Goal: Task Accomplishment & Management: Manage account settings

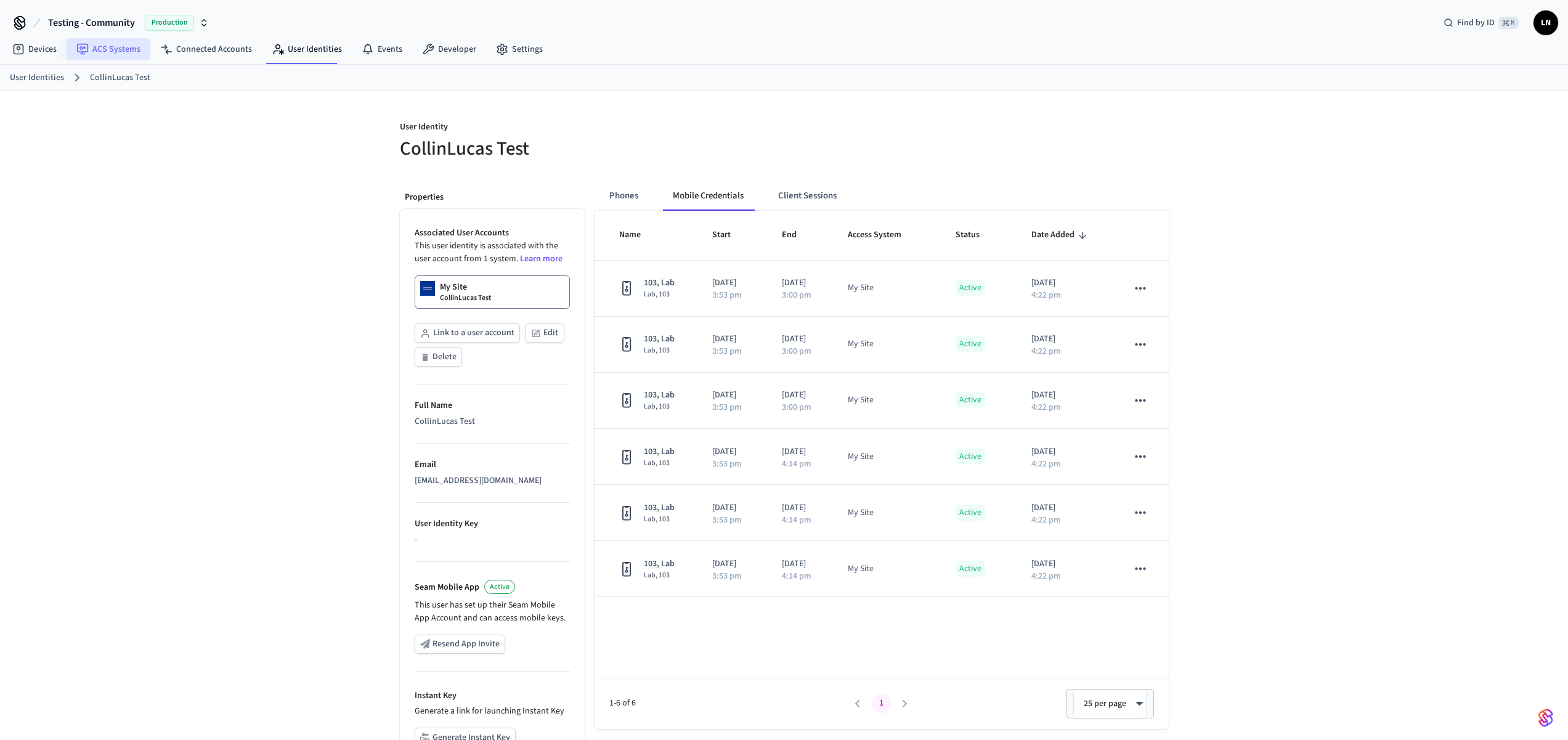
click at [100, 56] on link "ACS Systems" at bounding box center [108, 49] width 84 height 22
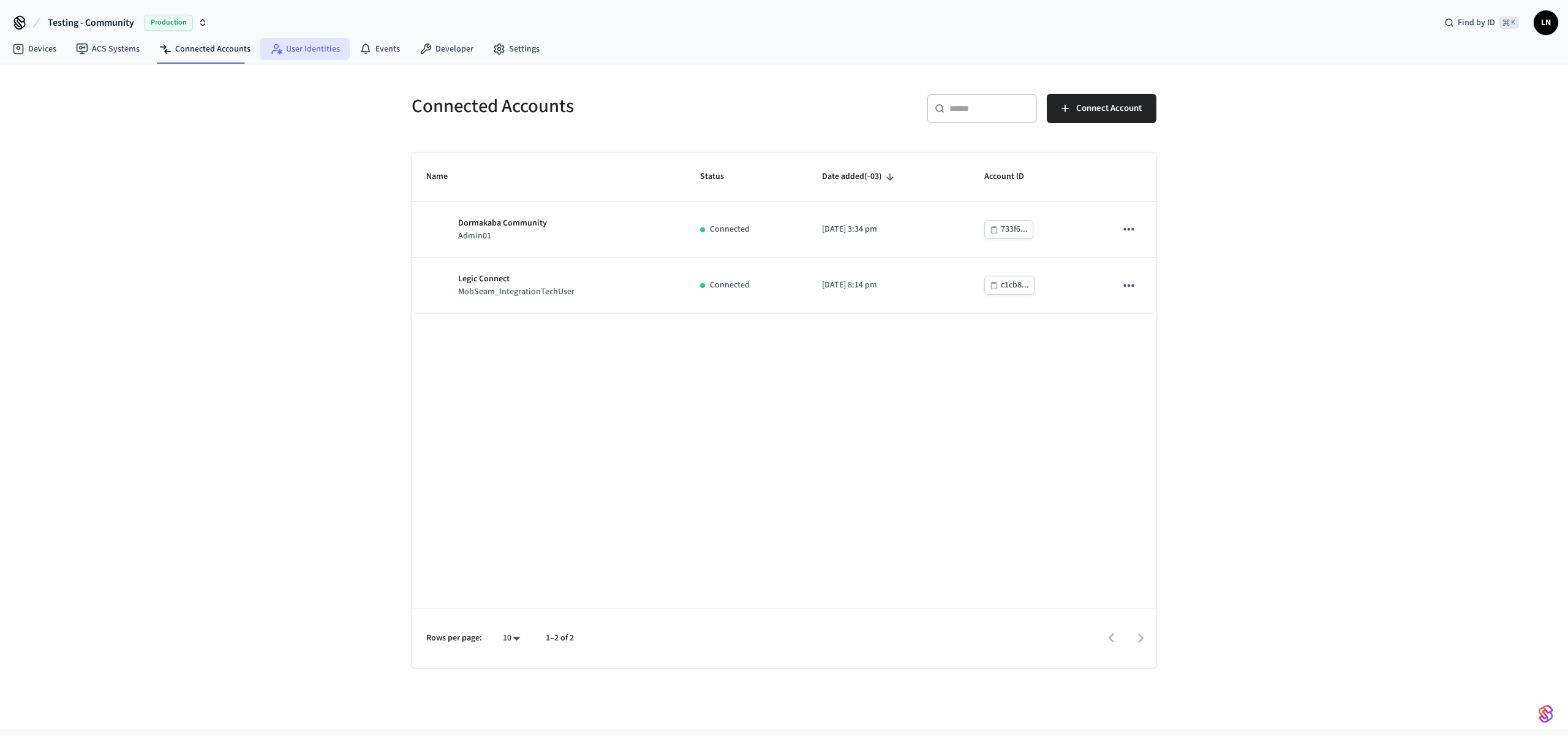
click at [281, 48] on link "User Identities" at bounding box center [304, 49] width 89 height 22
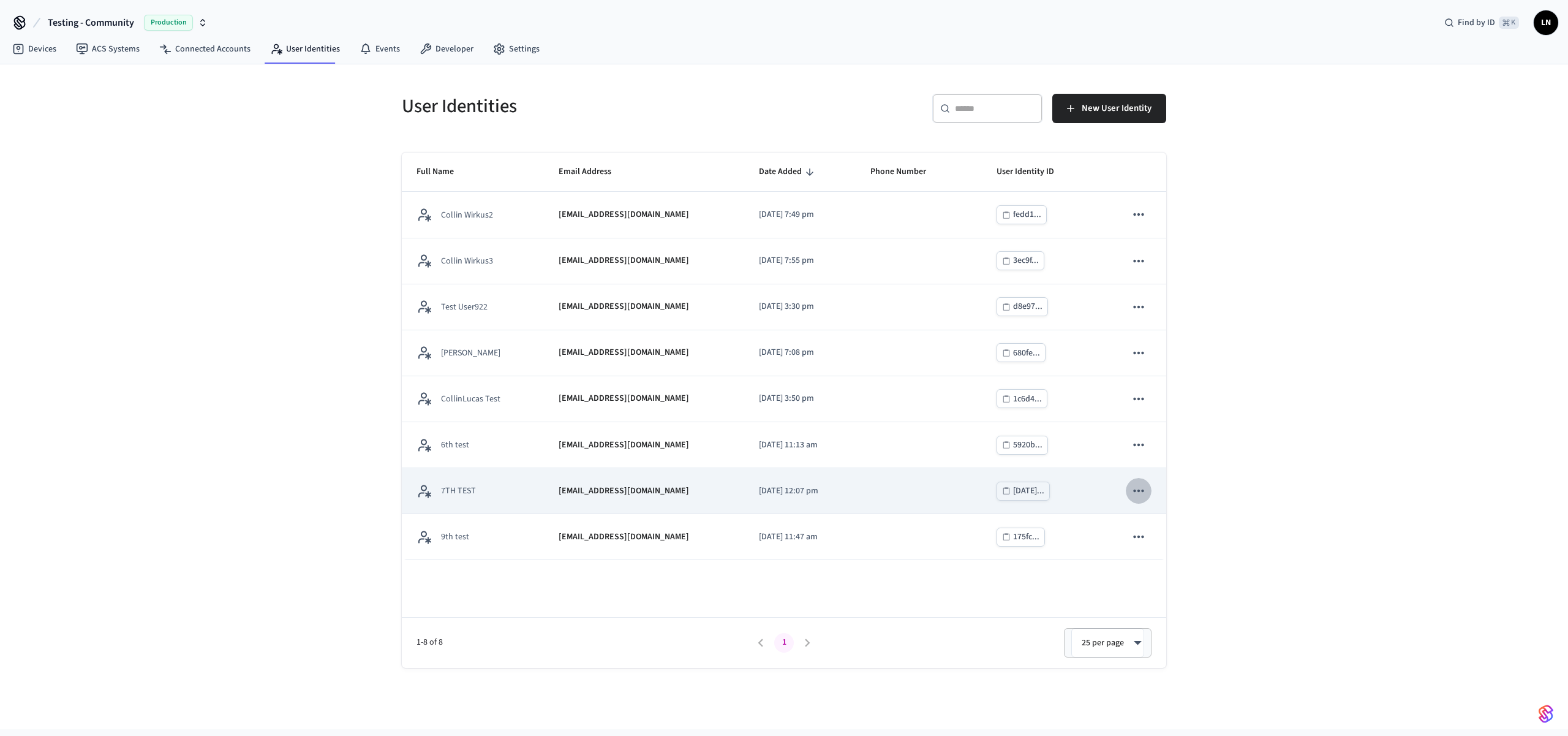
click at [1130, 493] on button "sticky table" at bounding box center [1138, 490] width 26 height 26
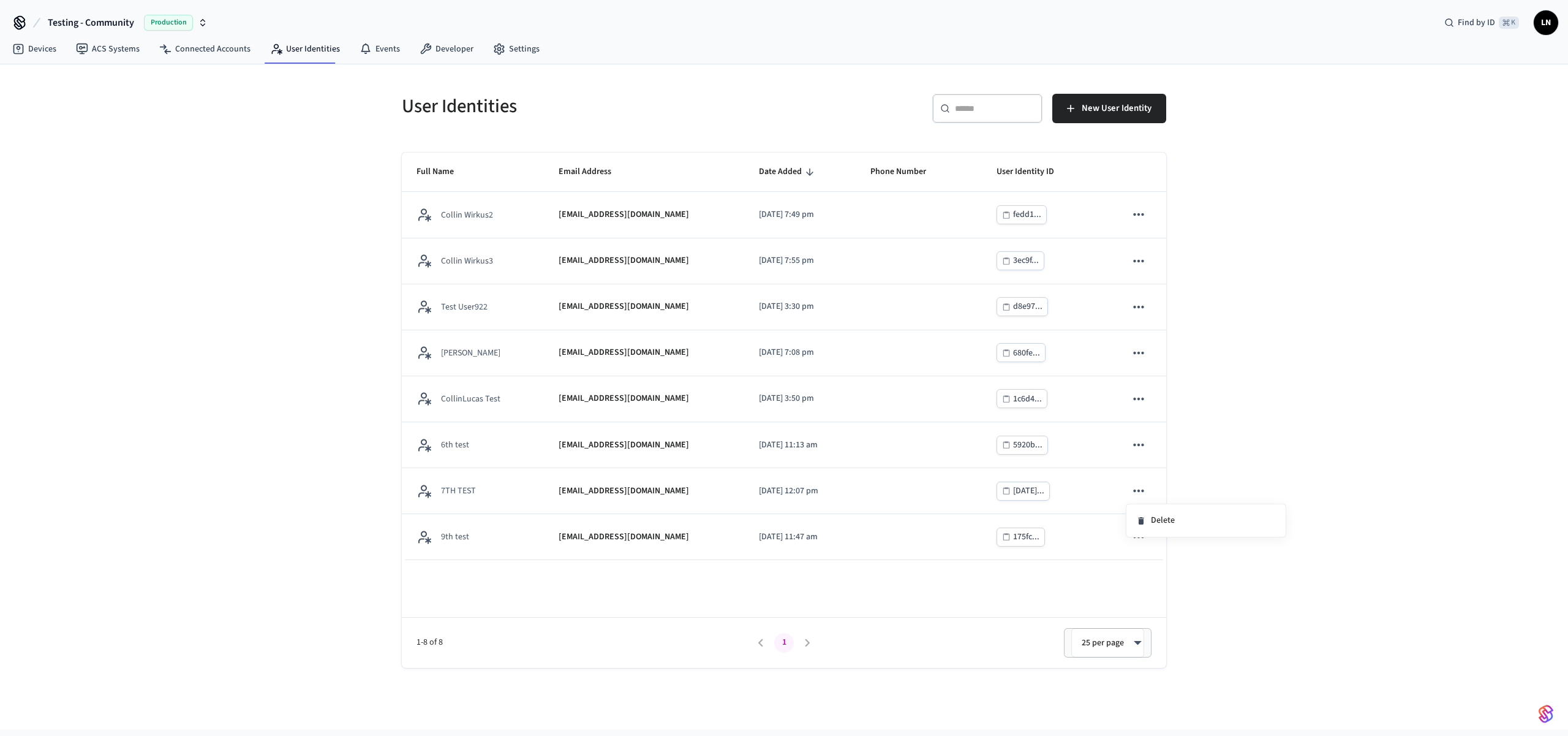
click at [1207, 442] on div at bounding box center [784, 368] width 1568 height 736
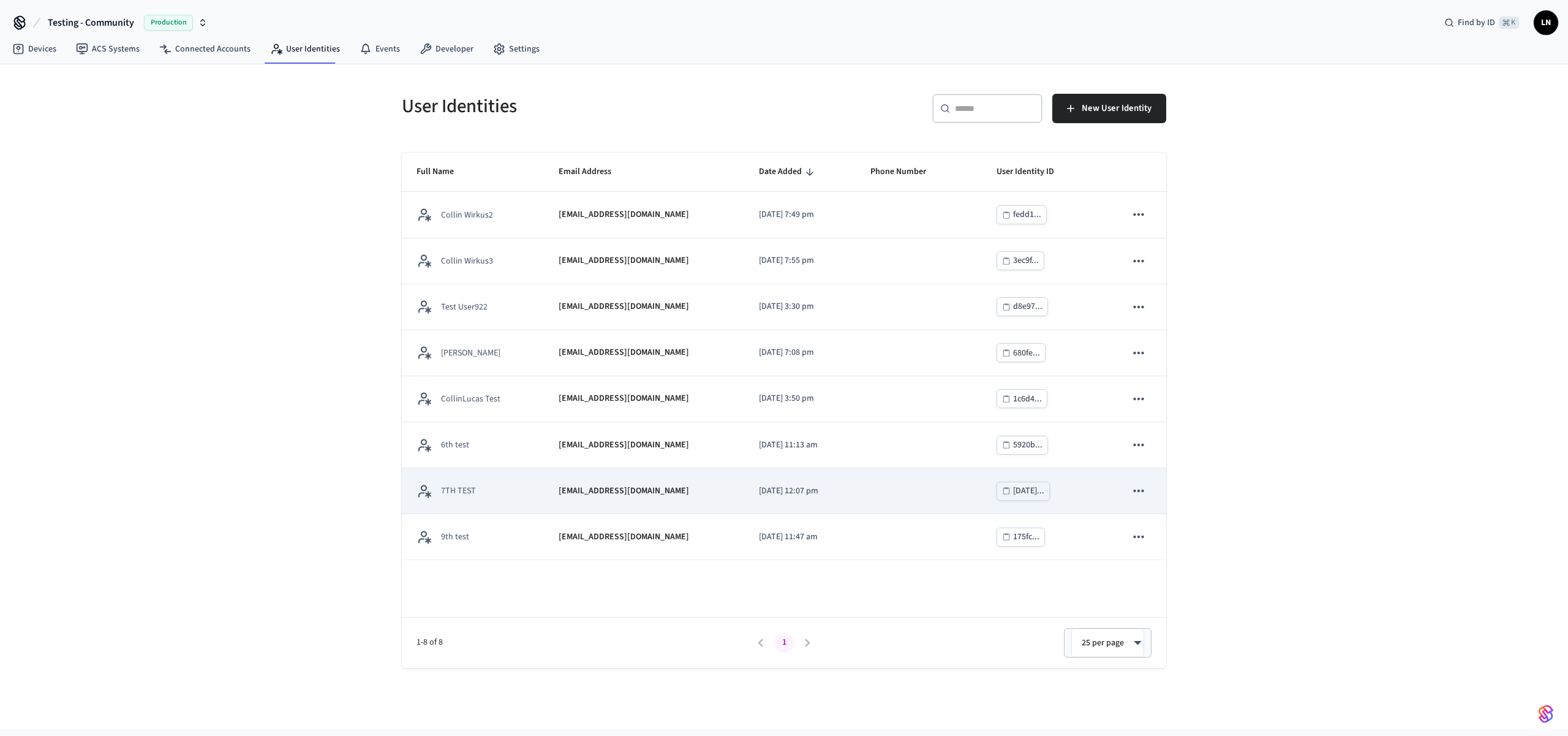
click at [843, 490] on td "2025/09/22 at 12:07 pm" at bounding box center [800, 491] width 111 height 46
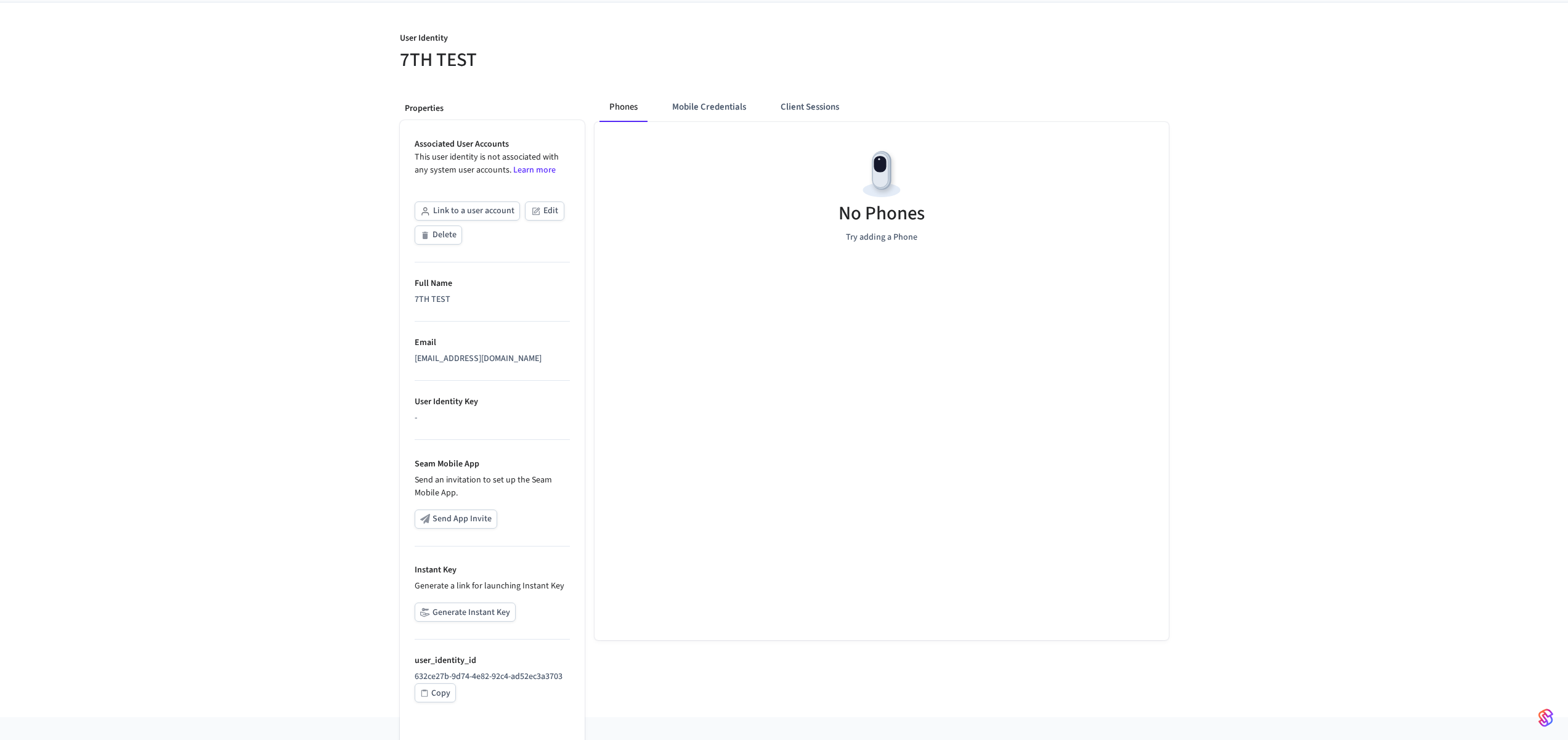
scroll to position [93, 0]
click at [235, 231] on div "User Identity 7TH TEST Properties Associated User Accounts This user identity i…" at bounding box center [784, 354] width 1568 height 714
click at [436, 683] on div "Copy" at bounding box center [441, 688] width 19 height 15
click at [444, 237] on button "Delete" at bounding box center [438, 230] width 47 height 19
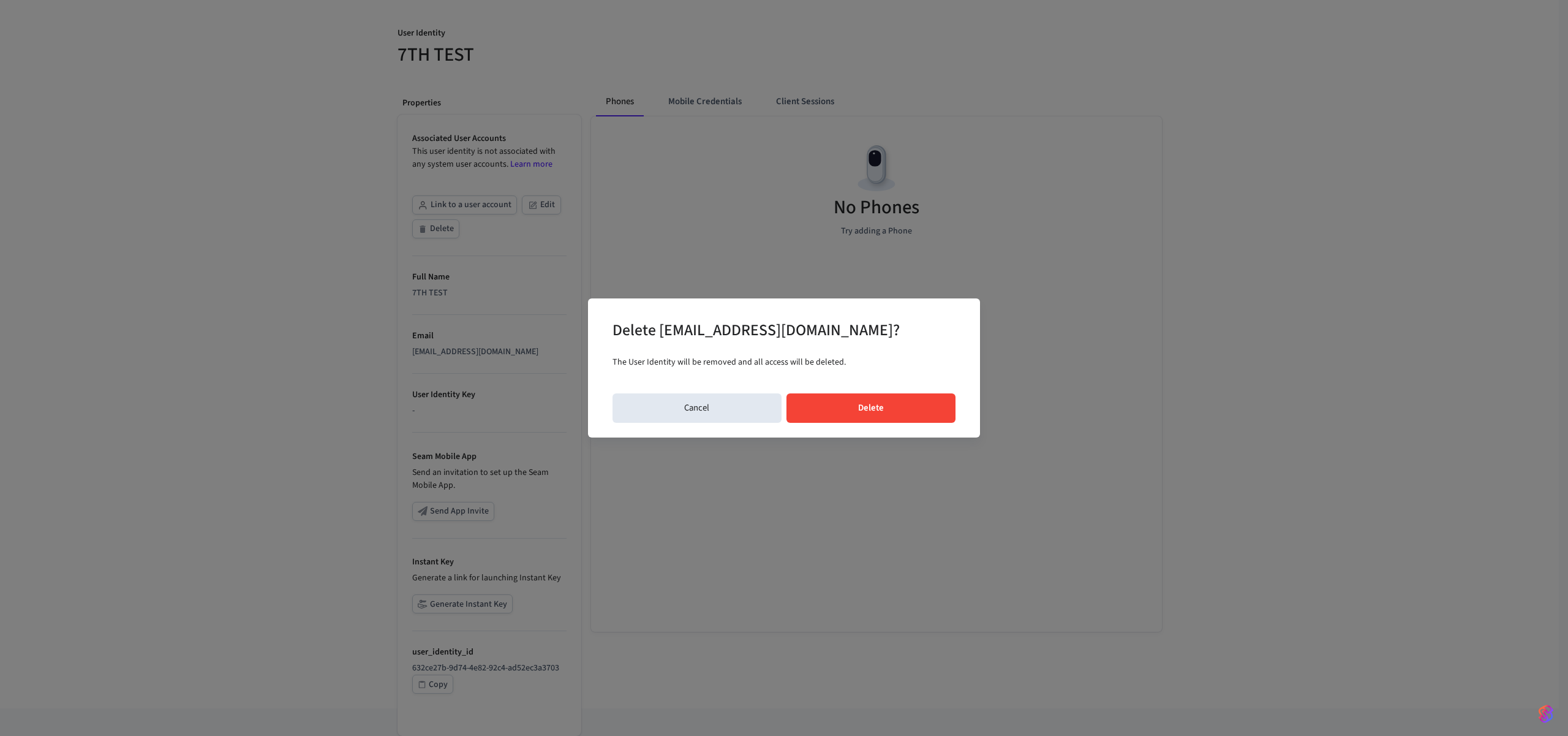
click at [841, 390] on div "Delete lucas7test@getseam.com? The User Identity will be removed and all access…" at bounding box center [784, 368] width 392 height 139
click at [845, 406] on button "Delete" at bounding box center [871, 408] width 169 height 30
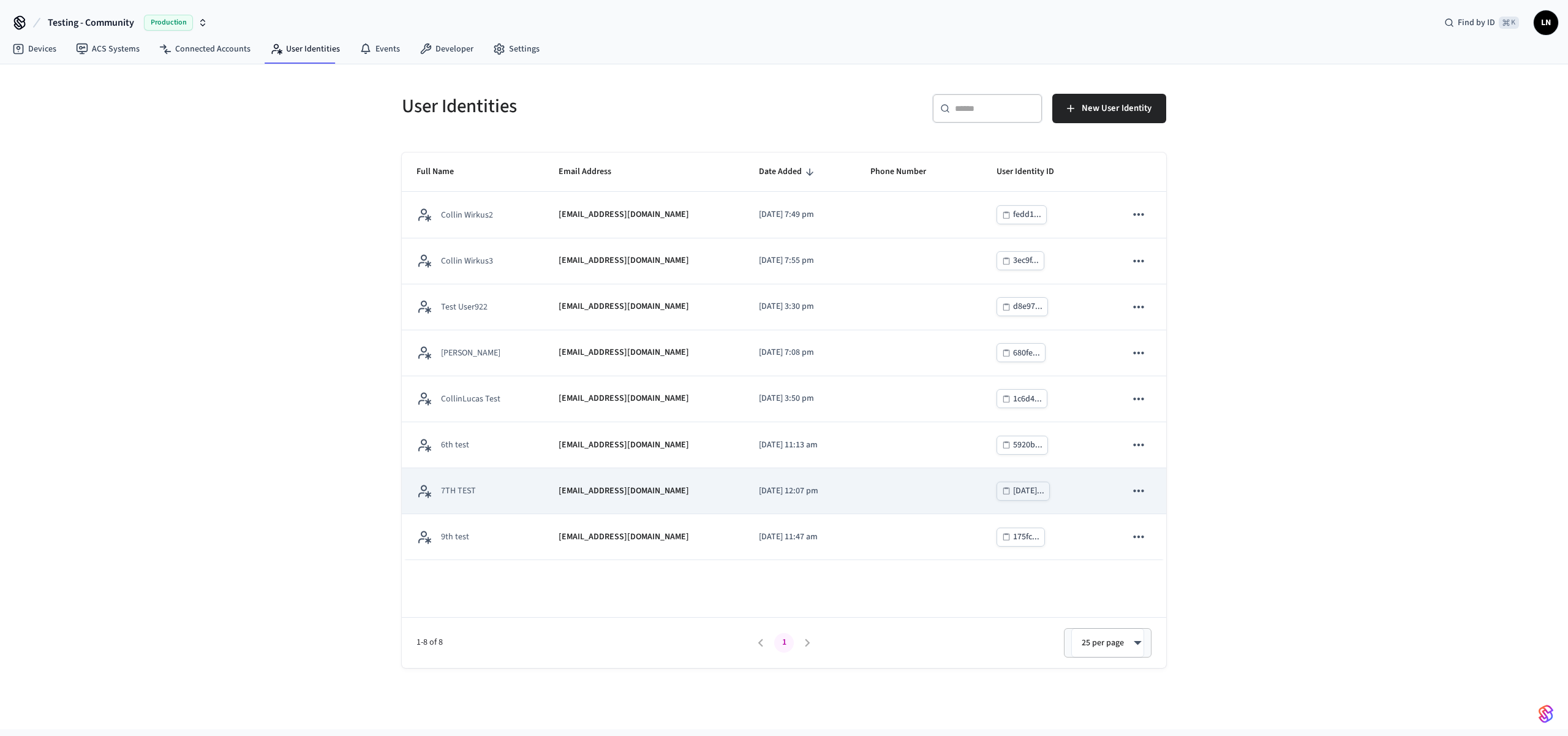
click at [929, 476] on td "sticky table" at bounding box center [919, 491] width 126 height 46
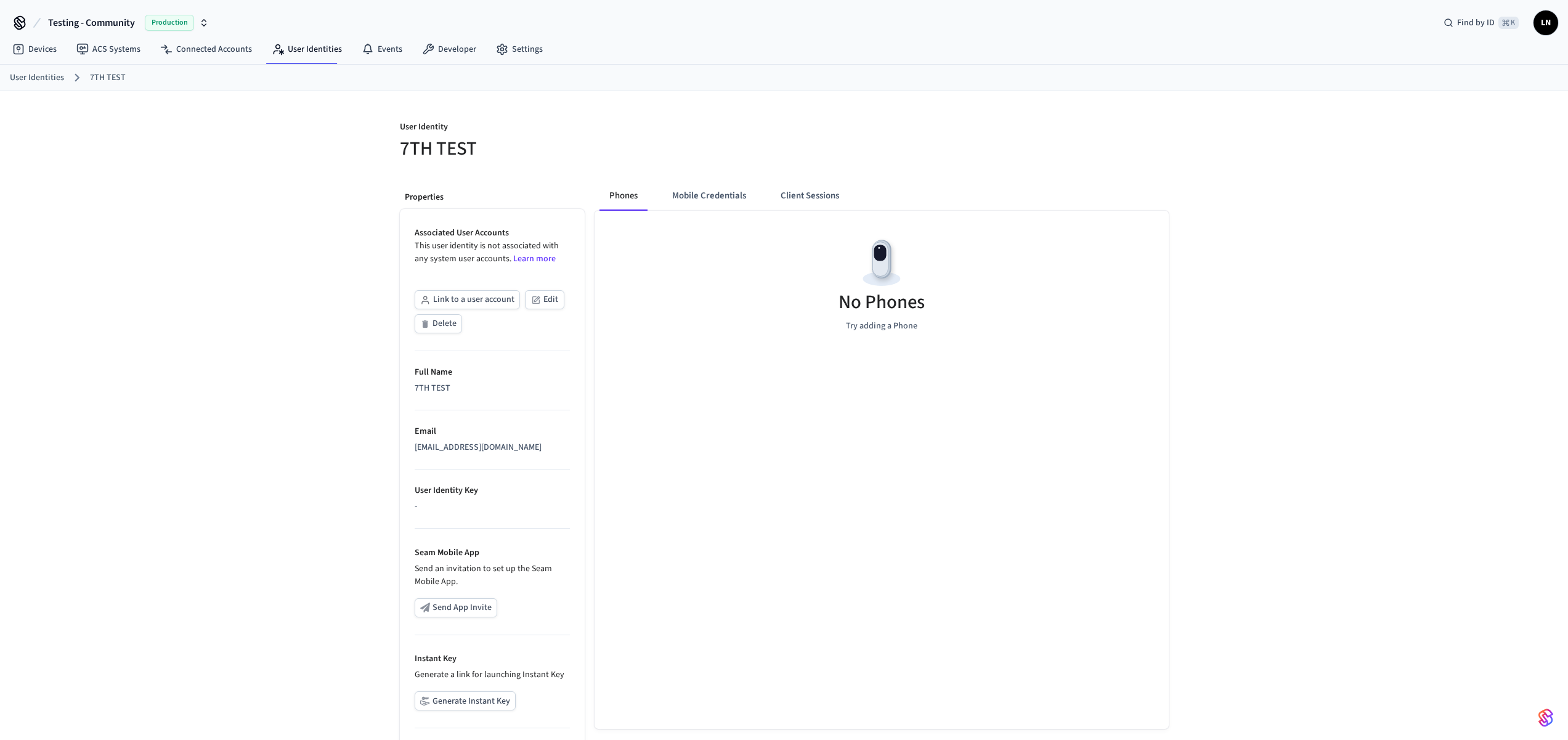
click at [440, 444] on div "[EMAIL_ADDRESS][DOMAIN_NAME]" at bounding box center [492, 447] width 155 height 13
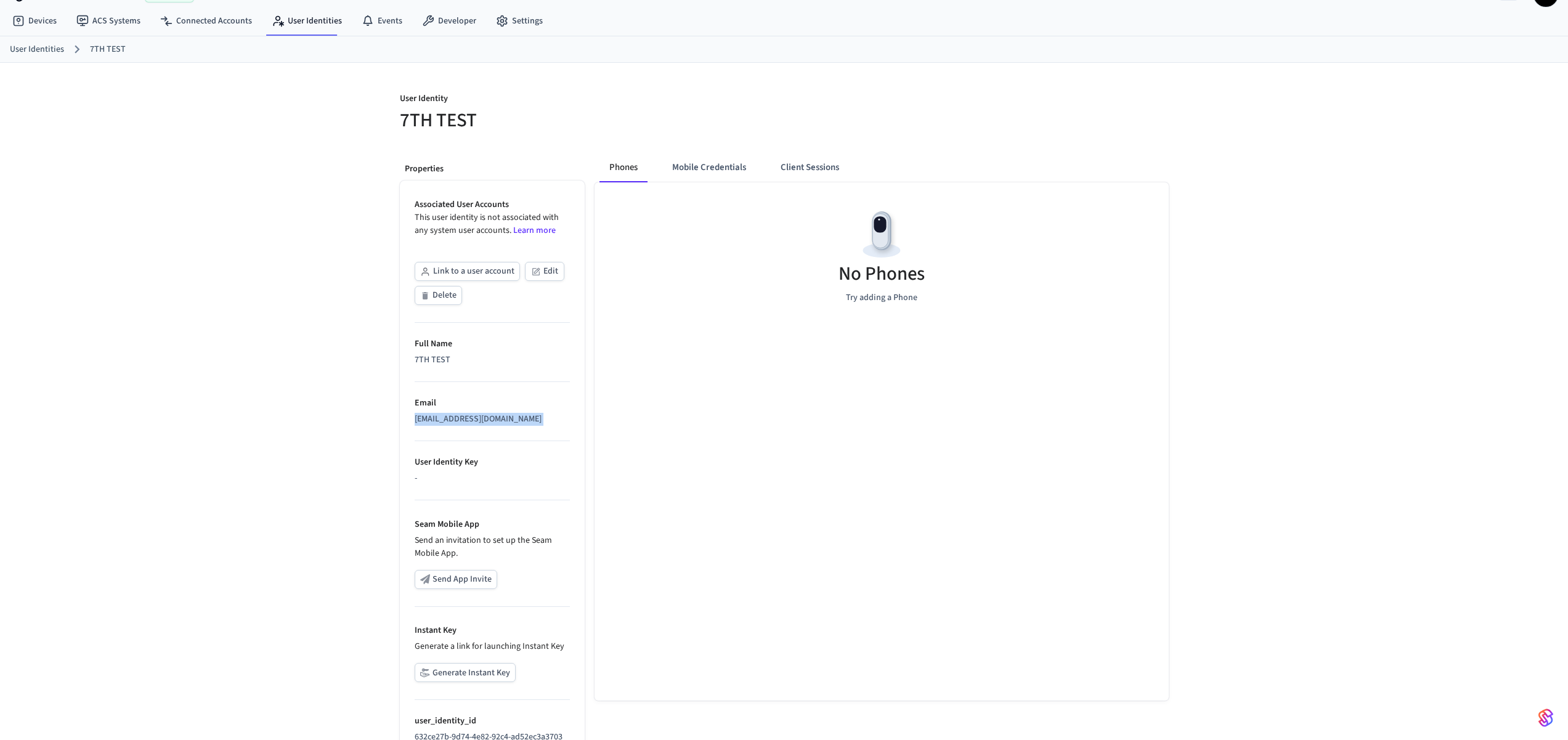
scroll to position [93, 0]
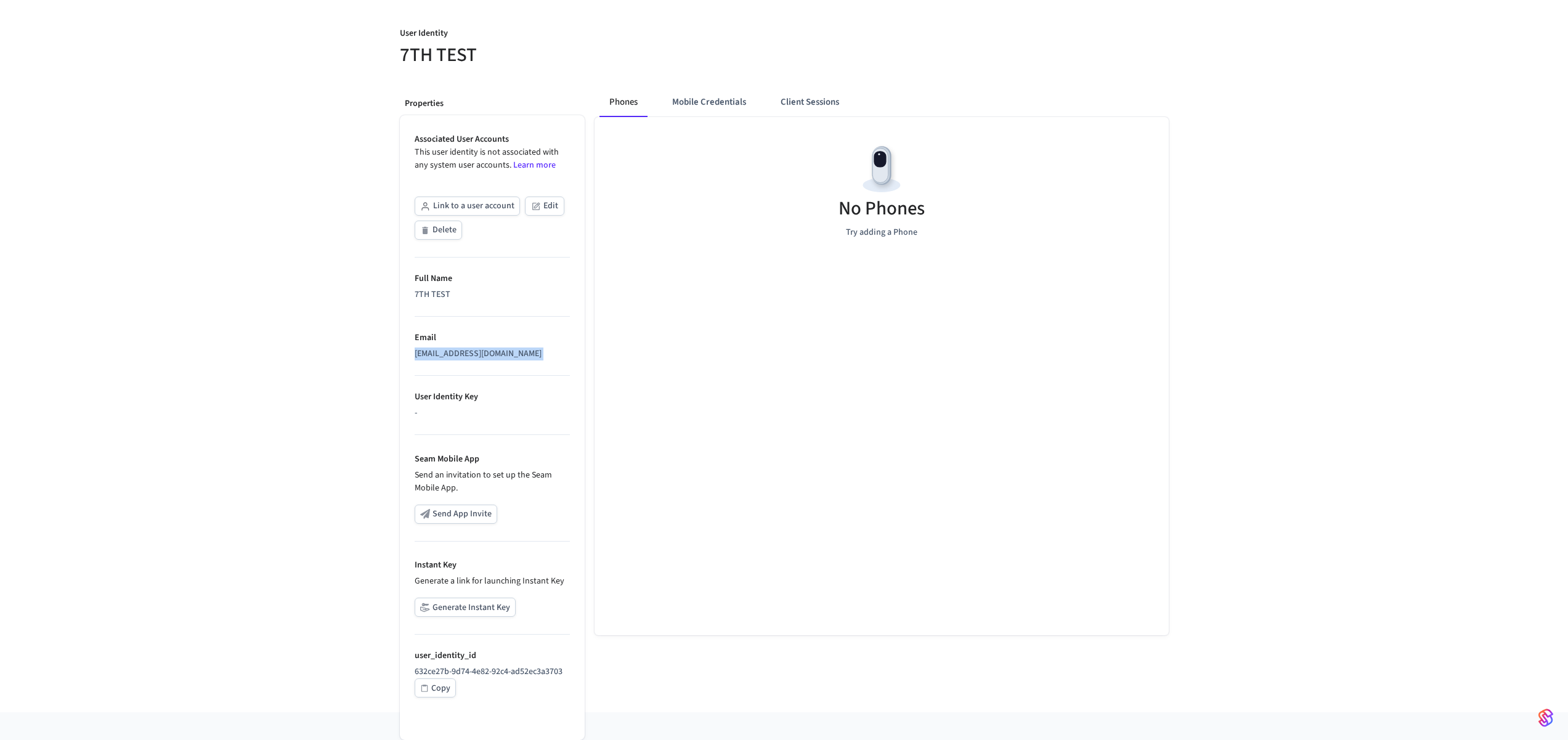
copy div "[EMAIL_ADDRESS][DOMAIN_NAME]"
click at [504, 668] on p "632ce27b-9d74-4e82-92c4-ad52ec3a3703" at bounding box center [492, 671] width 155 height 13
copy div "632ce27b-9d74-4e82-92c4-ad52ec3a3703 Copy Phones Mobile Credentials Client Sess…"
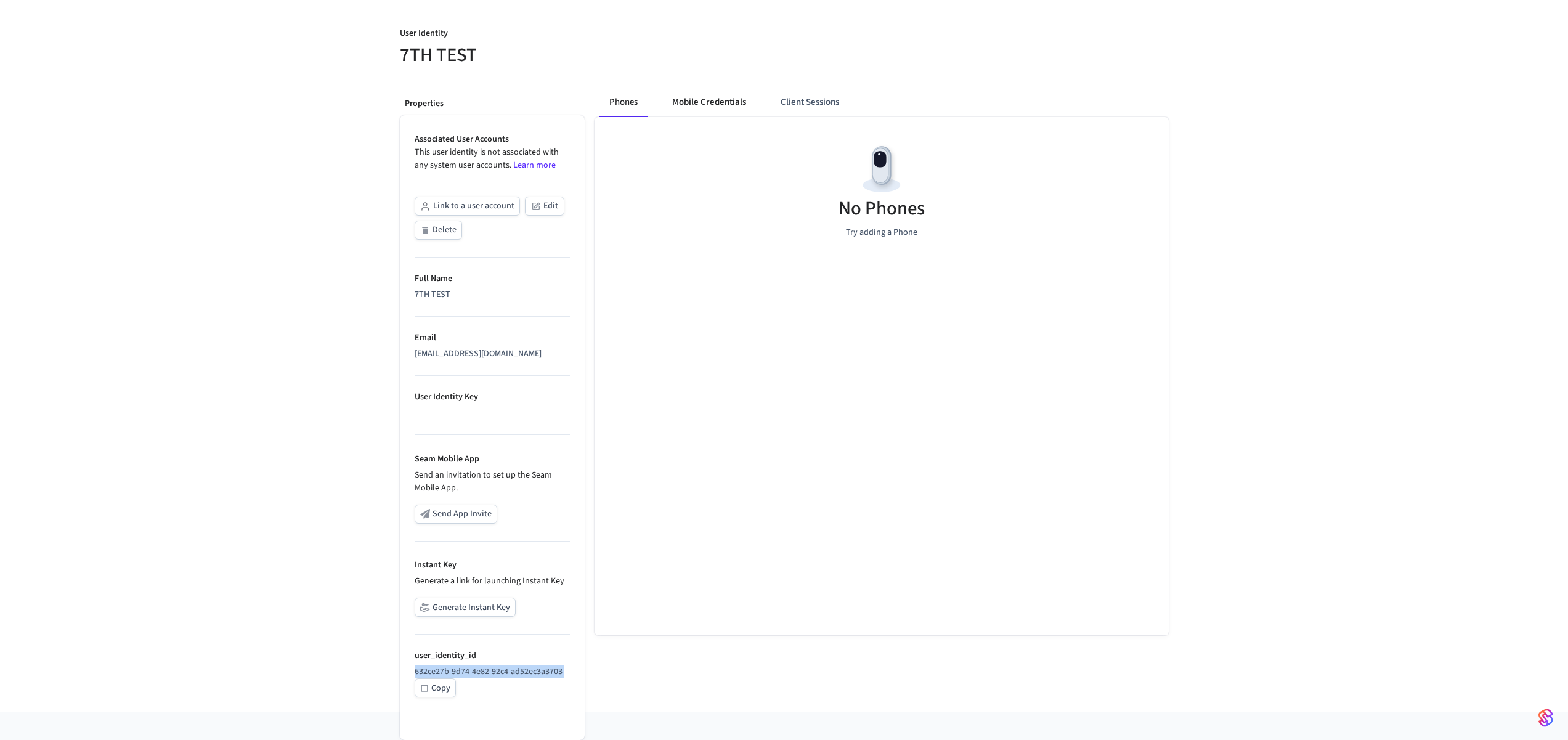
click at [707, 102] on button "Mobile Credentials" at bounding box center [708, 102] width 93 height 30
click at [815, 108] on button "Client Sessions" at bounding box center [807, 102] width 78 height 30
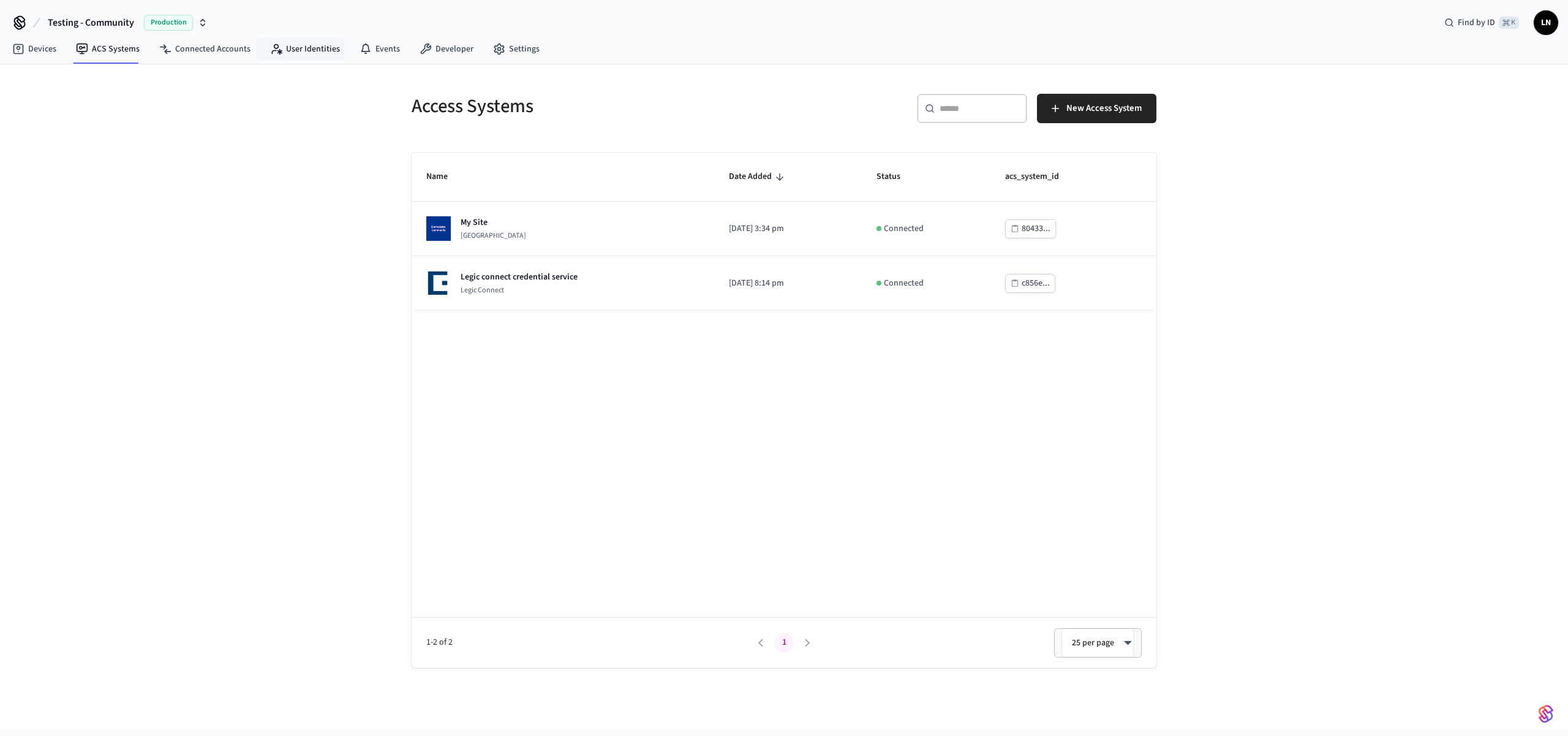
click at [305, 58] on link "User Identities" at bounding box center [304, 49] width 89 height 22
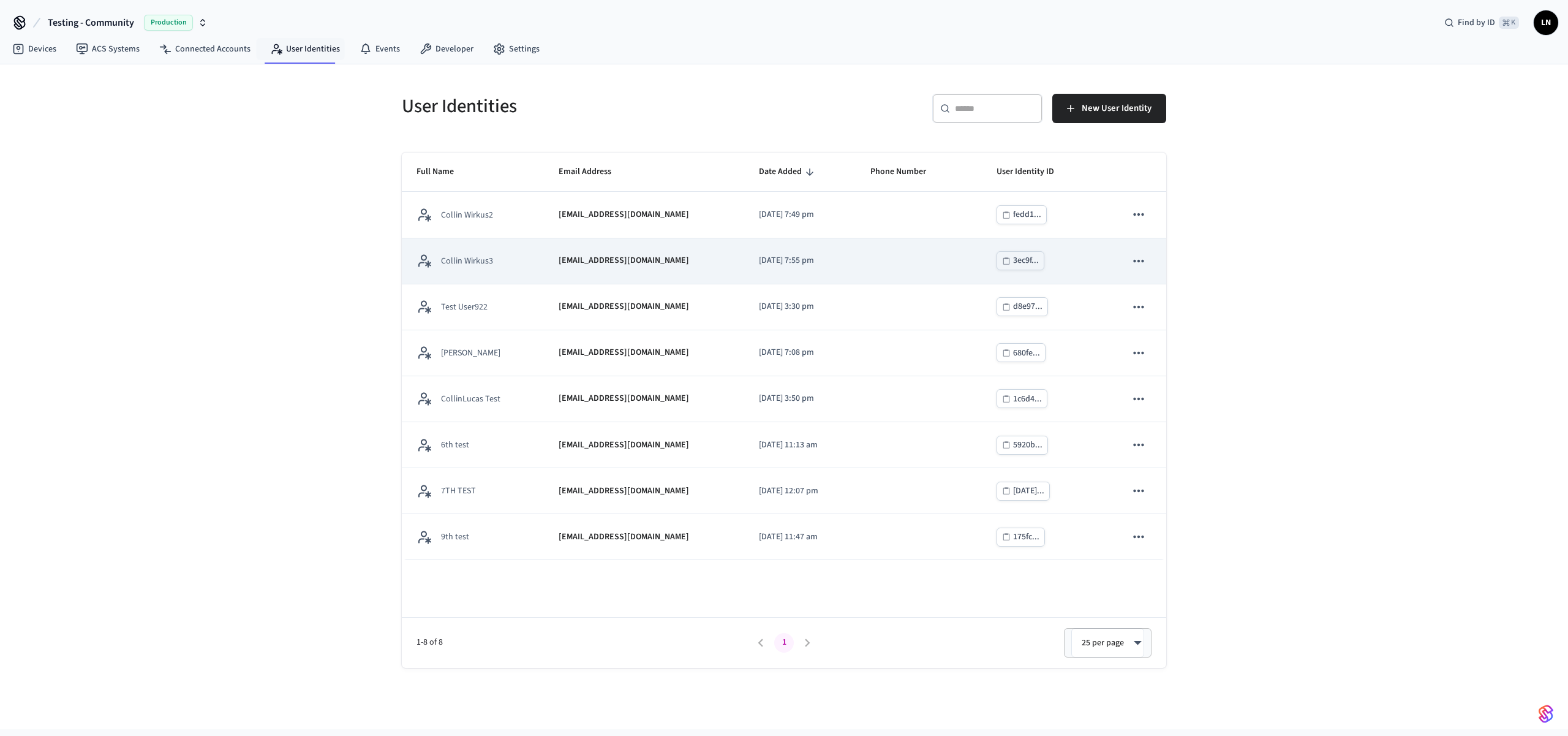
click at [624, 257] on p "[EMAIL_ADDRESS][DOMAIN_NAME]" at bounding box center [624, 260] width 130 height 12
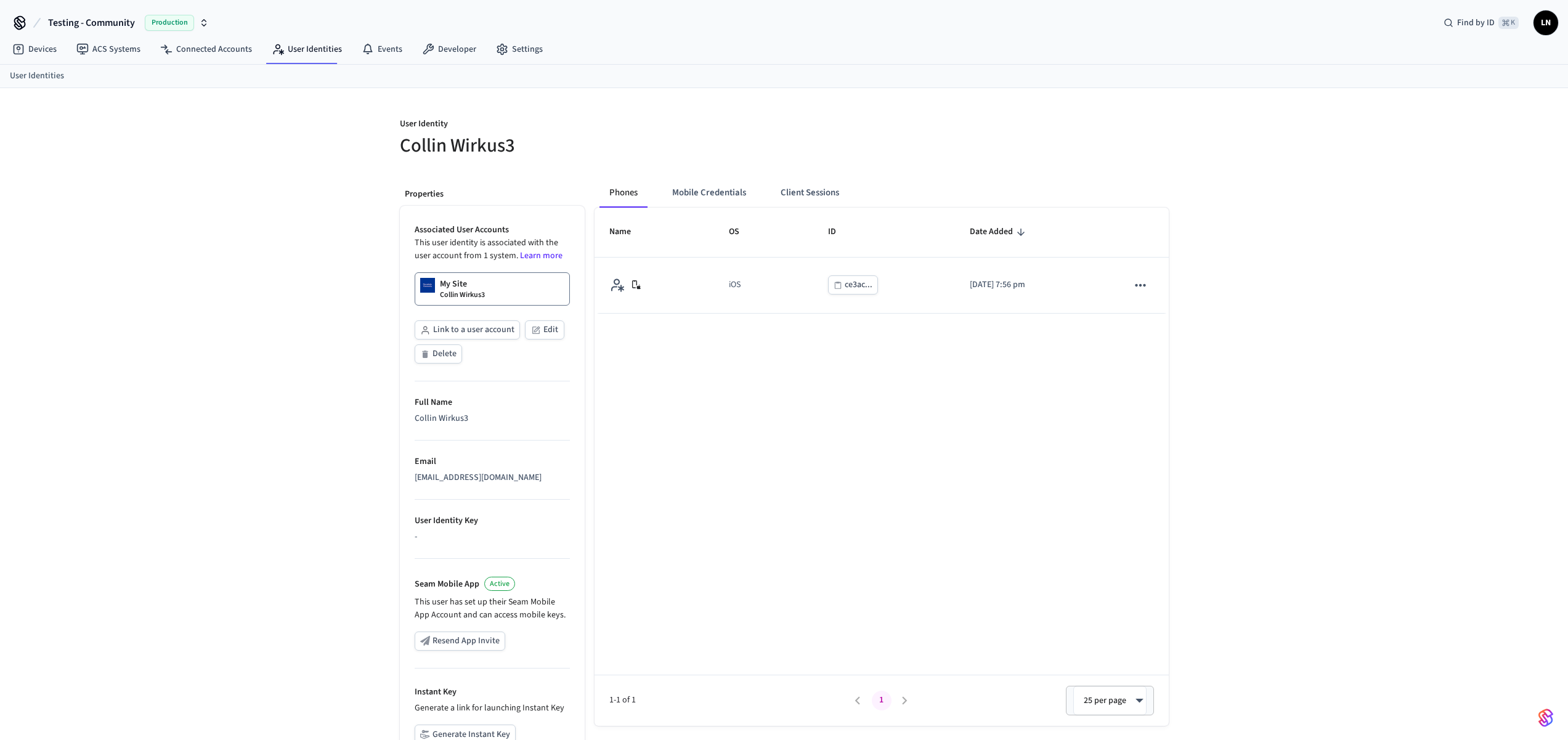
click at [763, 186] on div "Phones Mobile Credentials Client Sessions" at bounding box center [732, 192] width 265 height 30
click at [795, 191] on button "Client Sessions" at bounding box center [810, 192] width 78 height 30
click at [721, 183] on button "Mobile Credentials" at bounding box center [709, 192] width 93 height 30
click at [648, 203] on div "Phones Mobile Credentials Client Sessions" at bounding box center [731, 192] width 262 height 30
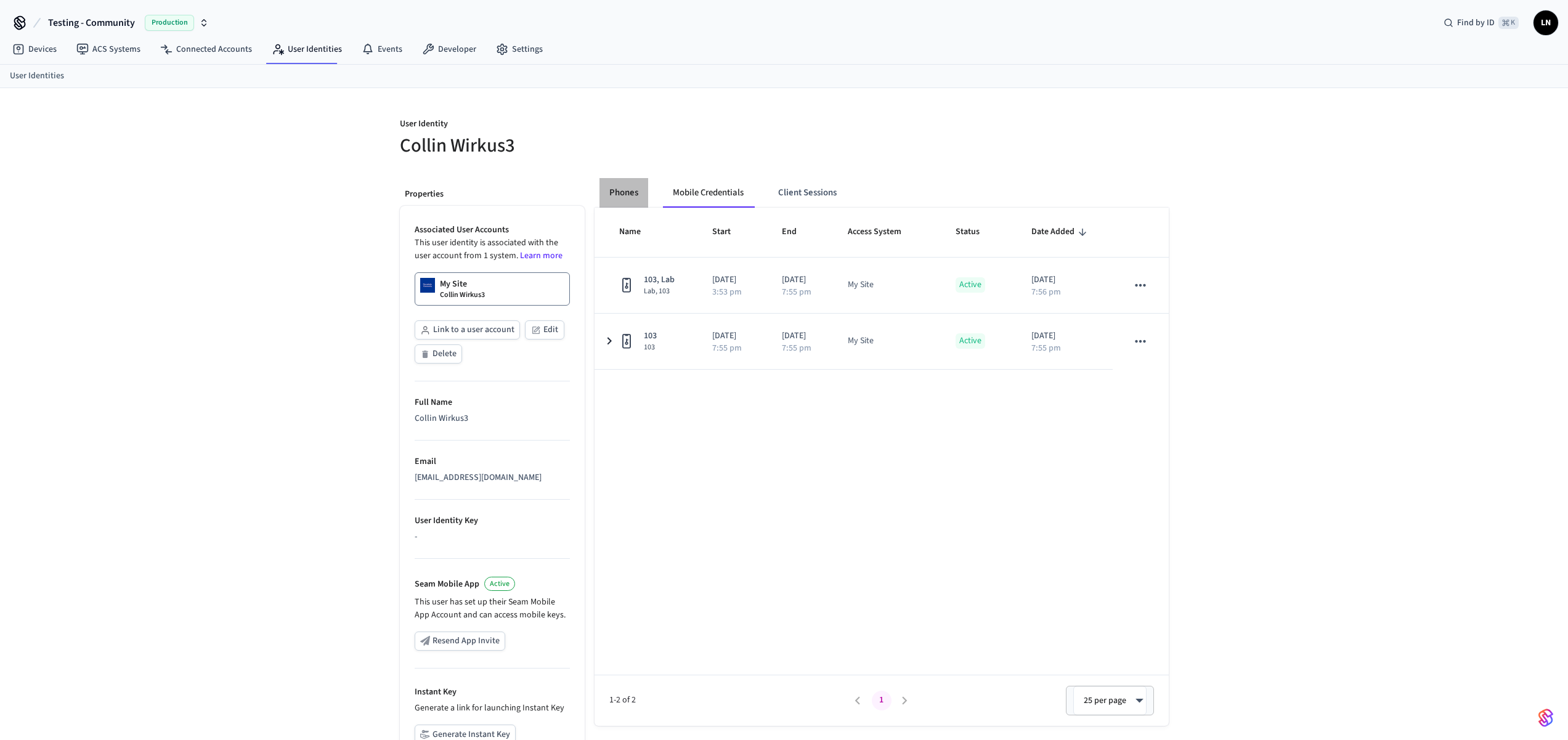
click at [645, 196] on button "Phones" at bounding box center [624, 192] width 49 height 30
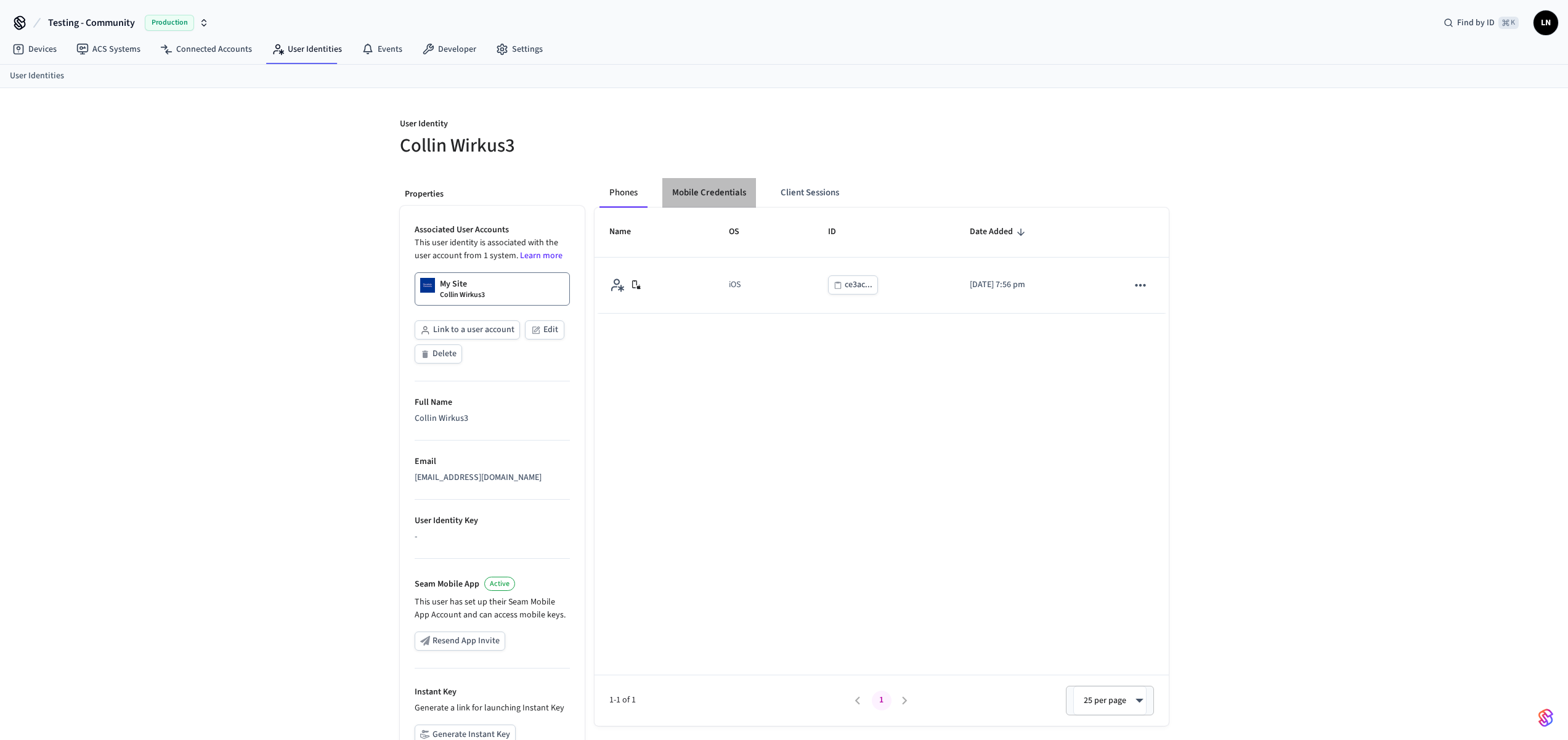
click at [709, 197] on button "Mobile Credentials" at bounding box center [708, 192] width 93 height 30
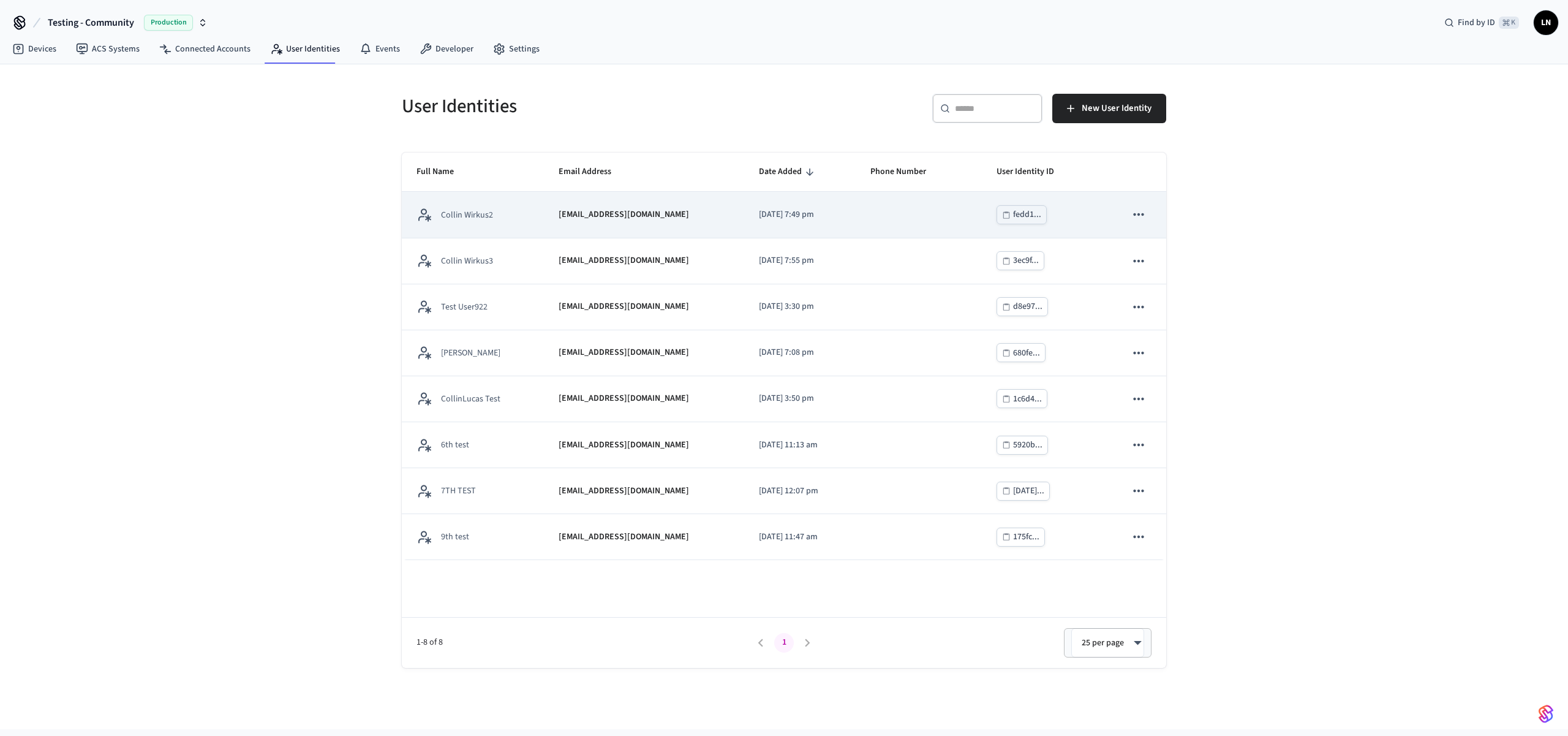
click at [935, 207] on td "sticky table" at bounding box center [919, 214] width 126 height 46
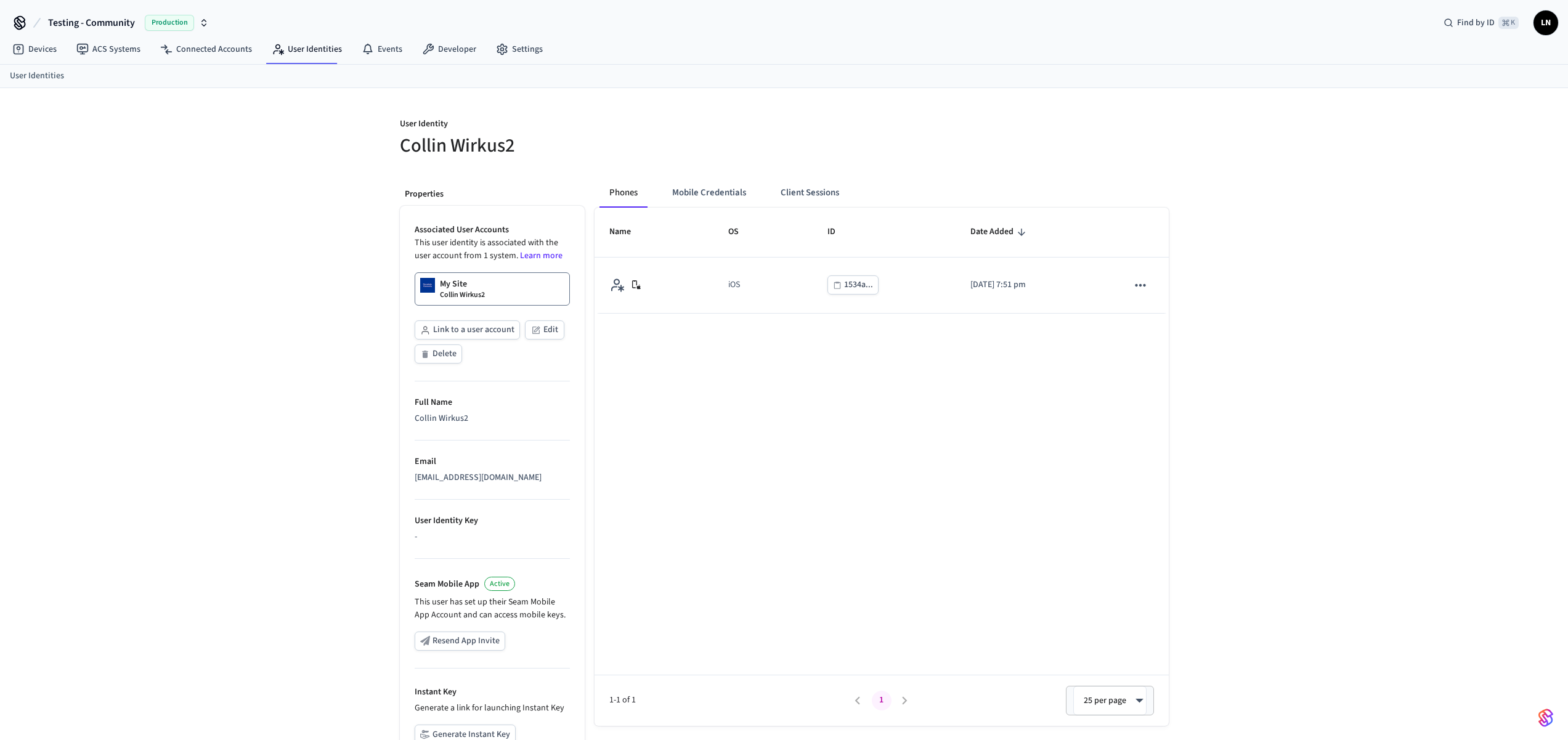
click at [1345, 521] on div "User Identity Collin Wirkus2 Properties Associated User Accounts This user iden…" at bounding box center [784, 464] width 1568 height 751
click at [736, 204] on button "Mobile Credentials" at bounding box center [708, 192] width 93 height 30
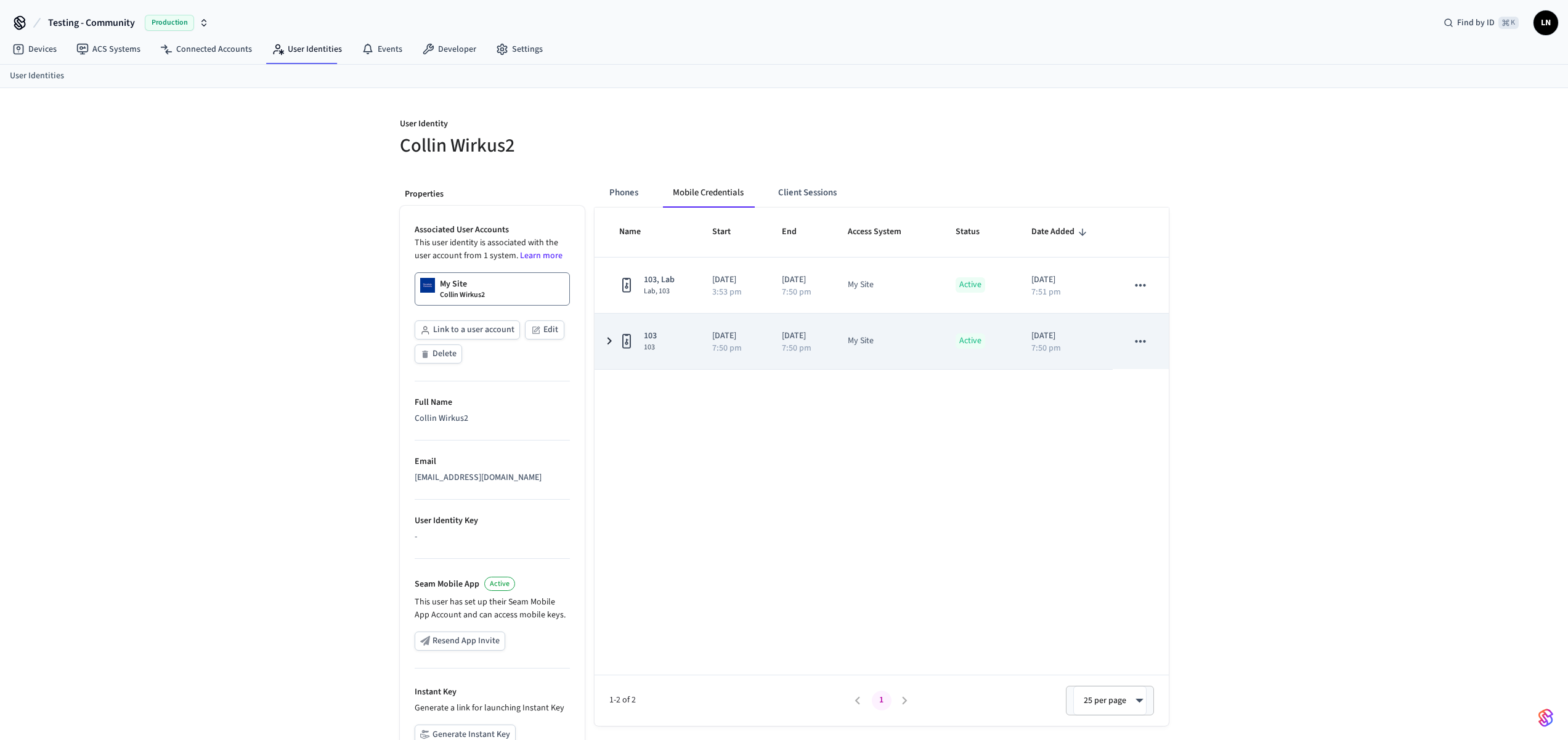
click at [1147, 342] on icon "sticky table" at bounding box center [1140, 341] width 16 height 16
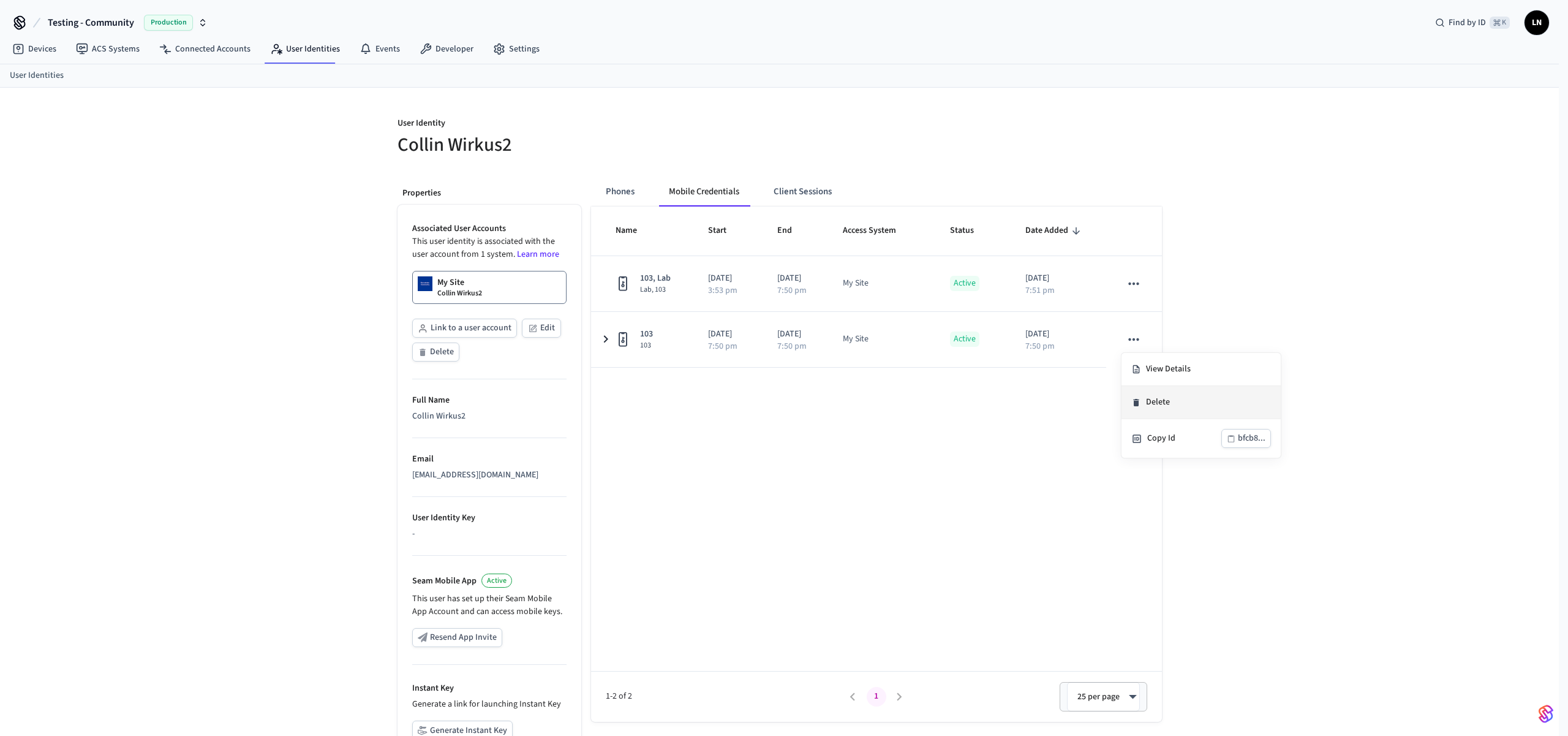
click at [1160, 390] on li "Delete" at bounding box center [1201, 402] width 159 height 33
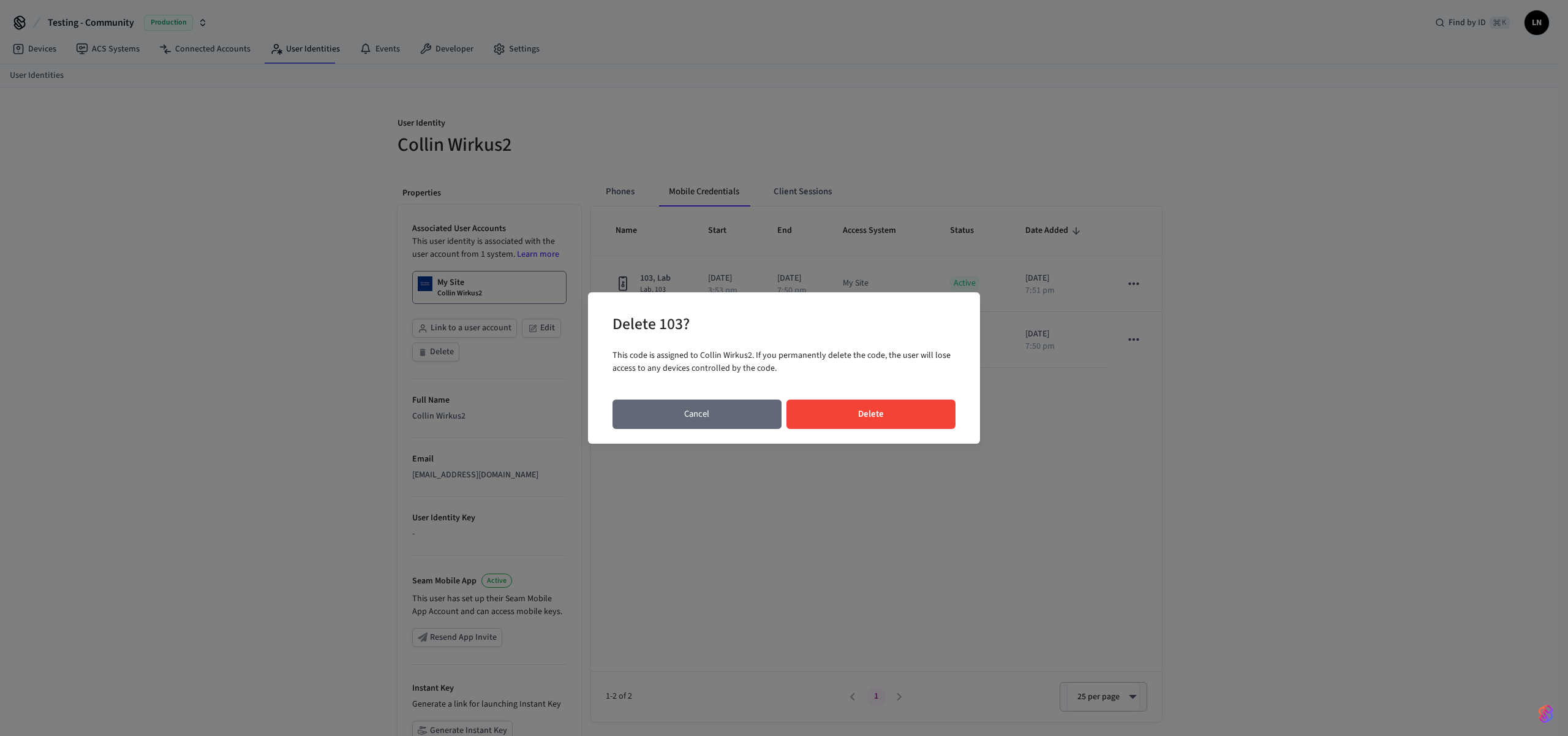
click at [694, 420] on button "Cancel" at bounding box center [697, 413] width 169 height 30
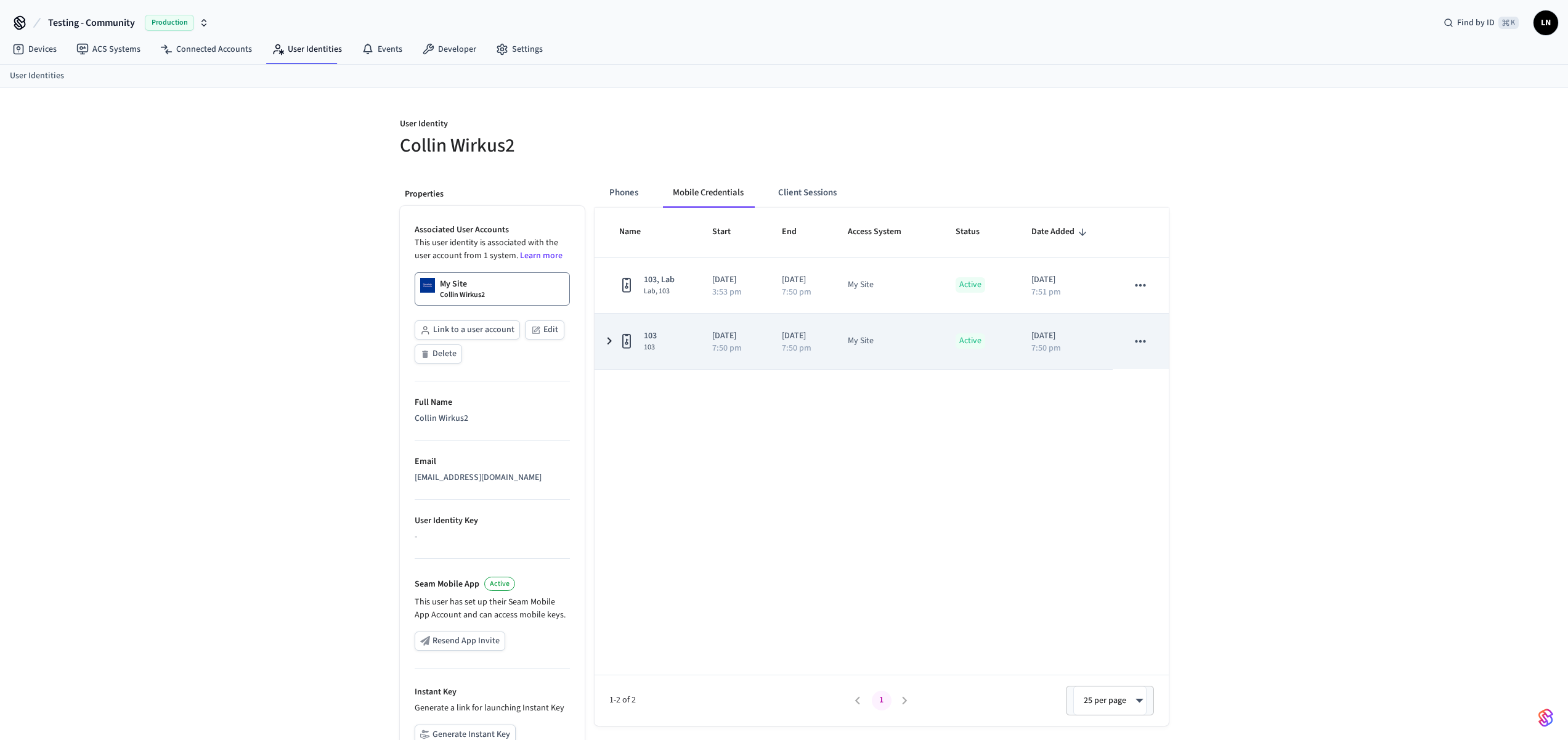
click at [671, 350] on div "103 103" at bounding box center [651, 341] width 64 height 23
click at [938, 330] on td "My Site" at bounding box center [887, 342] width 108 height 56
click at [861, 340] on div "My Site" at bounding box center [861, 341] width 26 height 13
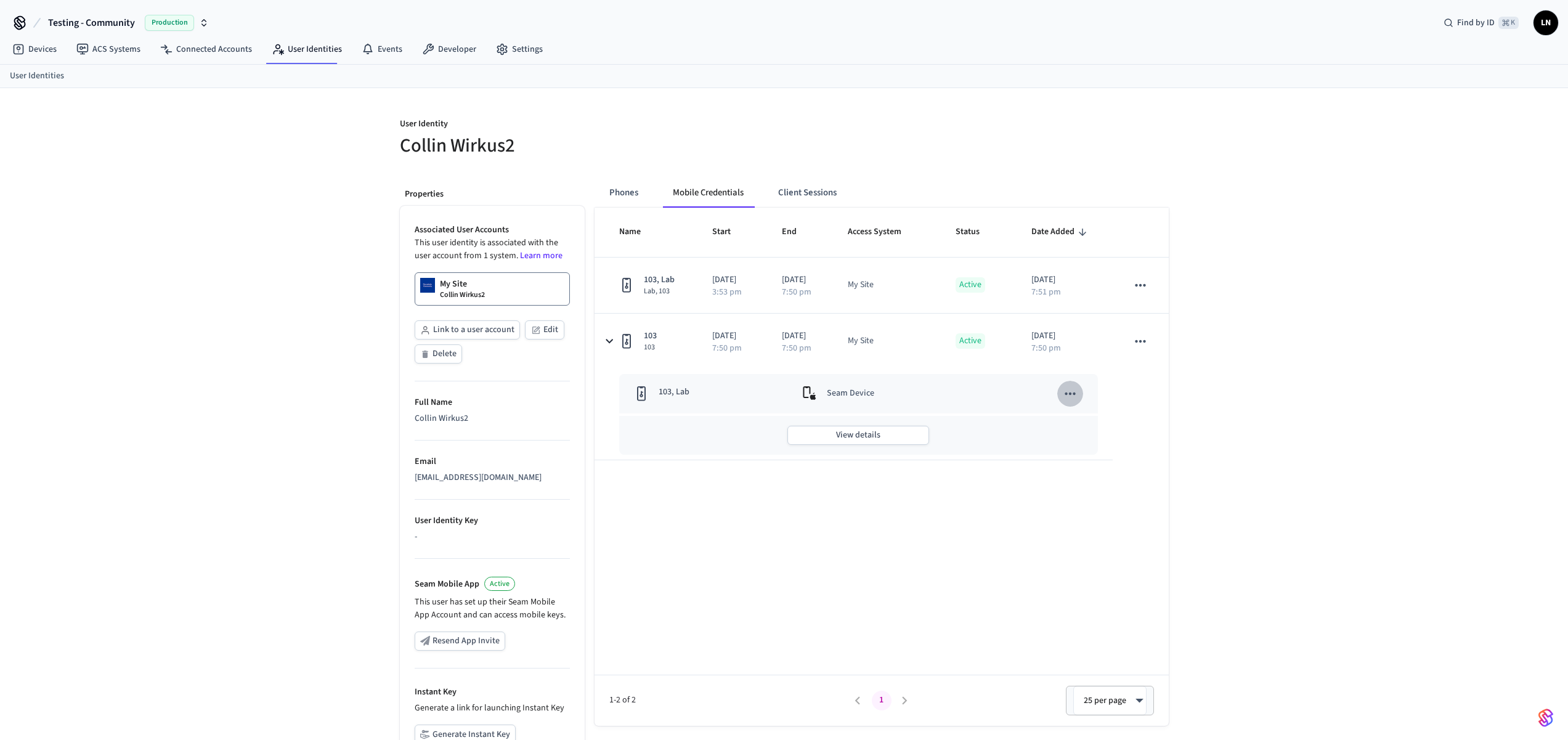
click at [1069, 397] on icon "sticky table" at bounding box center [1069, 394] width 16 height 16
click at [1134, 324] on div at bounding box center [788, 370] width 1577 height 740
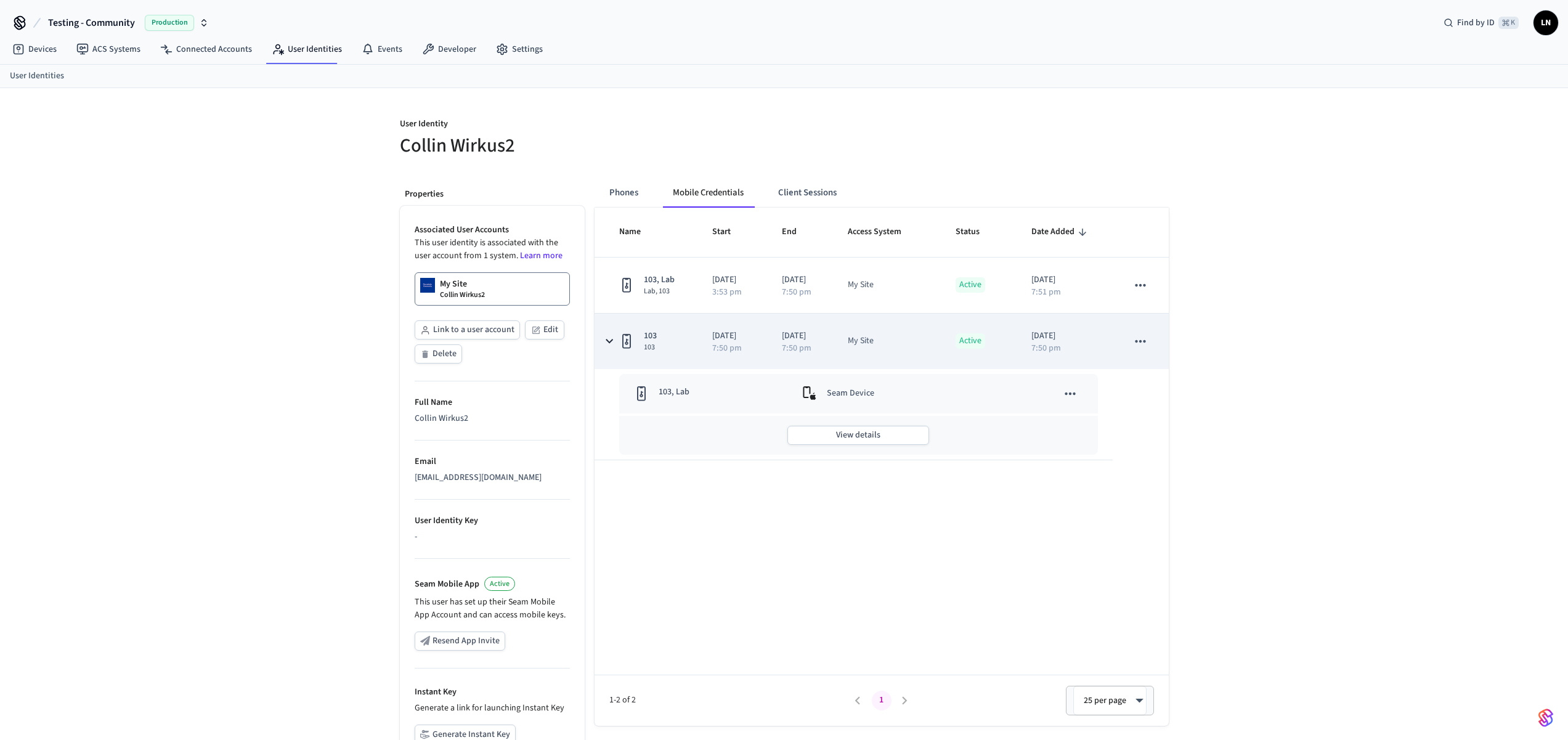
click at [1048, 335] on p "2025/09/24" at bounding box center [1065, 335] width 67 height 13
click at [1134, 338] on icon "sticky table" at bounding box center [1140, 341] width 16 height 16
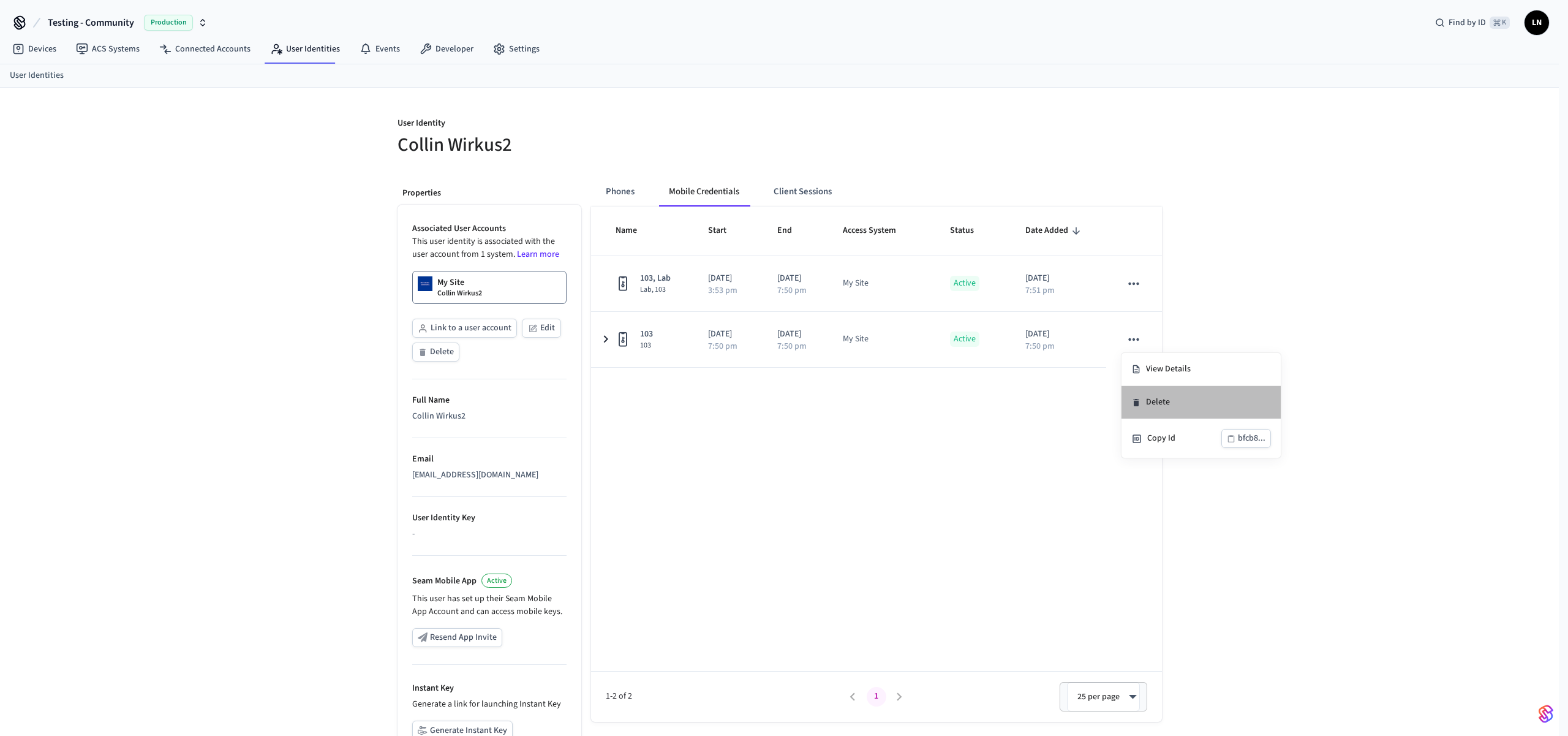
click at [1143, 371] on ul "View Details Delete Copy Id bfcb8..." at bounding box center [1201, 405] width 159 height 104
click at [1136, 355] on li "View Details" at bounding box center [1201, 369] width 159 height 33
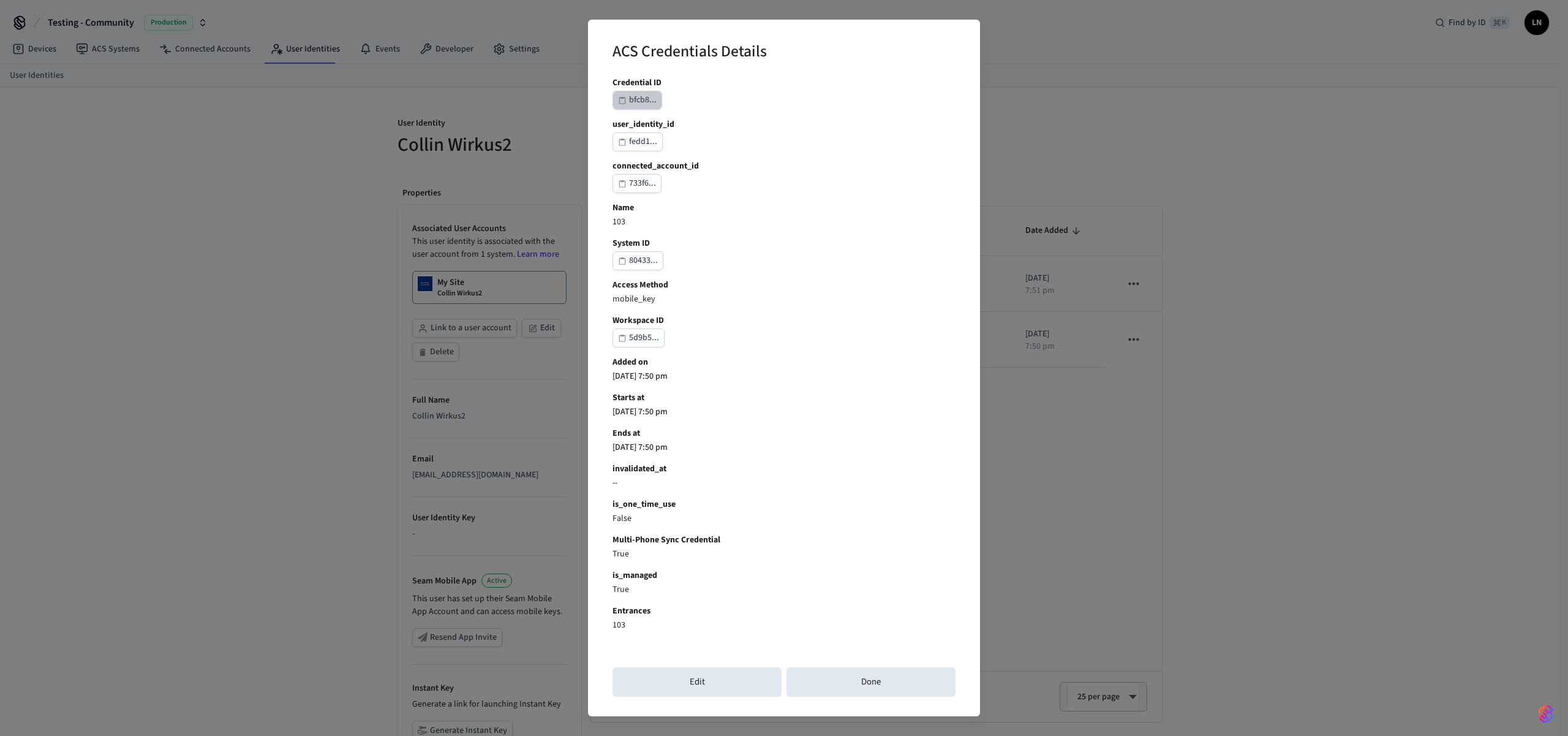
click at [648, 95] on div "bfcb8..." at bounding box center [642, 100] width 28 height 15
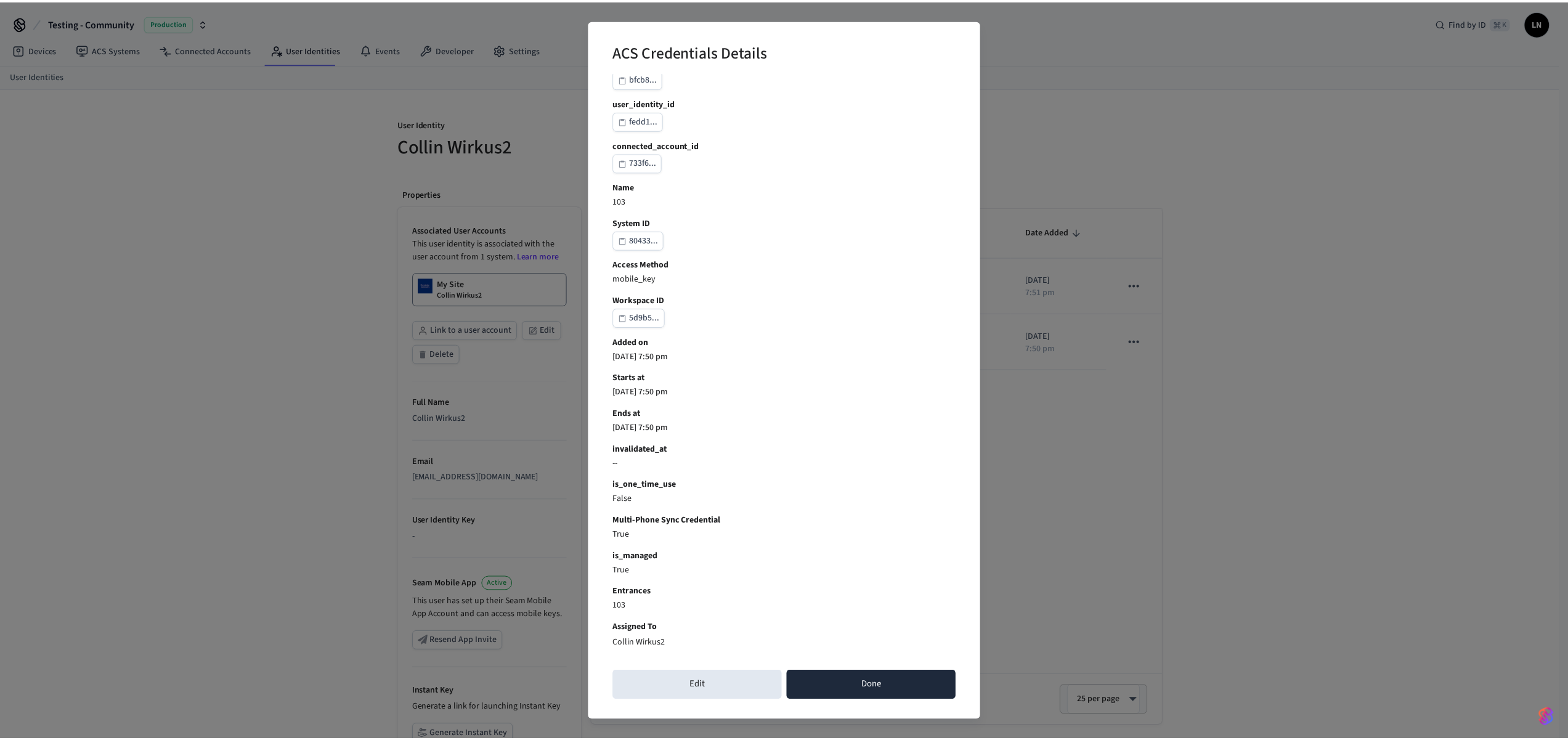
scroll to position [26, 0]
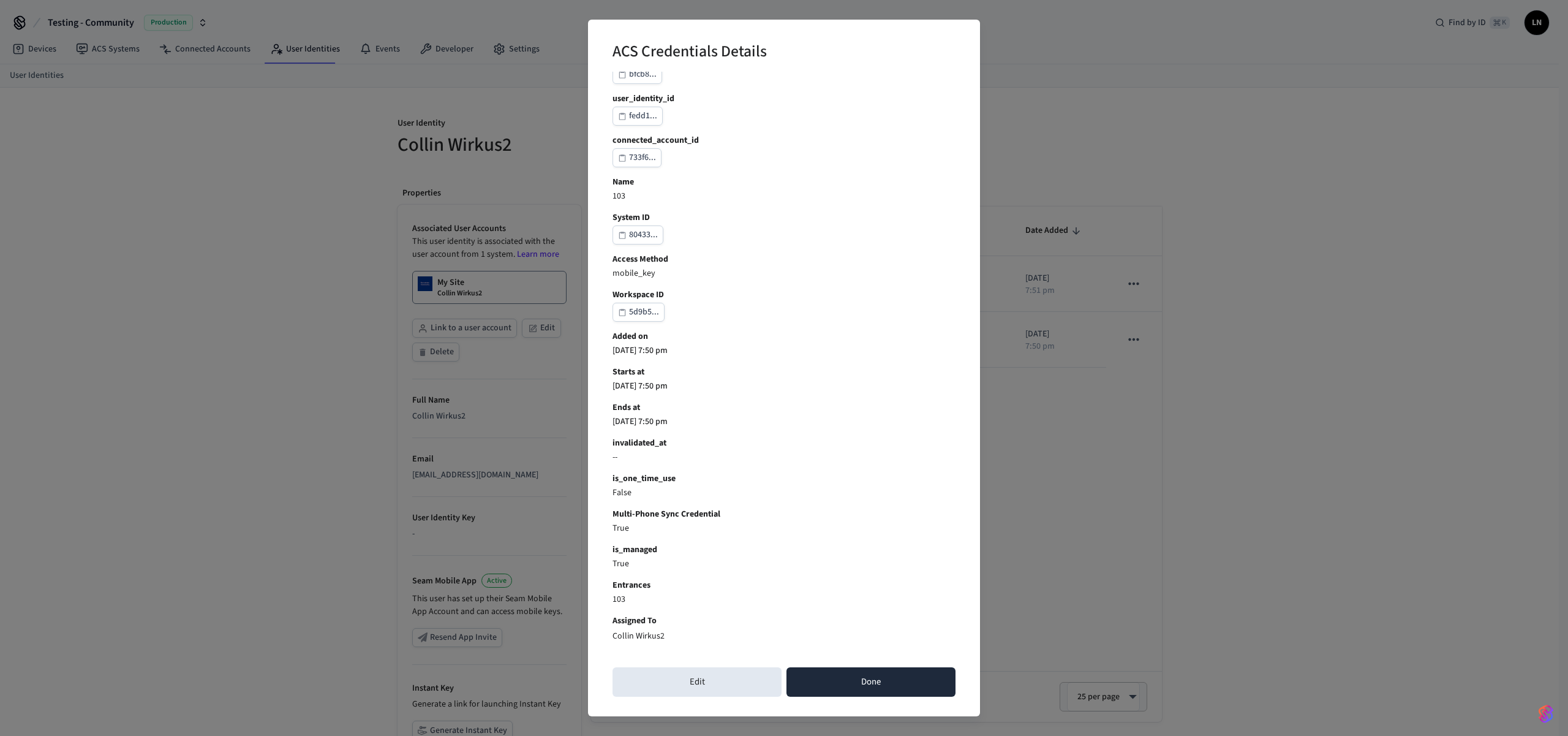
click at [829, 690] on button "Done" at bounding box center [871, 681] width 169 height 30
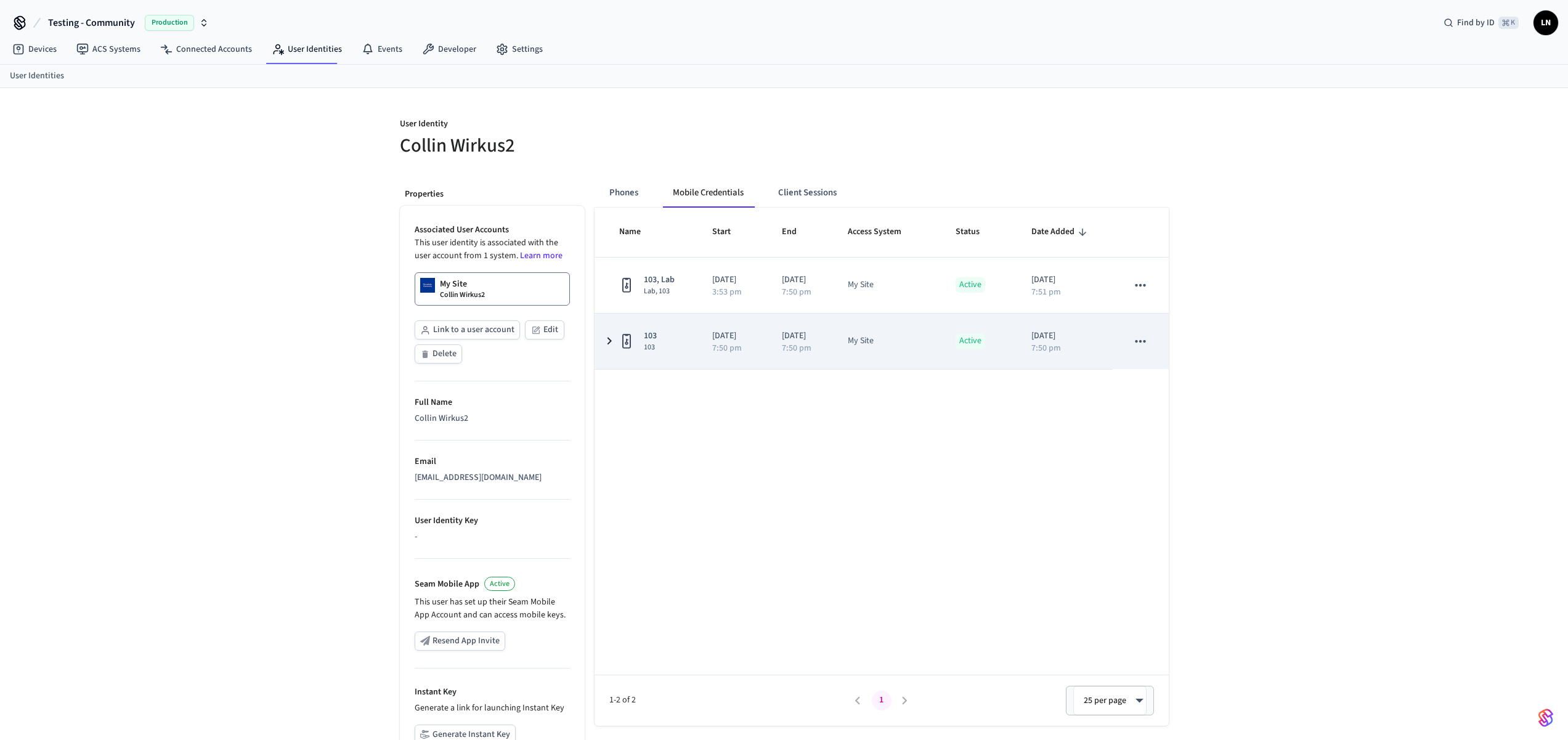
click at [1056, 344] on p "7:50 pm" at bounding box center [1045, 347] width 30 height 9
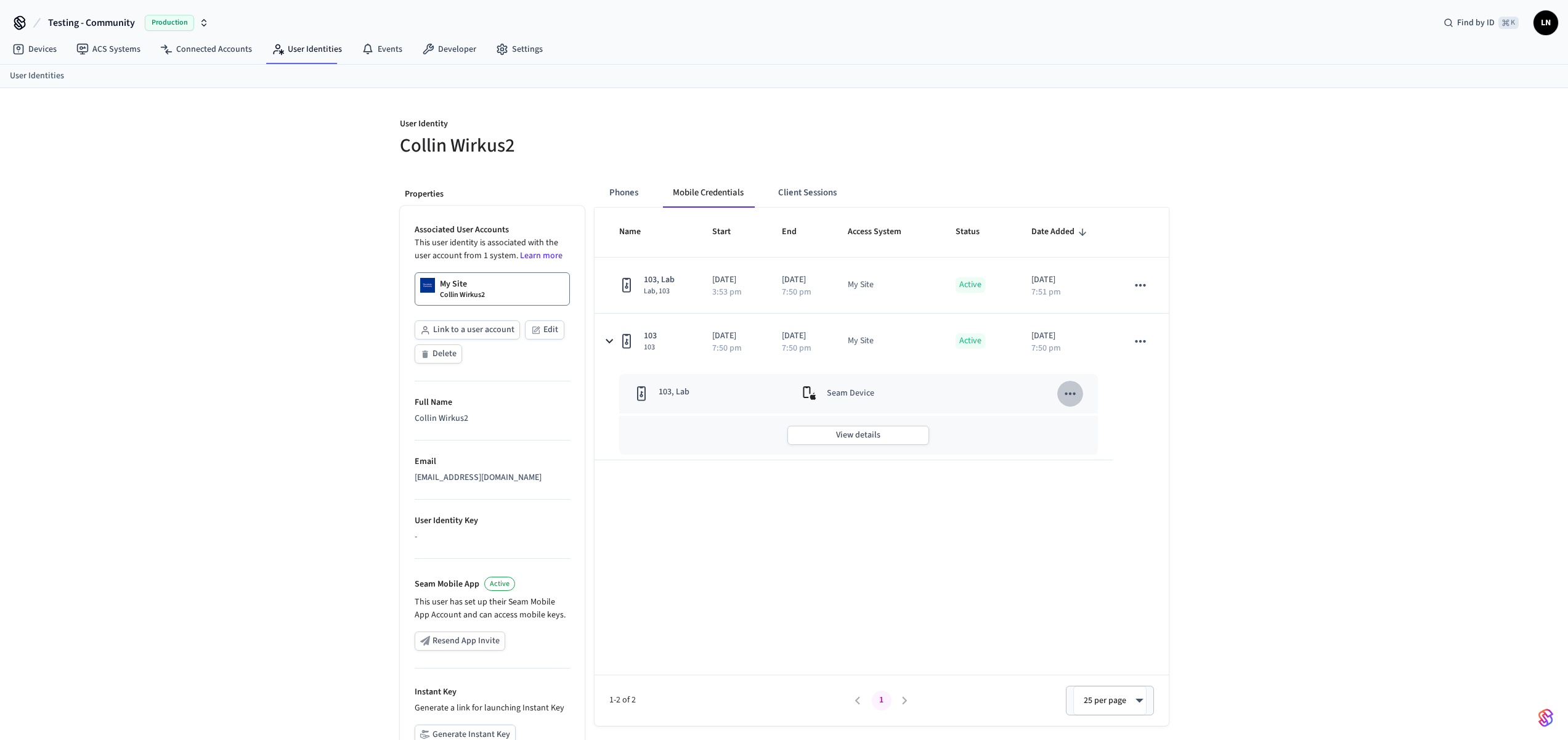
click at [1059, 392] on button "sticky table" at bounding box center [1069, 394] width 26 height 26
click at [1112, 424] on li "View Details" at bounding box center [1138, 423] width 160 height 34
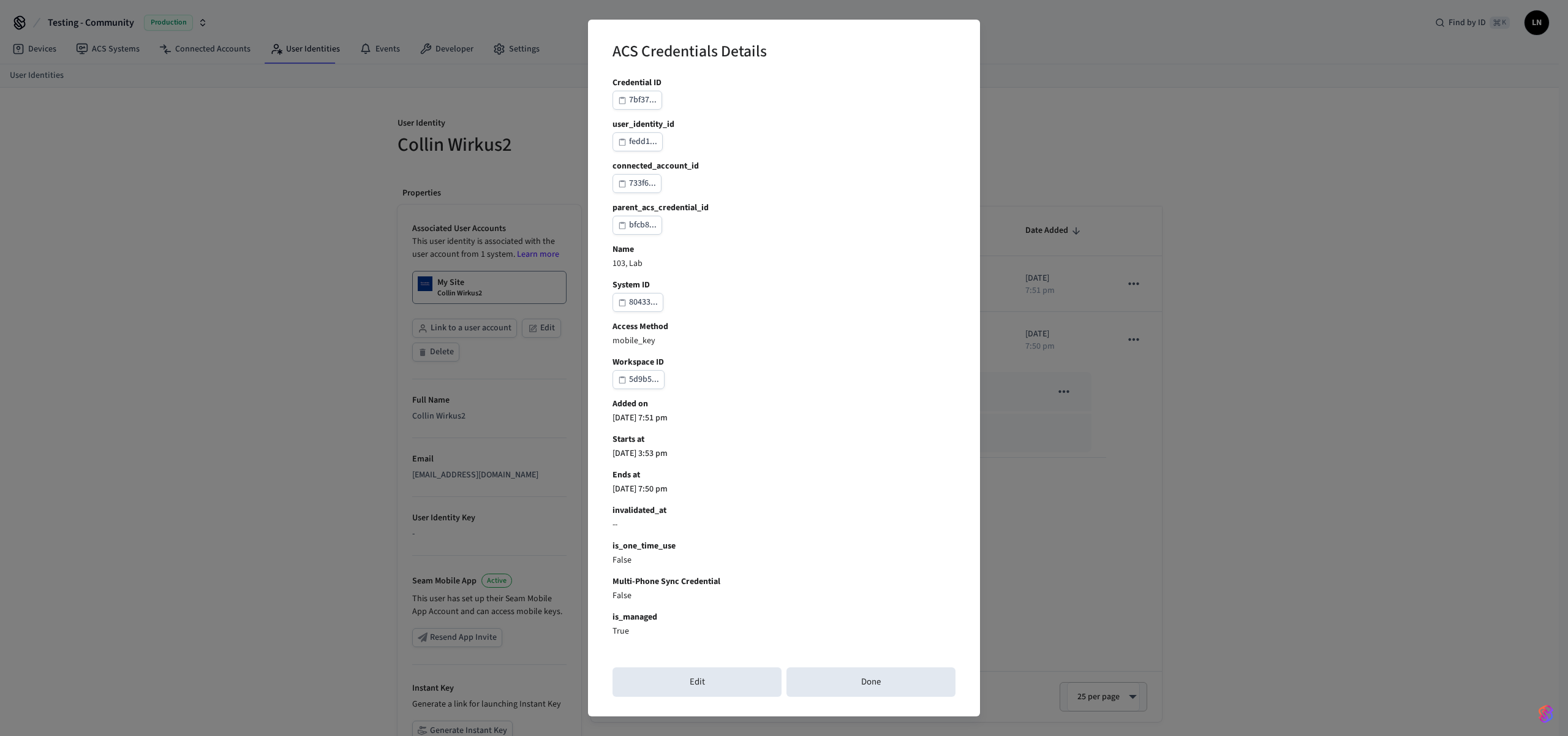
click at [650, 98] on div "7bf37..." at bounding box center [642, 100] width 28 height 15
click at [874, 688] on button "Done" at bounding box center [871, 681] width 169 height 30
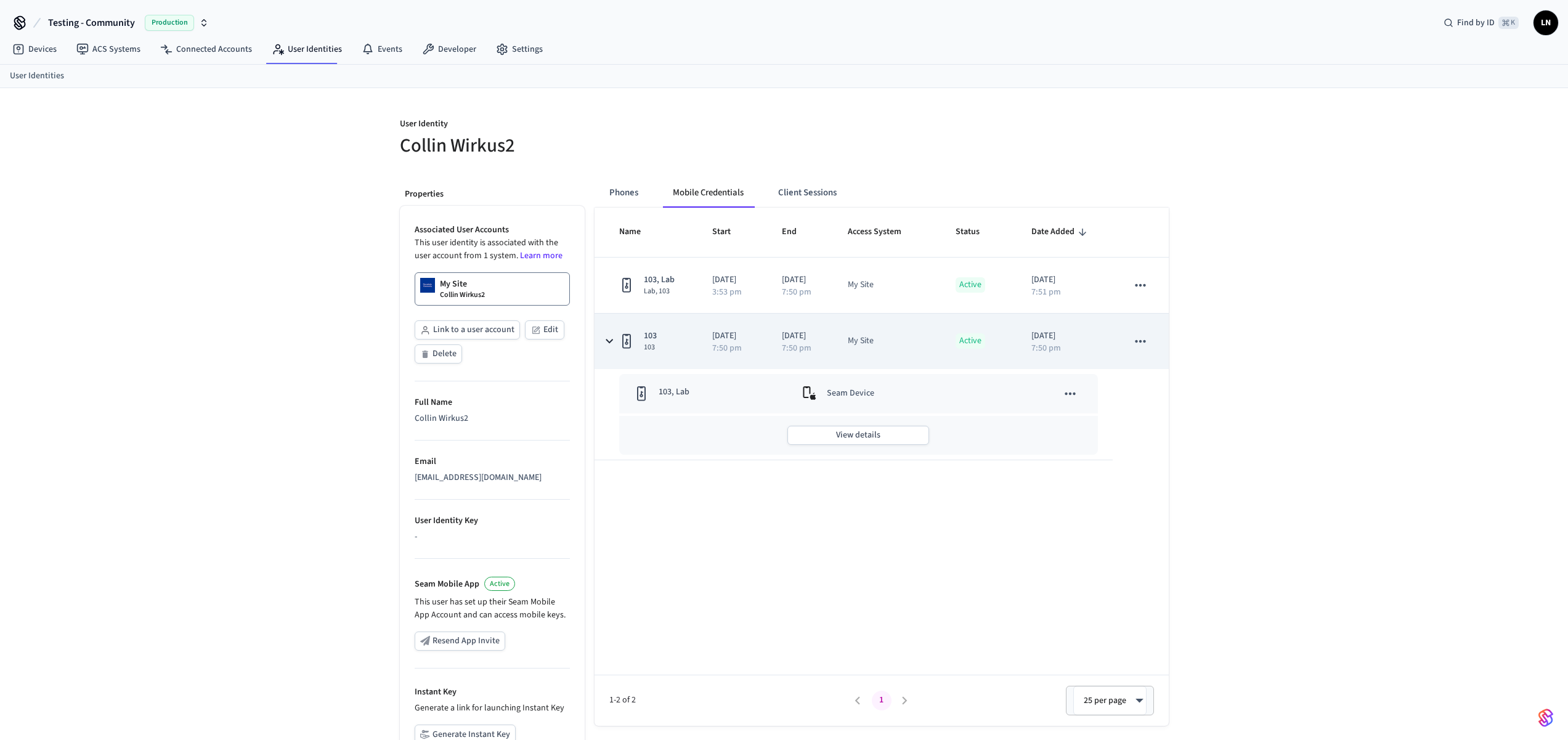
click at [1139, 344] on icon "sticky table" at bounding box center [1140, 341] width 16 height 16
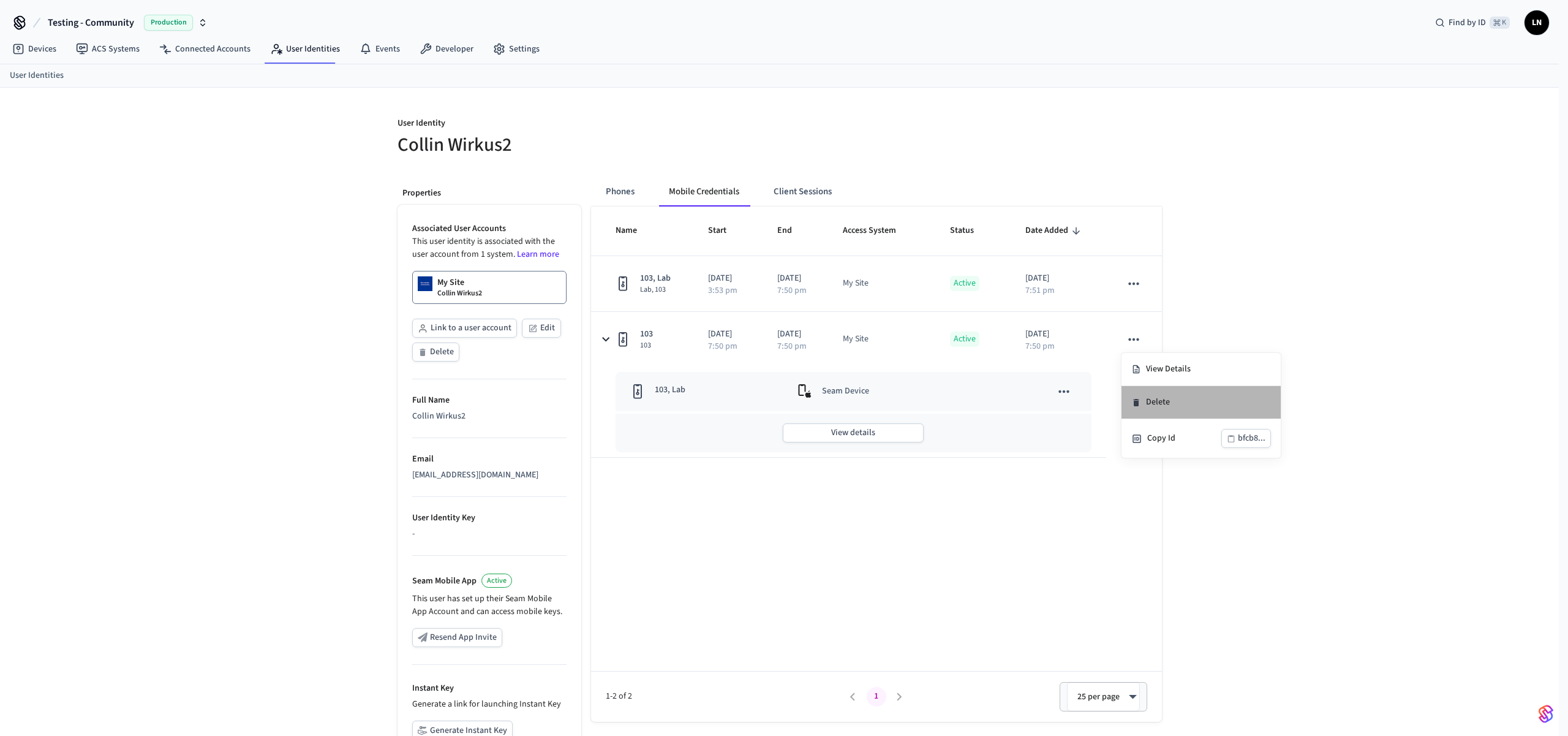
click at [1137, 411] on li "Delete" at bounding box center [1201, 402] width 159 height 33
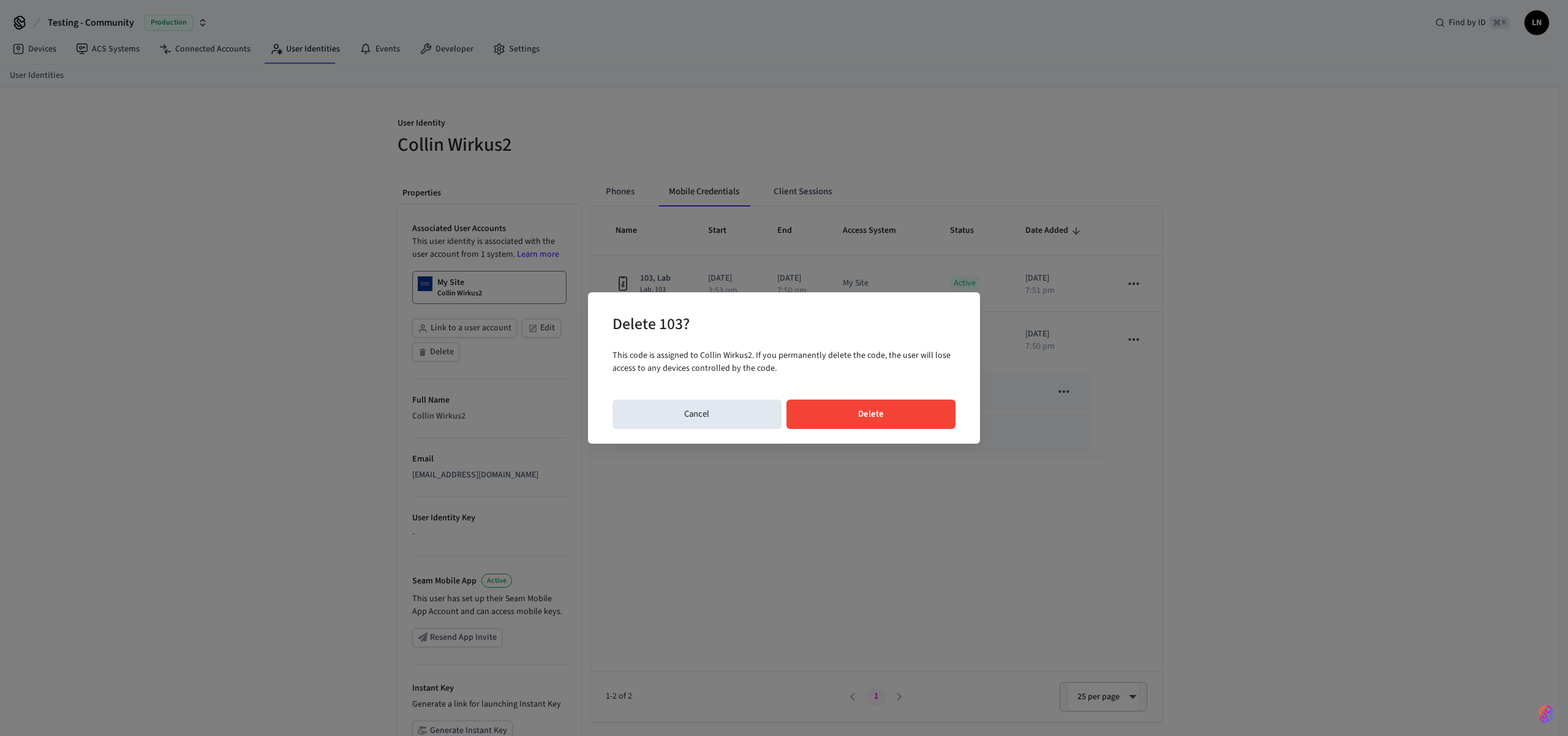
click at [859, 423] on button "Delete" at bounding box center [871, 413] width 169 height 30
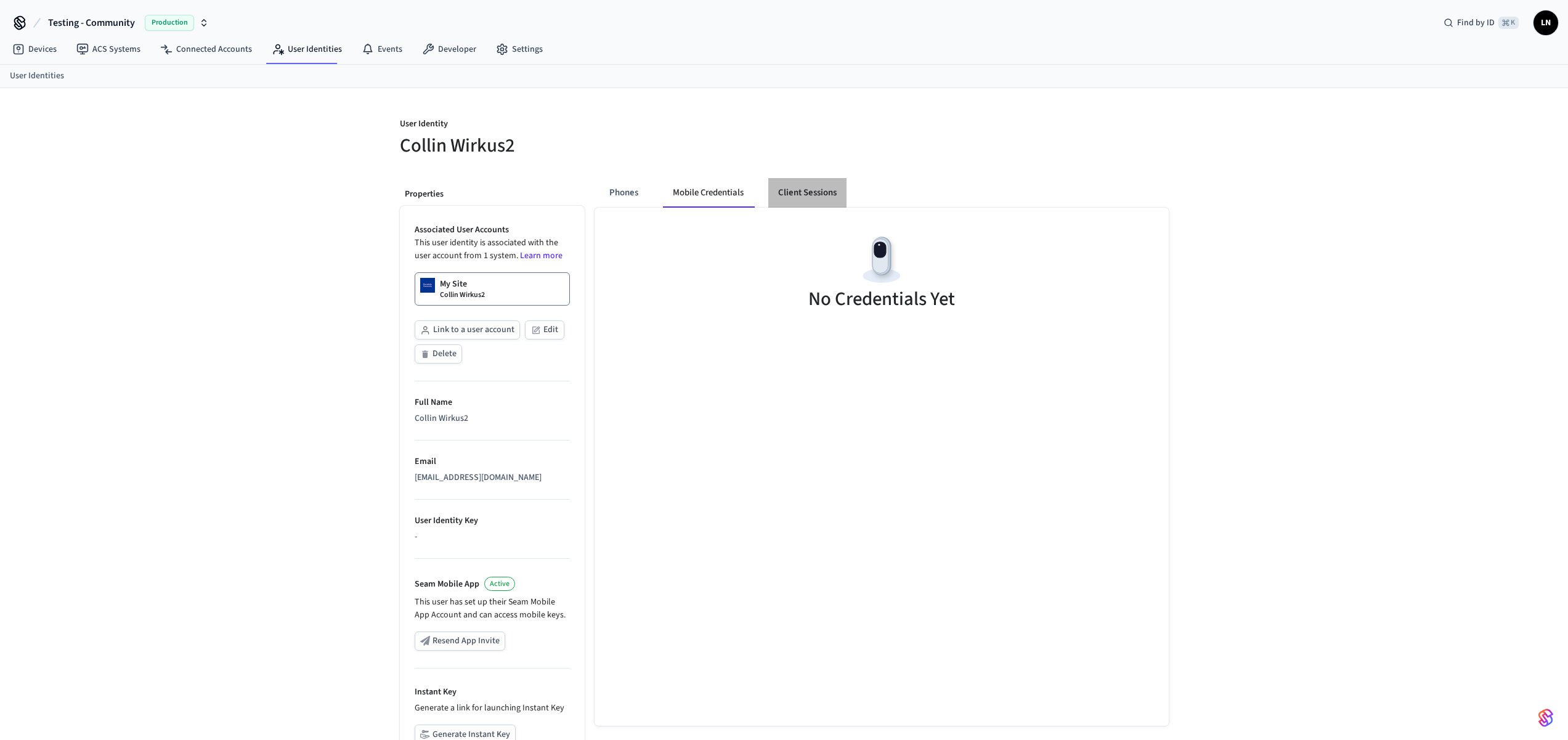
click at [791, 192] on button "Client Sessions" at bounding box center [807, 192] width 78 height 30
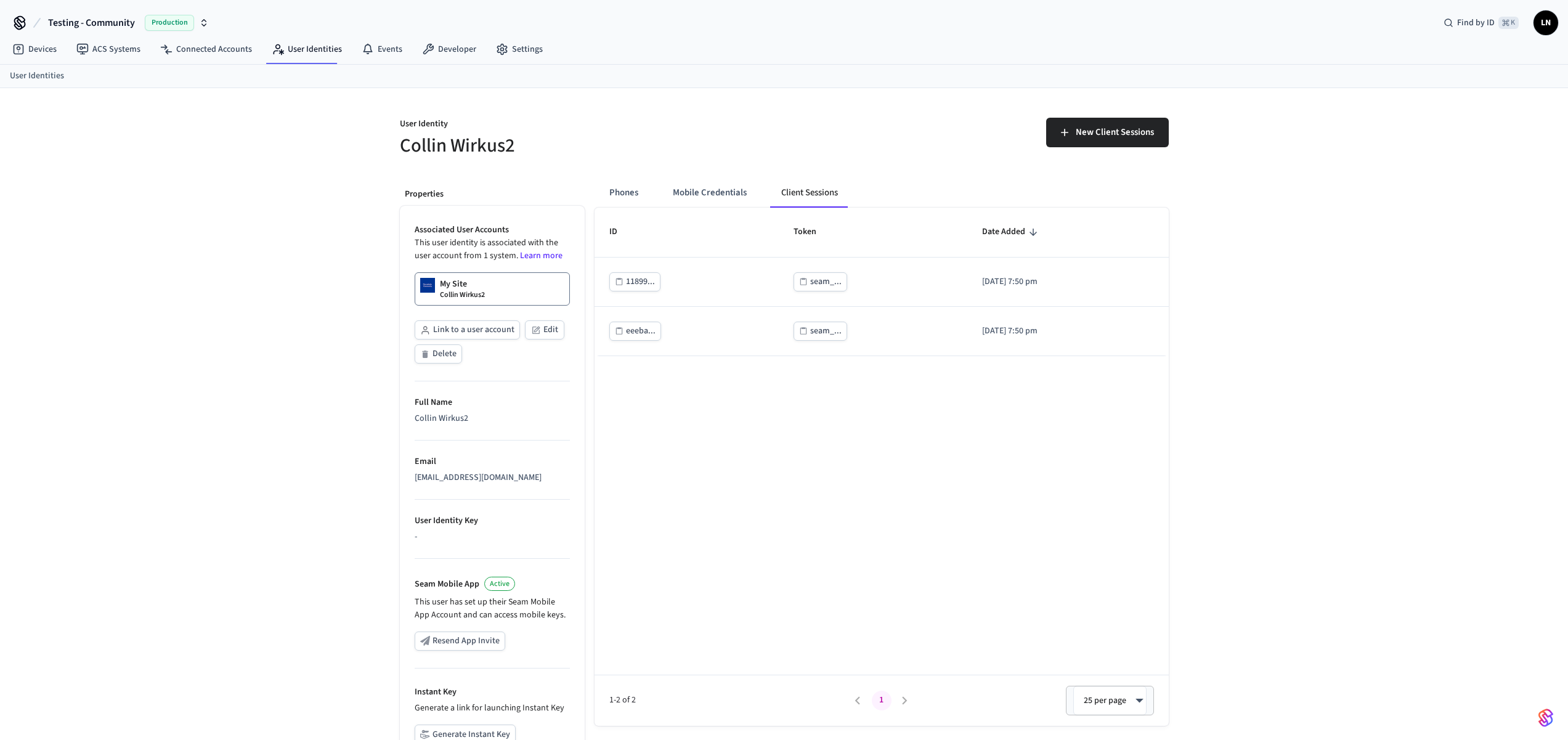
click at [592, 192] on div "Phones Mobile Credentials Client Sessions ID Token Date Added 11899... seam_...…" at bounding box center [876, 503] width 584 height 671
click at [609, 190] on button "Phones" at bounding box center [624, 192] width 49 height 30
click at [739, 195] on button "Mobile Credentials" at bounding box center [708, 192] width 93 height 30
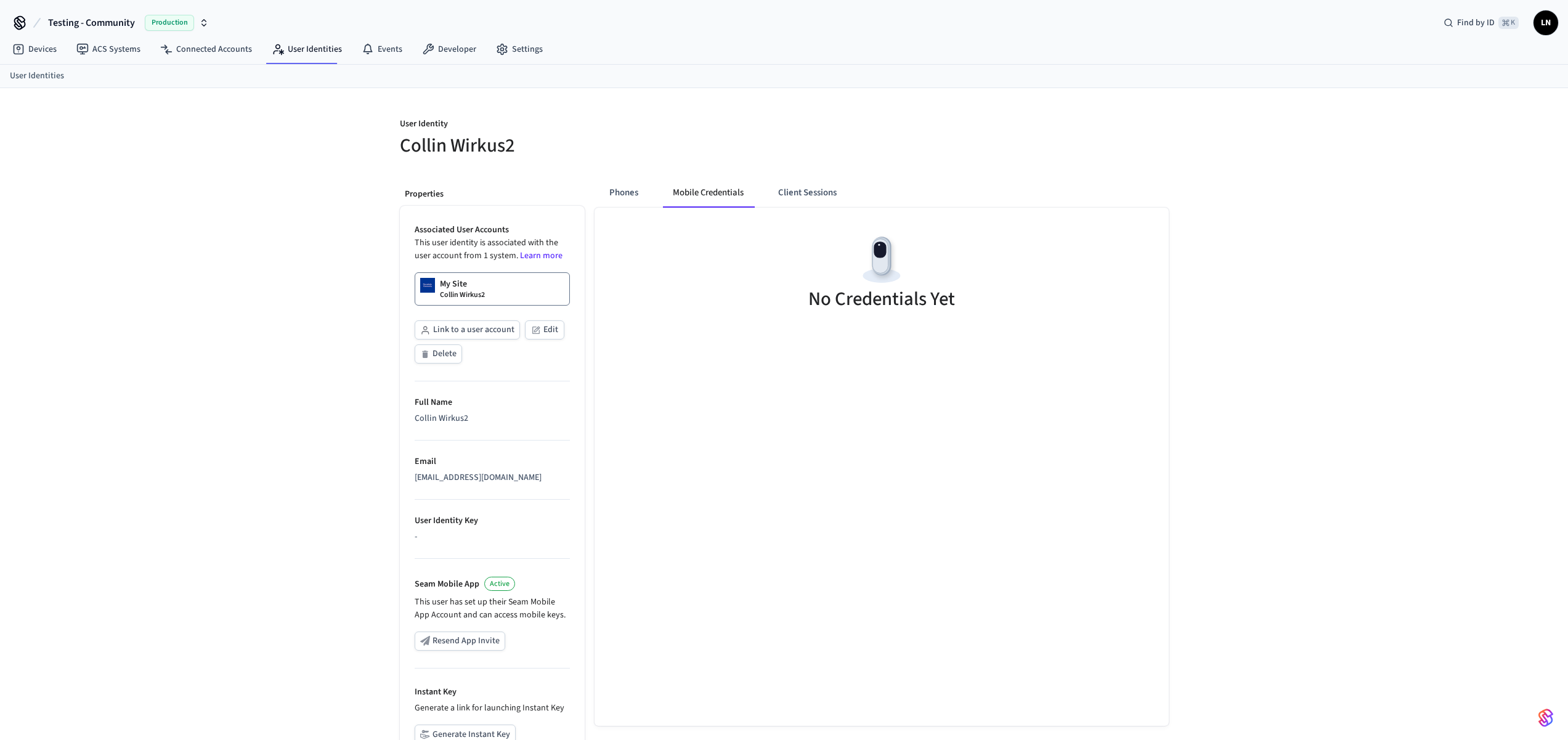
click at [591, 190] on div "Phones Mobile Credentials Client Sessions No Credentials Yet" at bounding box center [876, 503] width 584 height 671
click at [613, 191] on button "Phones" at bounding box center [624, 192] width 49 height 30
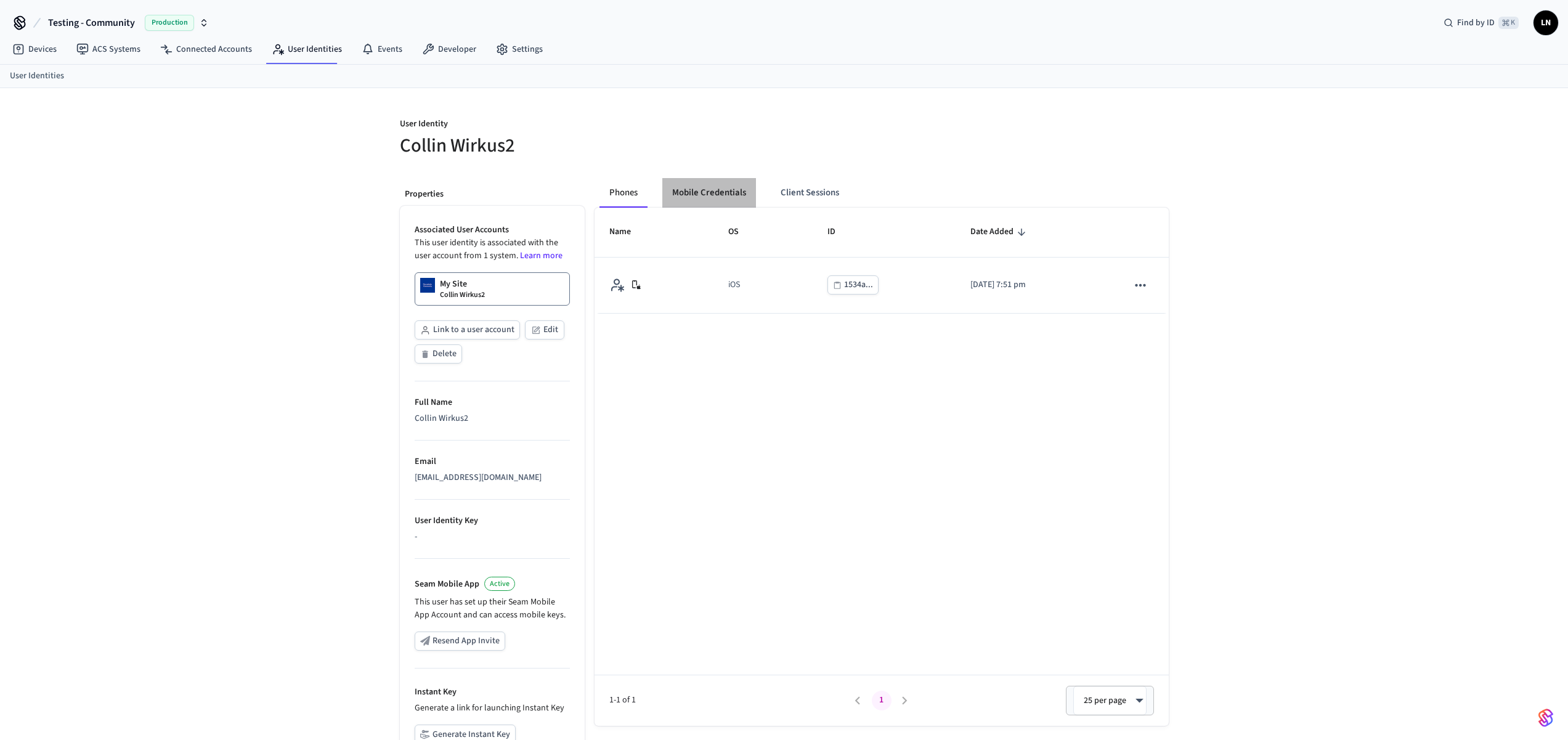
click at [699, 199] on button "Mobile Credentials" at bounding box center [708, 192] width 93 height 30
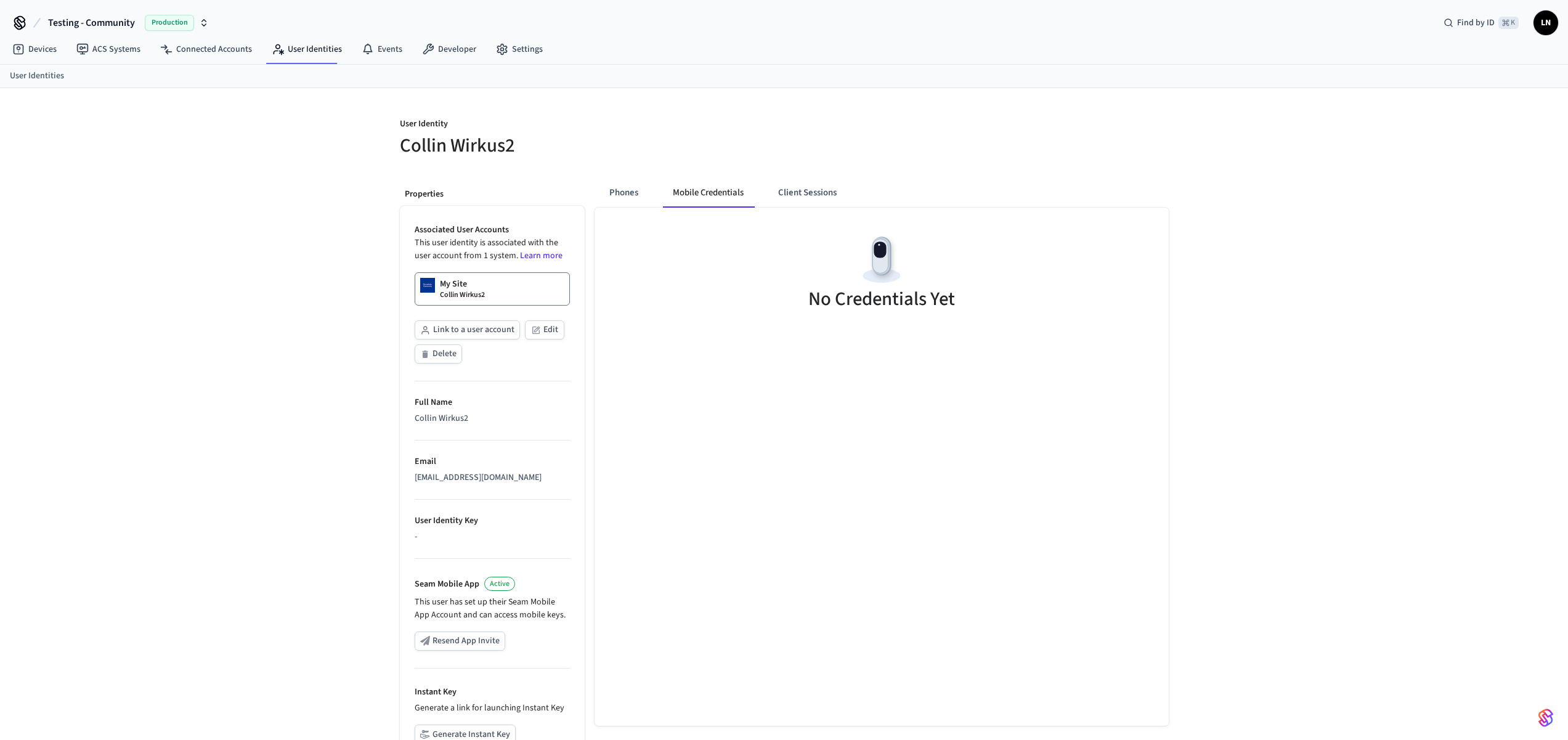
click at [953, 178] on div "Phones Mobile Credentials Client Sessions" at bounding box center [882, 192] width 575 height 30
click at [1062, 172] on div "Phones Mobile Credentials Client Sessions No Credentials Yet" at bounding box center [876, 503] width 584 height 671
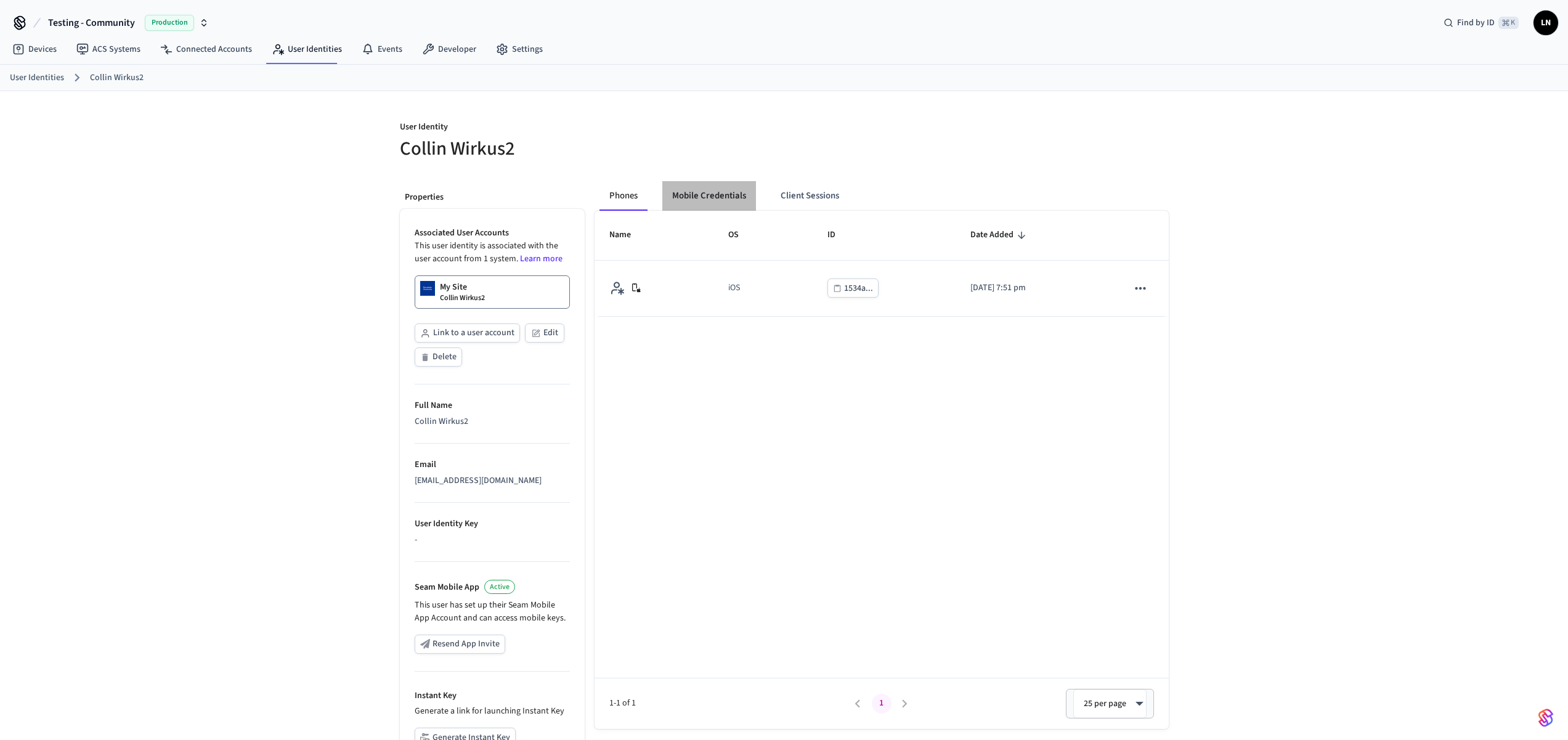
click at [726, 197] on button "Mobile Credentials" at bounding box center [708, 195] width 93 height 30
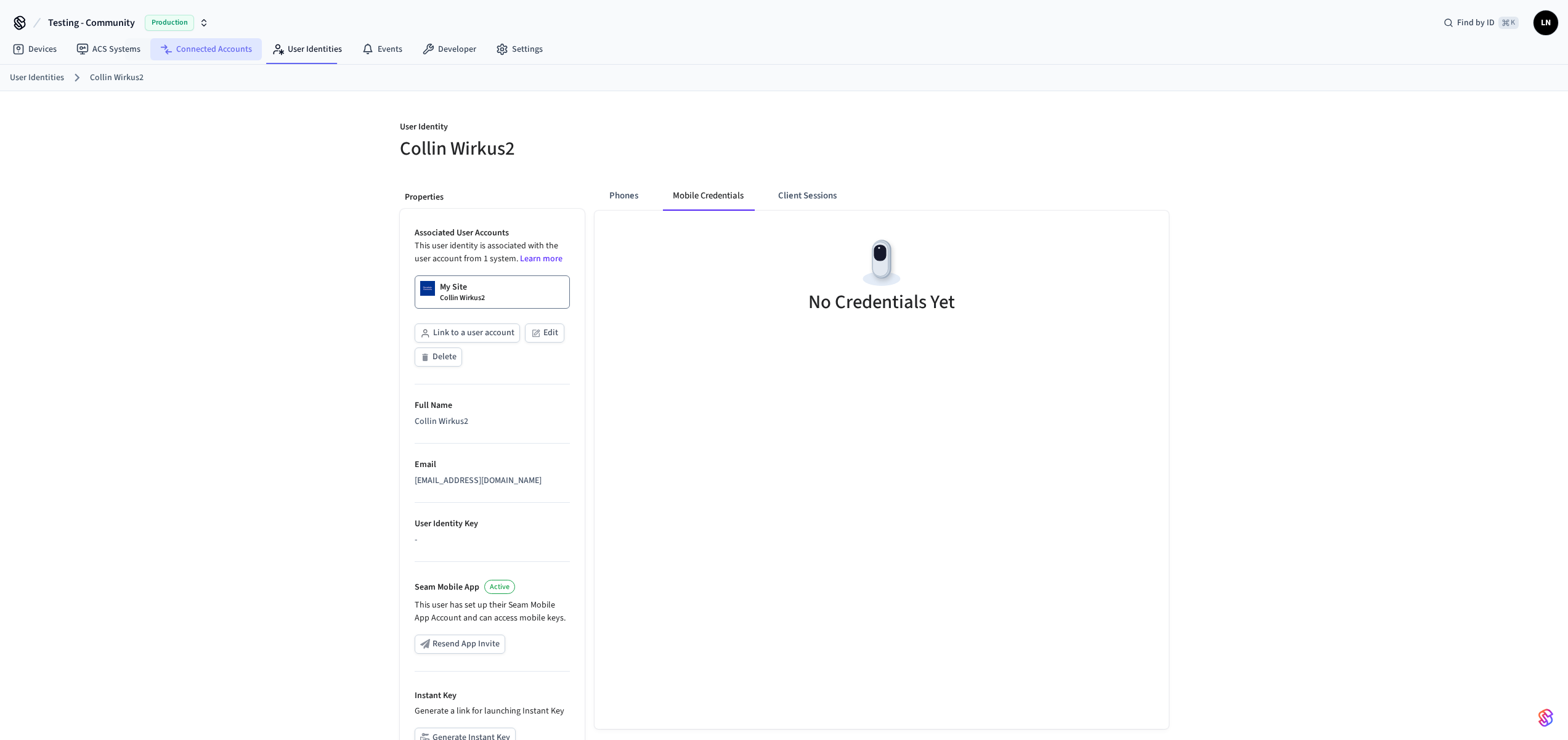
click at [166, 53] on icon at bounding box center [168, 51] width 7 height 5
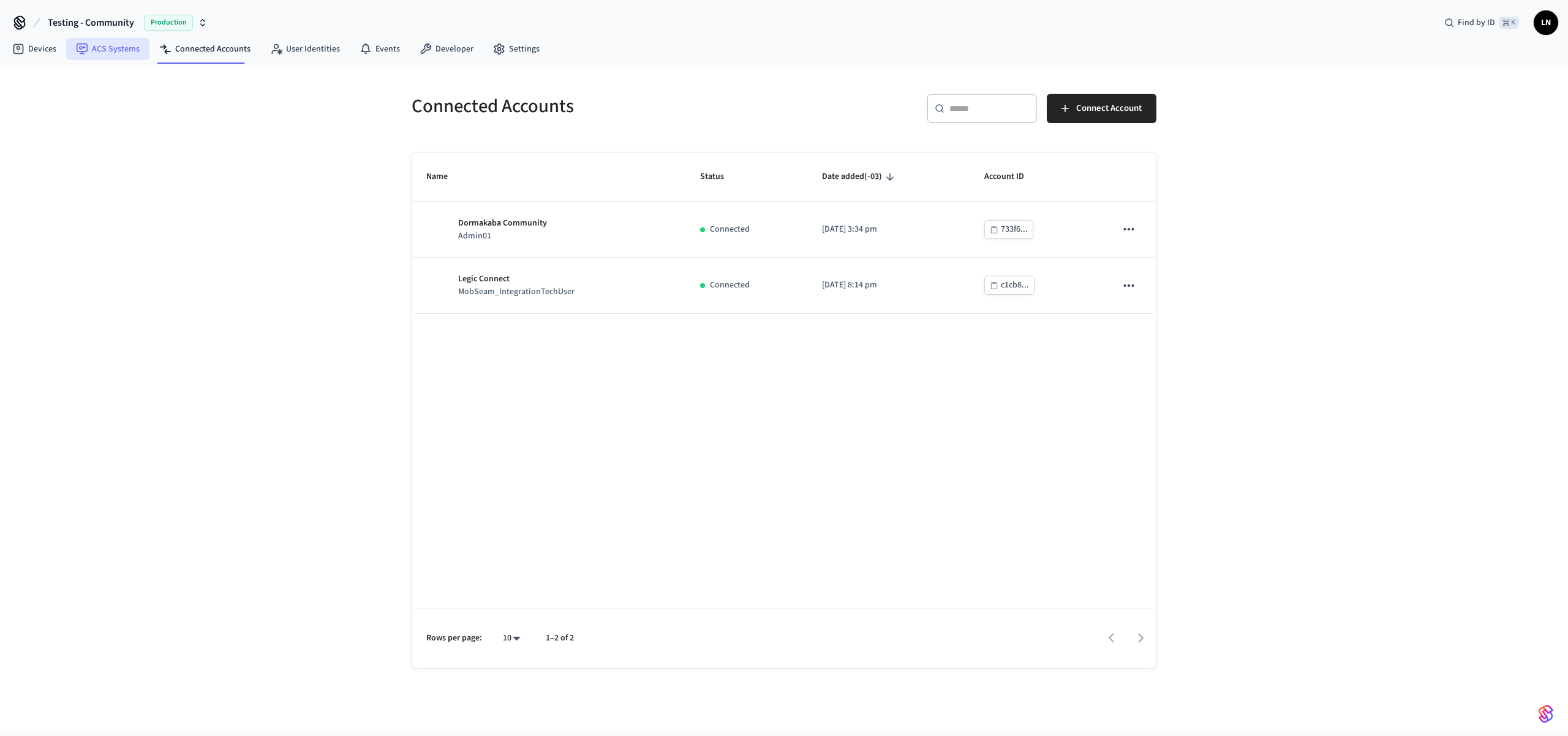
click at [99, 49] on link "ACS Systems" at bounding box center [107, 49] width 83 height 22
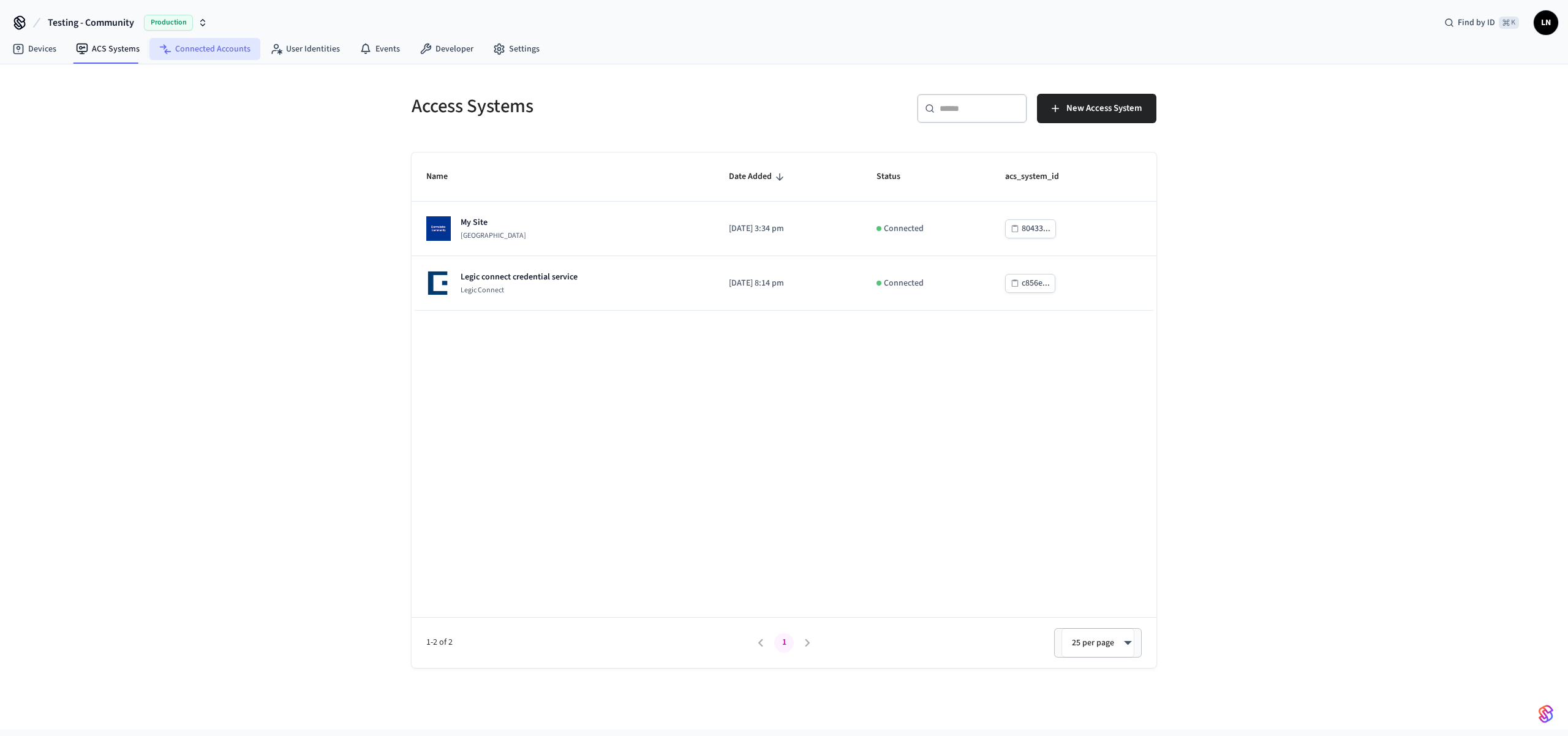
click at [212, 58] on link "Connected Accounts" at bounding box center [205, 49] width 111 height 22
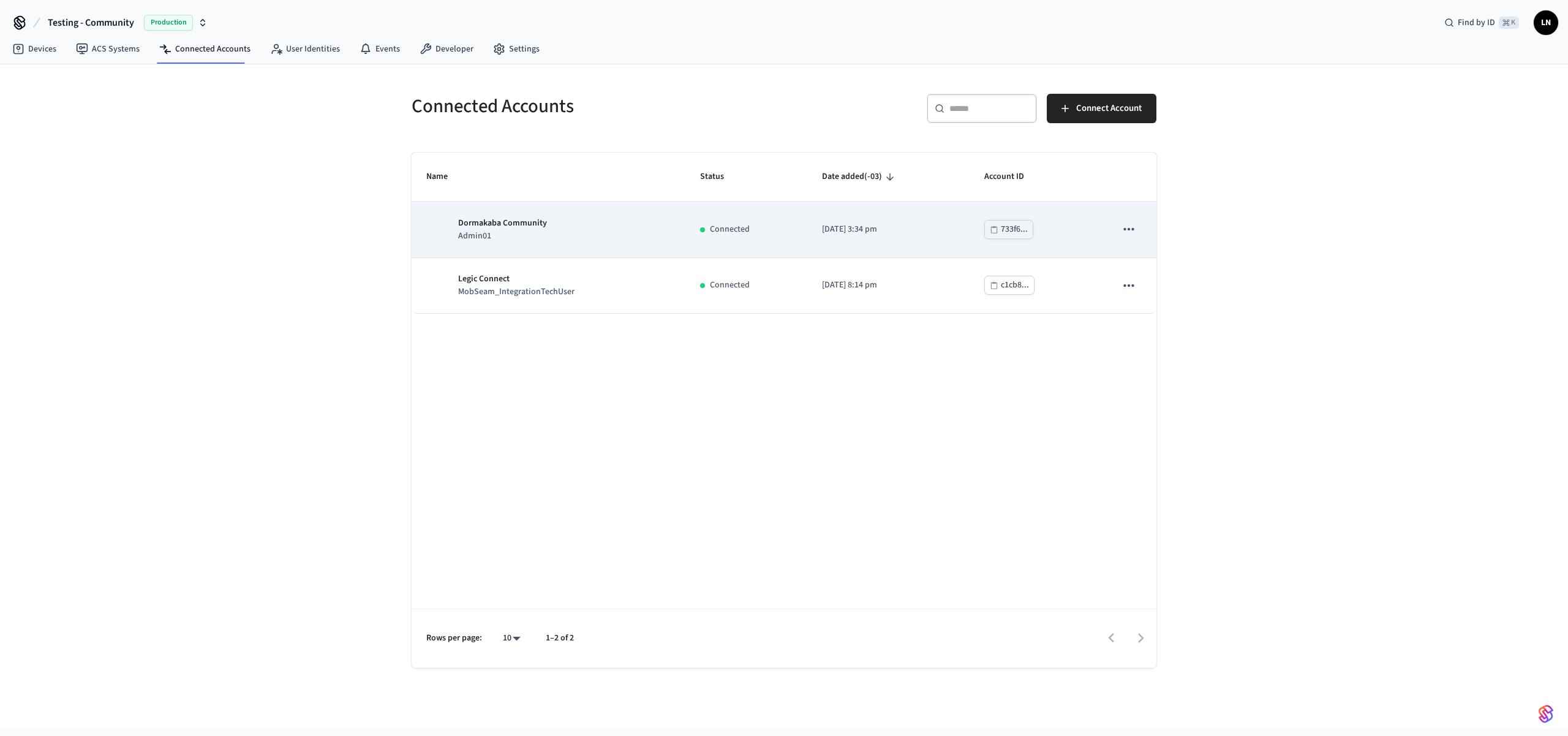
click at [1024, 231] on div "733f6..." at bounding box center [1015, 230] width 27 height 15
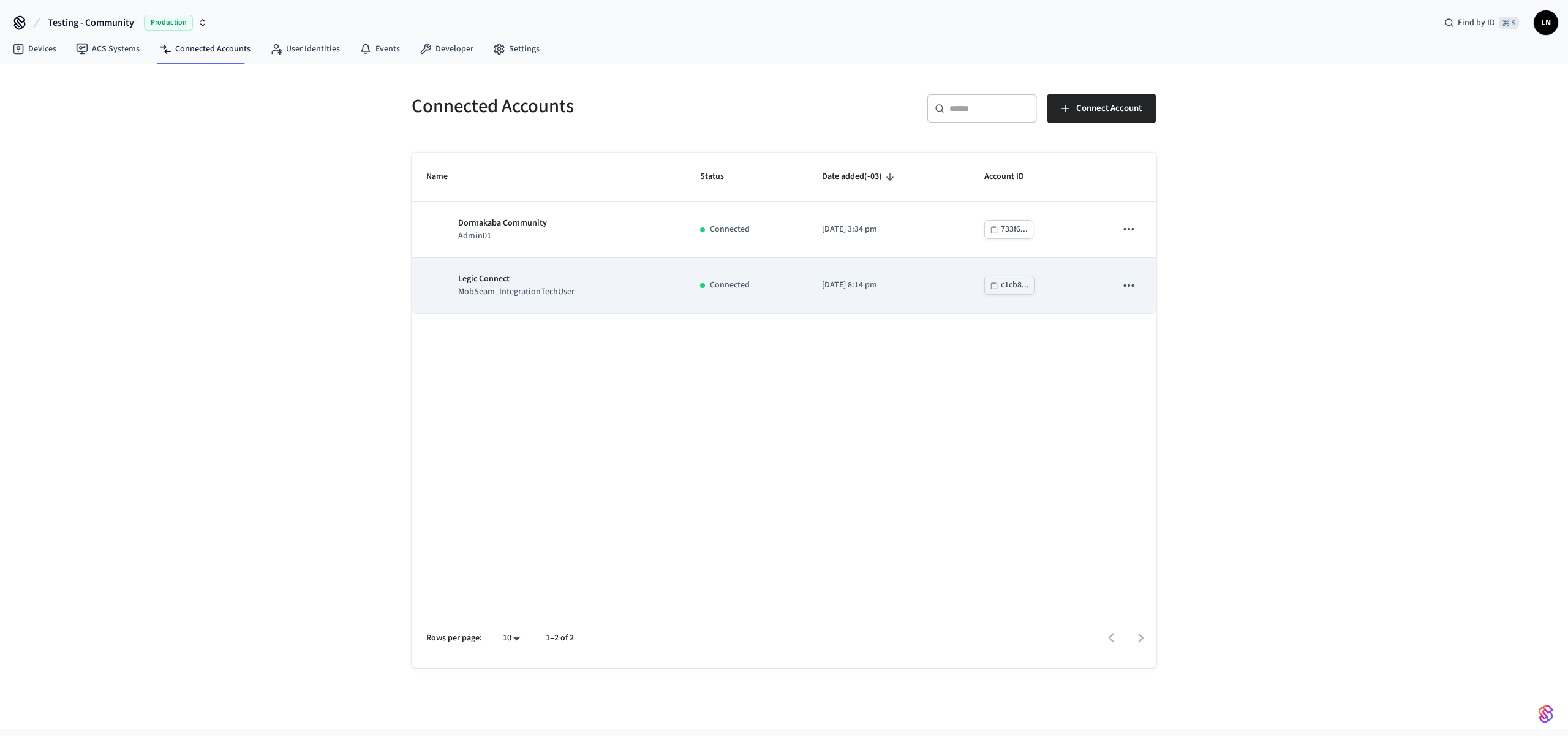
click at [1012, 286] on div "c1cb8..." at bounding box center [1015, 285] width 28 height 15
click at [1010, 284] on div "c1cb8..." at bounding box center [1015, 285] width 28 height 15
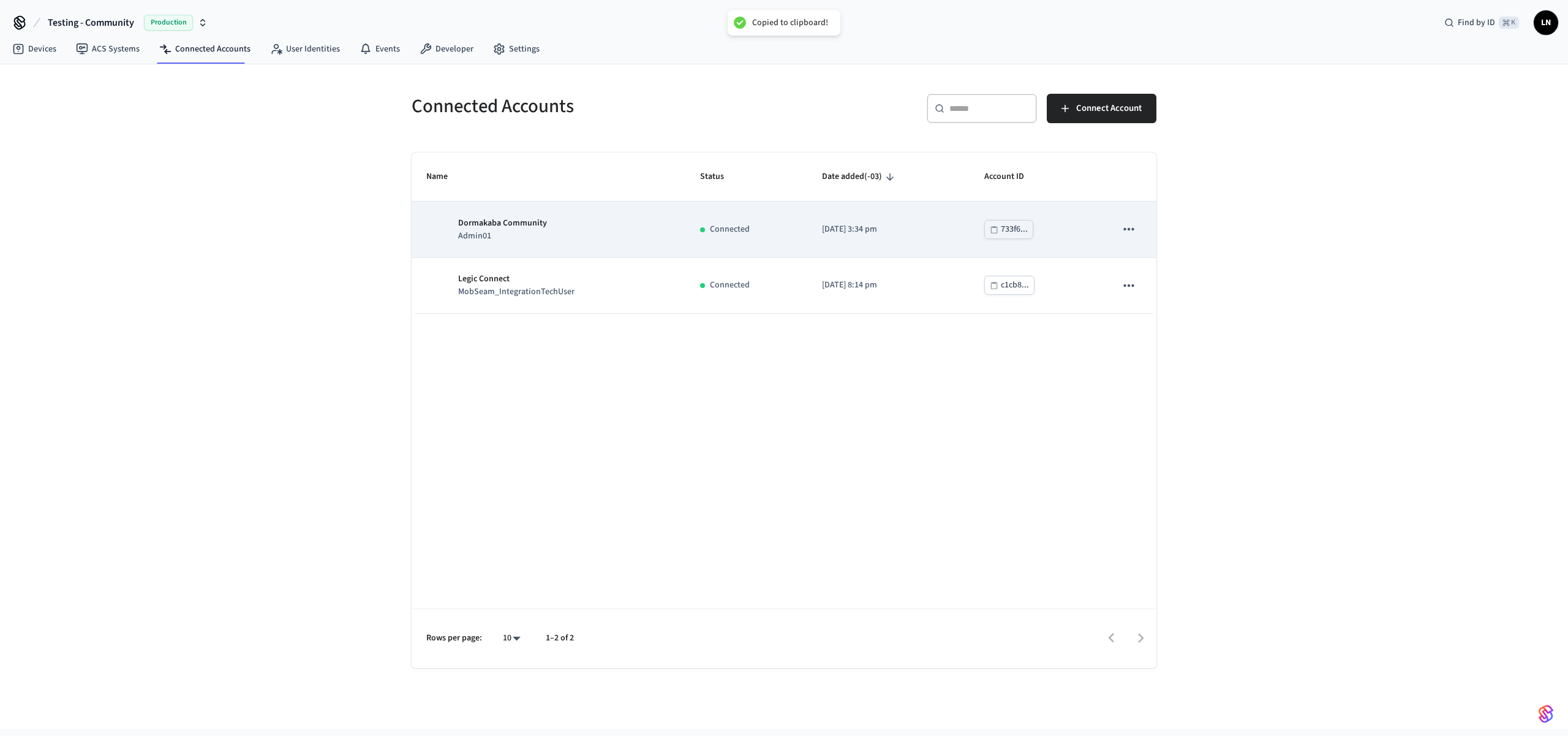
click at [1008, 226] on div "733f6..." at bounding box center [1015, 230] width 27 height 15
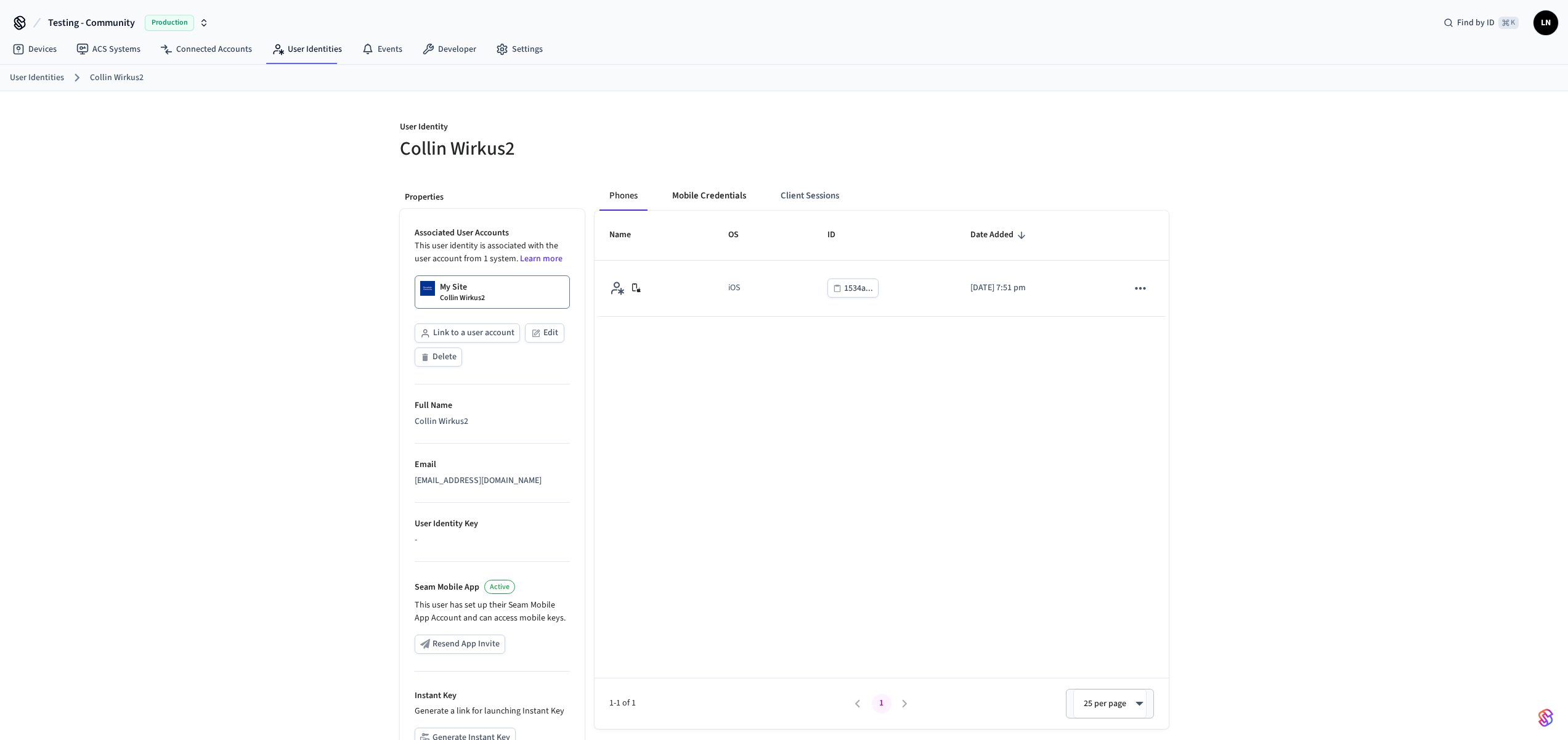
click at [739, 191] on button "Mobile Credentials" at bounding box center [708, 195] width 93 height 30
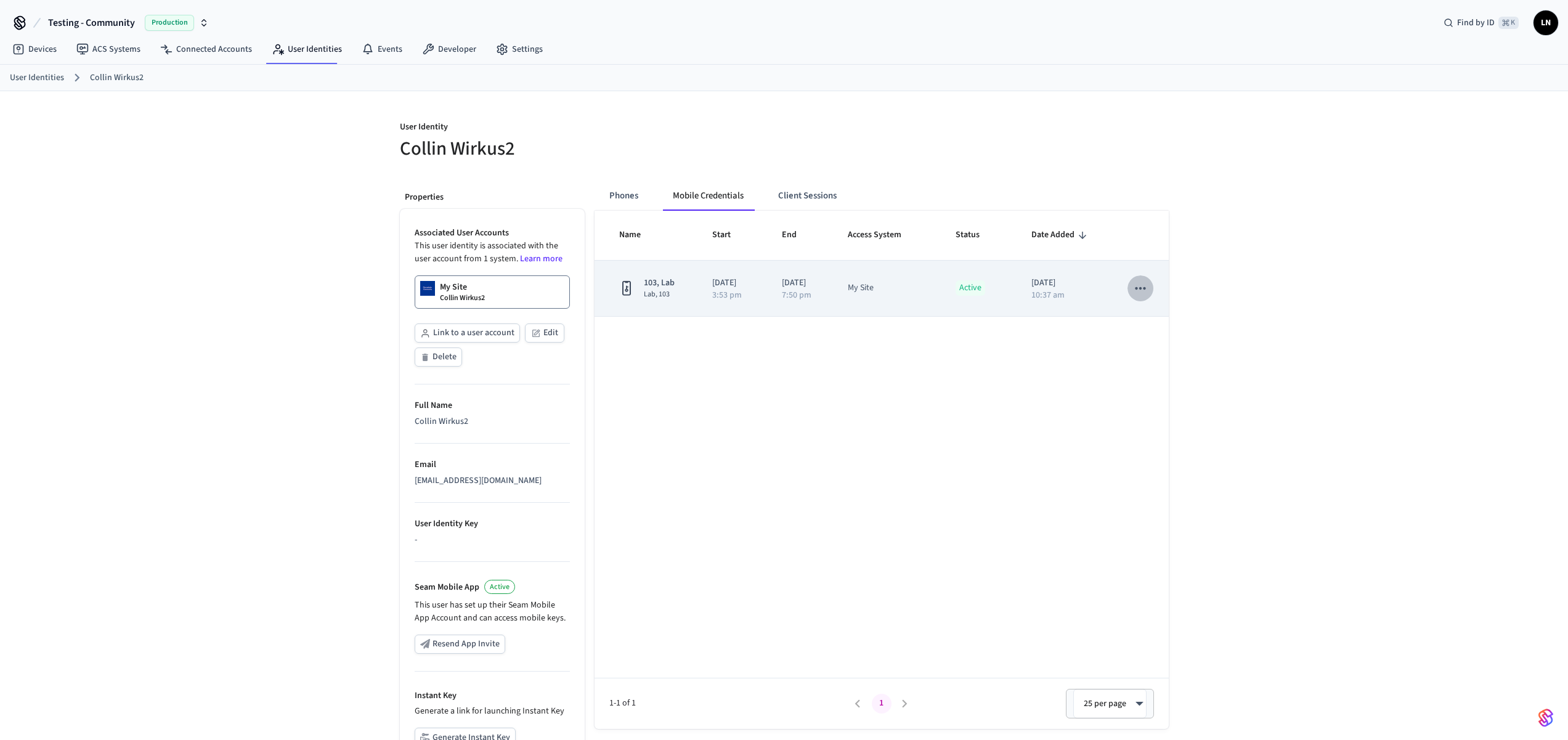
click at [1138, 285] on icon "sticky table" at bounding box center [1140, 288] width 16 height 16
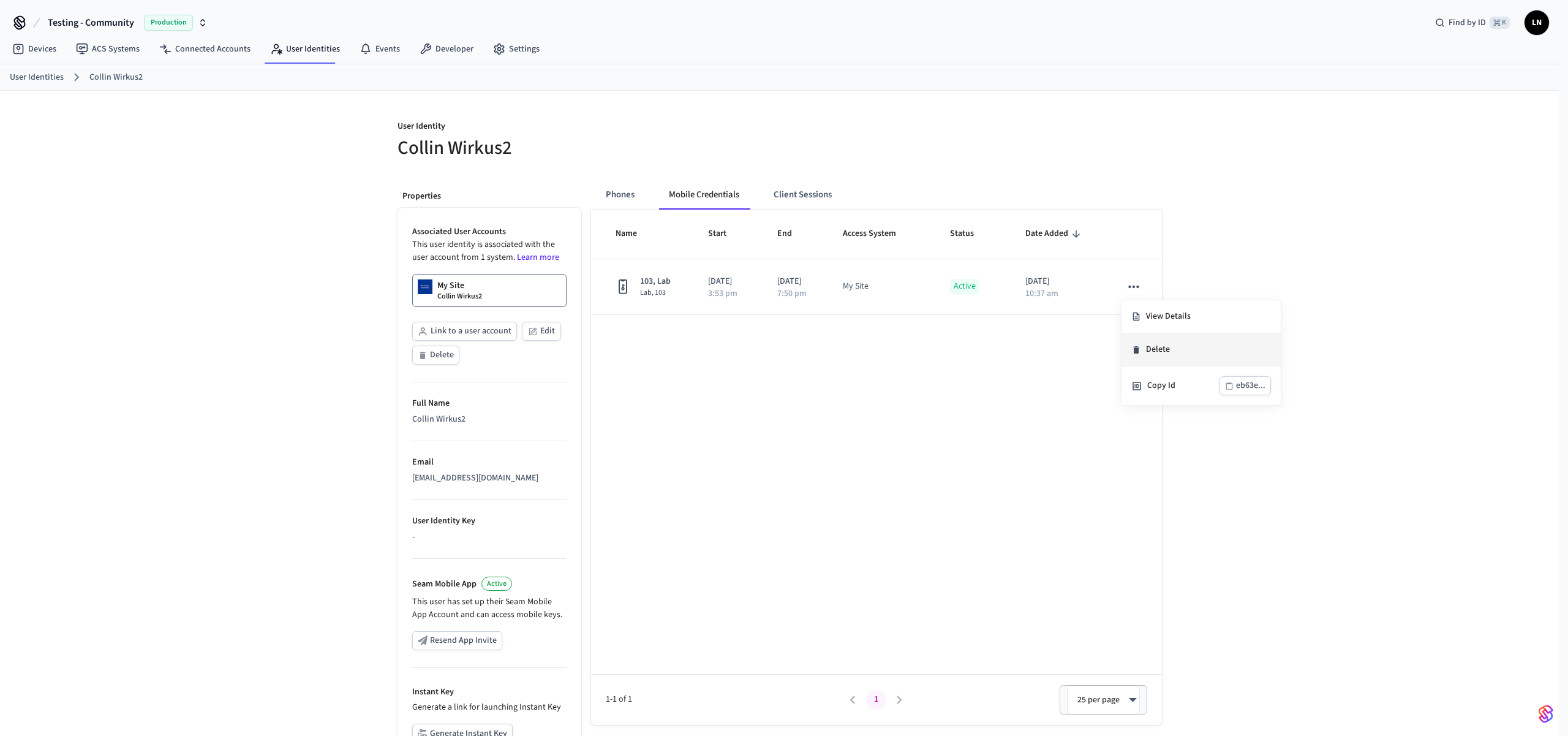
click at [1143, 352] on li "Delete" at bounding box center [1201, 349] width 159 height 33
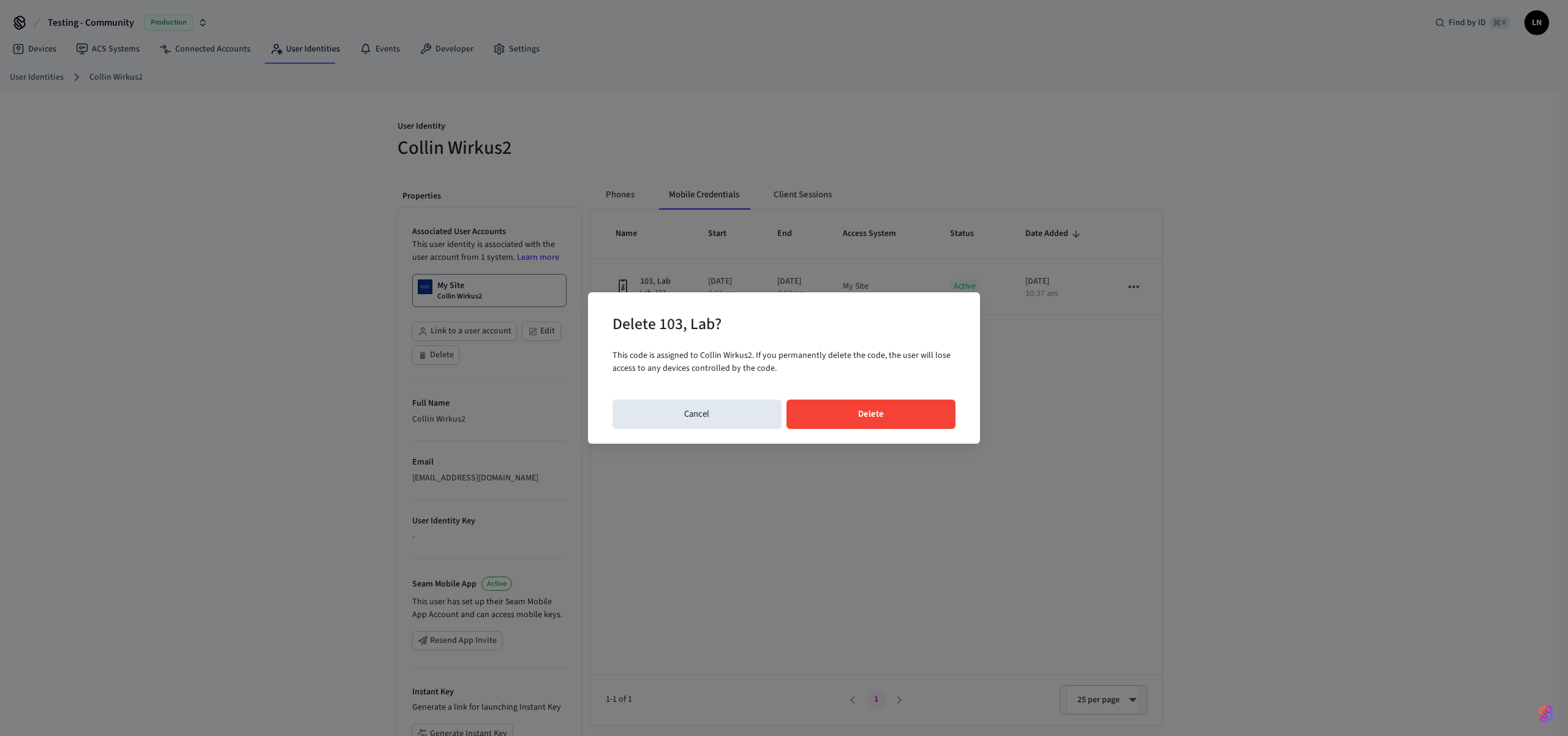
click at [885, 418] on button "Delete" at bounding box center [871, 413] width 169 height 30
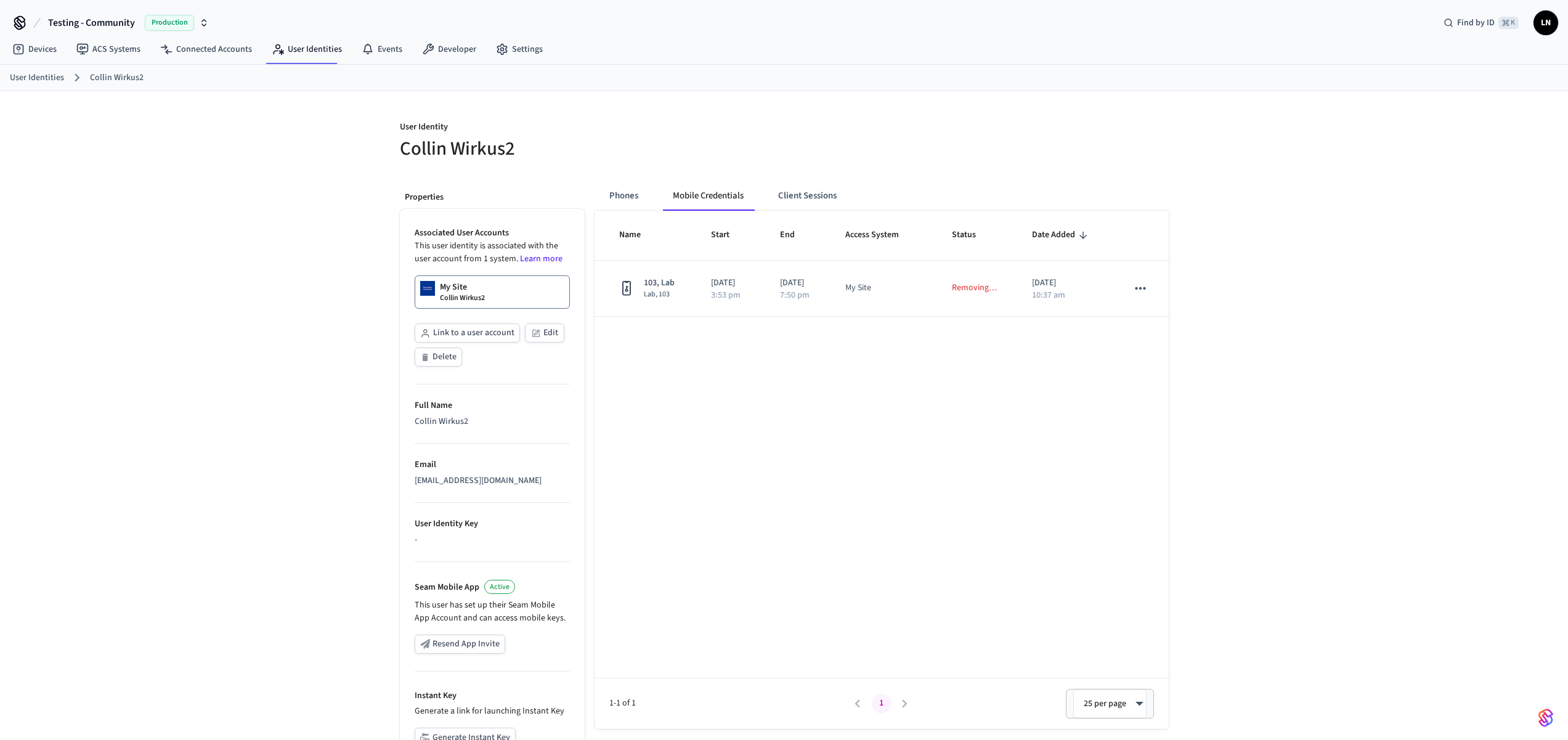
click at [1411, 192] on div "User Identity Collin Wirkus2 Properties Associated User Accounts This user iden…" at bounding box center [784, 467] width 1568 height 751
click at [782, 201] on button "Client Sessions" at bounding box center [807, 195] width 78 height 30
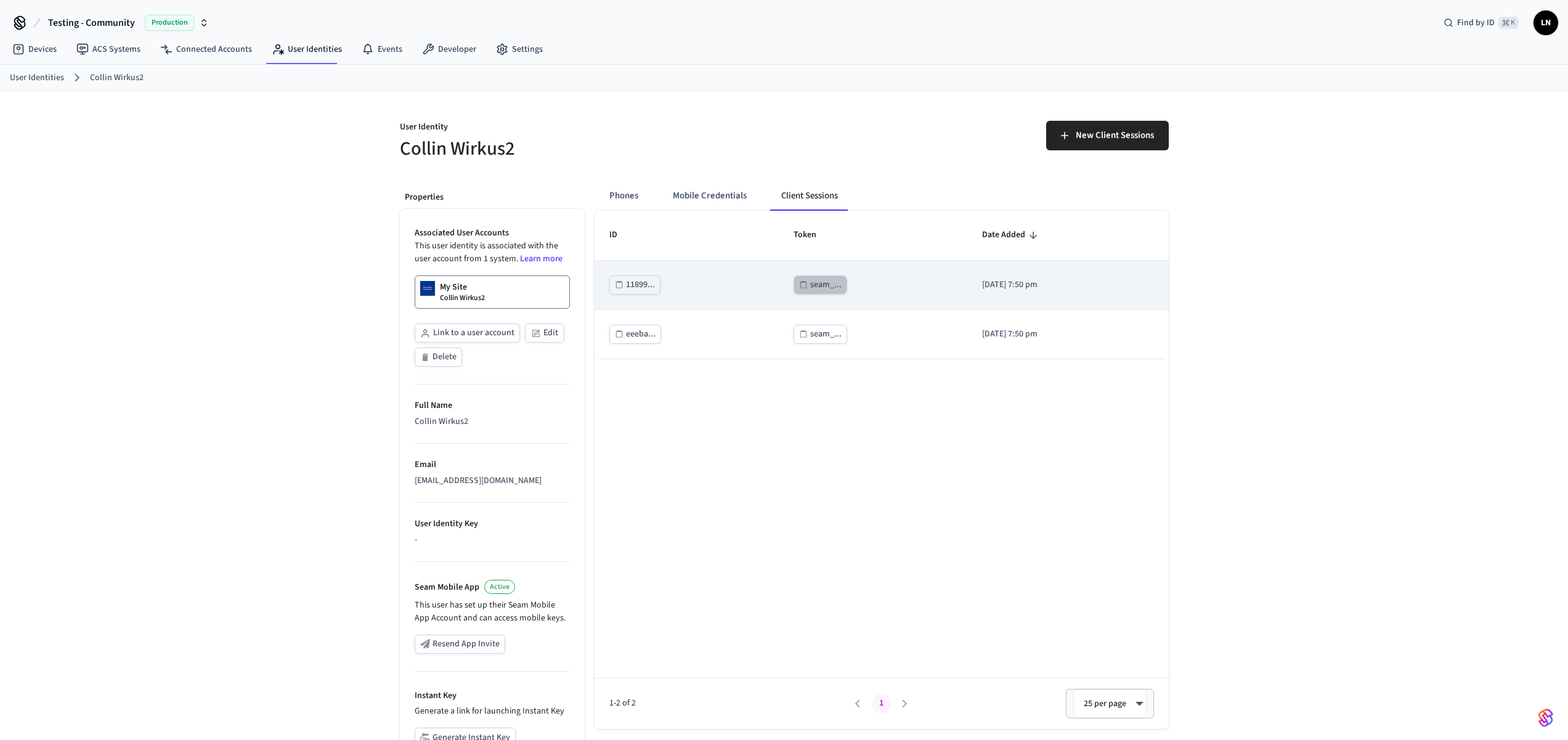
click at [810, 291] on div "seam_..." at bounding box center [826, 285] width 32 height 15
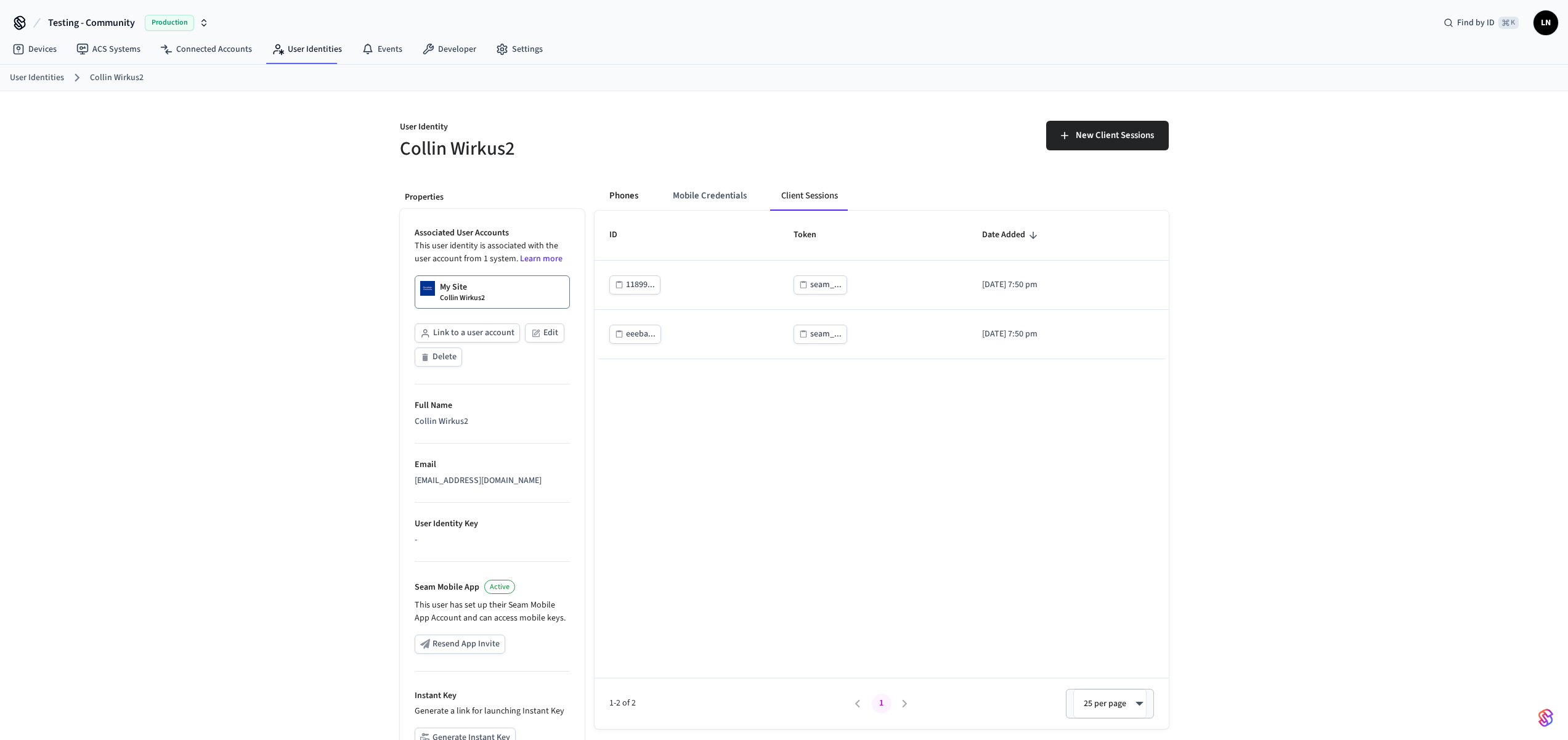
click at [634, 198] on button "Phones" at bounding box center [624, 195] width 49 height 30
click at [694, 203] on button "Mobile Credentials" at bounding box center [708, 195] width 93 height 30
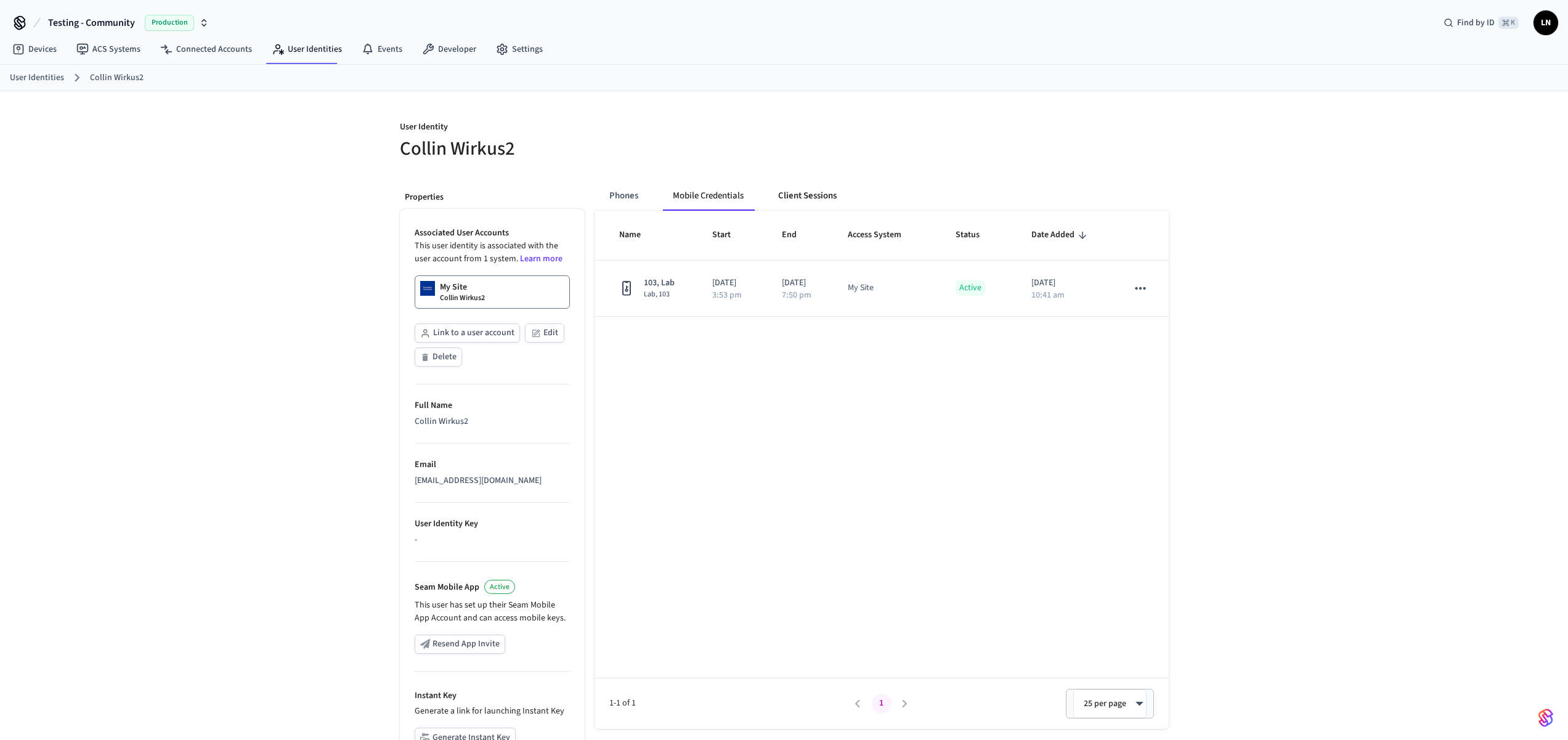
click at [806, 199] on button "Client Sessions" at bounding box center [807, 195] width 78 height 30
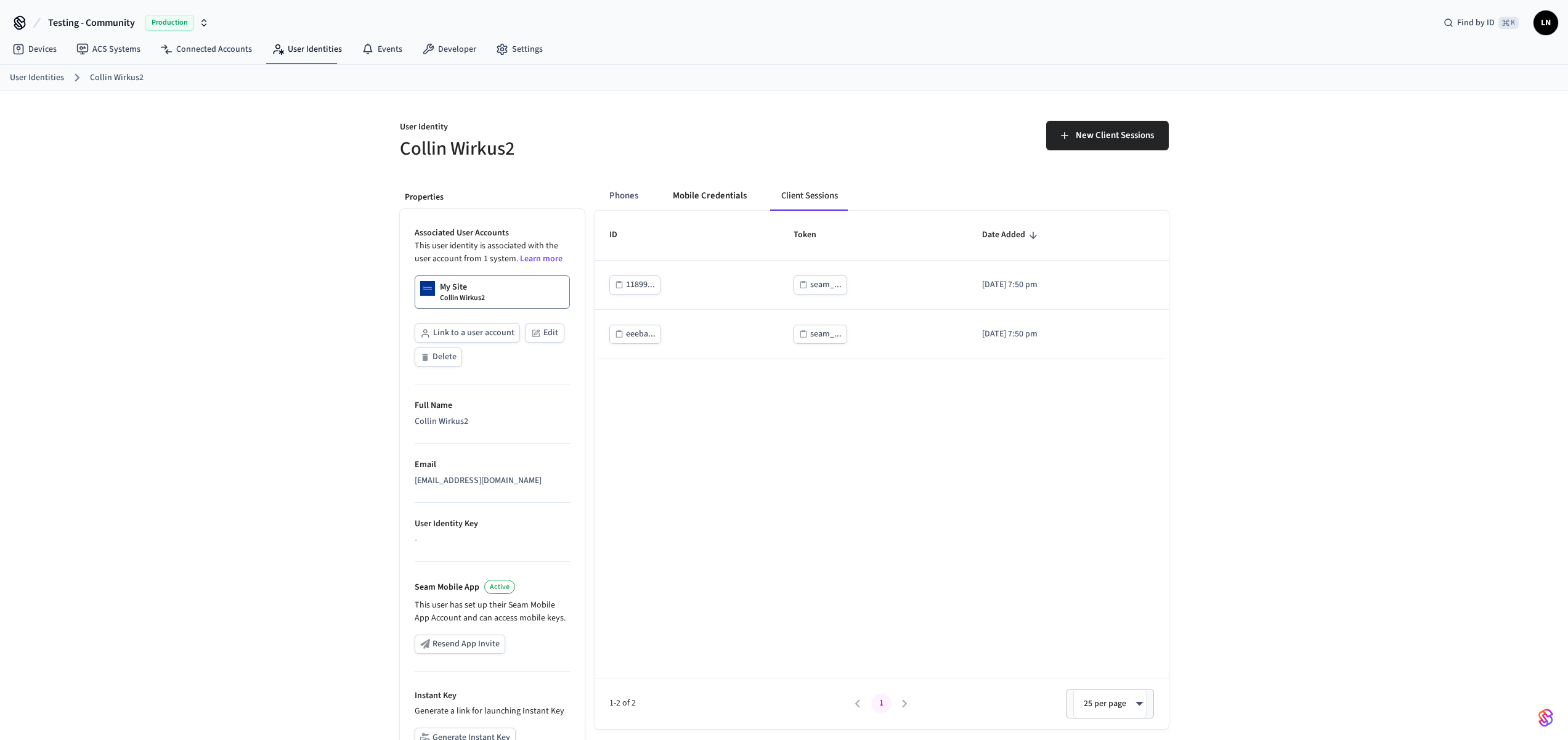
click at [716, 194] on button "Mobile Credentials" at bounding box center [709, 195] width 93 height 30
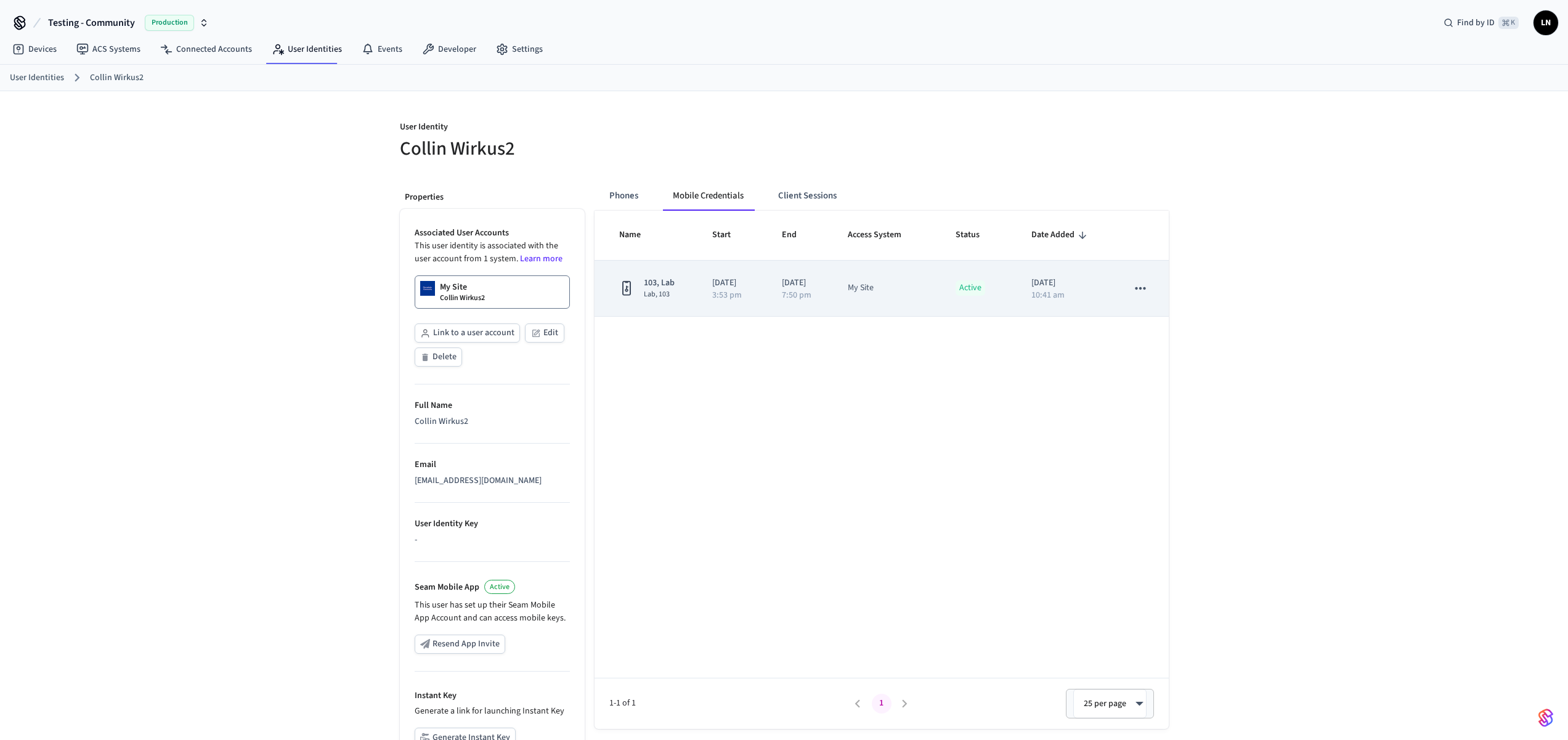
click at [967, 295] on td "Active" at bounding box center [978, 289] width 76 height 56
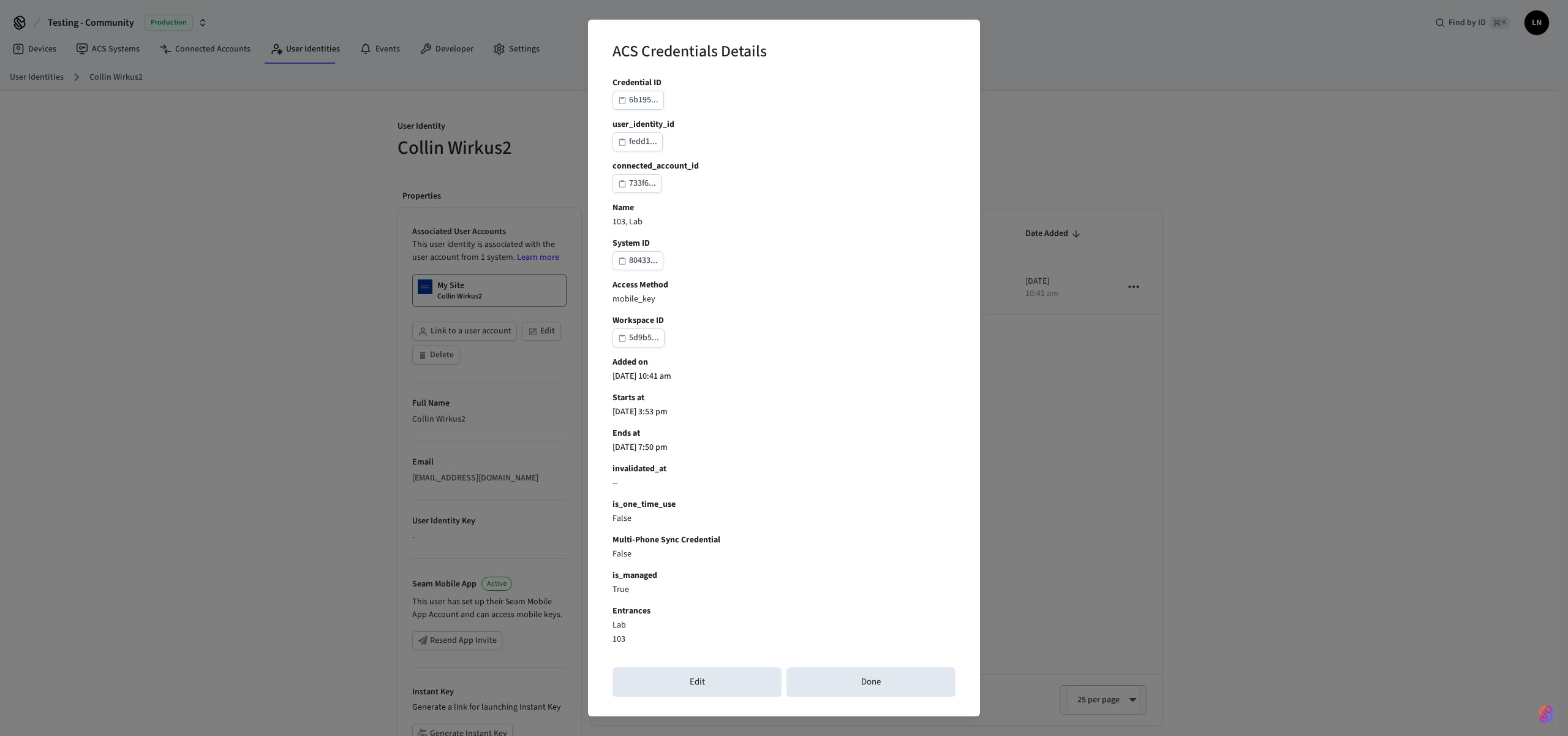
click at [465, 275] on div "ACS Credentials Details Credential ID 6b195... user_identity_id fedd1... connec…" at bounding box center [784, 368] width 1568 height 736
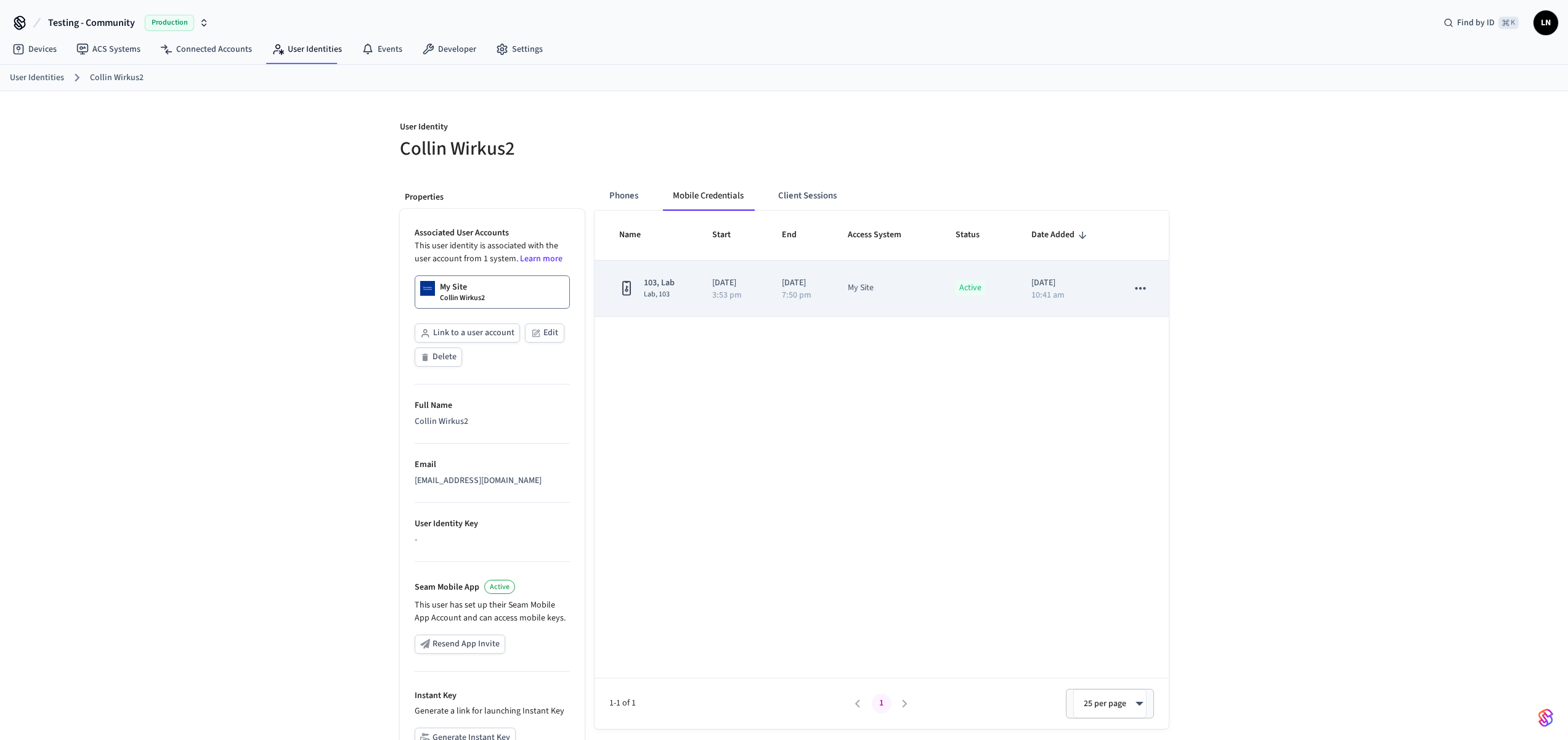
click at [890, 297] on td "My Site" at bounding box center [887, 289] width 108 height 56
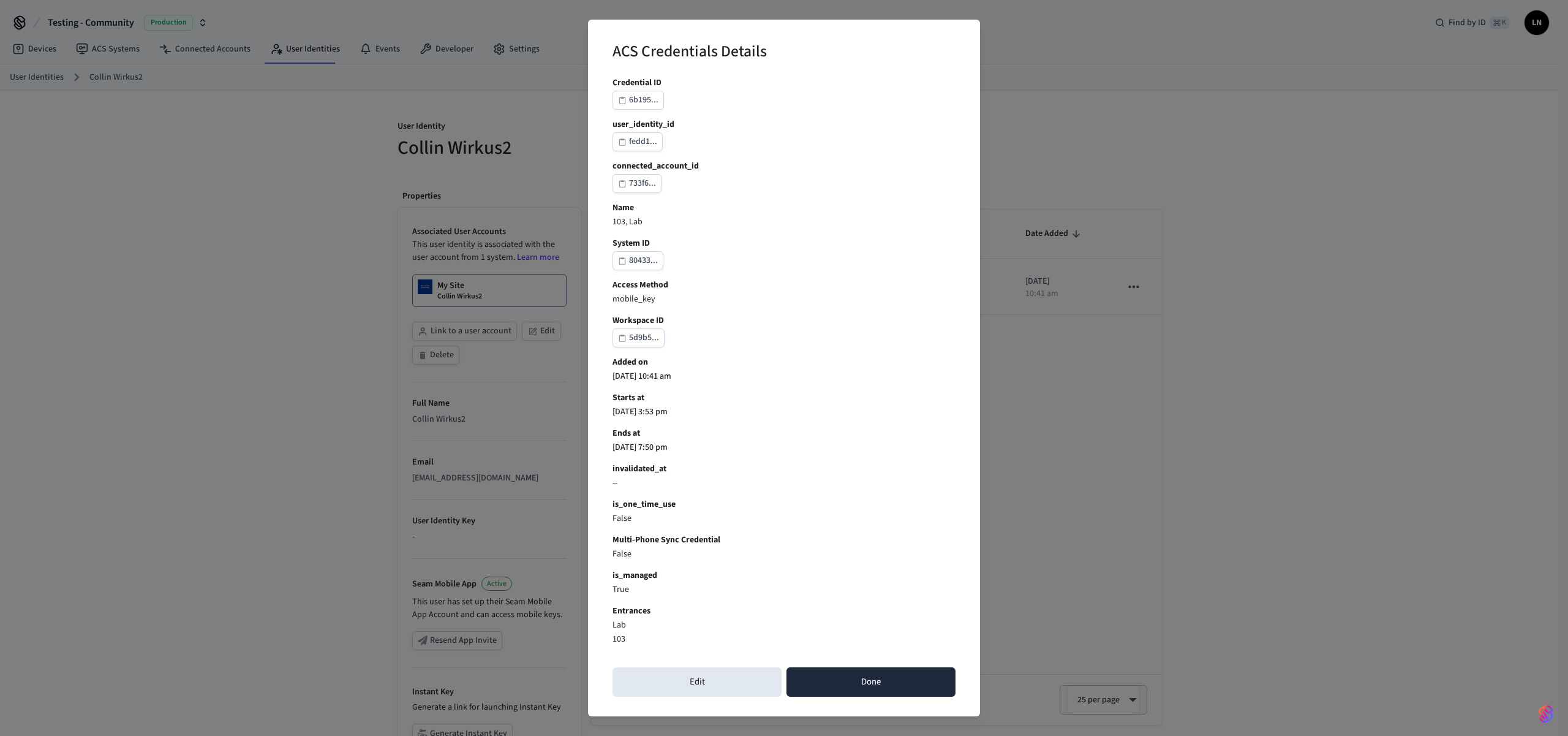
click at [813, 671] on button "Done" at bounding box center [871, 681] width 169 height 30
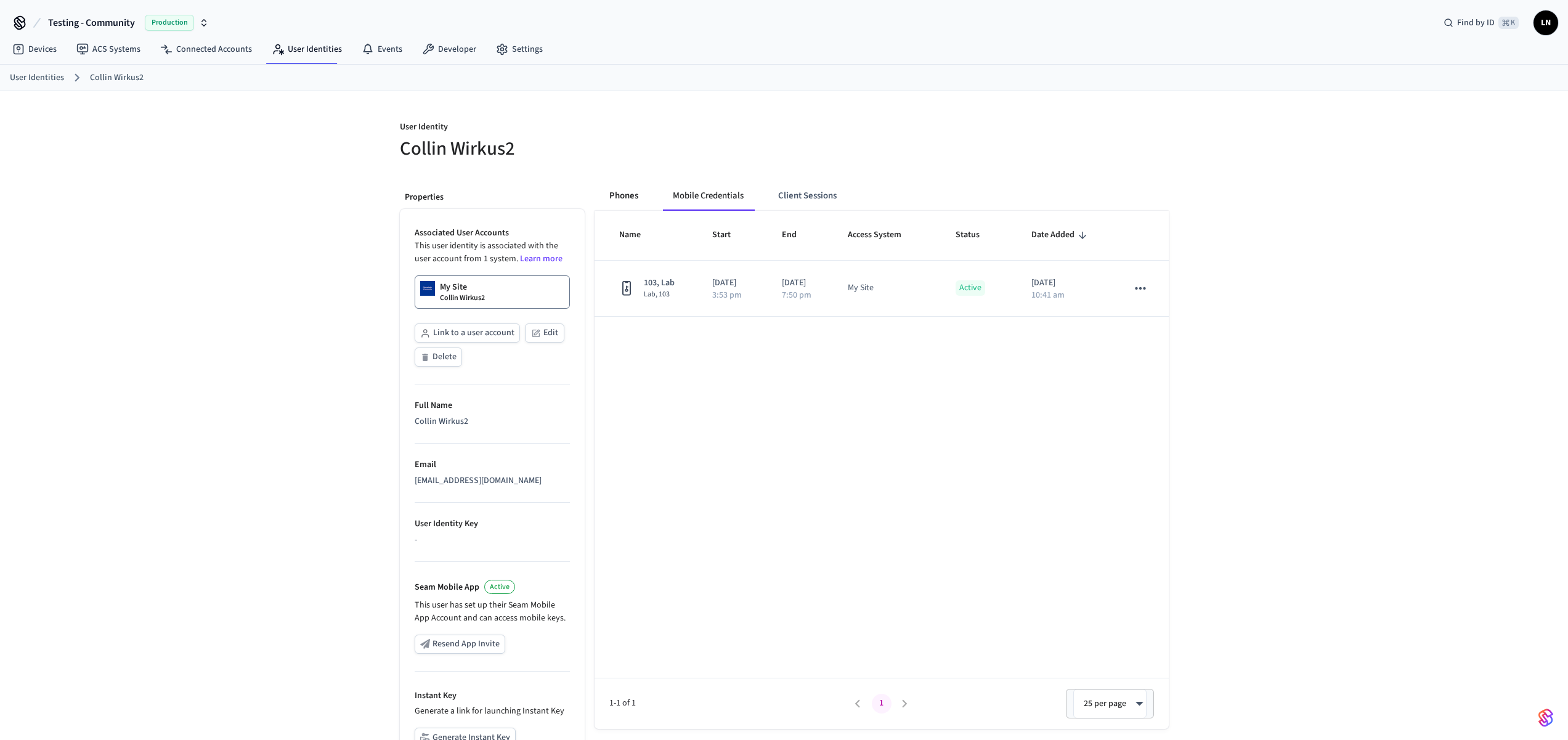
click at [615, 192] on button "Phones" at bounding box center [624, 195] width 49 height 30
click at [691, 193] on button "Mobile Credentials" at bounding box center [708, 195] width 93 height 30
drag, startPoint x: 792, startPoint y: 196, endPoint x: 800, endPoint y: 199, distance: 8.5
click at [811, 197] on button "Client Sessions" at bounding box center [807, 195] width 78 height 30
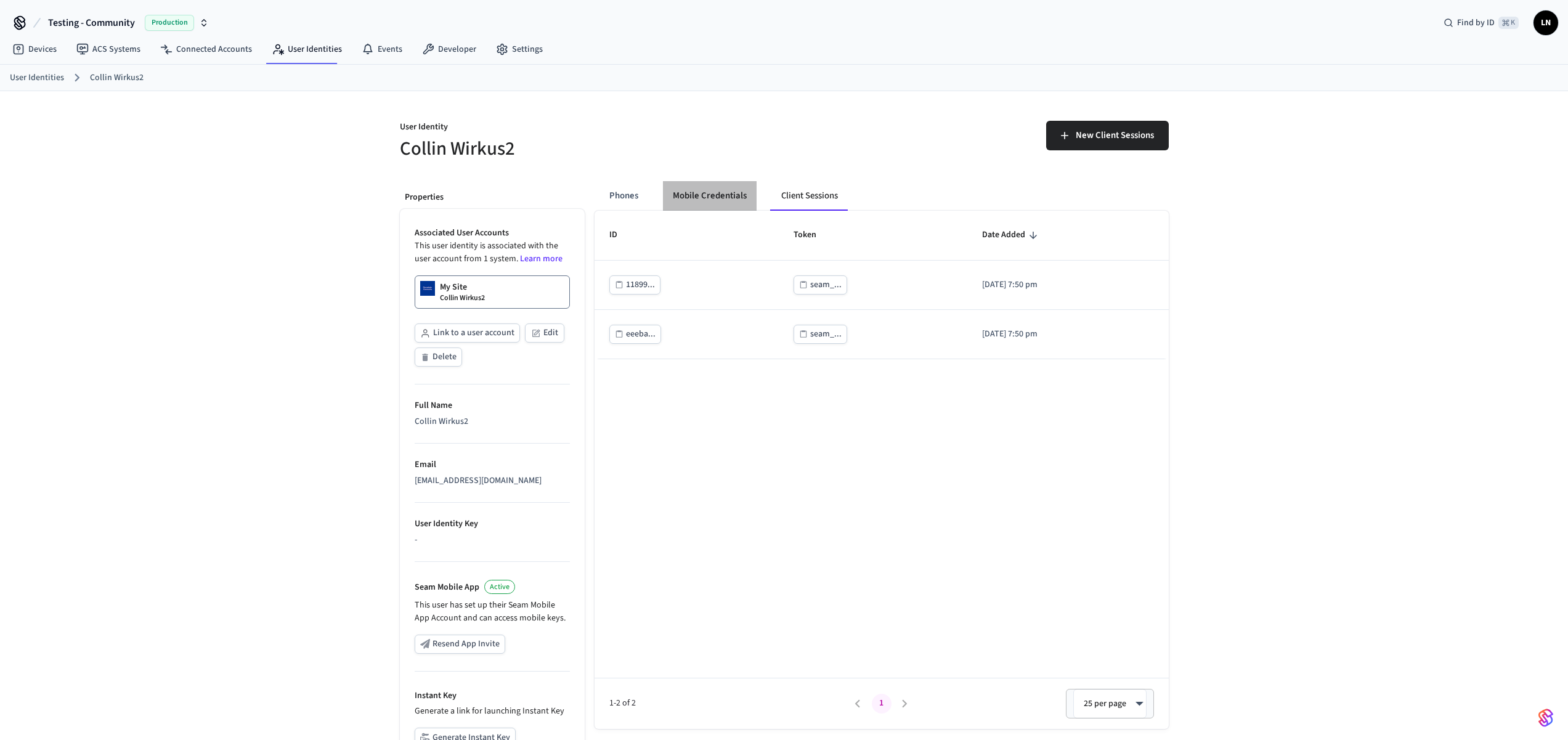
click at [735, 203] on button "Mobile Credentials" at bounding box center [709, 195] width 93 height 30
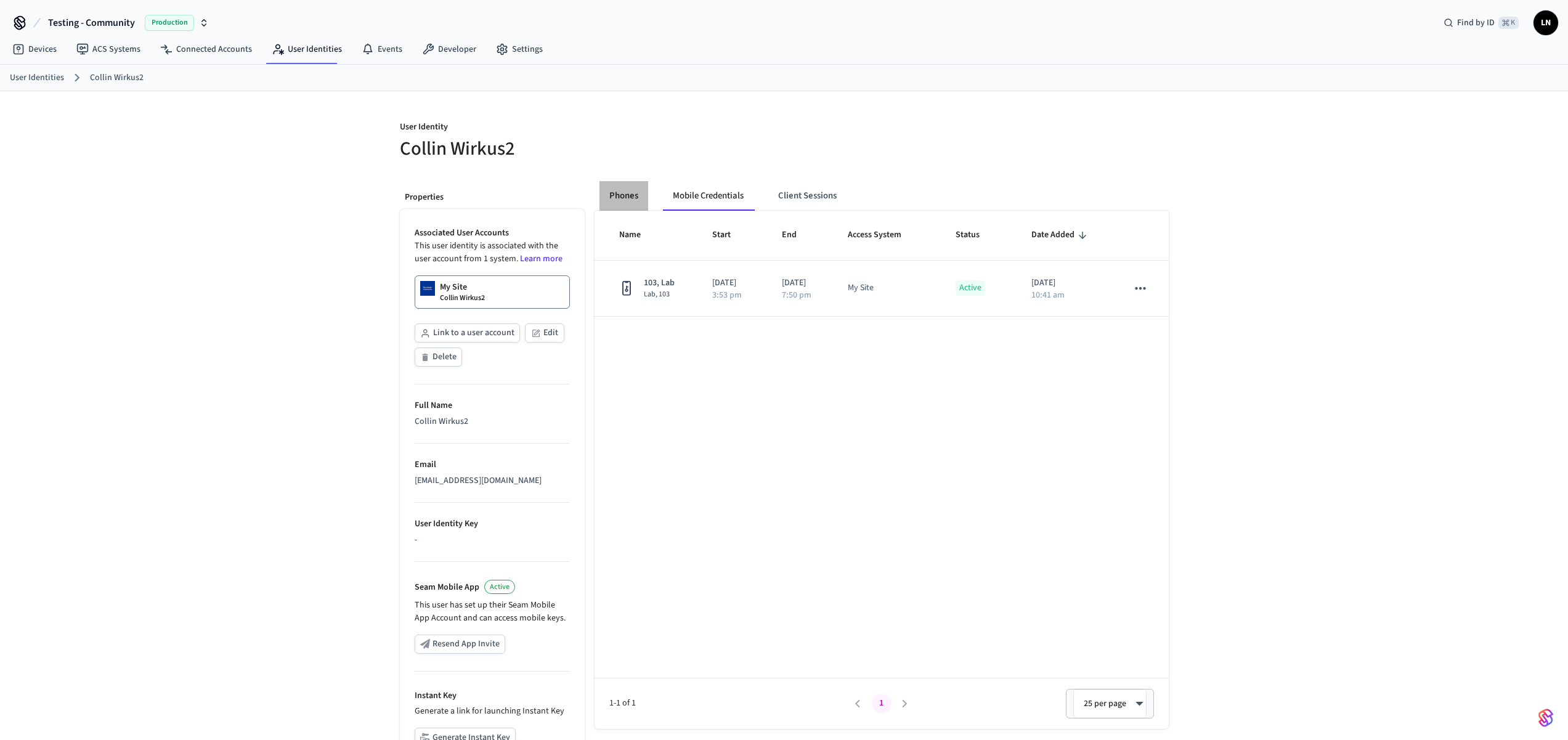
click at [640, 204] on button "Phones" at bounding box center [624, 195] width 49 height 30
click at [725, 205] on button "Mobile Credentials" at bounding box center [708, 195] width 93 height 30
click at [284, 45] on link "User Identities" at bounding box center [306, 49] width 90 height 22
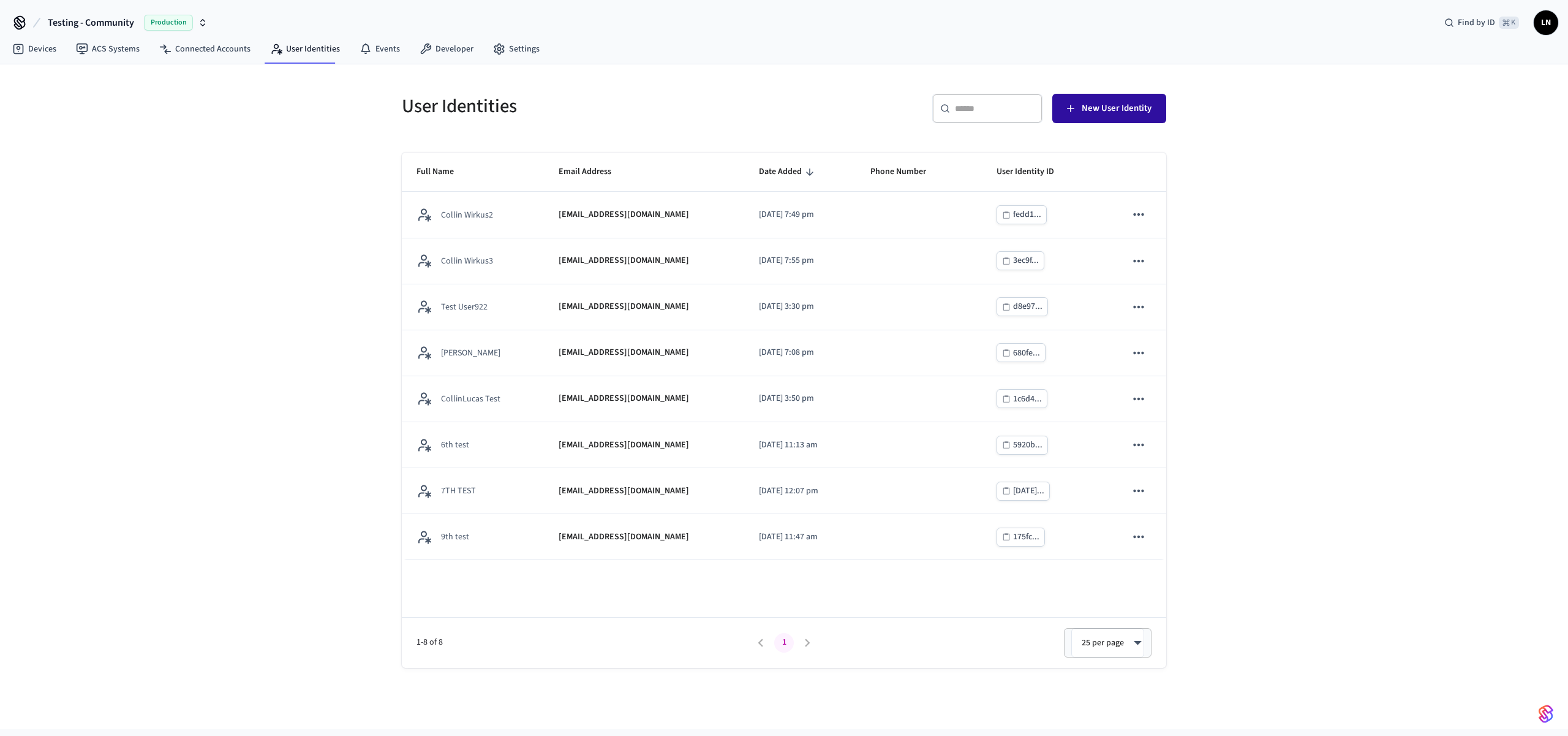
click at [1106, 102] on span "New User Identity" at bounding box center [1116, 108] width 70 height 16
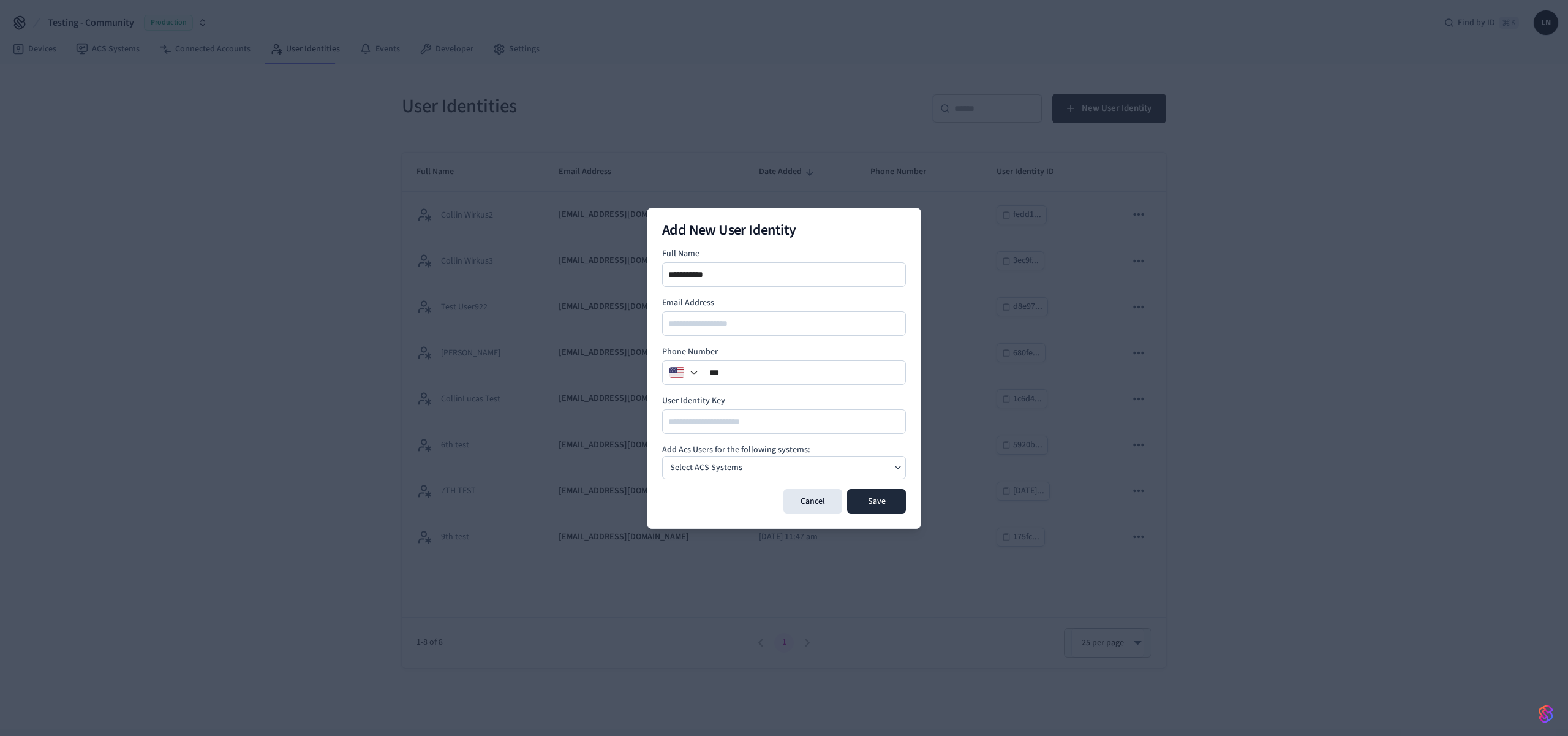
type input "**********"
type input "*****"
type input "**********"
click at [732, 470] on p "Select ACS Systems" at bounding box center [706, 467] width 73 height 12
click at [715, 496] on p "My Site" at bounding box center [710, 493] width 27 height 12
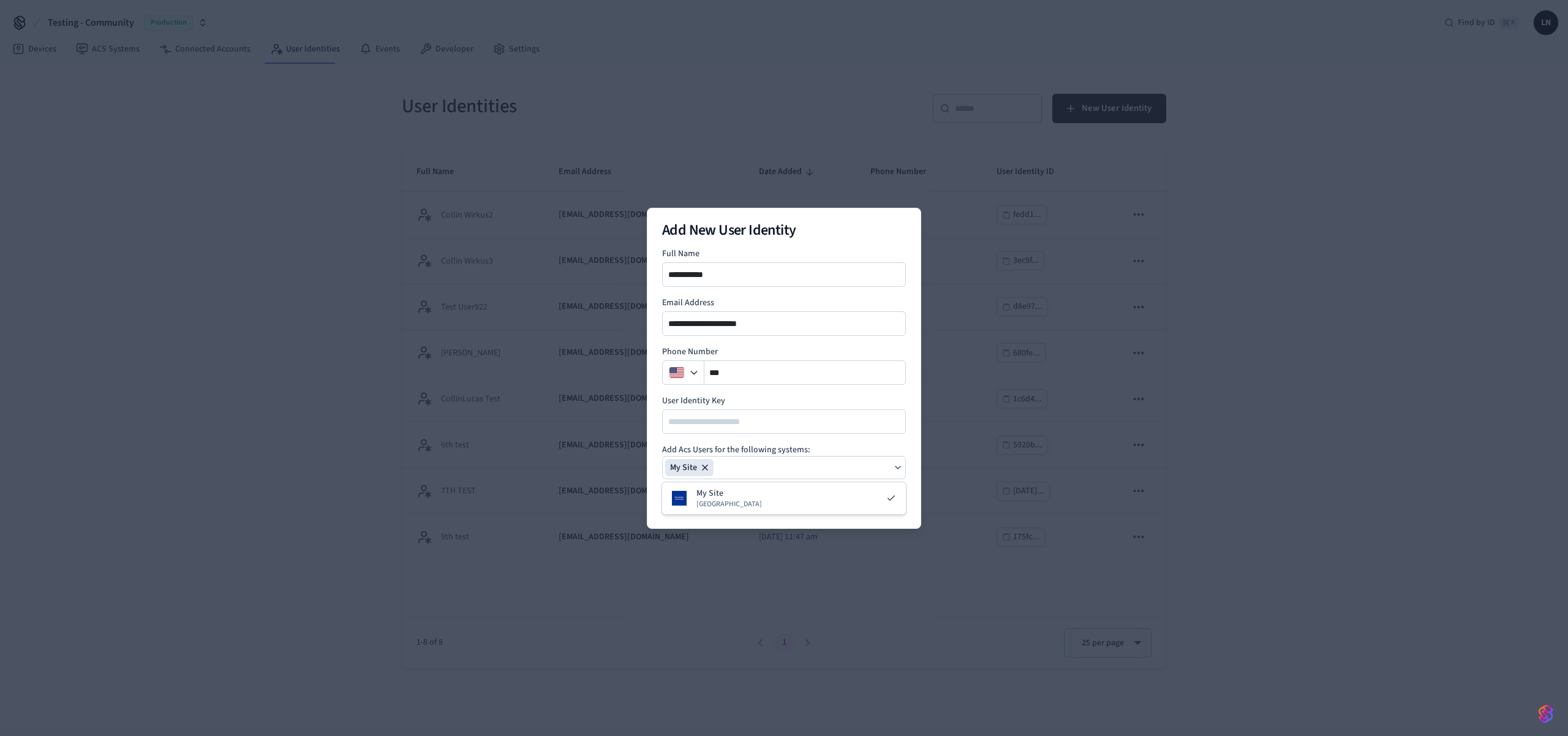
click at [898, 472] on icon "button" at bounding box center [898, 467] width 10 height 10
click at [889, 495] on button "Save" at bounding box center [876, 502] width 58 height 25
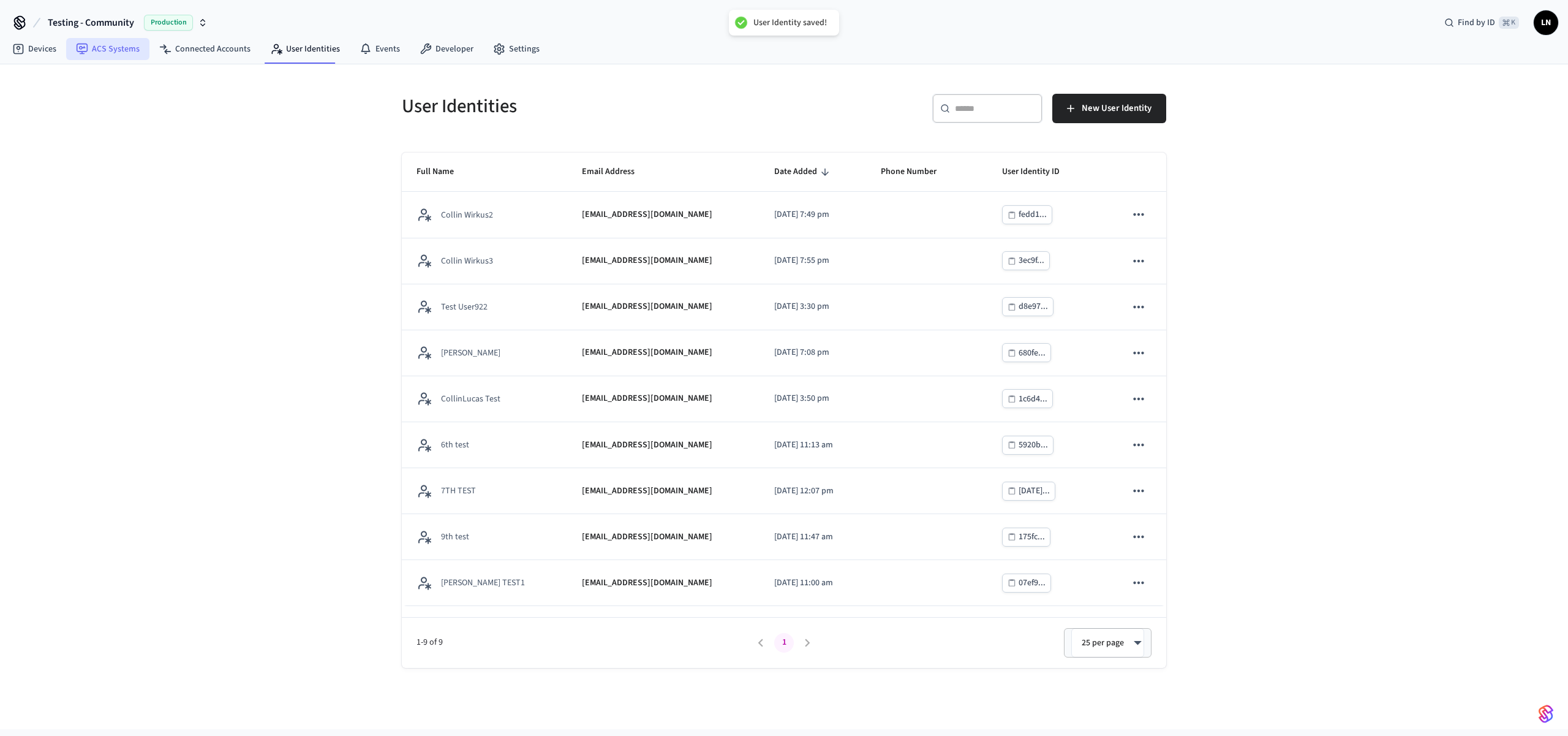
click at [128, 47] on link "ACS Systems" at bounding box center [107, 49] width 83 height 22
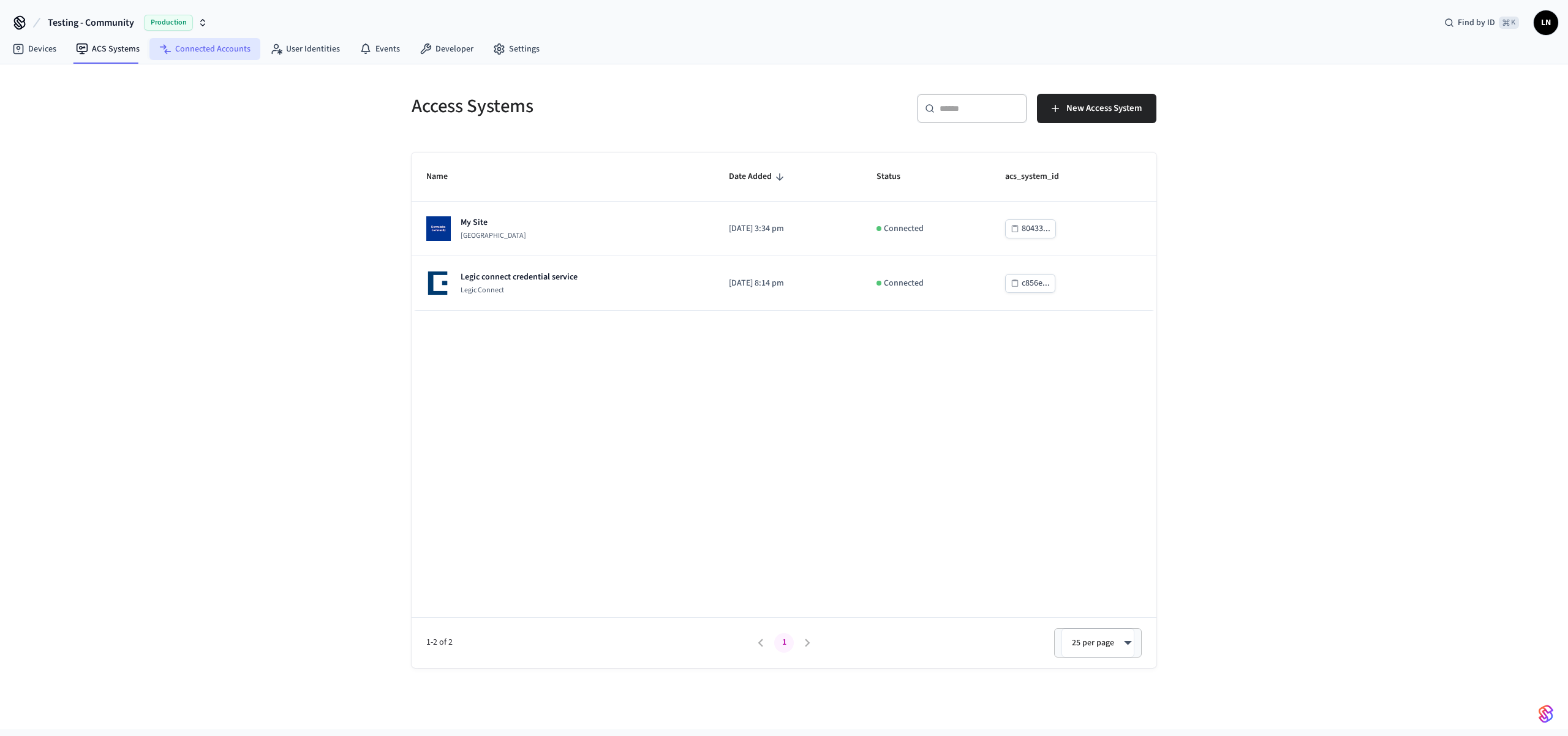
click at [202, 57] on link "Connected Accounts" at bounding box center [205, 49] width 111 height 22
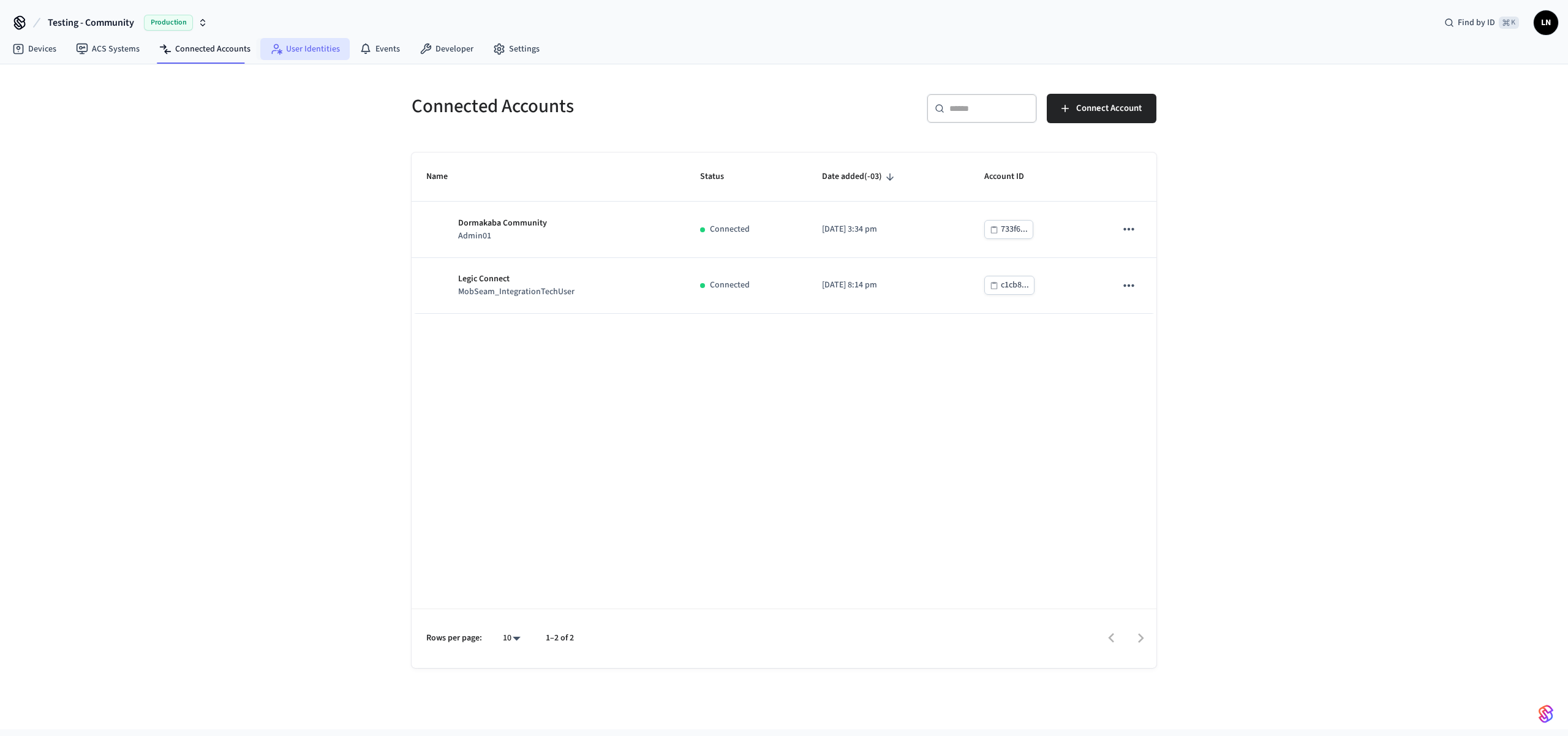
click at [288, 52] on link "User Identities" at bounding box center [304, 49] width 89 height 22
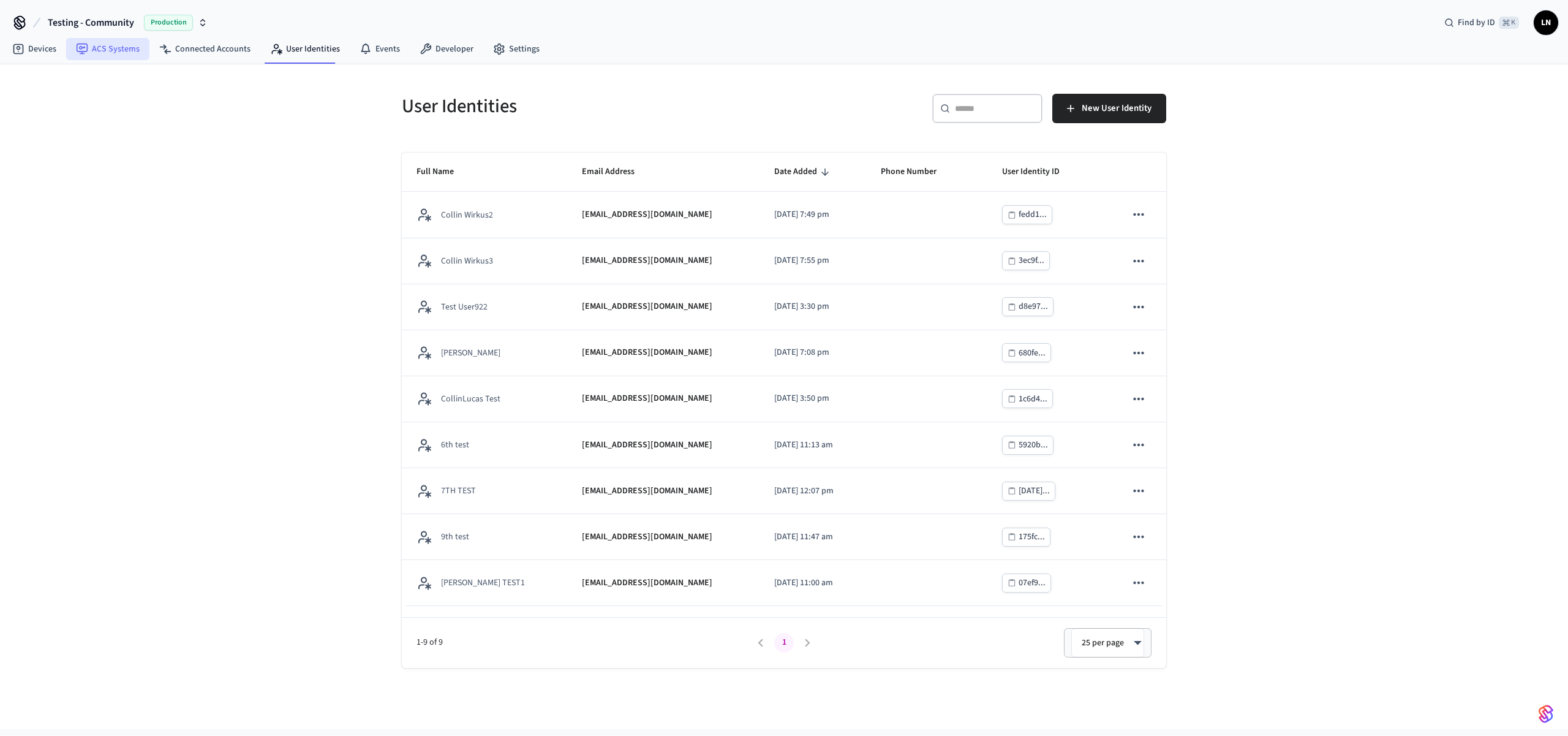
click at [105, 52] on link "ACS Systems" at bounding box center [107, 49] width 83 height 22
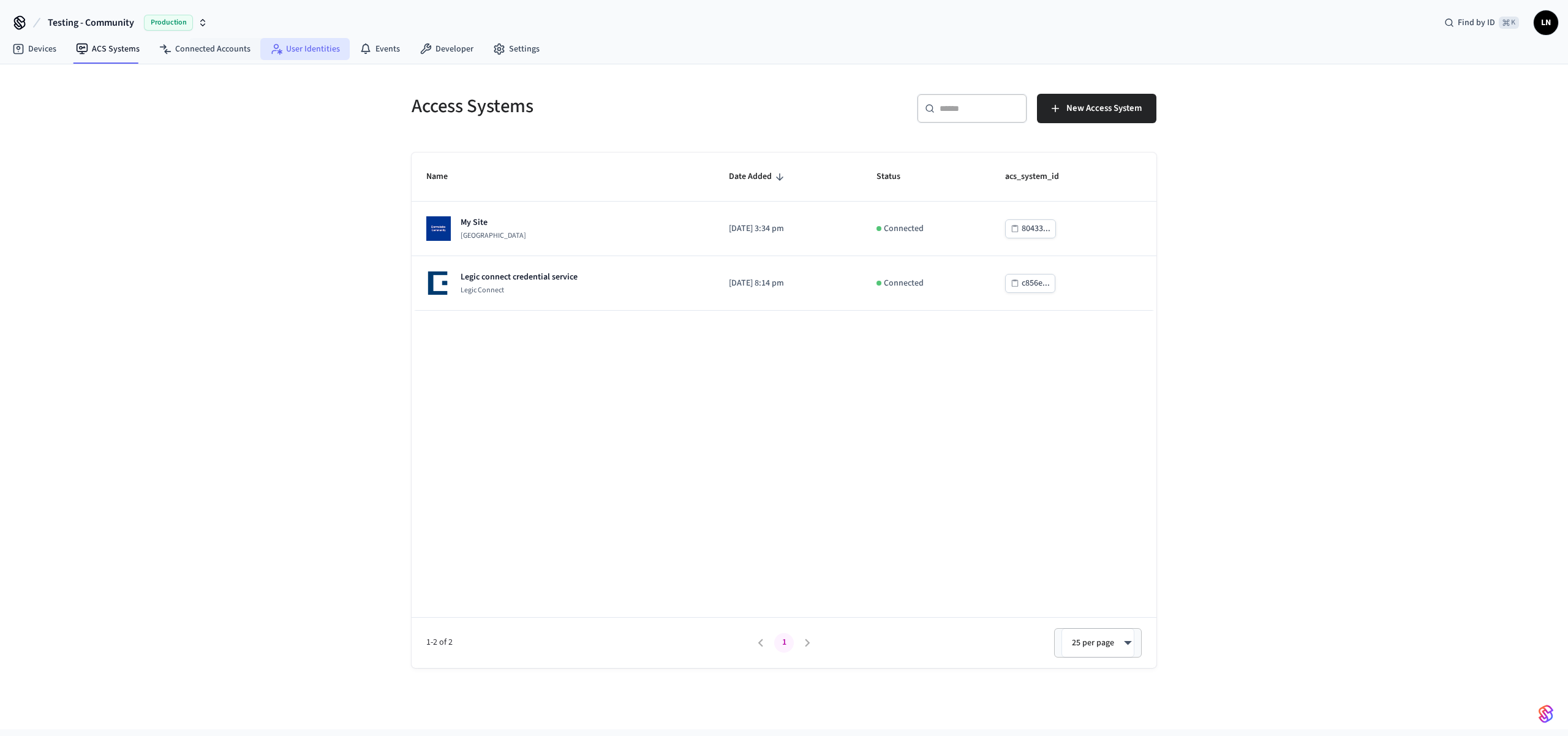
click at [283, 52] on link "User Identities" at bounding box center [304, 49] width 89 height 22
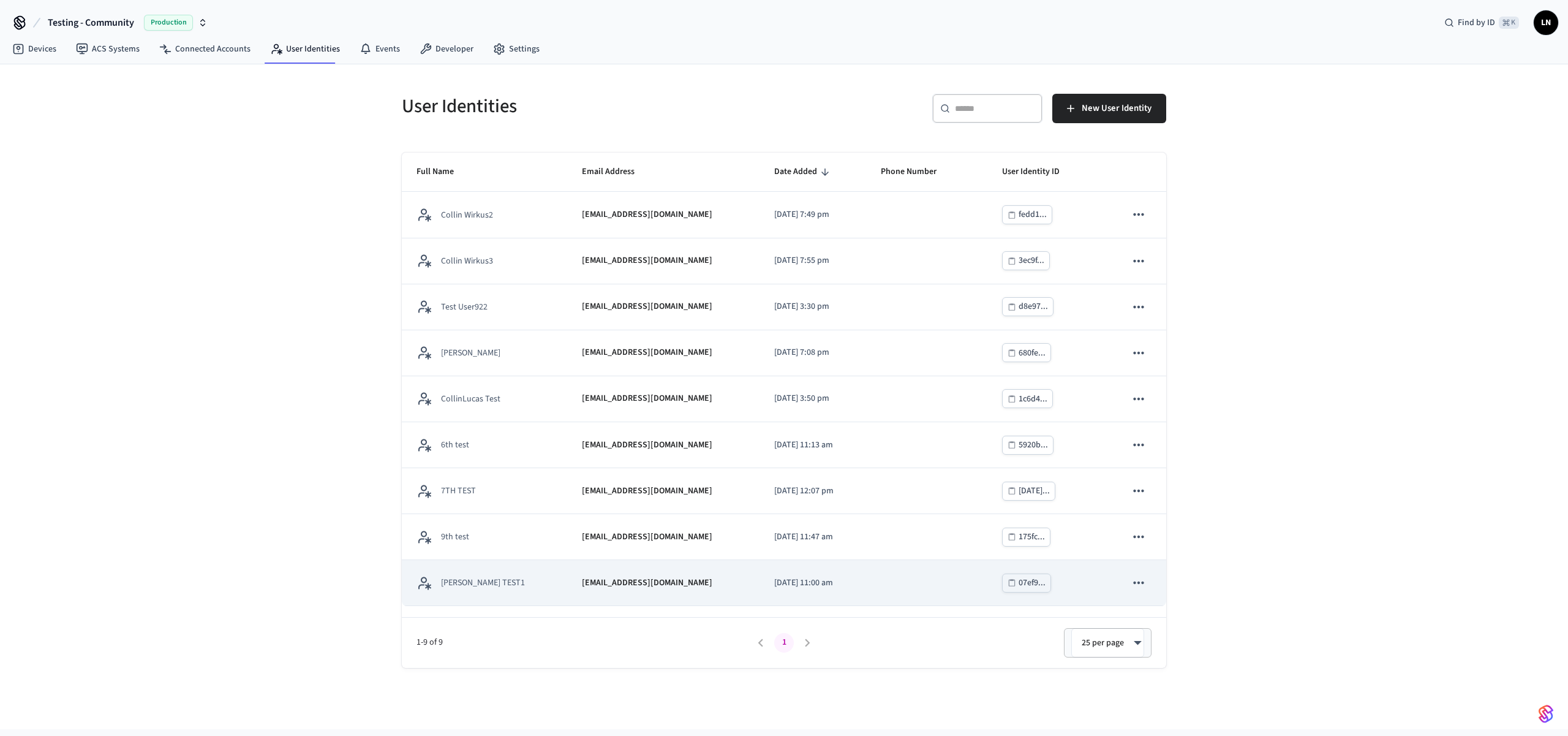
click at [774, 588] on p "2025/09/25 at 11:00 am" at bounding box center [813, 582] width 78 height 12
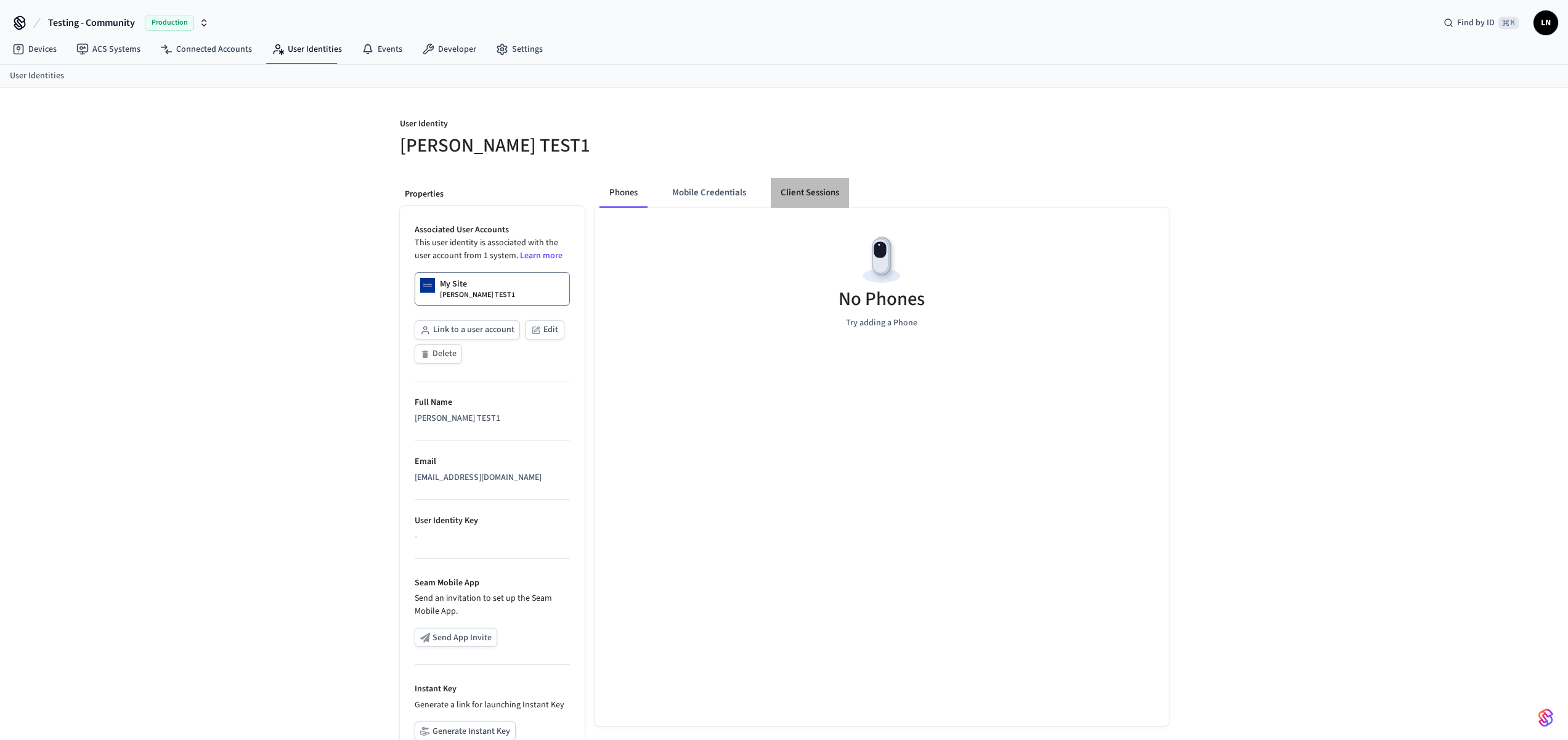
click at [801, 195] on button "Client Sessions" at bounding box center [810, 192] width 78 height 30
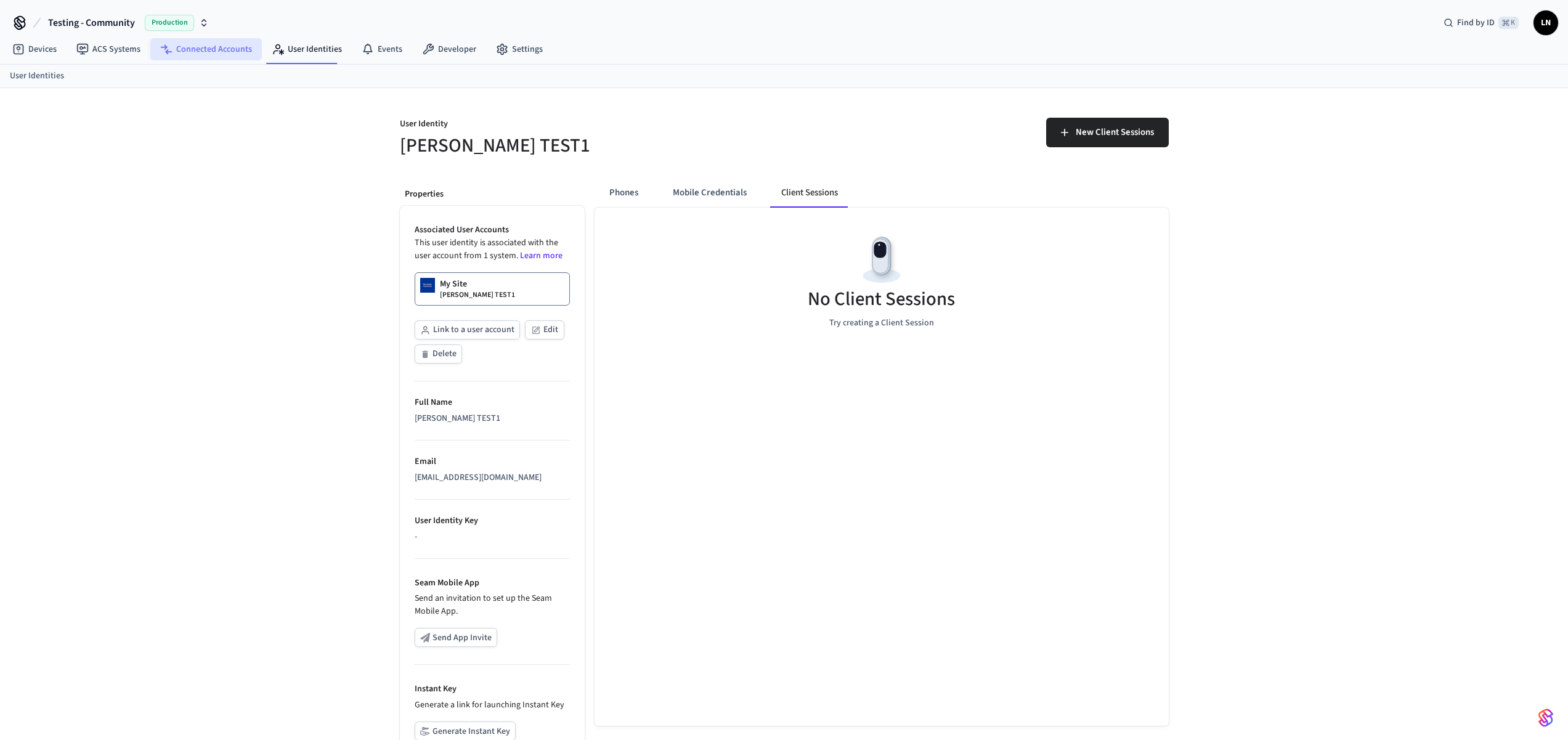
click at [213, 58] on link "Connected Accounts" at bounding box center [206, 49] width 112 height 22
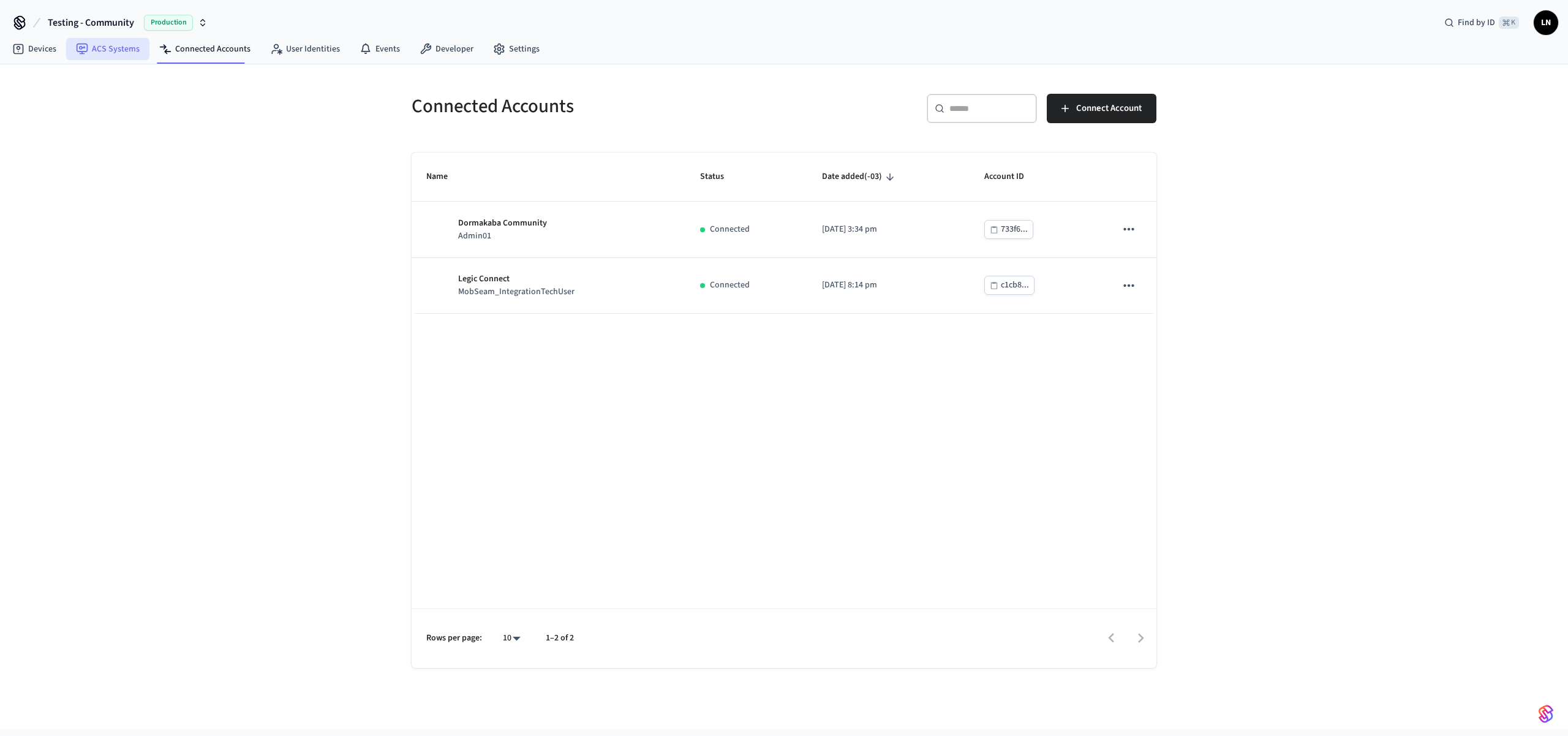
click at [104, 54] on link "ACS Systems" at bounding box center [107, 49] width 83 height 22
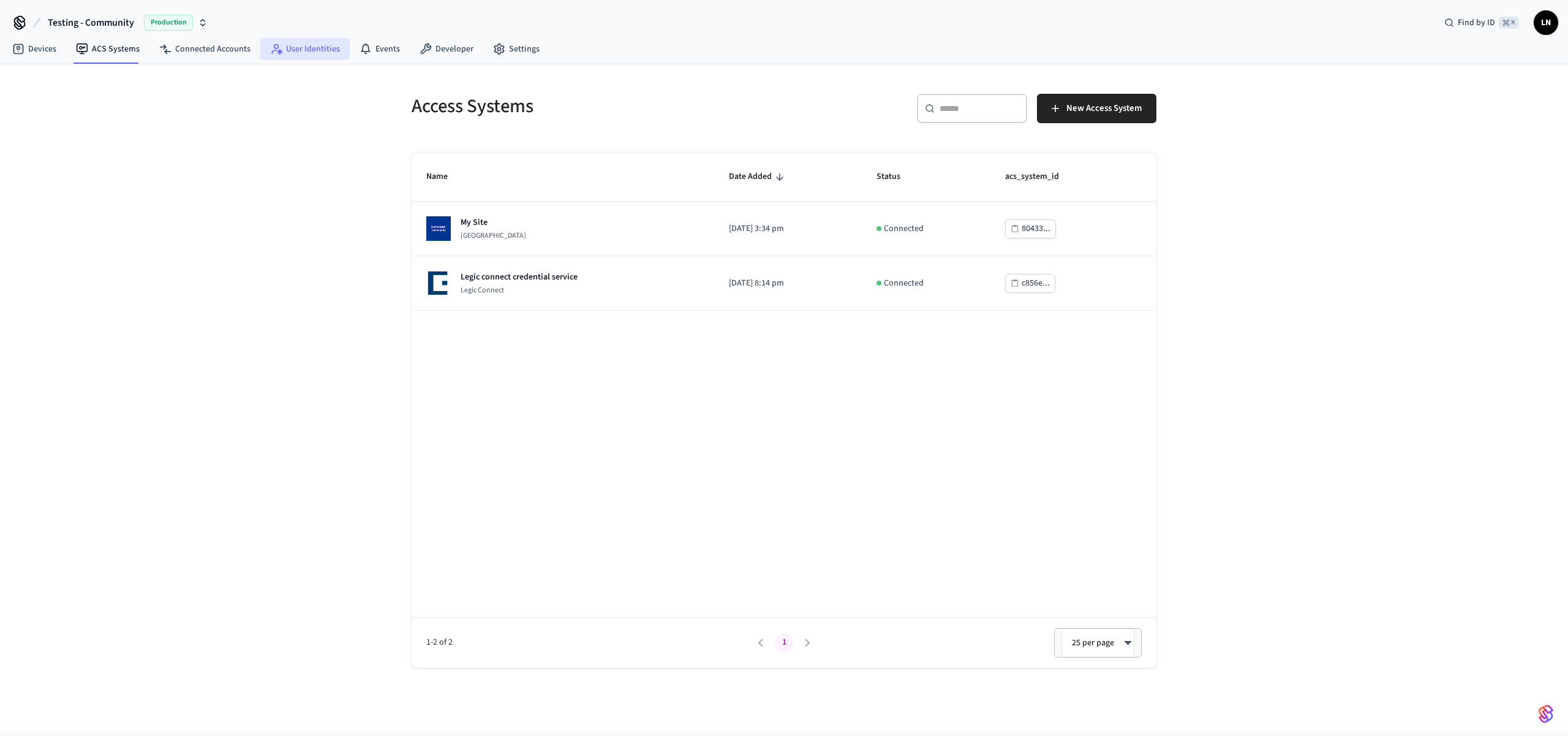
click at [319, 50] on link "User Identities" at bounding box center [304, 49] width 89 height 22
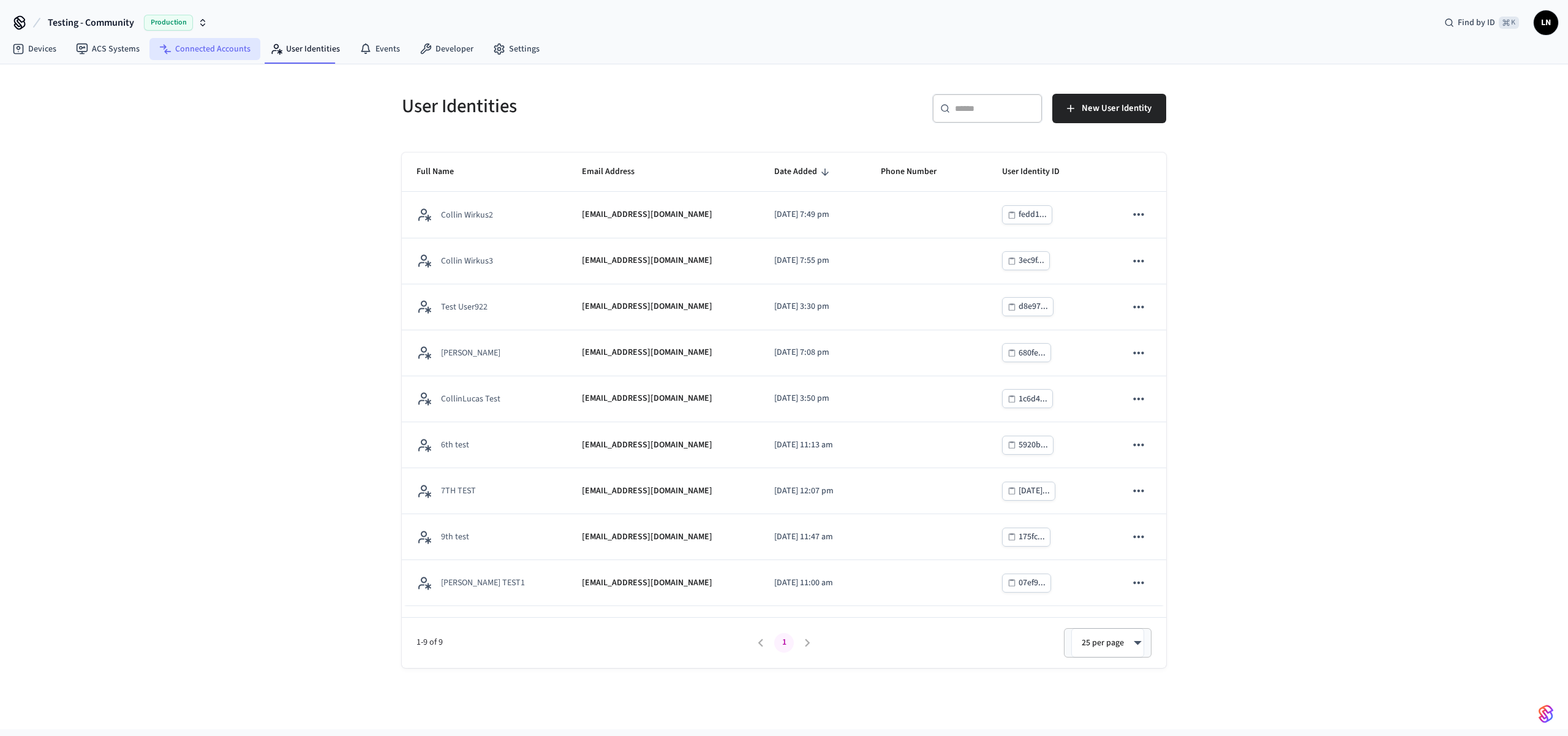
click at [190, 50] on link "Connected Accounts" at bounding box center [205, 49] width 111 height 22
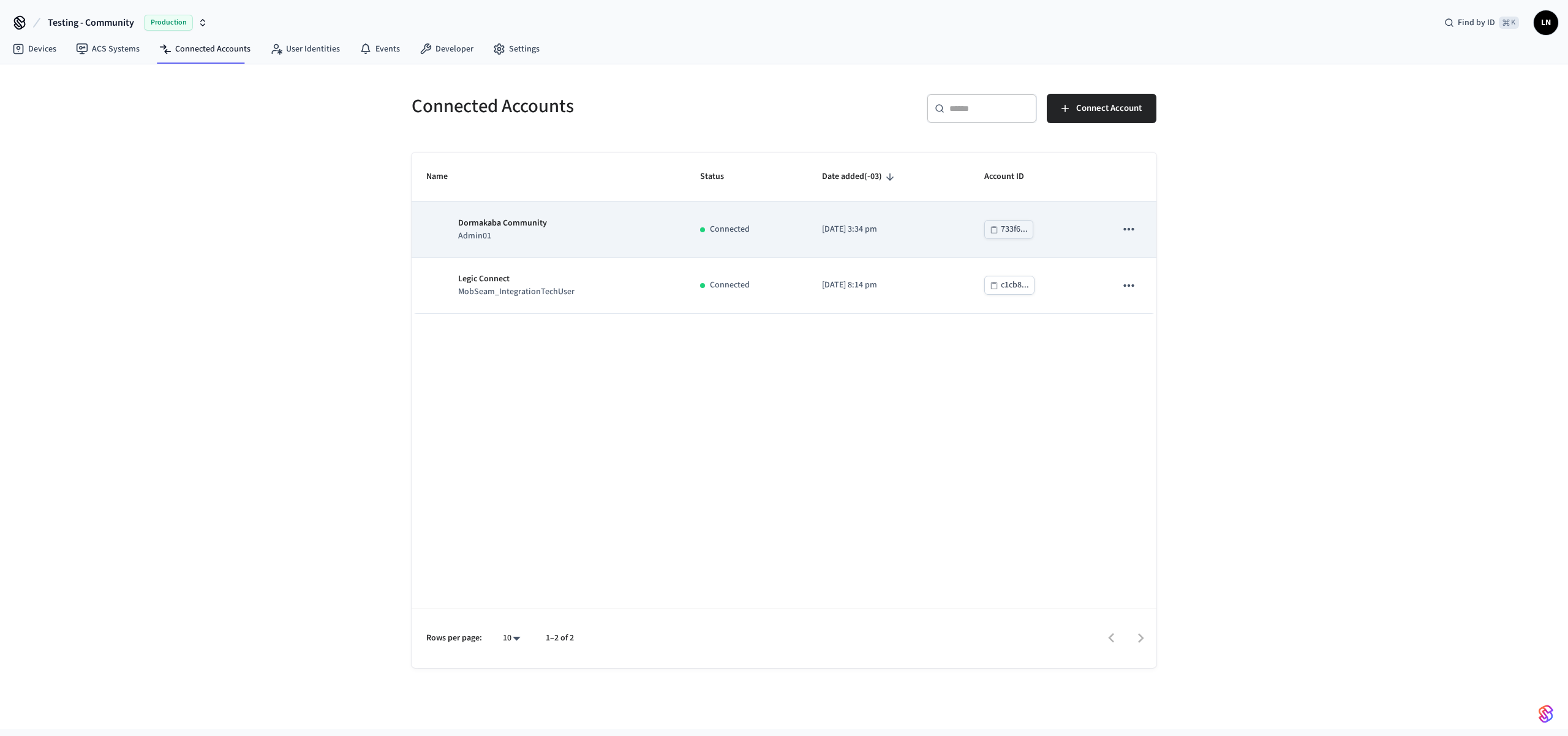
click at [637, 244] on td "Dormakaba Community Admin01" at bounding box center [549, 230] width 274 height 56
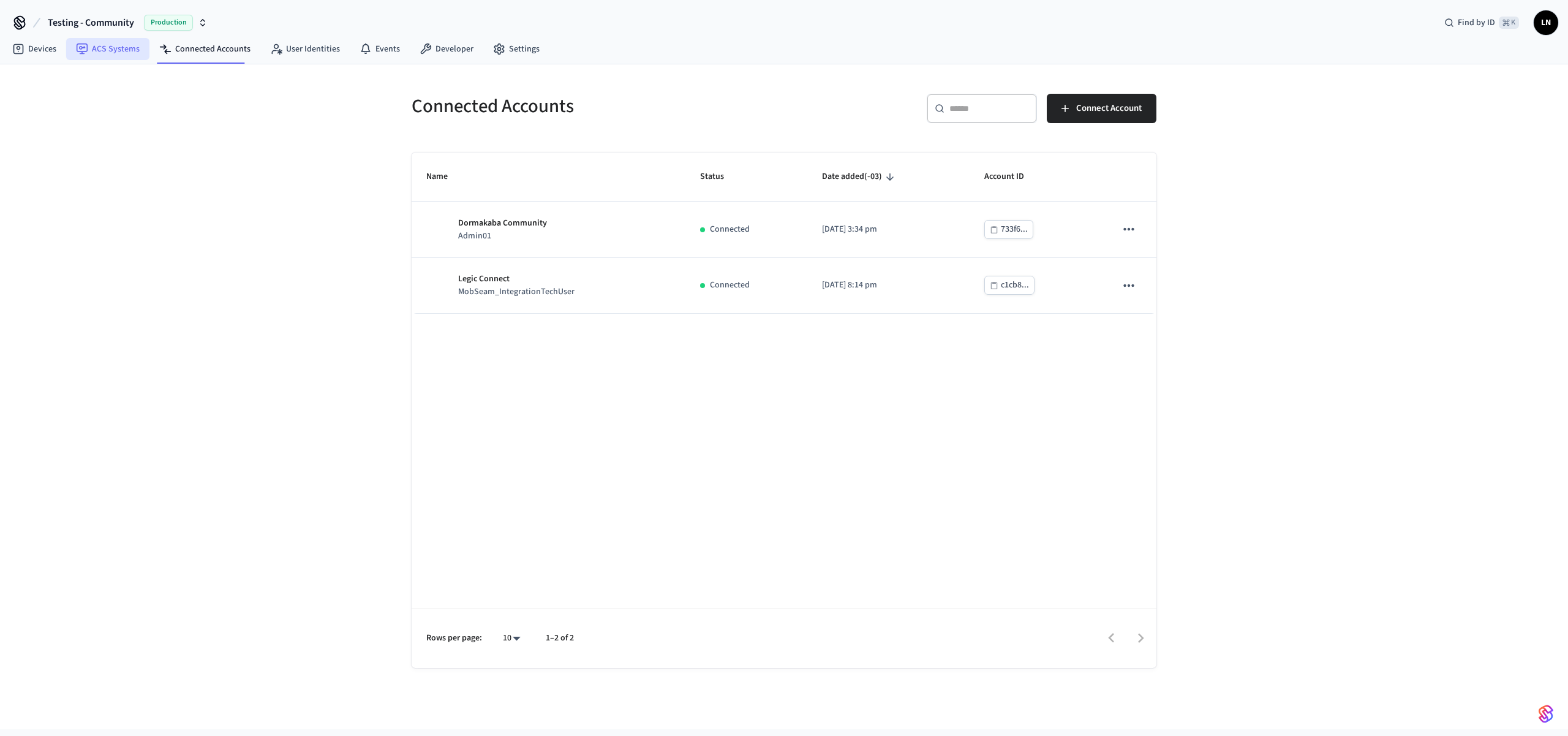
click at [98, 49] on link "ACS Systems" at bounding box center [107, 49] width 83 height 22
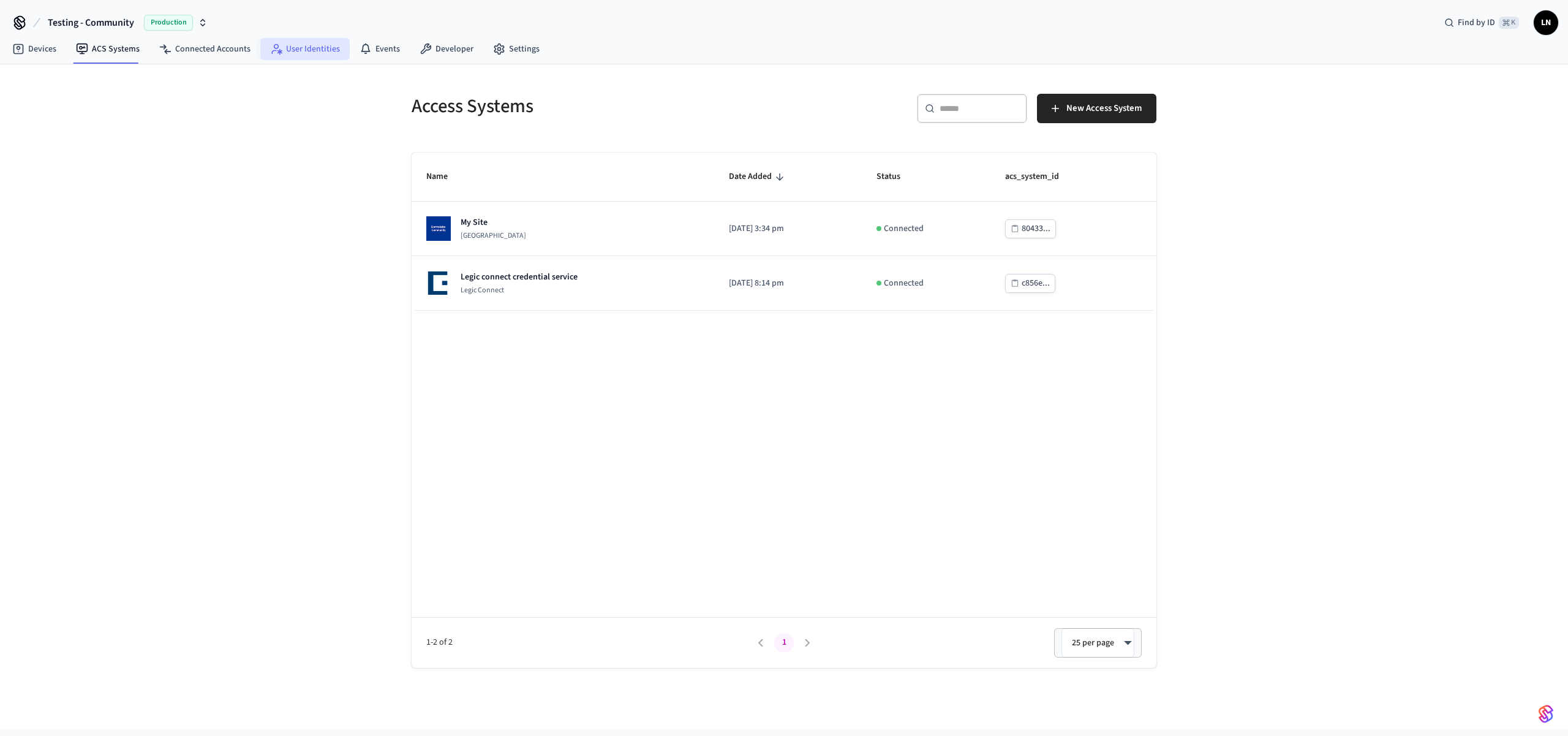
click at [274, 51] on icon at bounding box center [276, 49] width 12 height 12
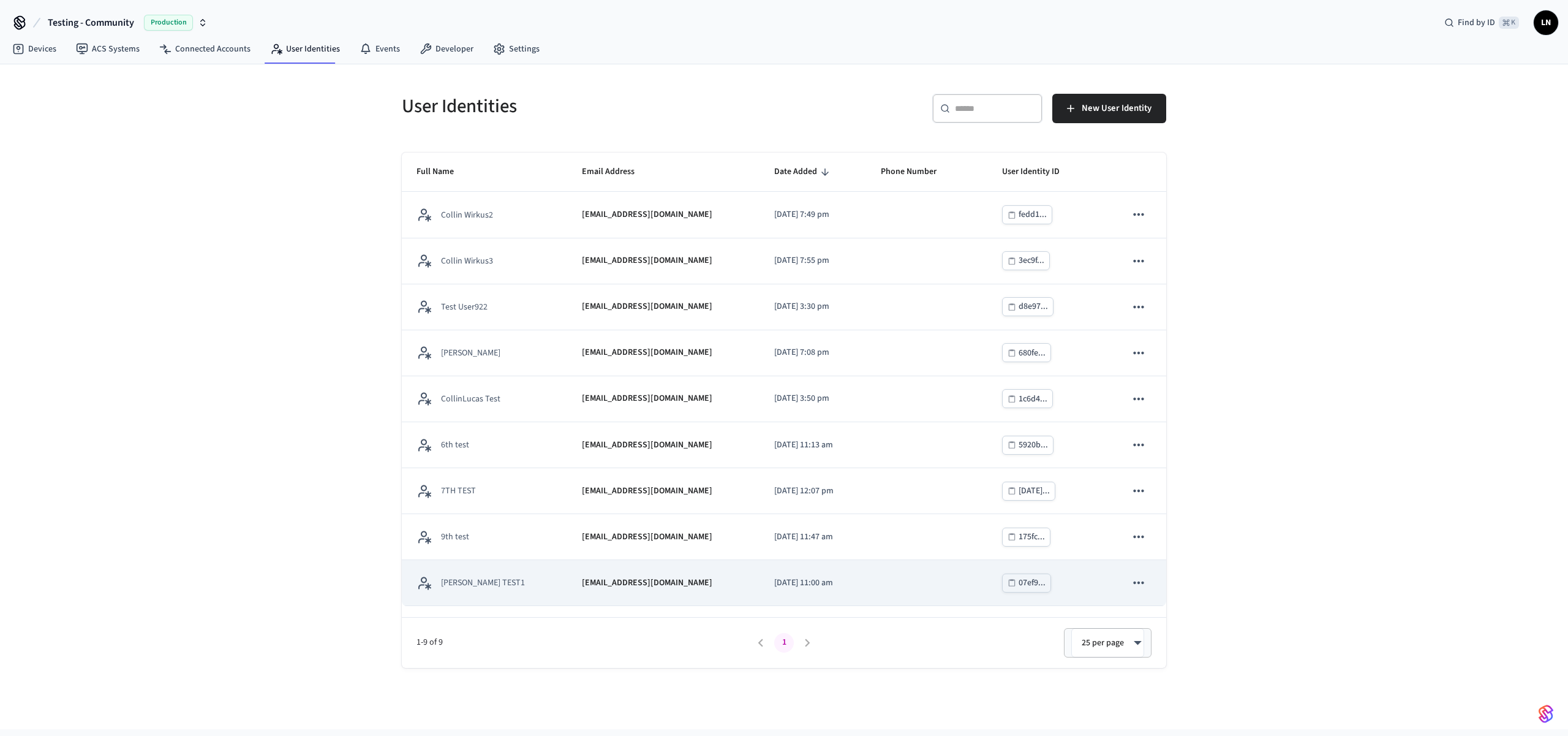
click at [484, 562] on td "[PERSON_NAME] TEST1" at bounding box center [484, 583] width 166 height 46
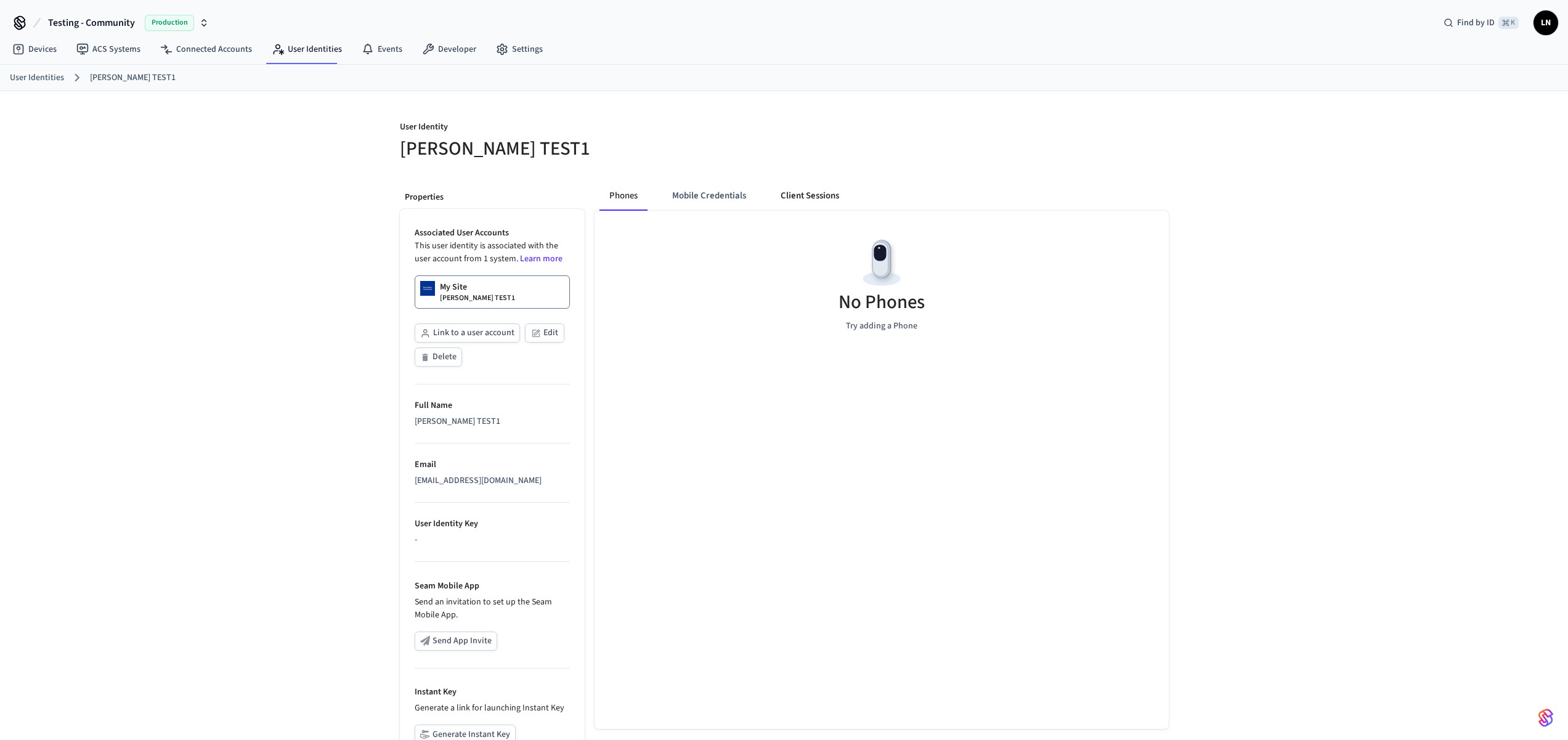
click at [805, 193] on button "Client Sessions" at bounding box center [810, 195] width 78 height 30
click at [617, 194] on button "Phones" at bounding box center [624, 195] width 49 height 30
click at [137, 56] on link "ACS Systems" at bounding box center [108, 49] width 84 height 22
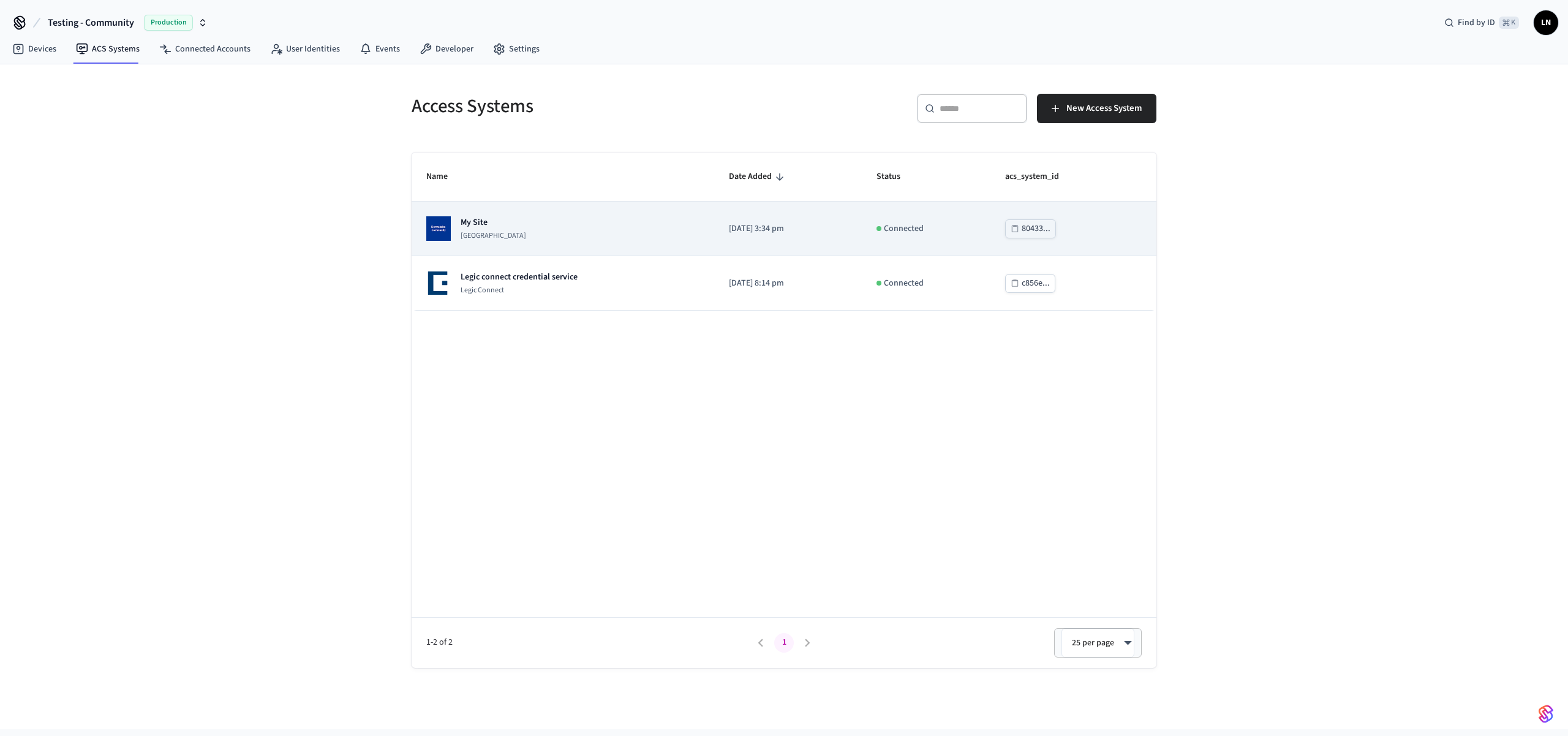
click at [553, 235] on div "My Site Dormakaba Community Site" at bounding box center [562, 229] width 273 height 25
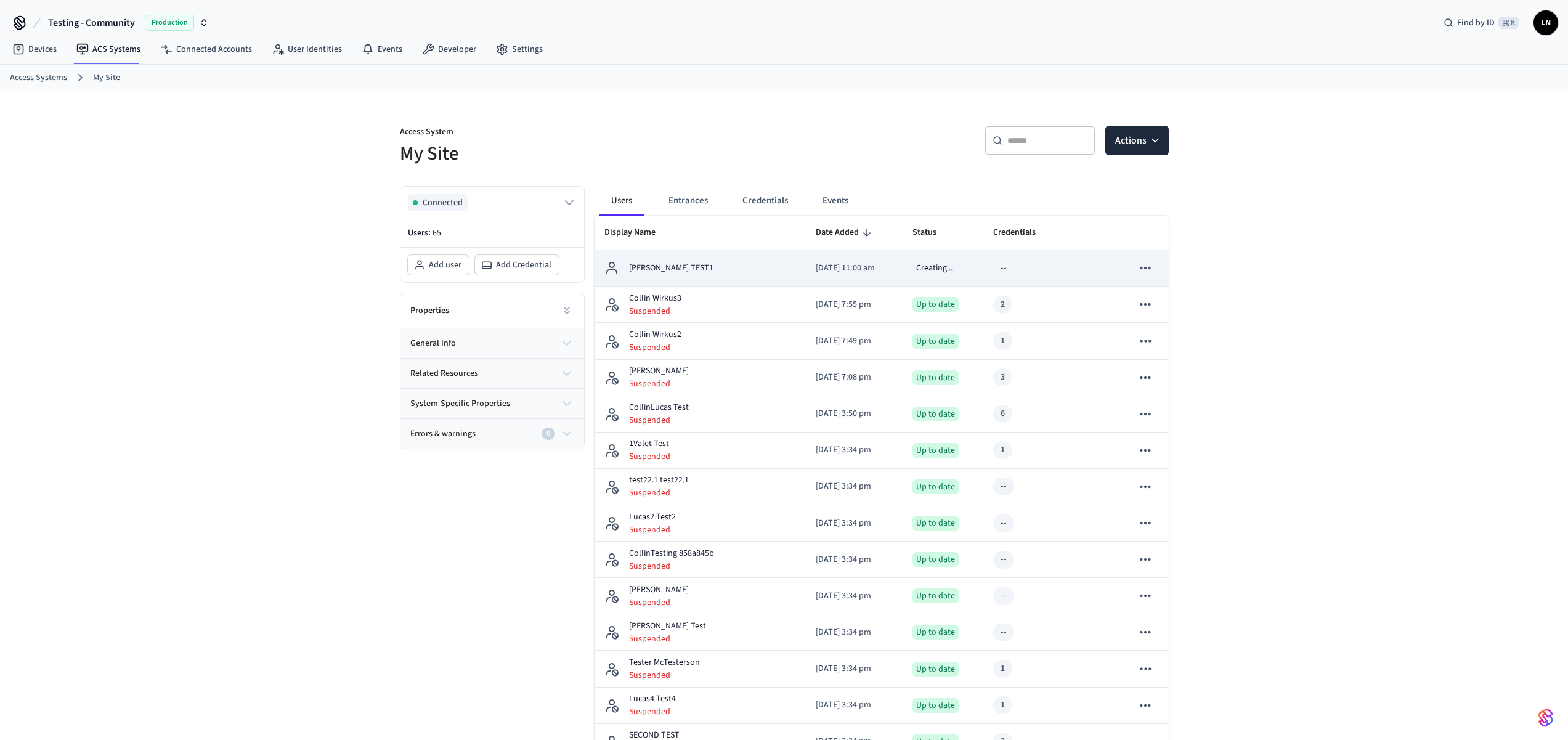
click at [683, 265] on div "[PERSON_NAME] TEST1" at bounding box center [700, 268] width 192 height 14
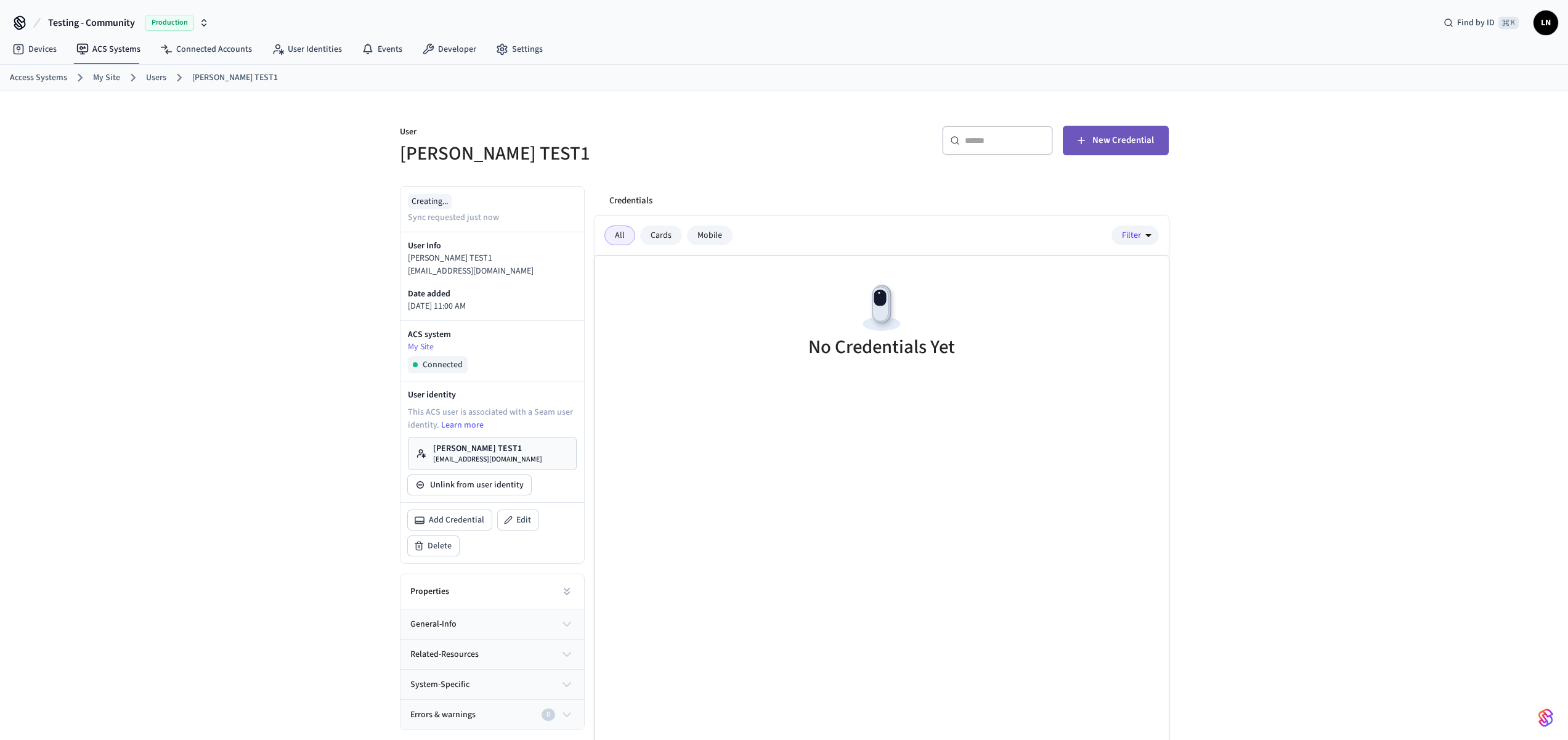
click at [1114, 143] on span "New Credential" at bounding box center [1123, 140] width 62 height 16
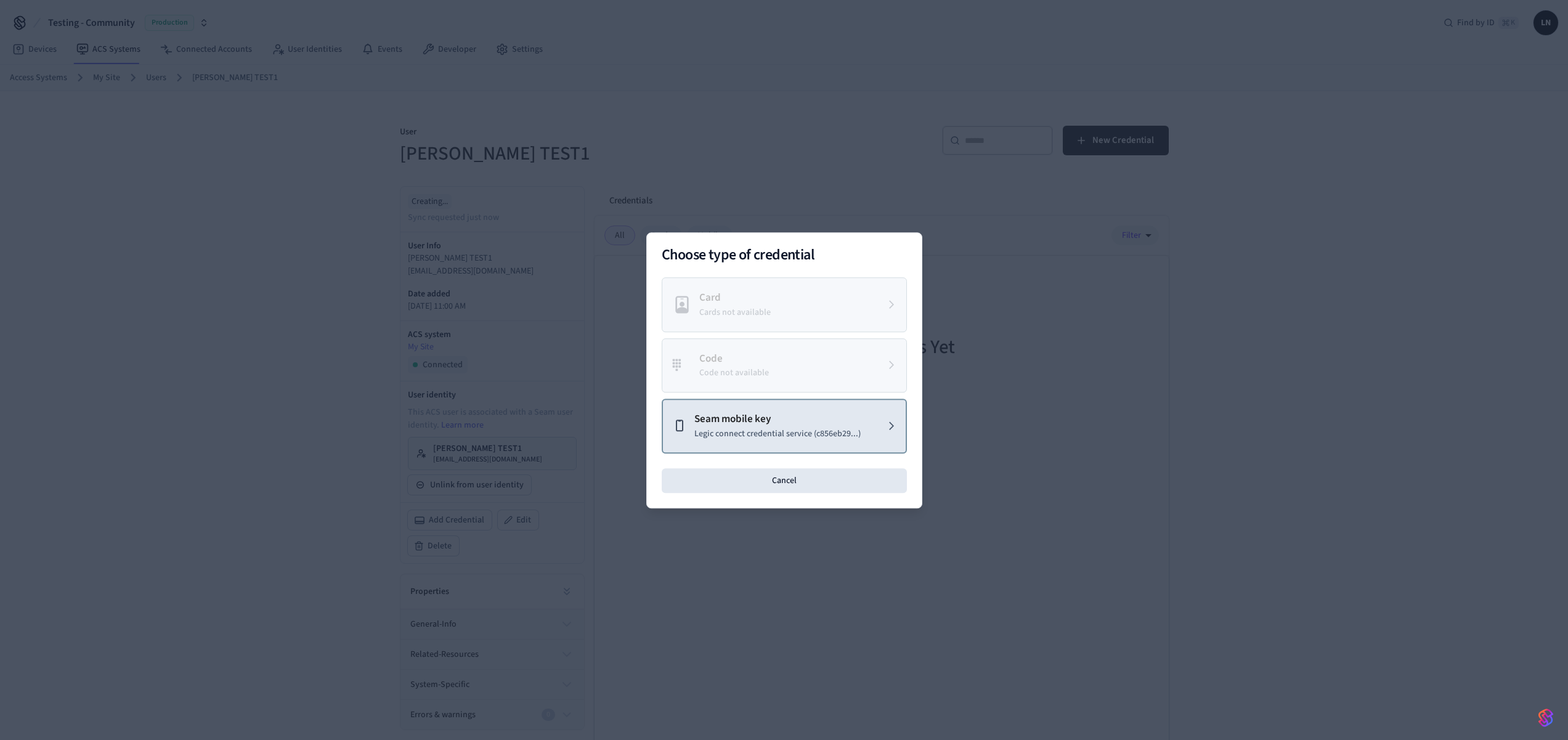
click at [741, 436] on p "Legic connect credential service (c856eb29...)" at bounding box center [777, 433] width 167 height 13
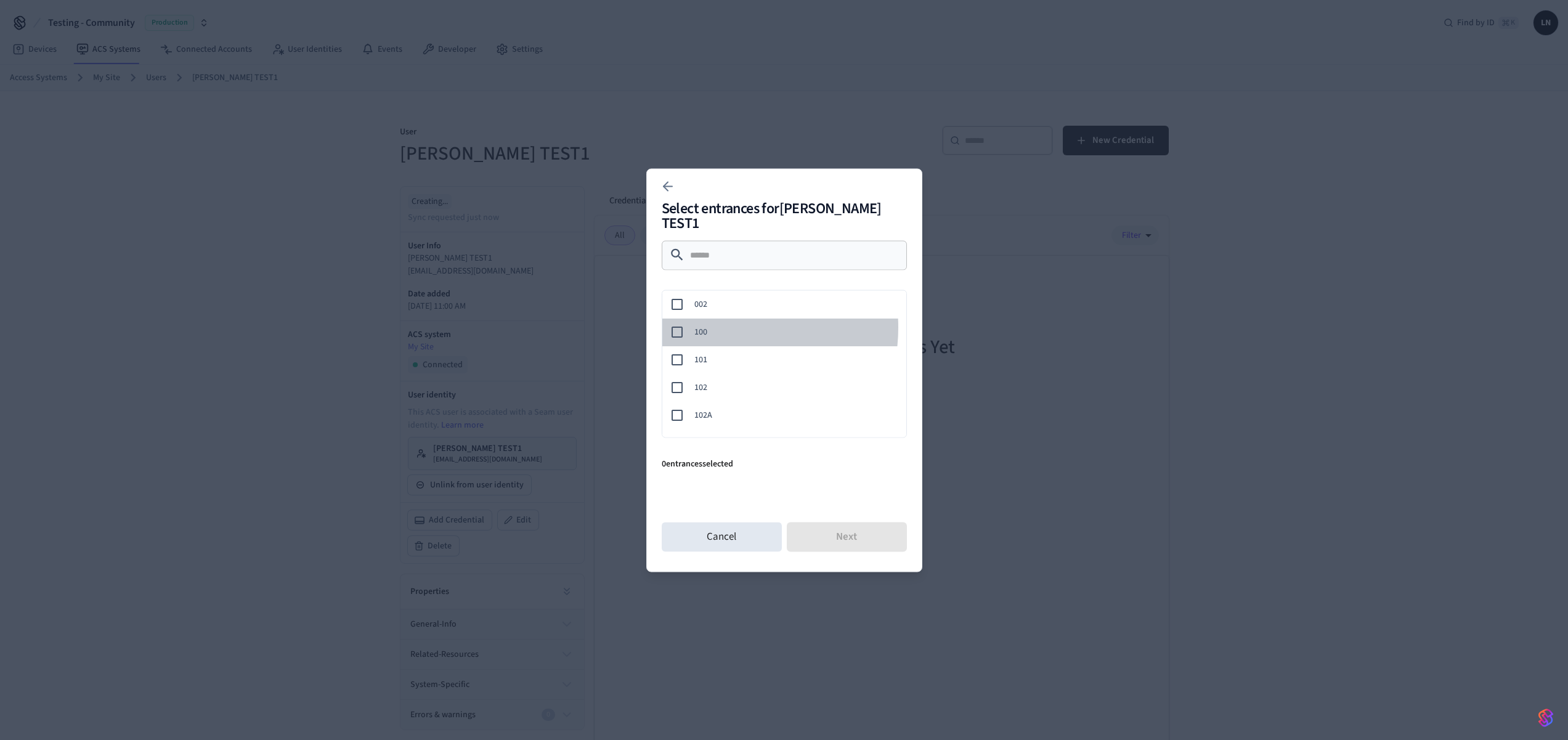
click at [720, 325] on span "100" at bounding box center [795, 331] width 202 height 13
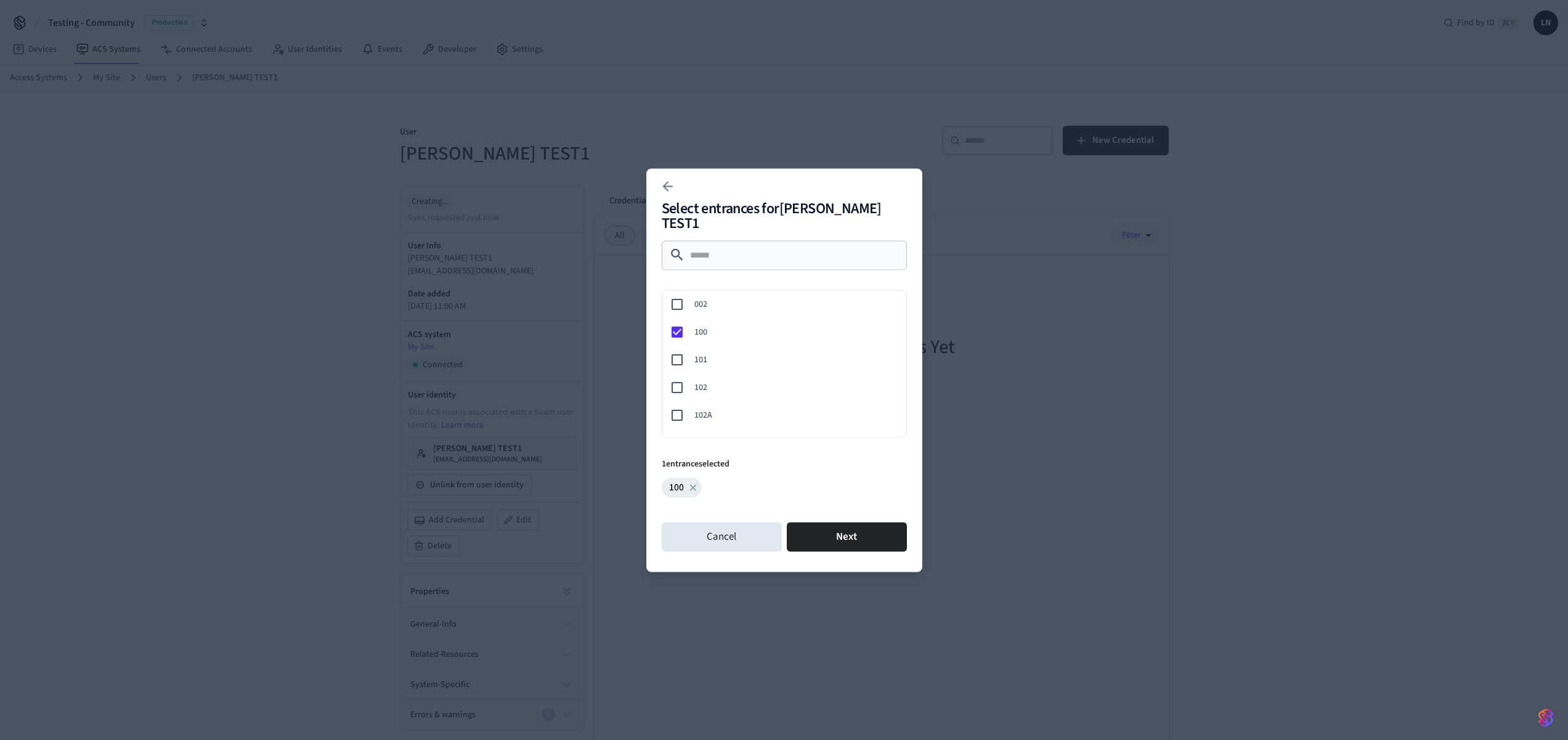
click at [723, 325] on span "100" at bounding box center [795, 331] width 202 height 13
click at [727, 357] on span "101" at bounding box center [795, 359] width 202 height 13
click at [810, 522] on button "Next" at bounding box center [846, 536] width 120 height 30
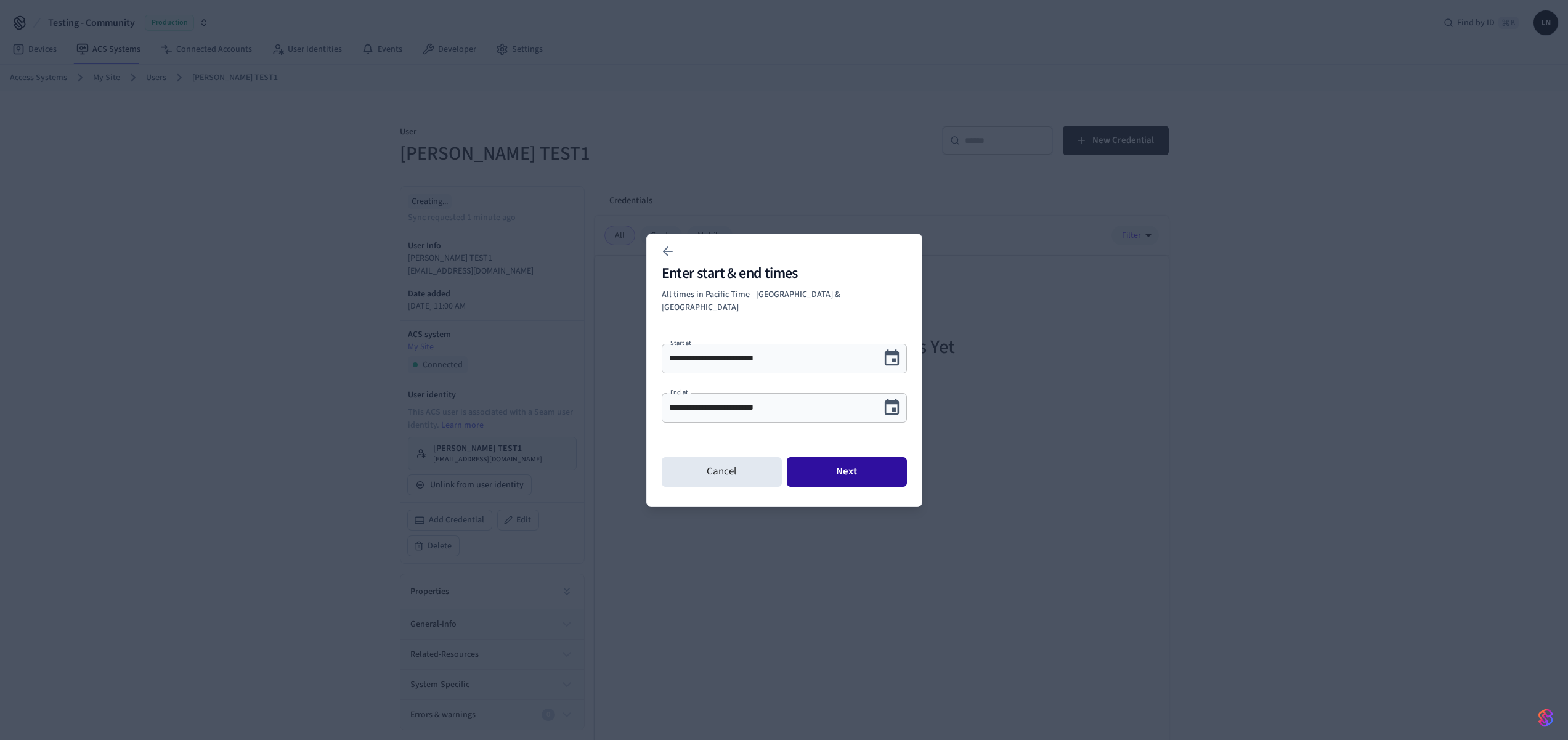
click at [870, 458] on button "Next" at bounding box center [846, 472] width 120 height 30
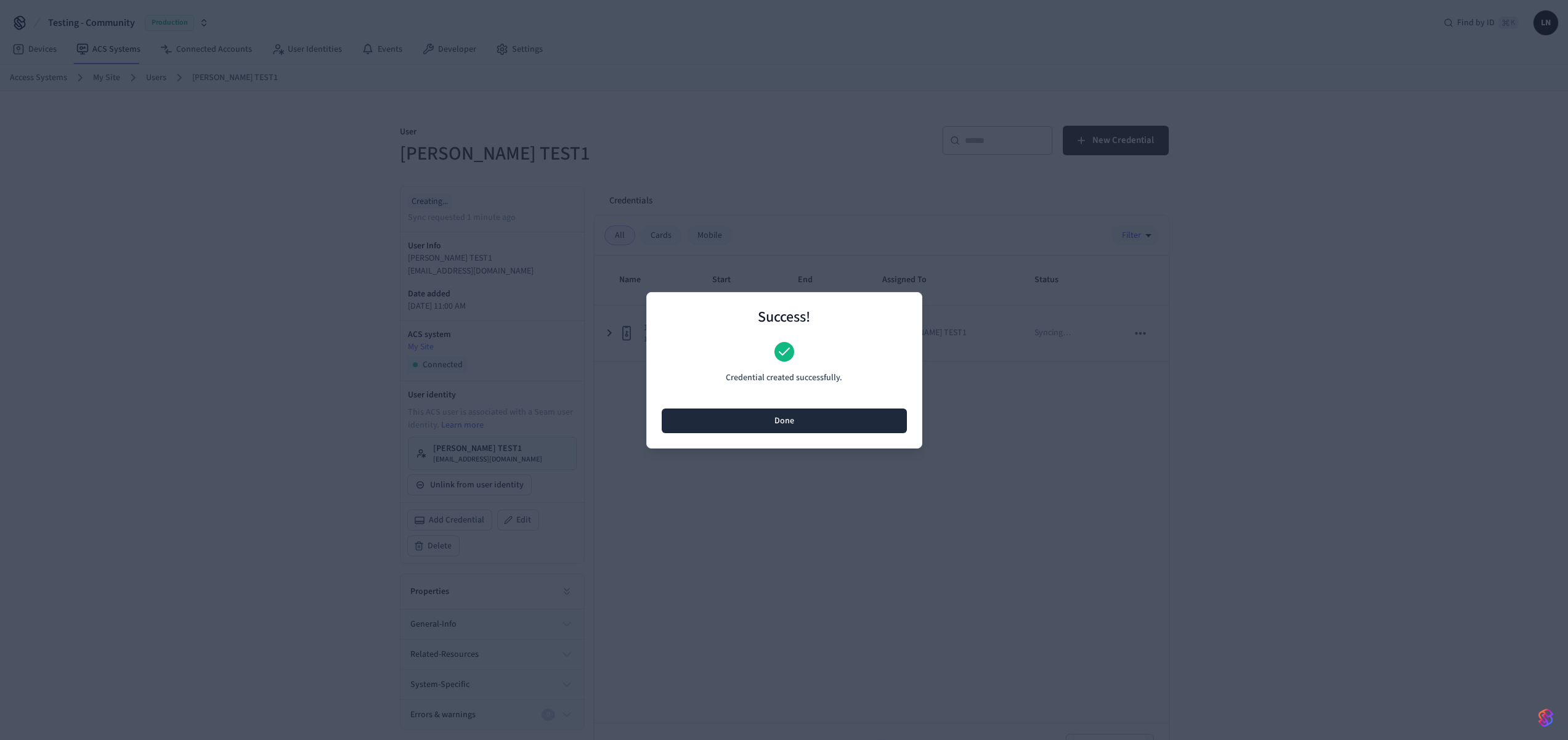
click at [821, 428] on button "Done" at bounding box center [784, 421] width 245 height 25
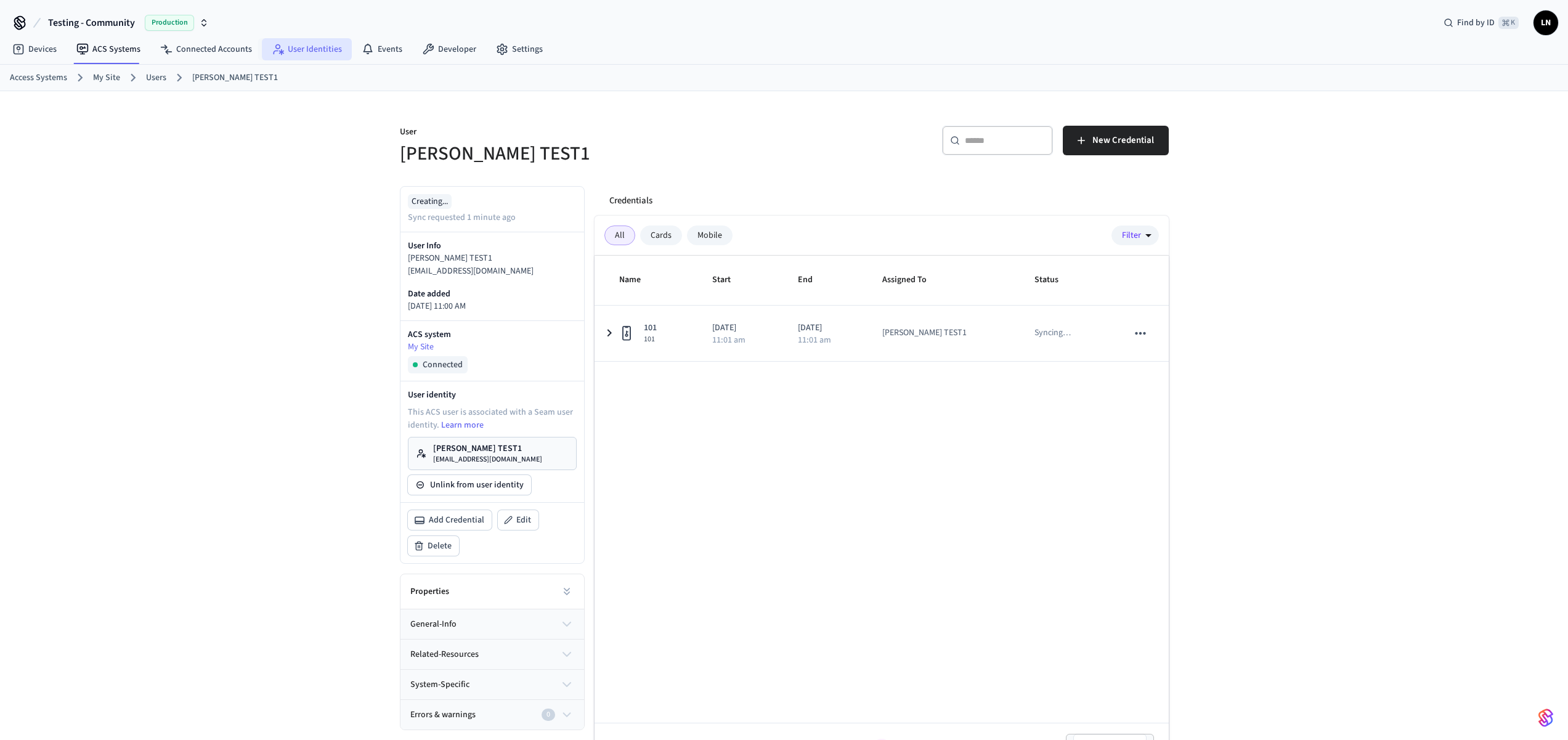
click at [292, 54] on link "User Identities" at bounding box center [306, 49] width 90 height 22
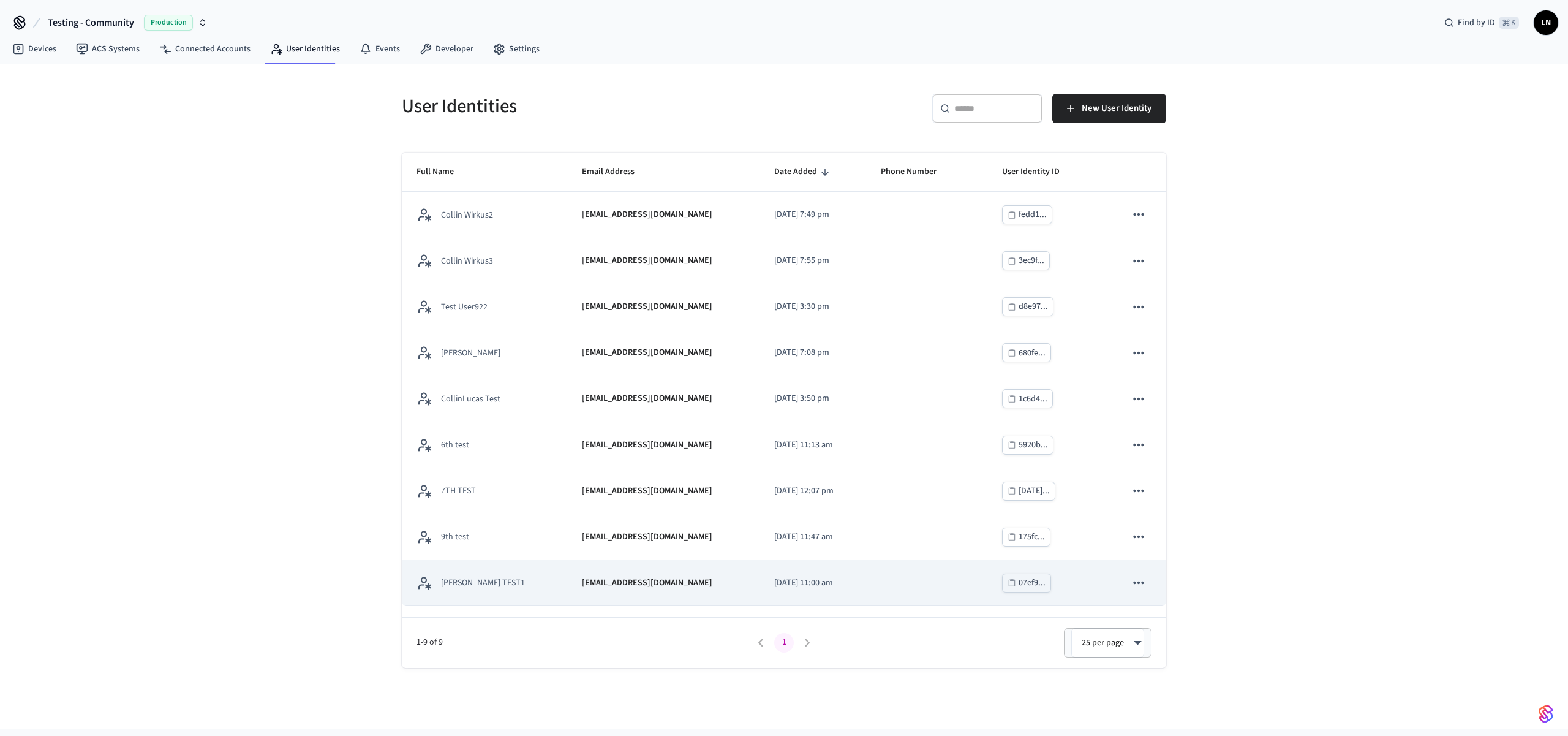
click at [568, 583] on td "[EMAIL_ADDRESS][DOMAIN_NAME]" at bounding box center [663, 583] width 191 height 46
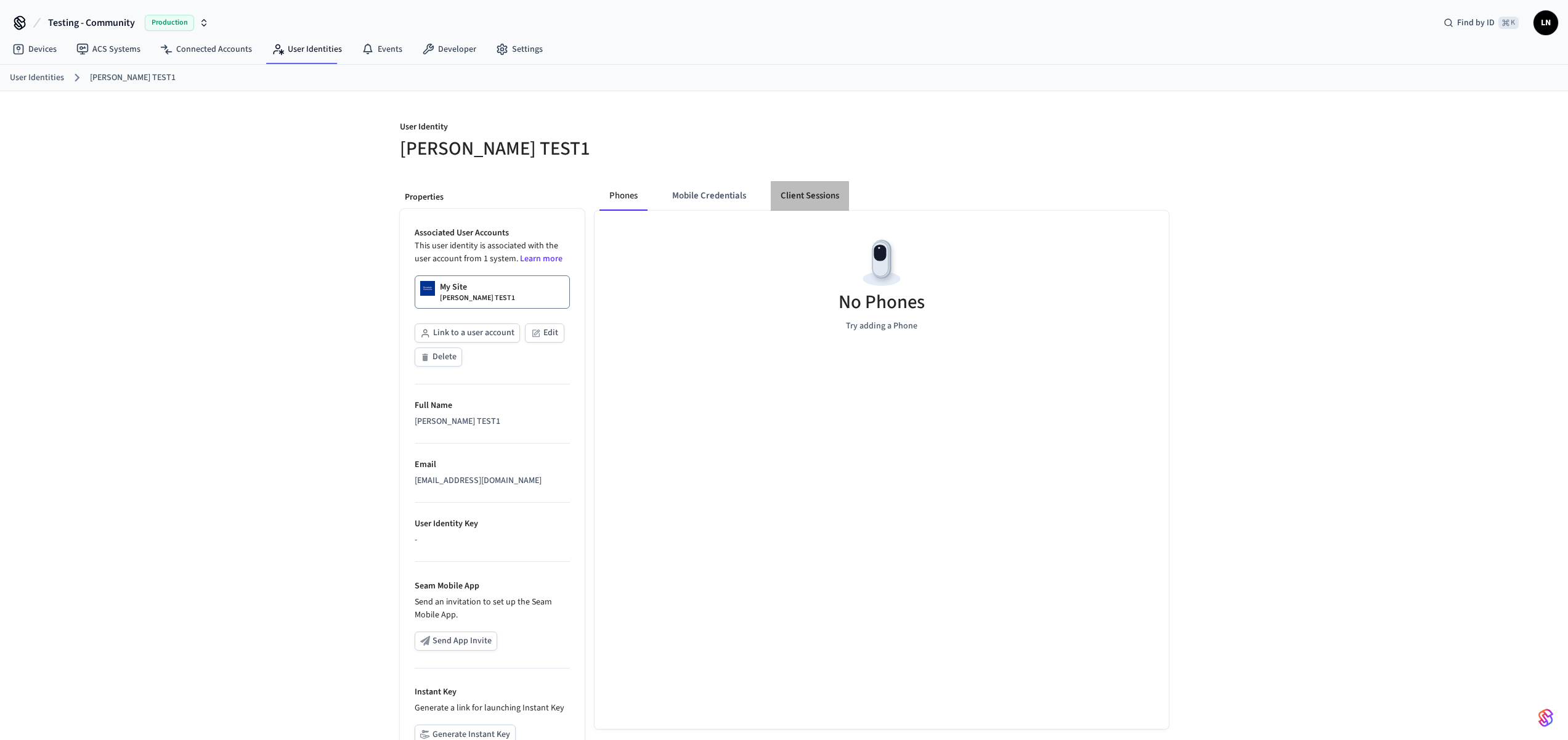
click at [813, 194] on button "Client Sessions" at bounding box center [810, 195] width 78 height 30
click at [1099, 120] on button "New Client Sessions" at bounding box center [1107, 135] width 122 height 30
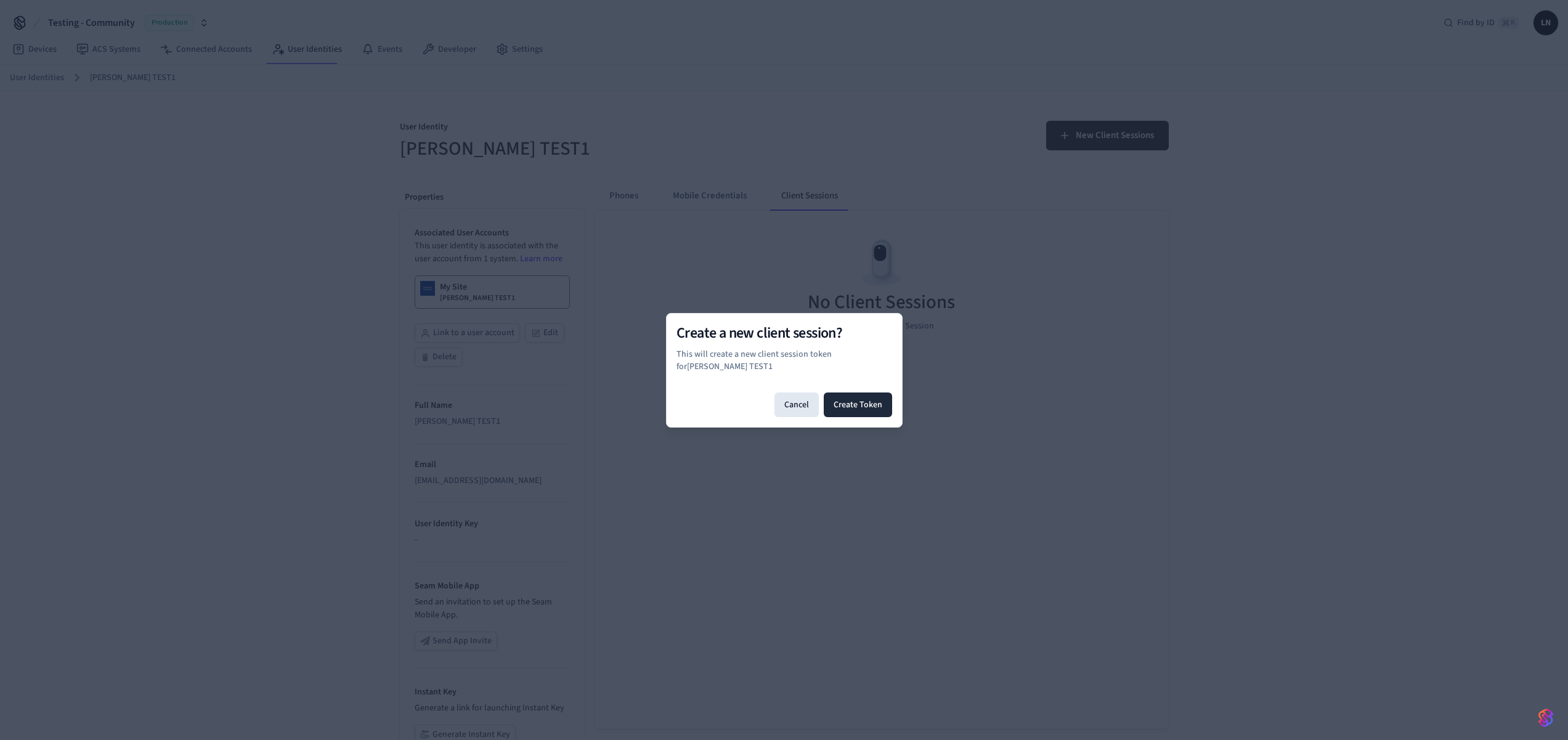
click at [865, 395] on button "Create Token" at bounding box center [858, 405] width 68 height 25
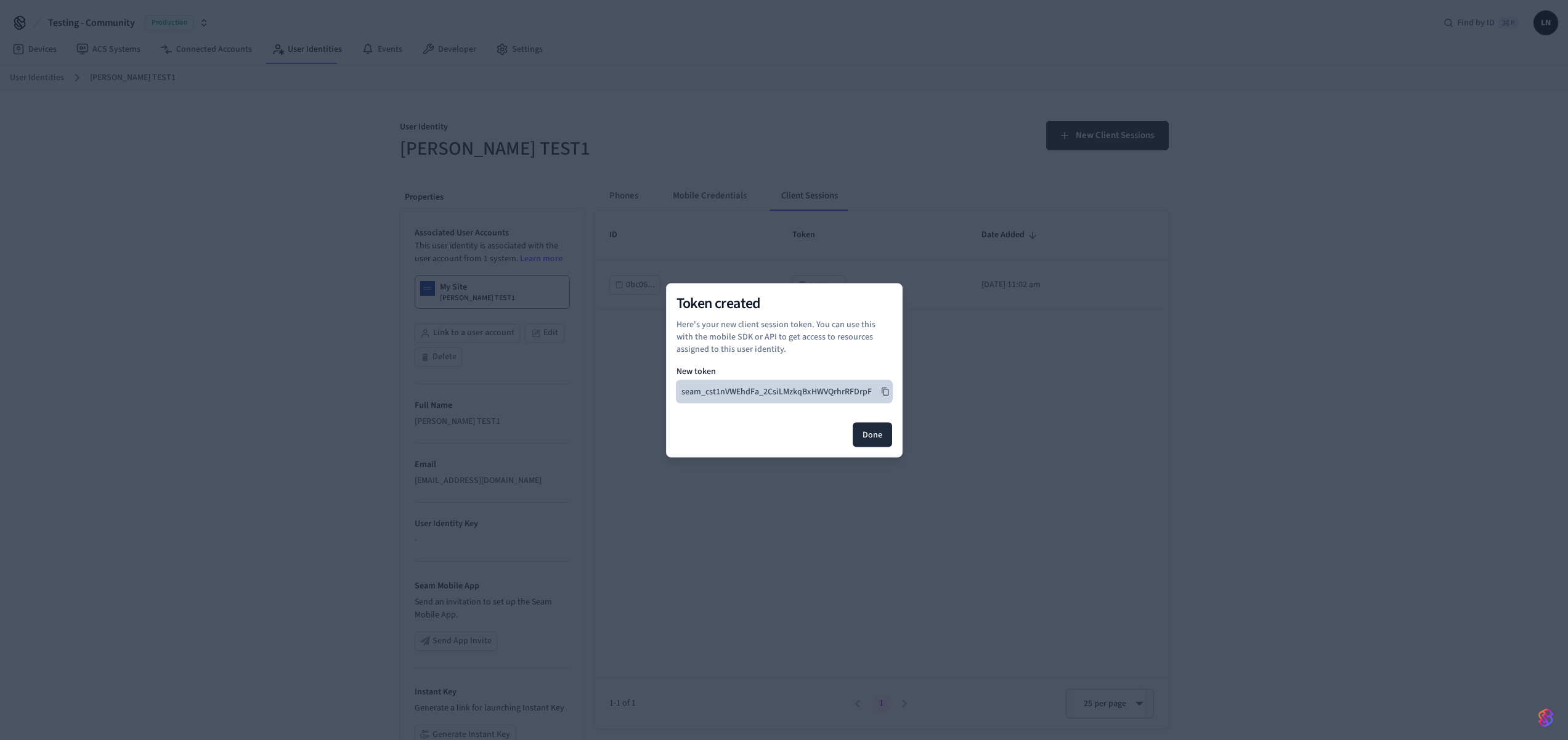
click at [876, 391] on button "seam_cst1nVWEhdFa_2CsiLMzkqBxHWVQrhrRFDrpF" at bounding box center [784, 391] width 216 height 22
click at [887, 440] on button "Done" at bounding box center [872, 434] width 39 height 25
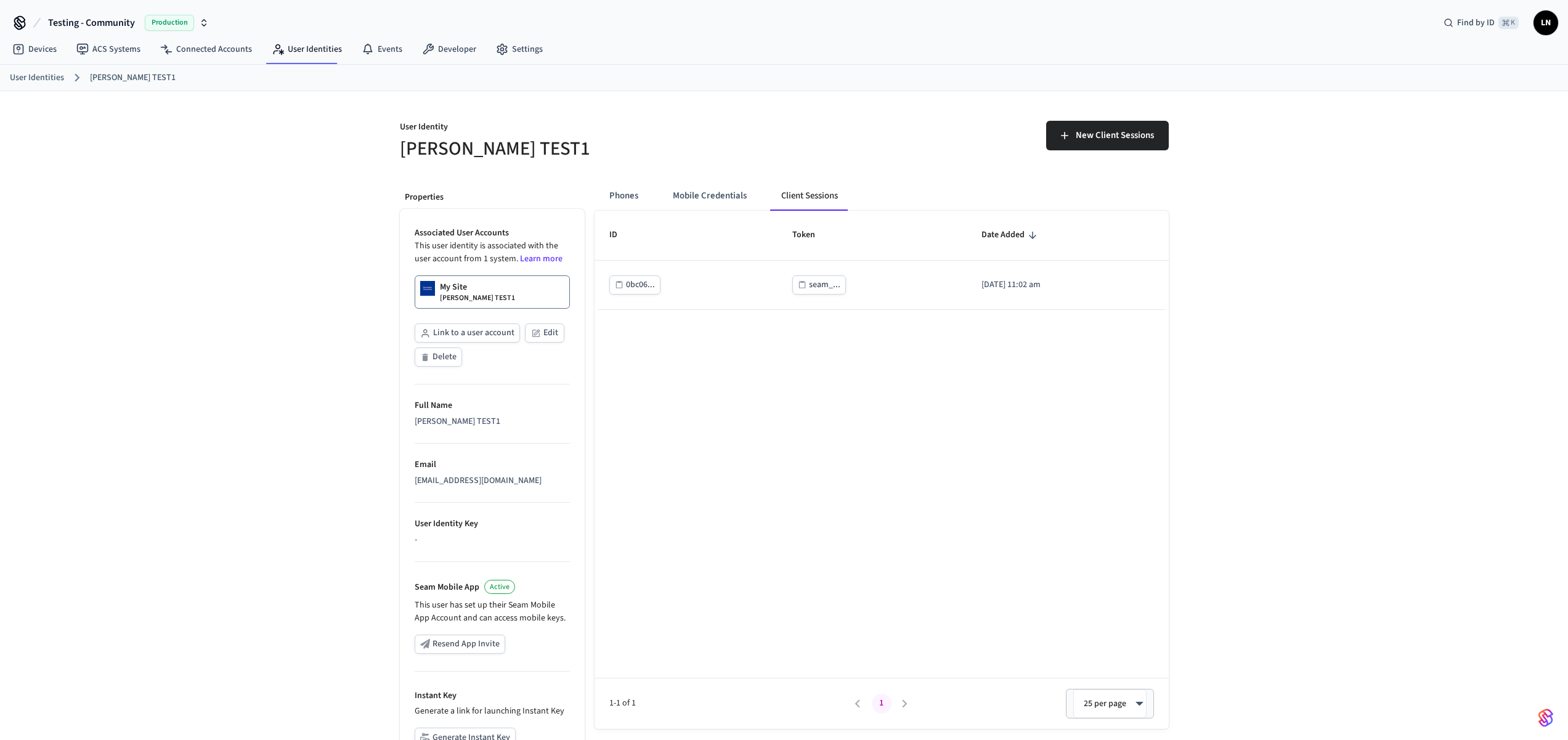
click at [727, 369] on div "ID Token Date Added 0bc06... seam_... 2025/09/25 at 11:02 am 1-1 of 1 1 25 per …" at bounding box center [882, 470] width 575 height 518
click at [740, 200] on button "Mobile Credentials" at bounding box center [709, 195] width 93 height 30
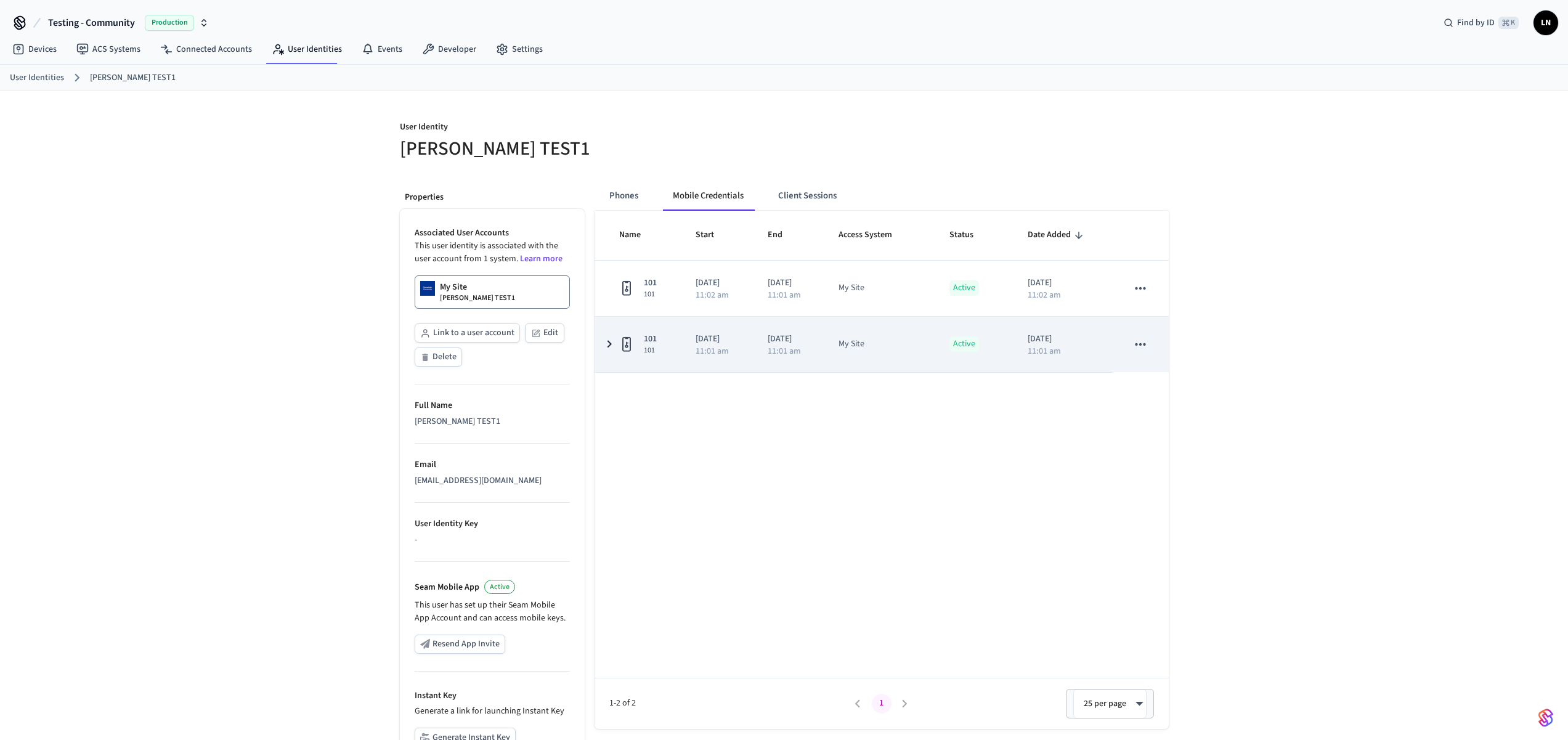
click at [975, 369] on td "Active" at bounding box center [973, 344] width 78 height 56
click at [1132, 370] on td "sticky table" at bounding box center [1141, 344] width 56 height 56
click at [1139, 344] on icon "sticky table" at bounding box center [1141, 344] width 11 height 3
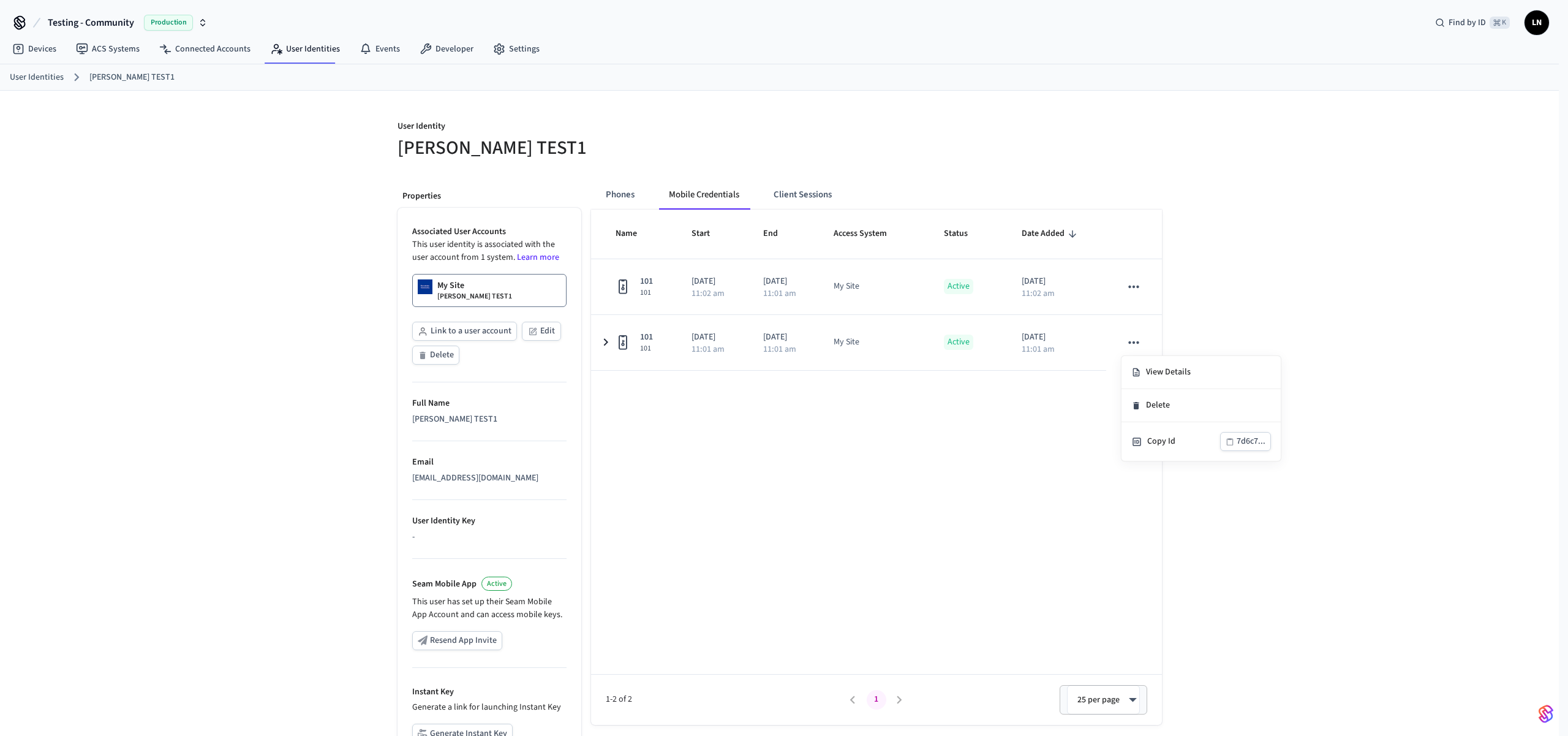
click at [972, 450] on div at bounding box center [784, 368] width 1568 height 736
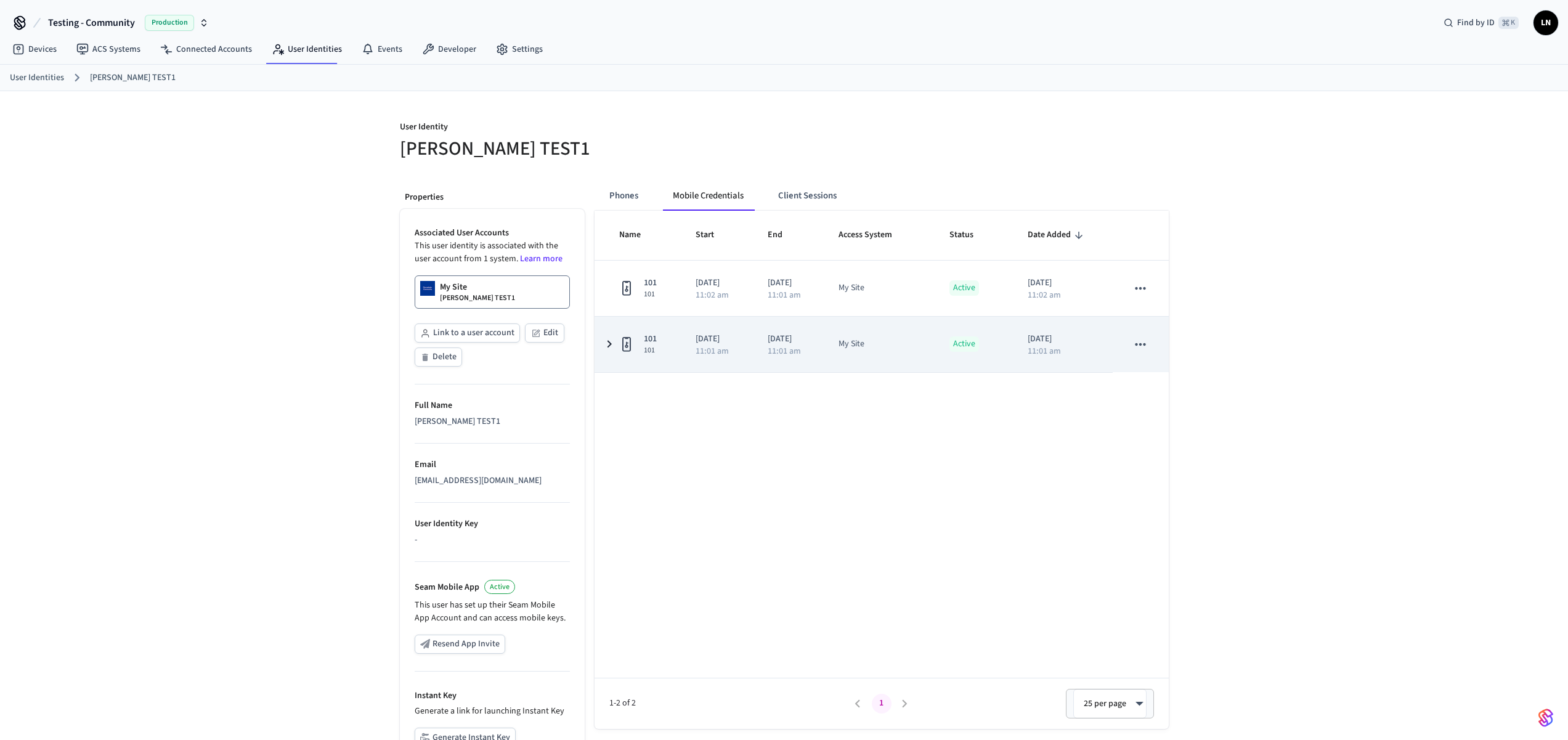
click at [824, 358] on td "2025/09/26 11:01 am" at bounding box center [788, 344] width 71 height 56
click at [1138, 342] on icon "sticky table" at bounding box center [1140, 344] width 16 height 16
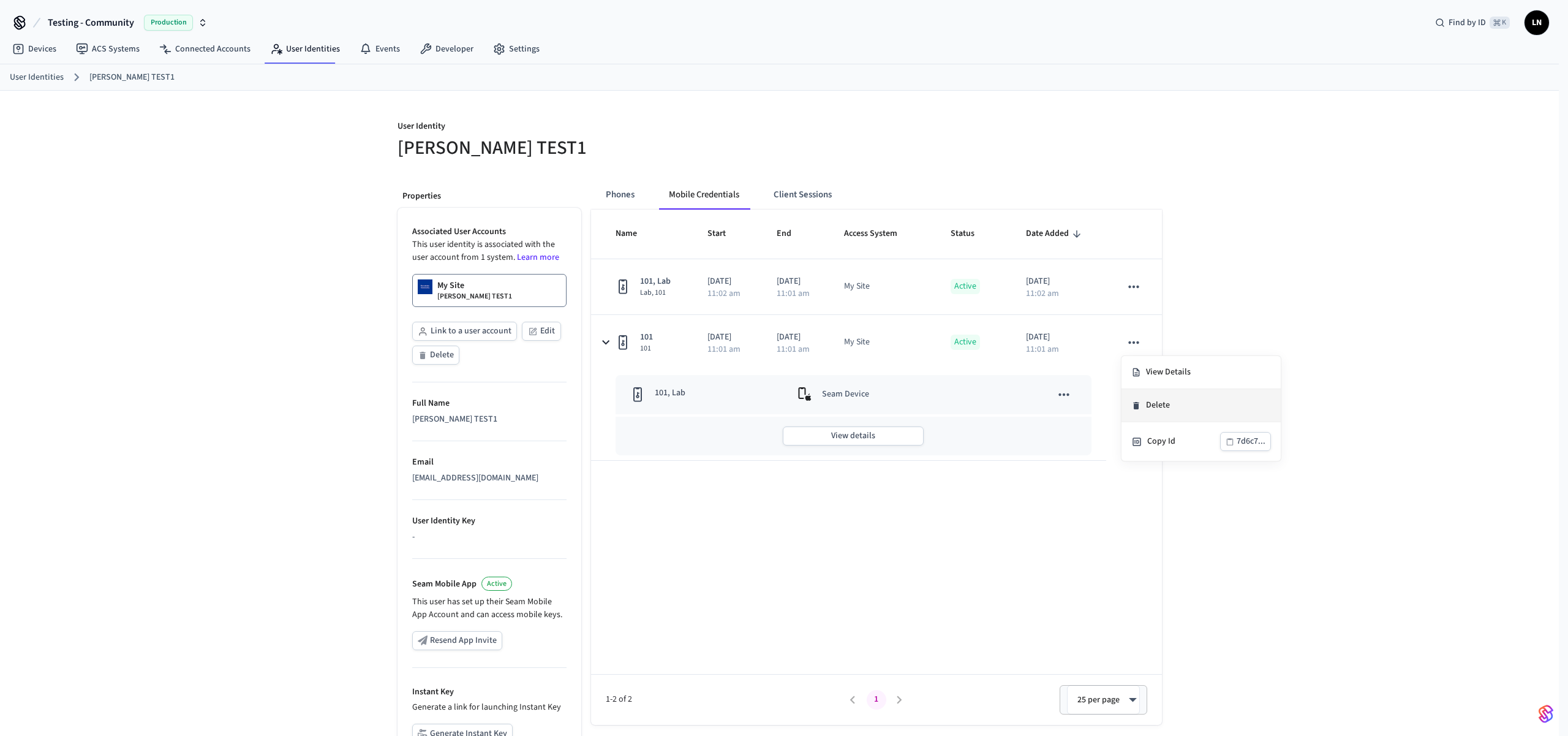
click at [1150, 401] on li "Delete" at bounding box center [1201, 405] width 159 height 33
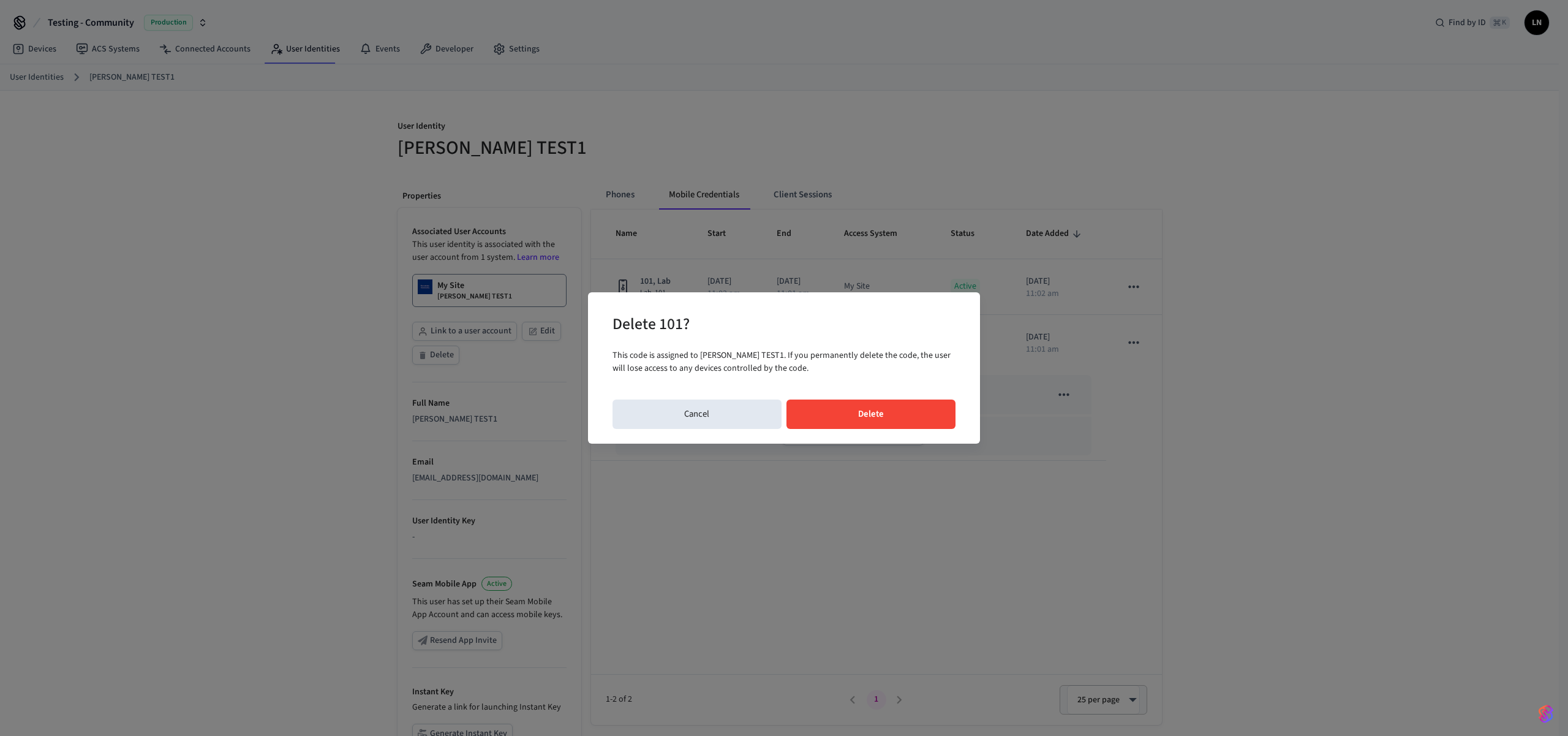
click at [921, 426] on button "Delete" at bounding box center [871, 413] width 169 height 30
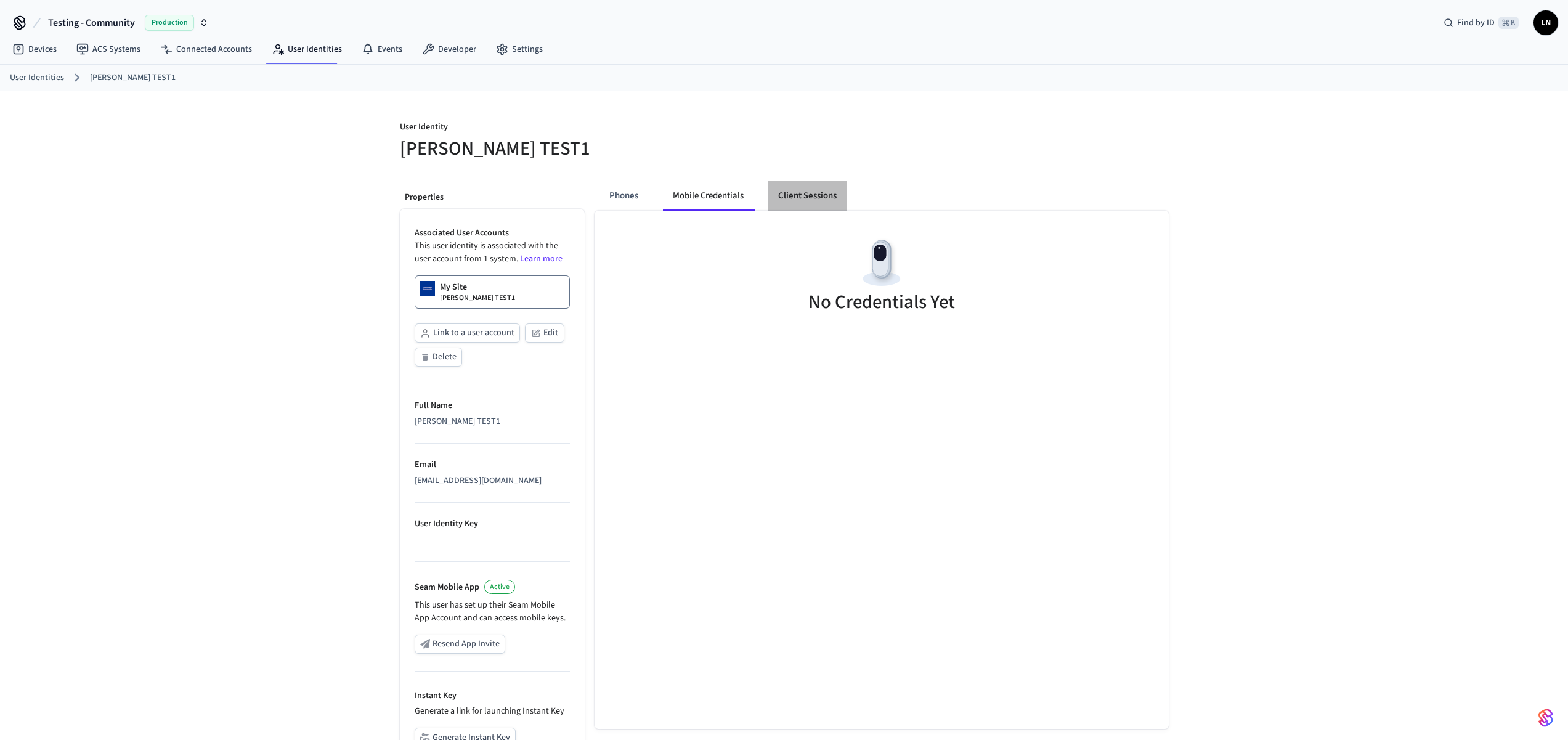
click at [785, 199] on button "Client Sessions" at bounding box center [807, 195] width 78 height 30
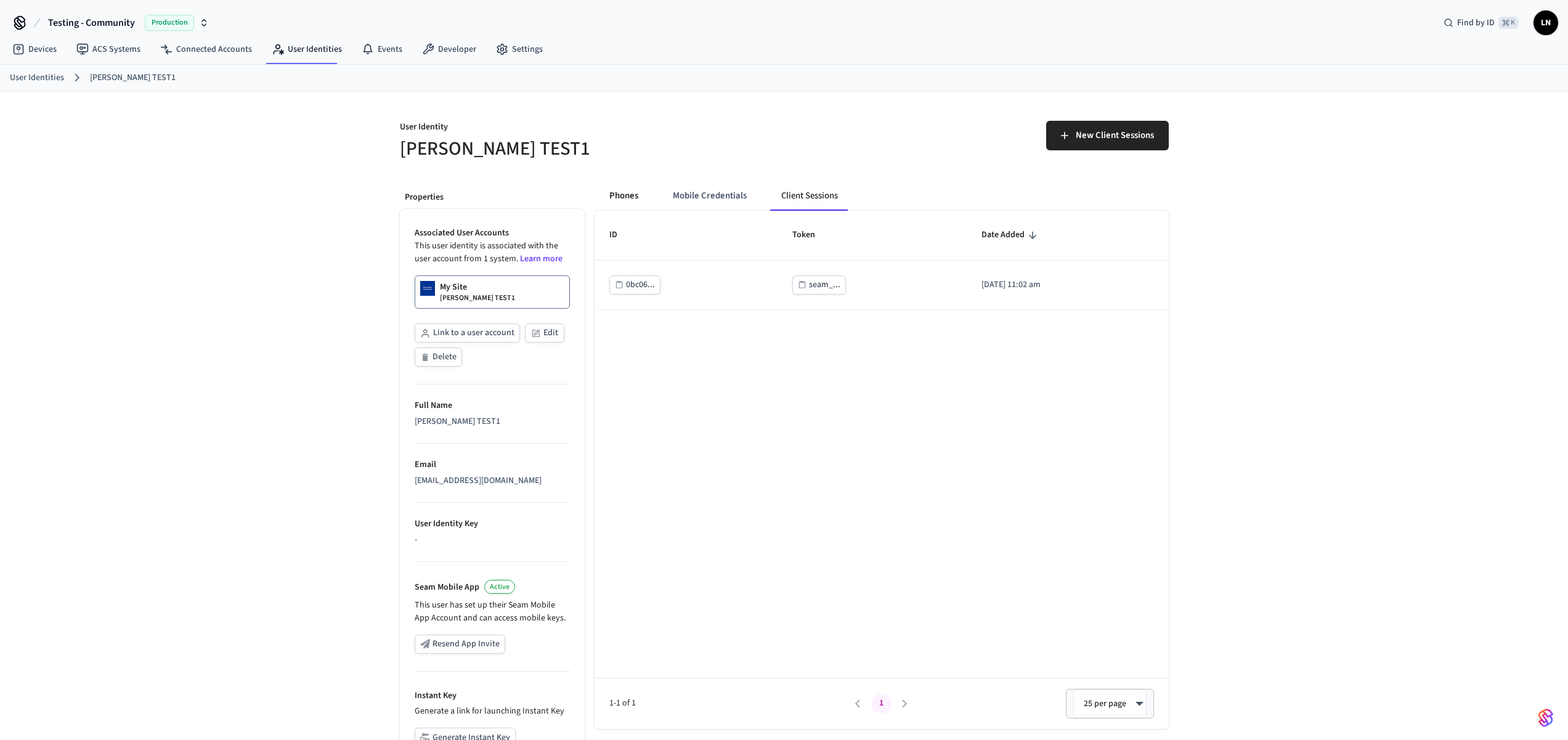
click at [621, 196] on button "Phones" at bounding box center [624, 195] width 49 height 30
click at [711, 195] on button "Mobile Credentials" at bounding box center [708, 195] width 93 height 30
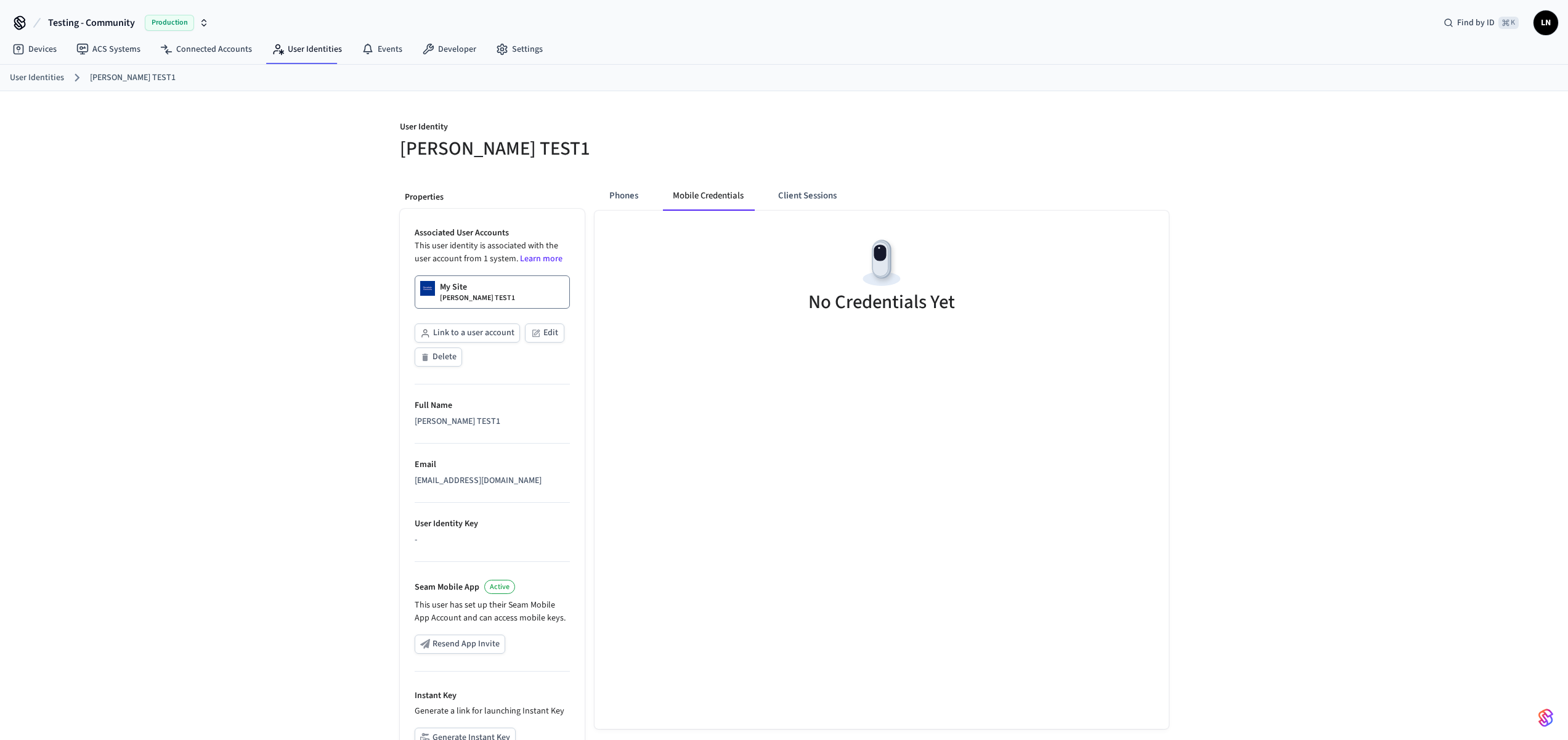
click at [1228, 285] on div "User Identity Lucas TEST1 Properties Associated User Accounts This user identit…" at bounding box center [784, 467] width 1568 height 751
click at [725, 192] on button "Mobile Credentials" at bounding box center [708, 195] width 93 height 30
click at [820, 201] on button "Client Sessions" at bounding box center [807, 195] width 78 height 30
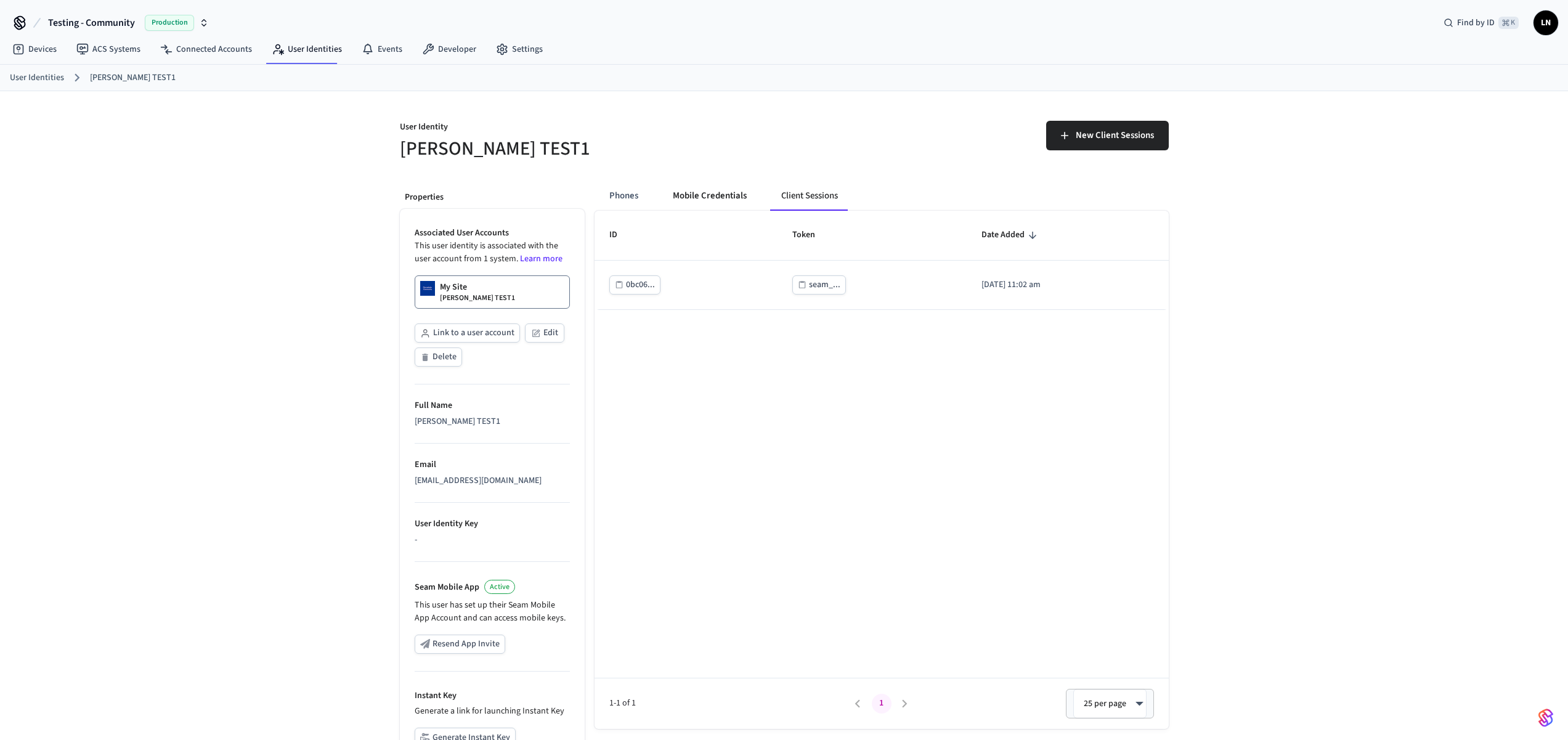
click at [726, 196] on button "Mobile Credentials" at bounding box center [709, 195] width 93 height 30
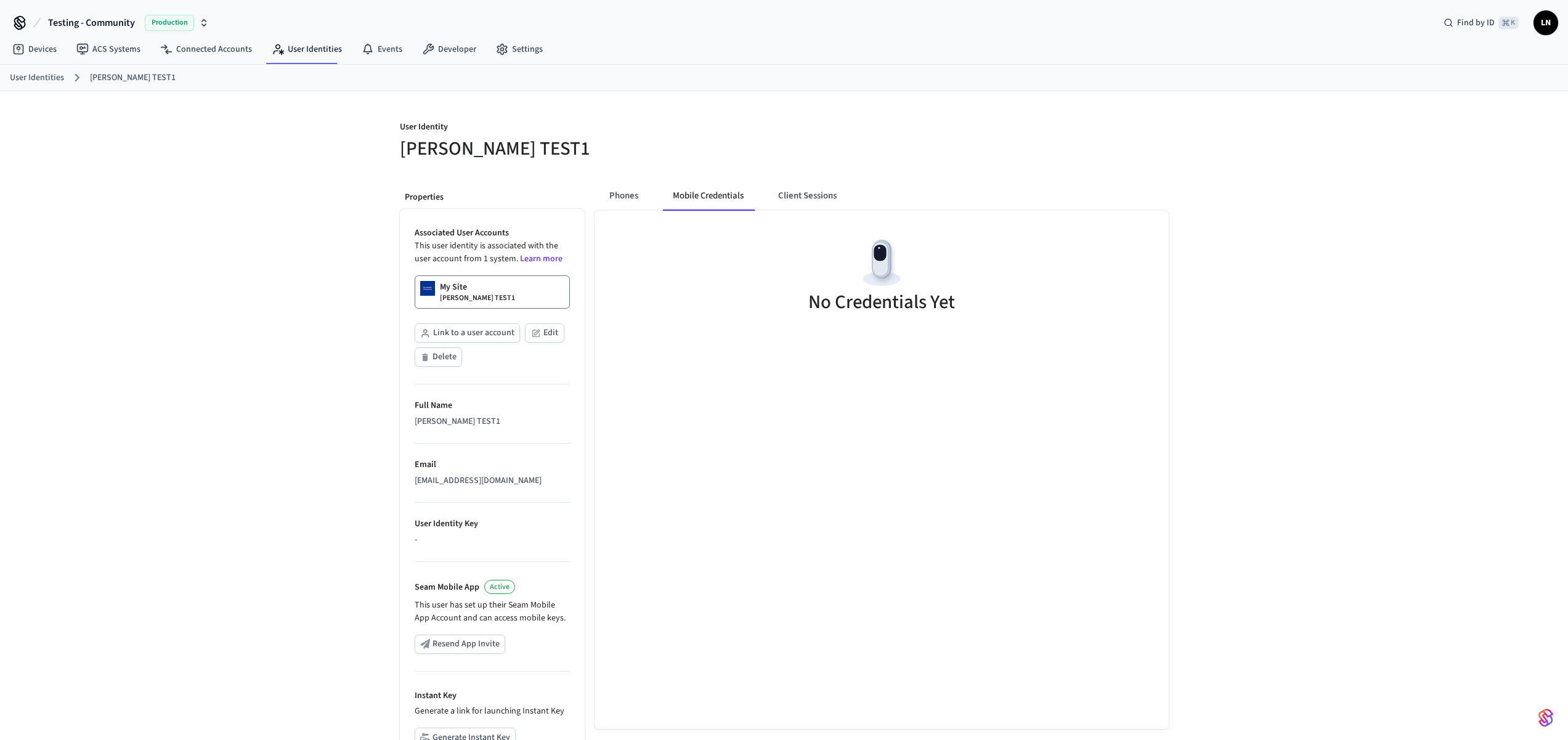
drag, startPoint x: 1298, startPoint y: 324, endPoint x: 1096, endPoint y: 259, distance: 212.2
click at [1284, 319] on div "User Identity Lucas TEST1 Properties Associated User Accounts This user identit…" at bounding box center [784, 467] width 1568 height 751
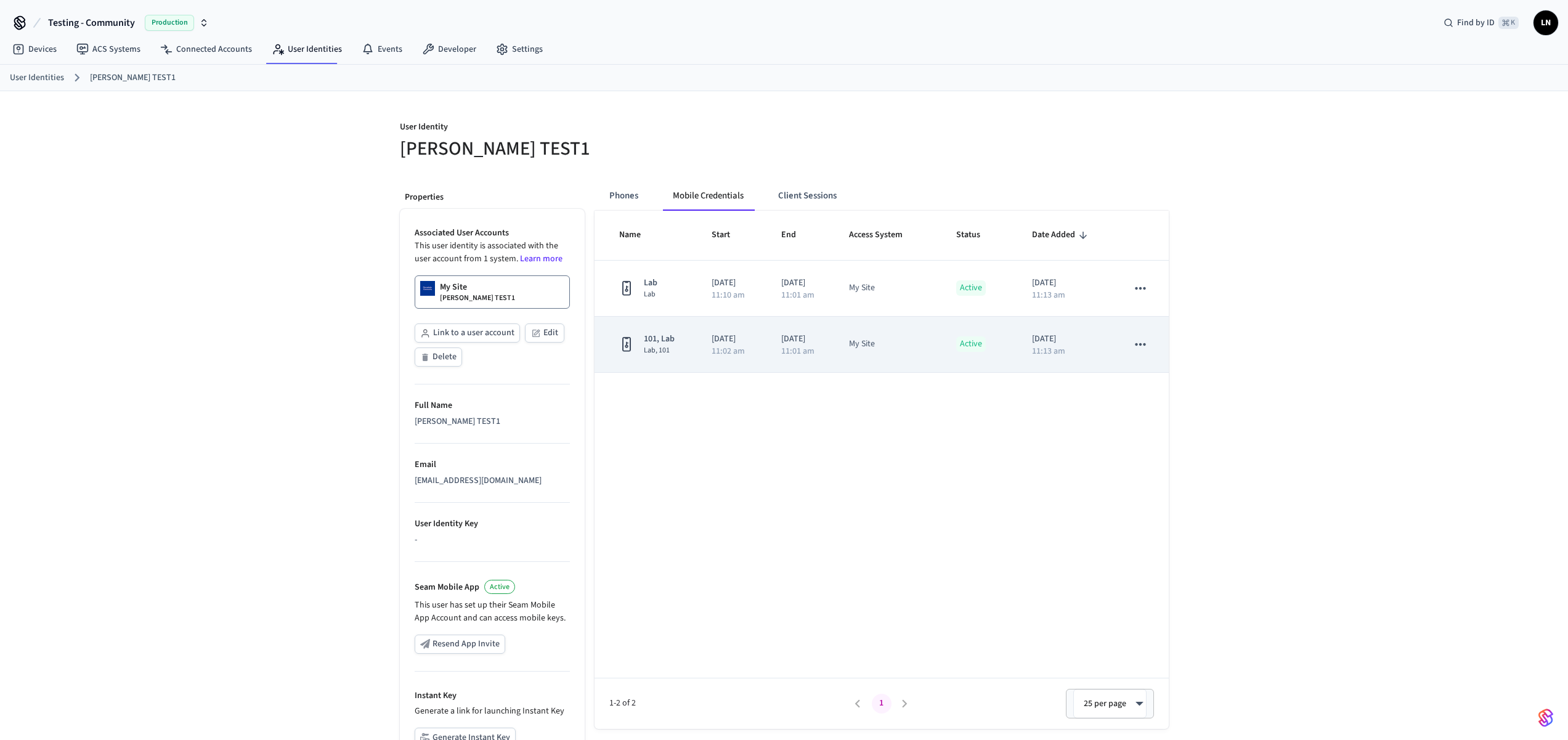
click at [853, 352] on td "My Site" at bounding box center [887, 344] width 107 height 56
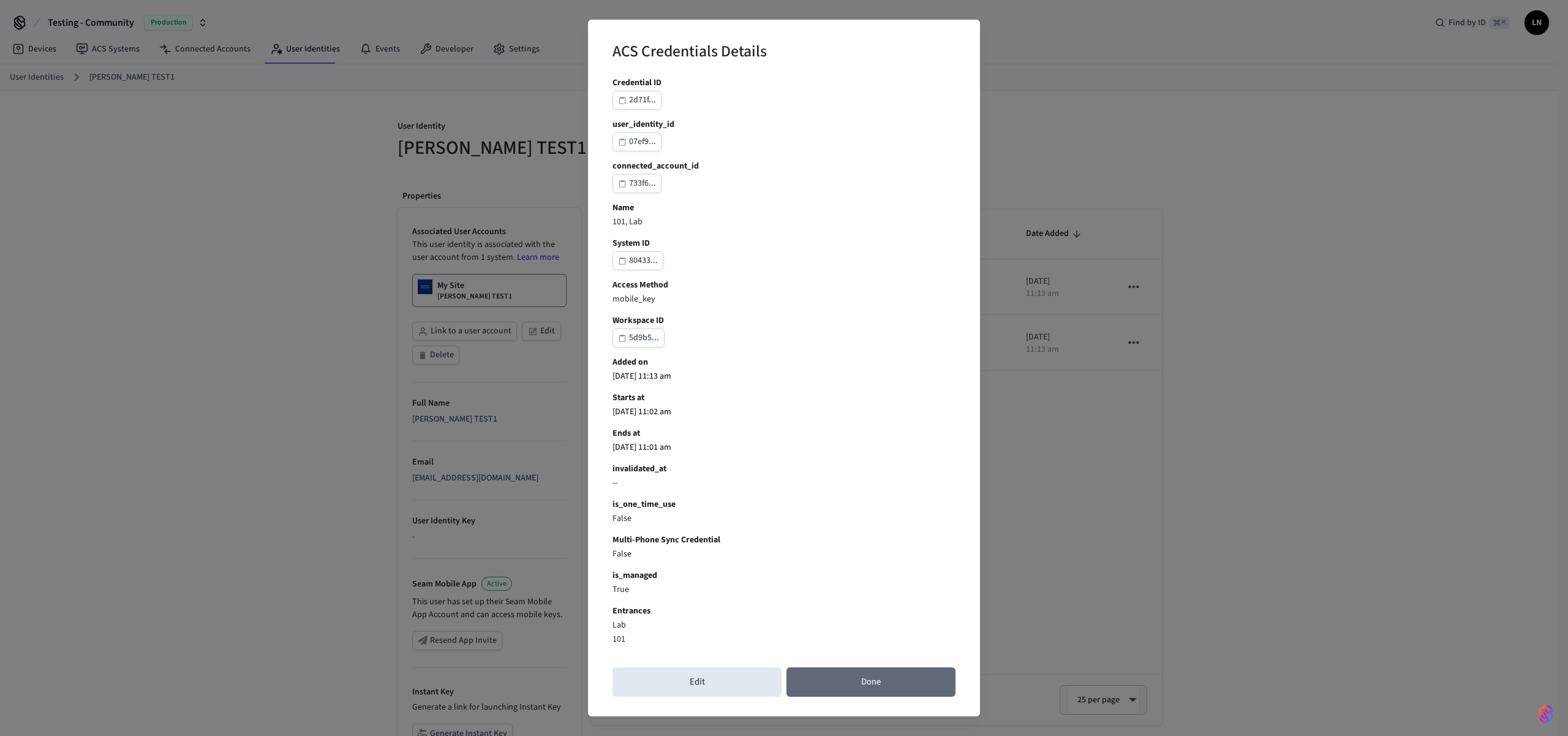
click at [874, 694] on button "Done" at bounding box center [871, 681] width 169 height 30
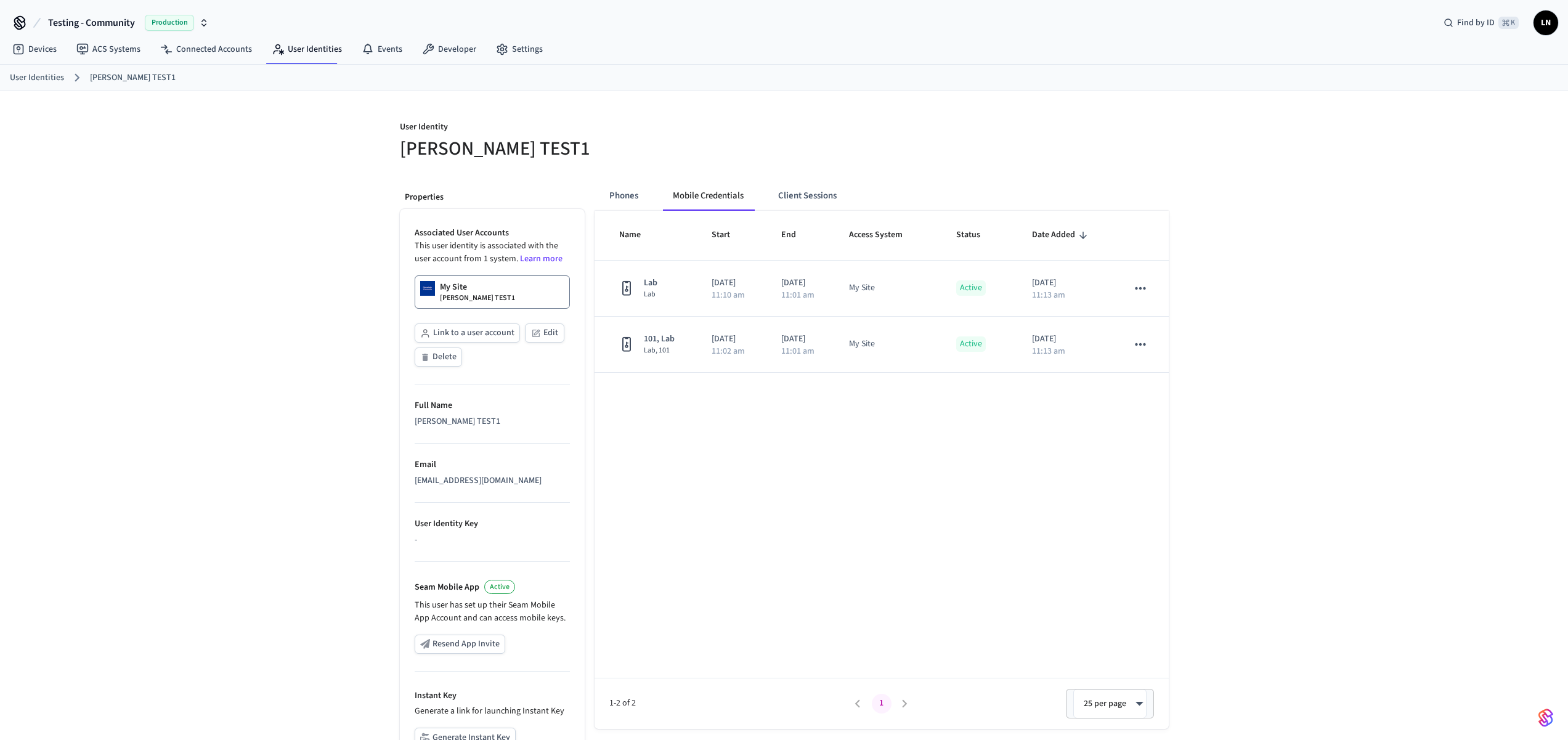
click at [909, 160] on div at bounding box center [980, 140] width 377 height 39
click at [692, 192] on button "Mobile Credentials" at bounding box center [708, 195] width 93 height 30
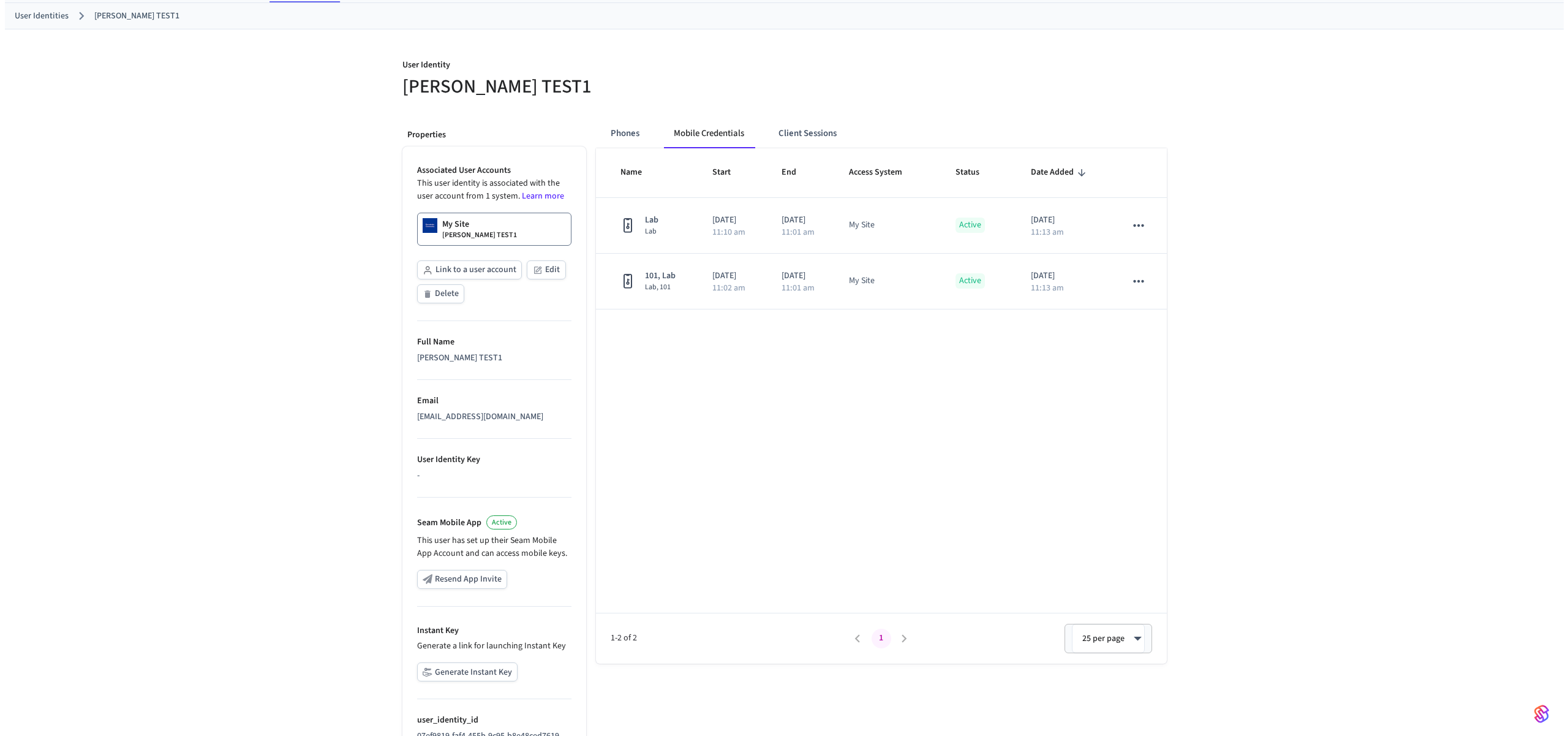
scroll to position [129, 0]
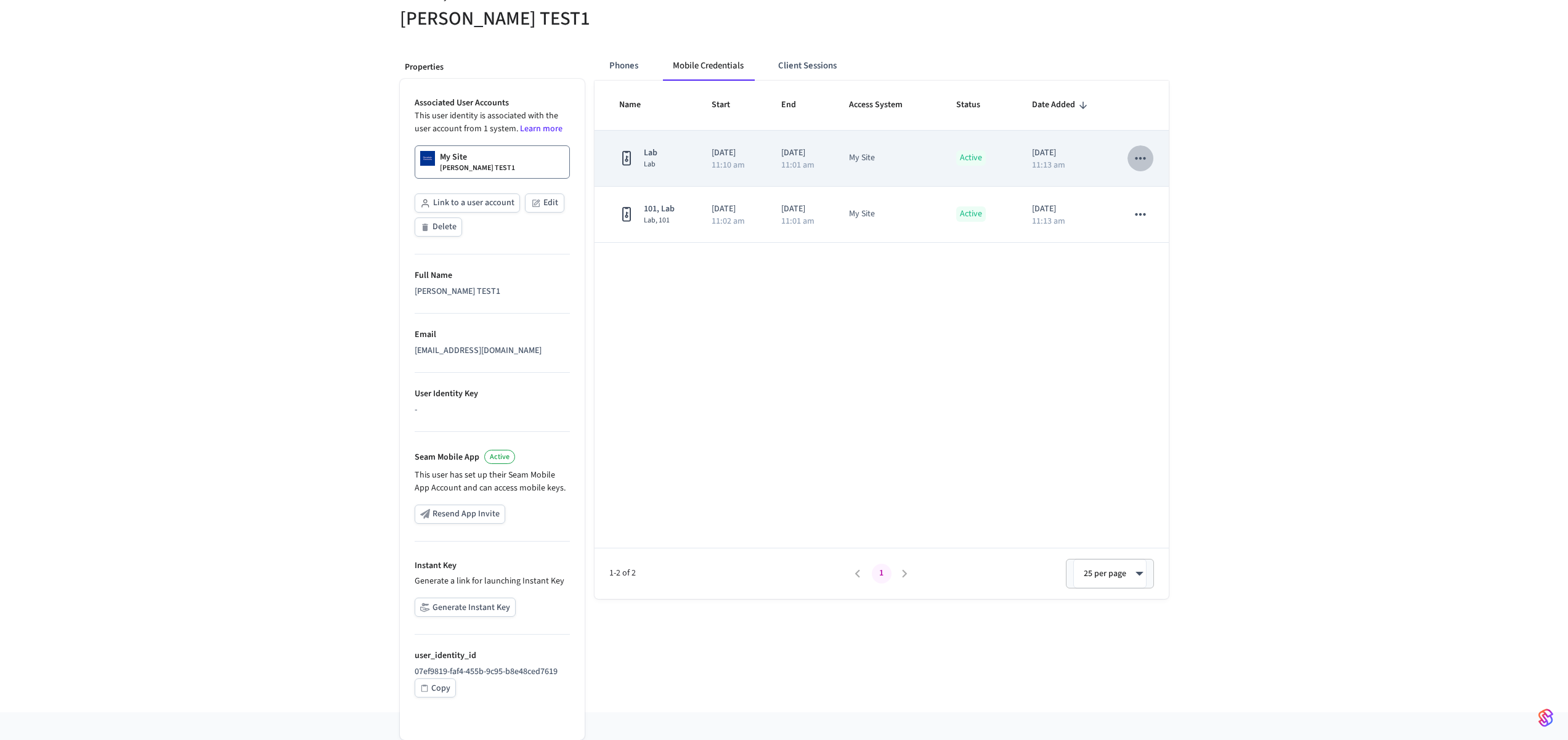
click at [1147, 158] on icon "sticky table" at bounding box center [1140, 158] width 16 height 16
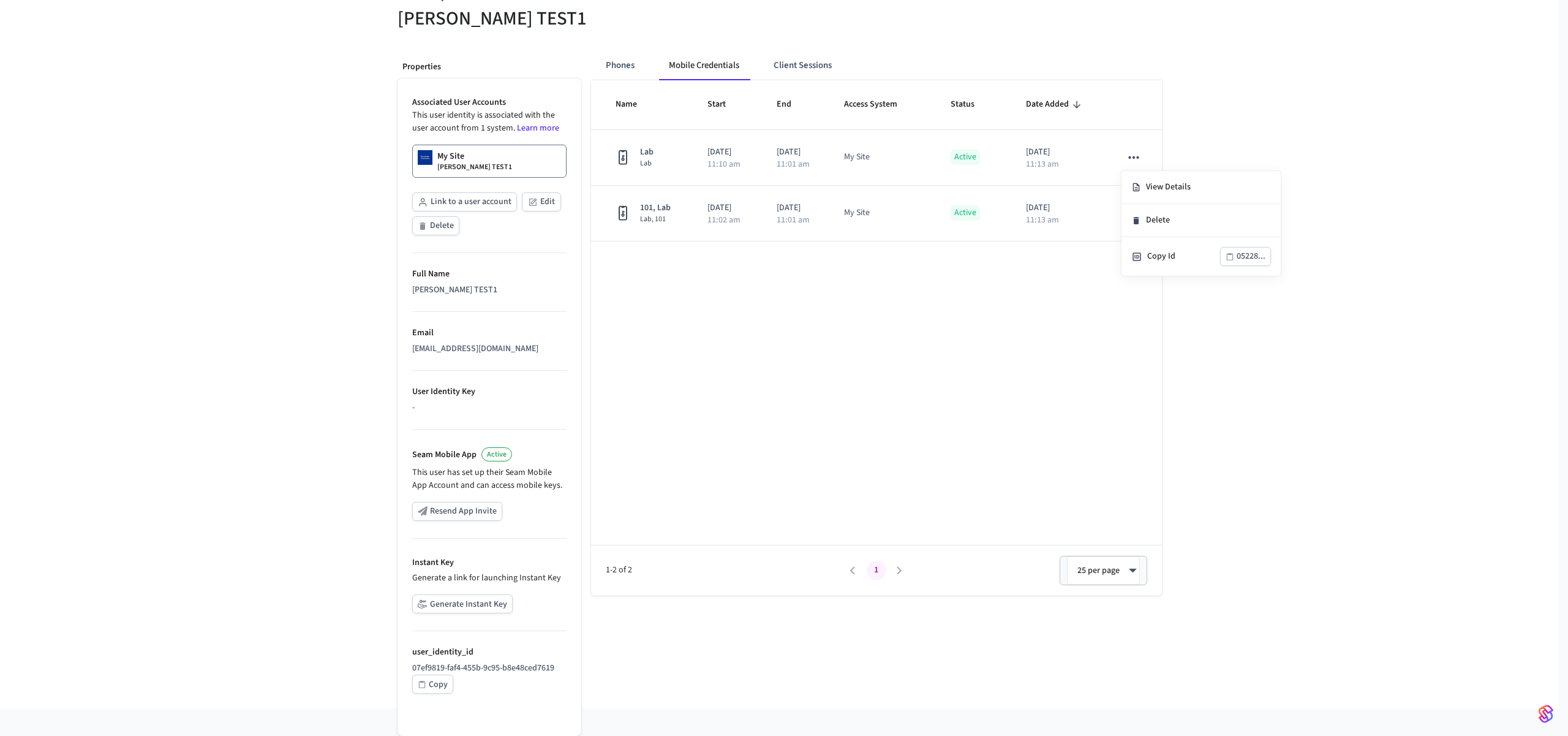
click at [1087, 168] on div at bounding box center [784, 368] width 1568 height 736
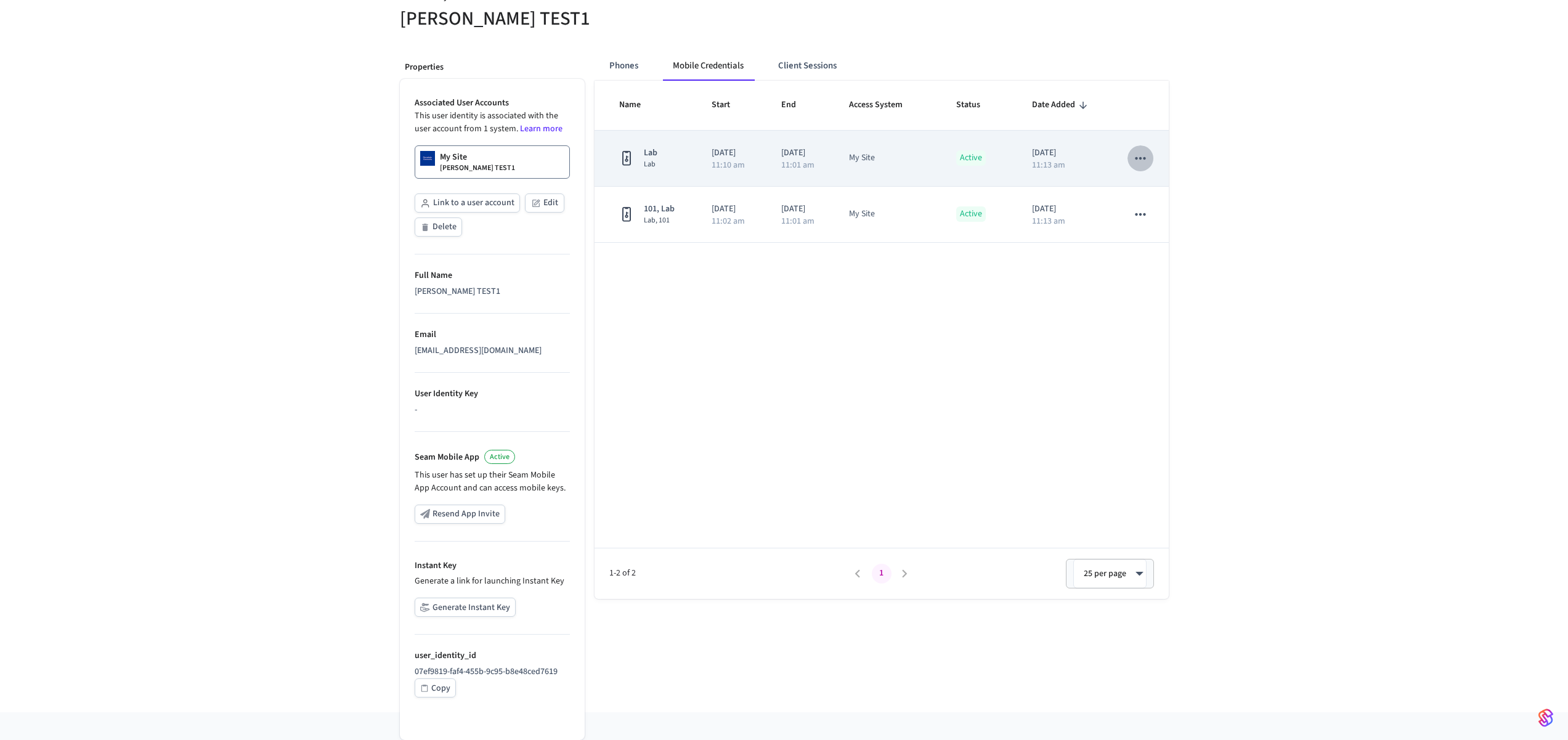
click at [1140, 160] on icon "sticky table" at bounding box center [1140, 158] width 16 height 16
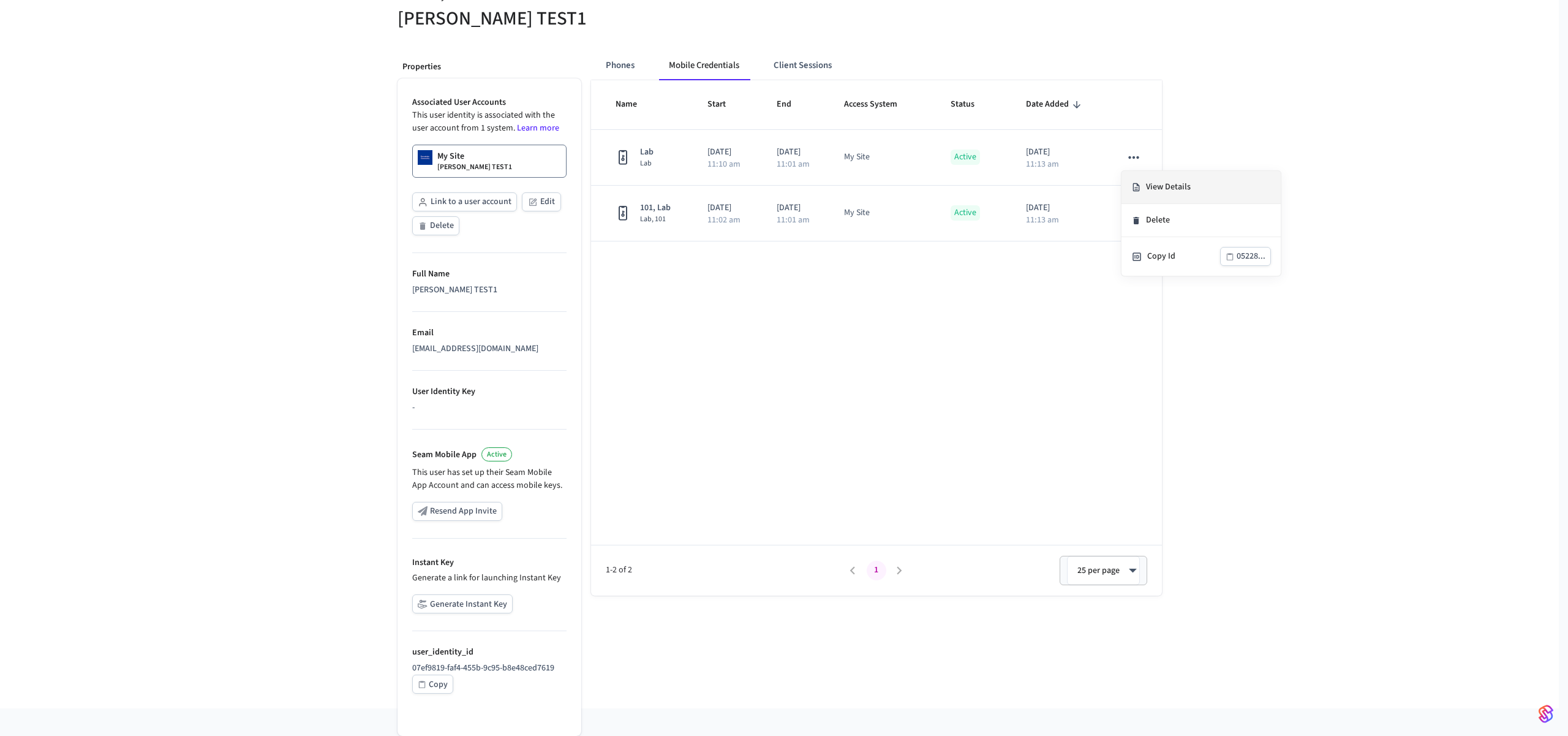
click at [1158, 183] on li "View Details" at bounding box center [1201, 188] width 159 height 33
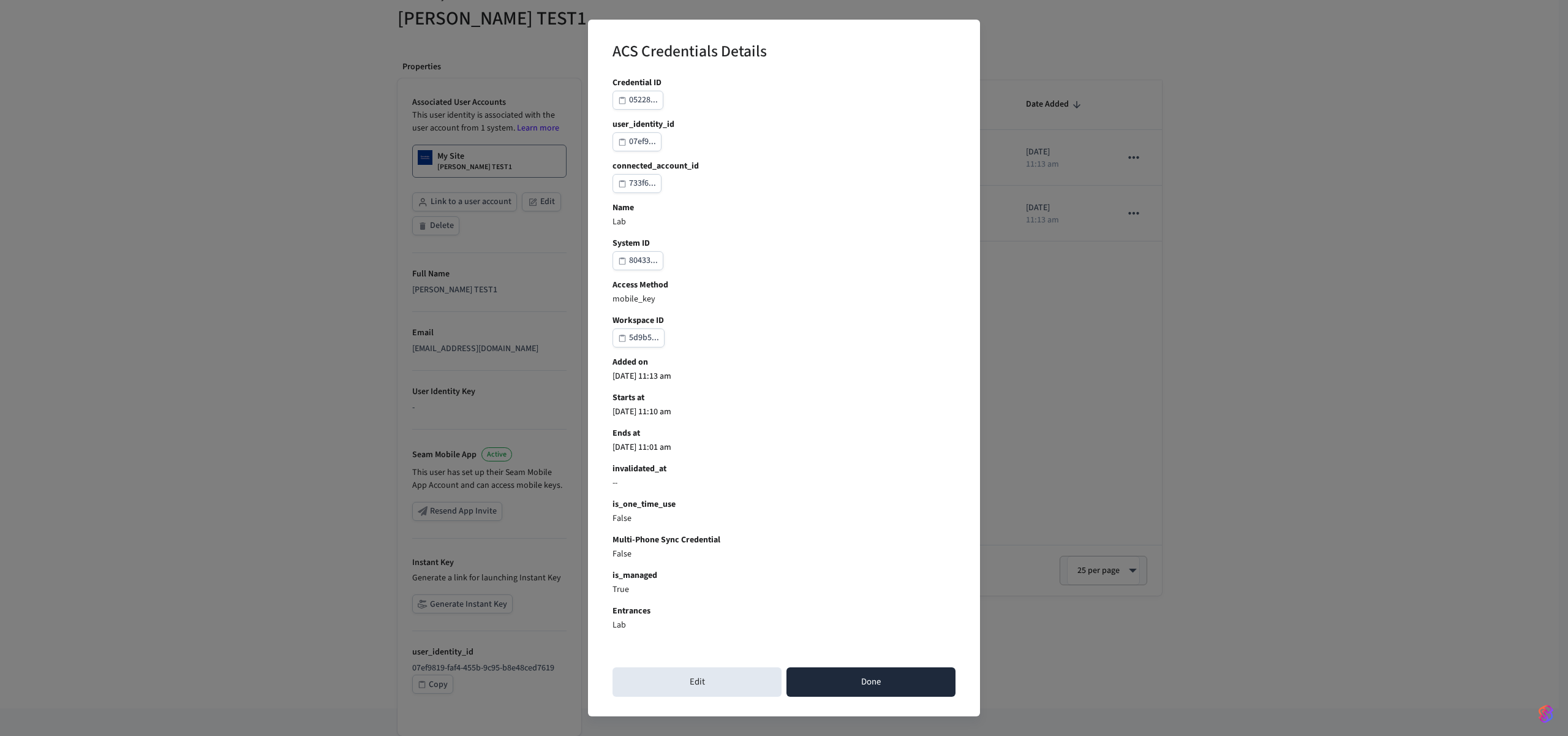
click at [860, 688] on button "Done" at bounding box center [871, 681] width 169 height 30
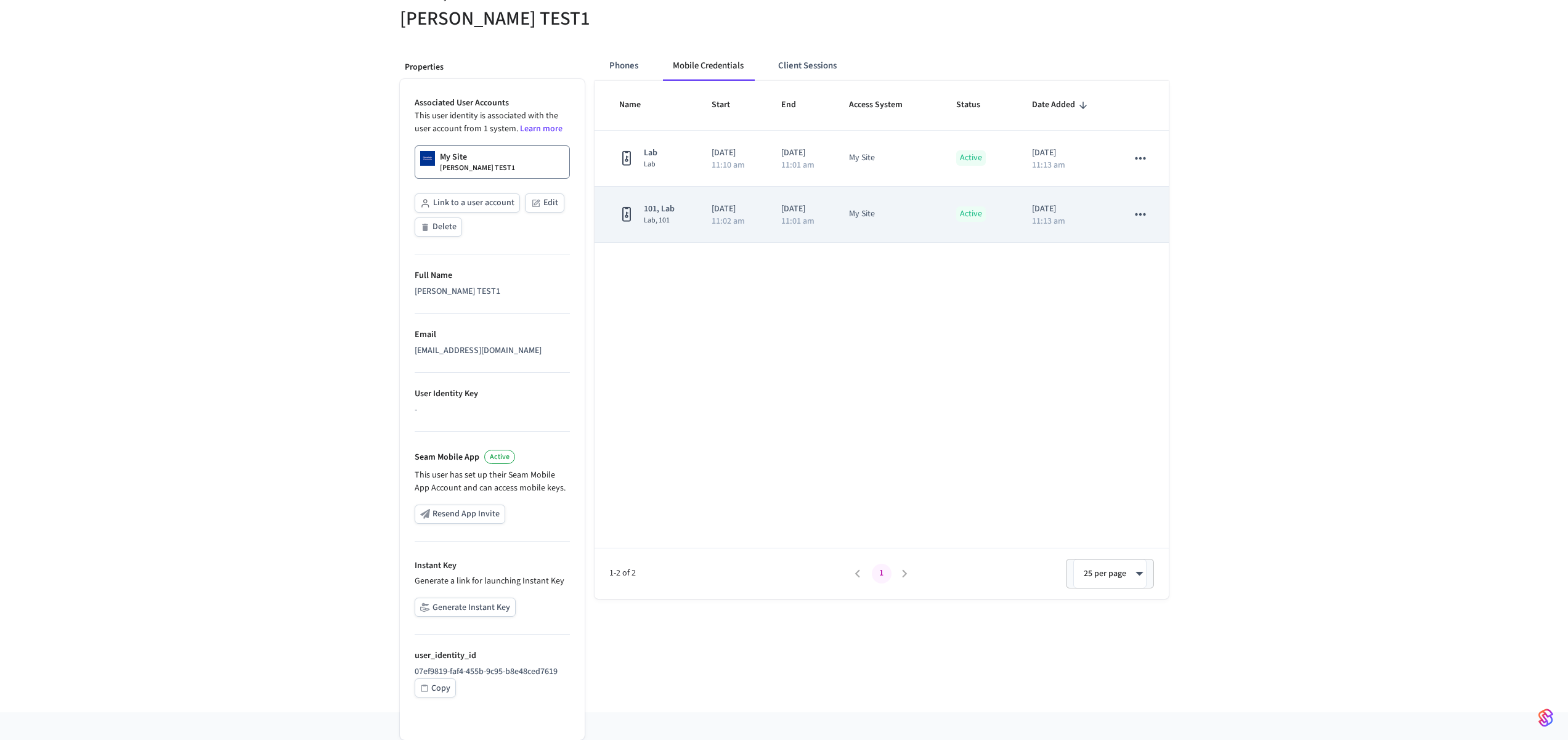
click at [709, 233] on td "[DATE] 11:02 am" at bounding box center [732, 215] width 69 height 56
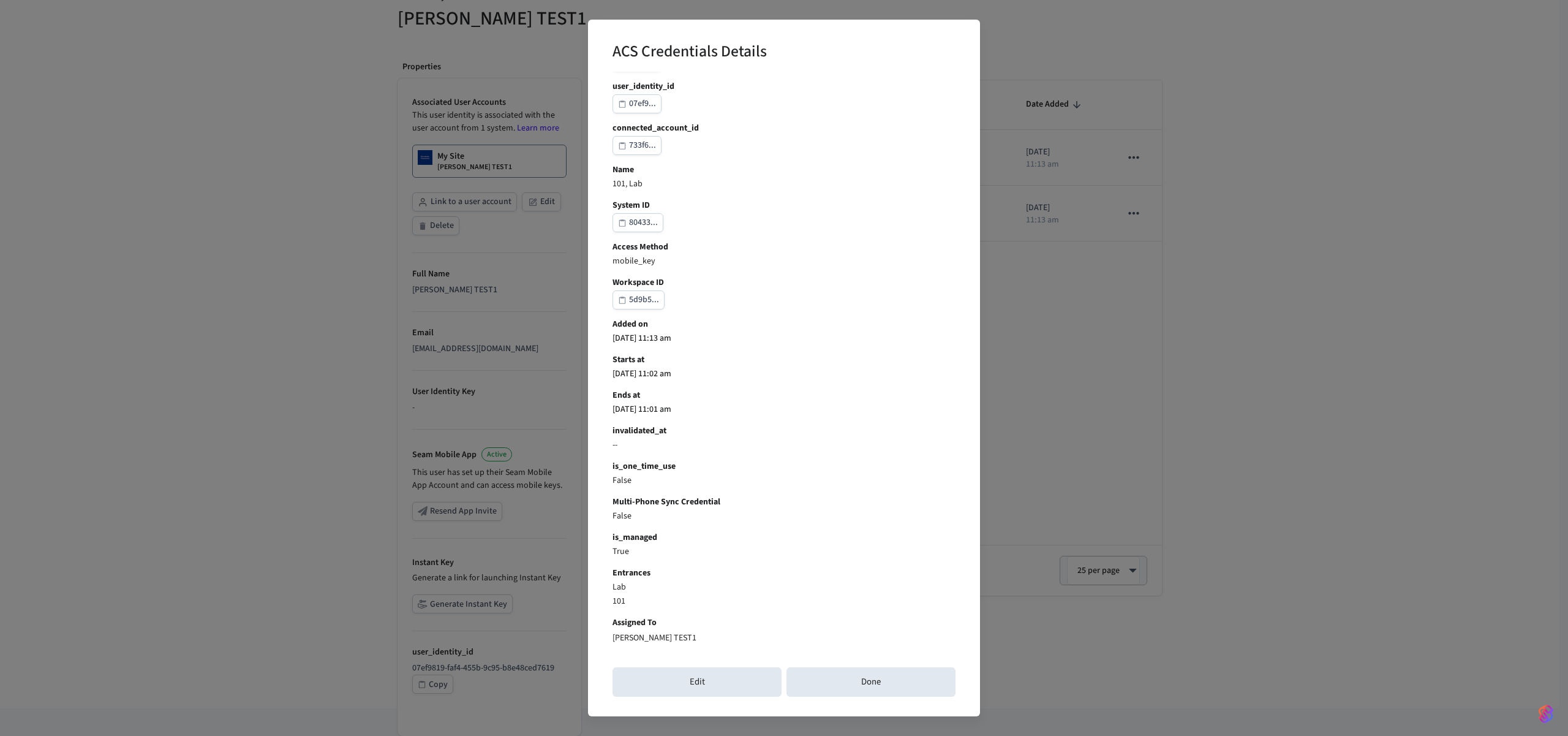
scroll to position [37, 0]
click at [864, 679] on button "Done" at bounding box center [871, 681] width 169 height 30
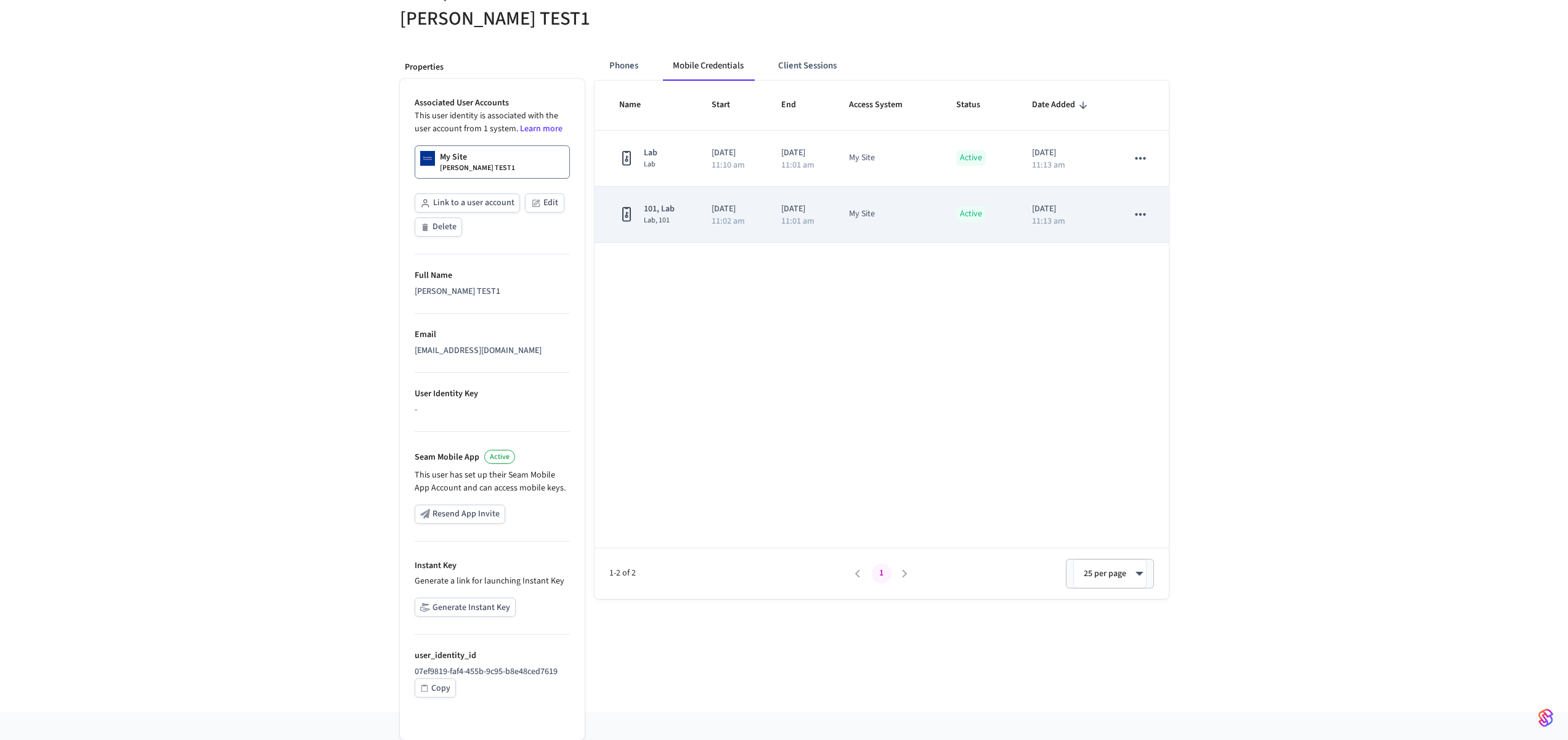
click at [873, 208] on div "My Site" at bounding box center [861, 214] width 26 height 13
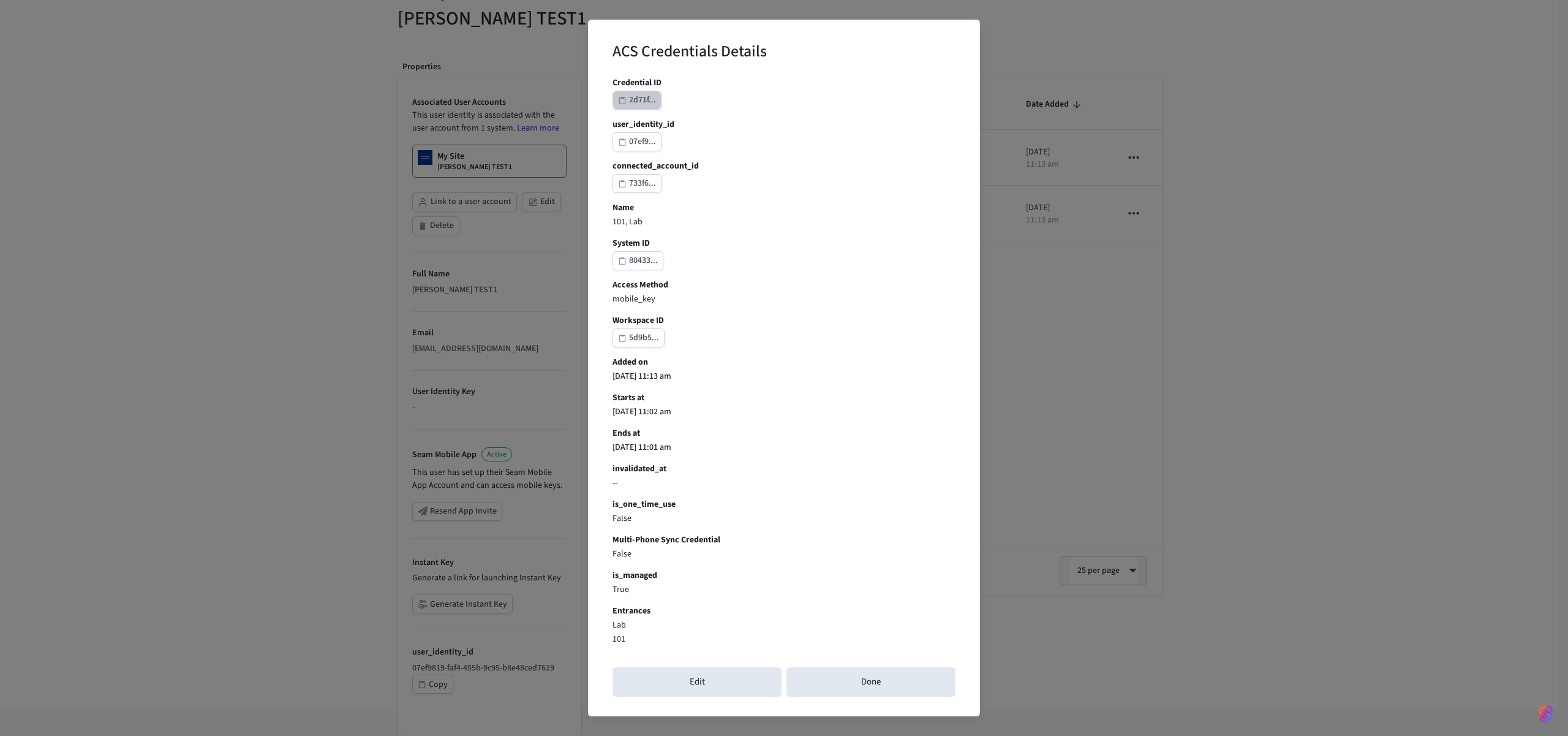
click at [638, 98] on div "2d71f..." at bounding box center [642, 100] width 27 height 15
